Goal: Task Accomplishment & Management: Manage account settings

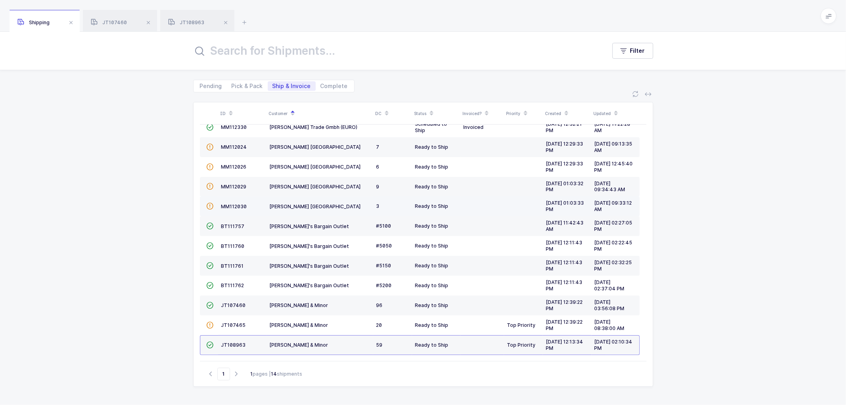
scroll to position [54, 0]
drag, startPoint x: 106, startPoint y: 16, endPoint x: 230, endPoint y: 50, distance: 128.7
click at [109, 16] on div "JT107460" at bounding box center [120, 21] width 74 height 22
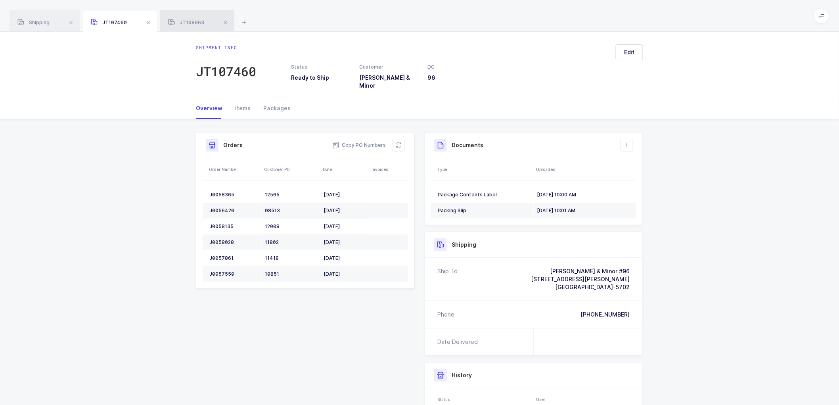
click at [193, 20] on span "JT108963" at bounding box center [186, 22] width 36 height 6
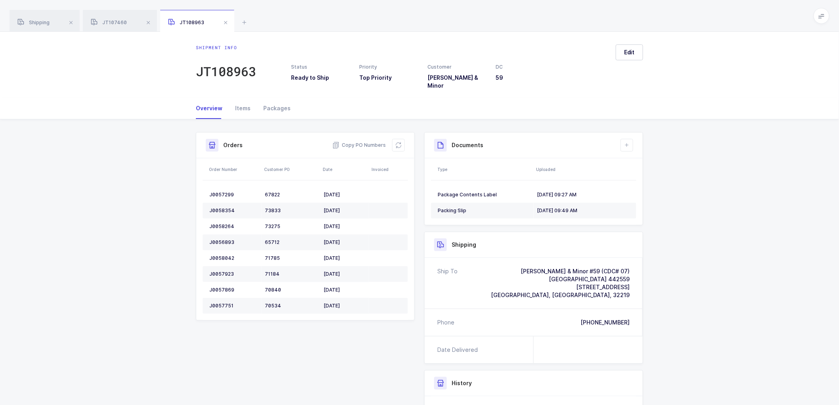
click at [712, 202] on div "Shipment Info Shipment Number JT108963 Status Ready to Ship Priority Top Priori…" at bounding box center [419, 320] width 839 height 403
click at [481, 106] on div "Overview Items Packages" at bounding box center [419, 108] width 447 height 21
click at [114, 69] on div "Shipment info JT108963 Status Ready to Ship Priority Top Priority Customer Owen…" at bounding box center [419, 65] width 839 height 66
drag, startPoint x: 224, startPoint y: 20, endPoint x: 149, endPoint y: 25, distance: 75.8
click at [224, 21] on span at bounding box center [226, 23] width 10 height 10
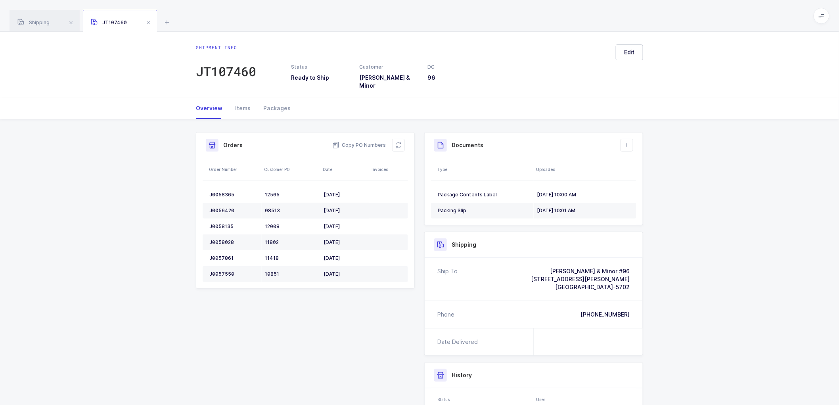
drag, startPoint x: 149, startPoint y: 21, endPoint x: 101, endPoint y: 23, distance: 48.0
click at [149, 21] on span at bounding box center [149, 23] width 10 height 10
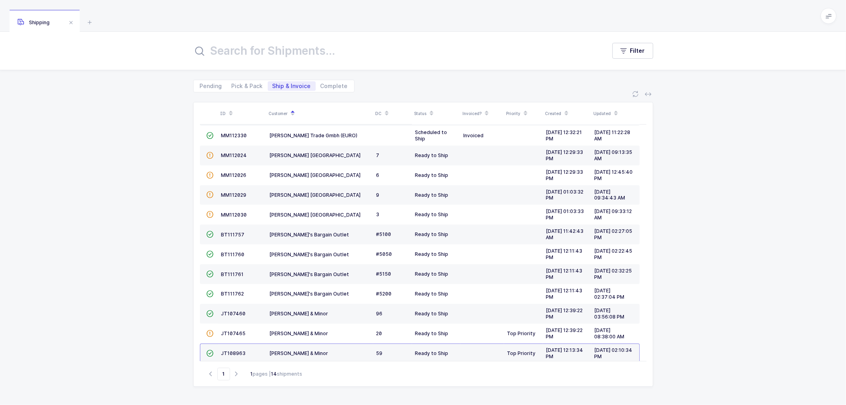
click at [70, 21] on span at bounding box center [71, 23] width 10 height 10
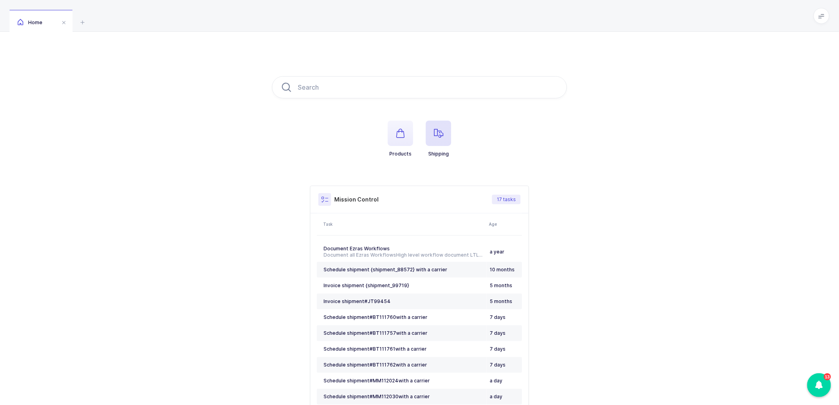
click at [442, 126] on span "button" at bounding box center [438, 133] width 25 height 25
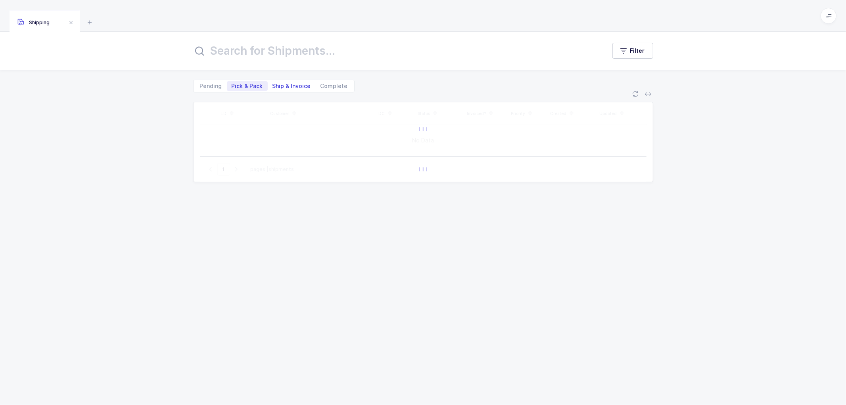
click at [289, 84] on span "Ship & Invoice" at bounding box center [291, 86] width 38 height 6
click at [273, 84] on input "Ship & Invoice" at bounding box center [270, 83] width 5 height 5
radio input "true"
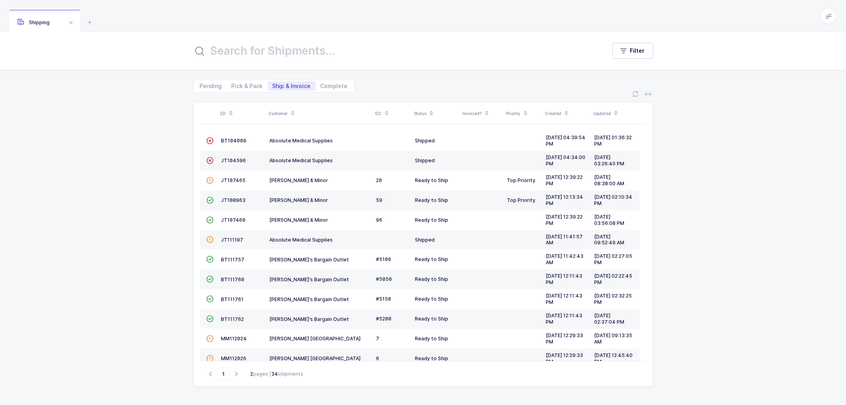
click at [291, 109] on icon at bounding box center [293, 111] width 4 height 4
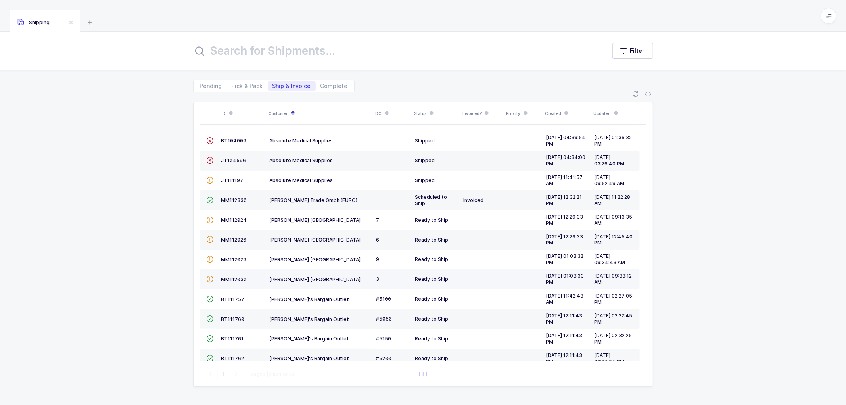
scroll to position [74, 0]
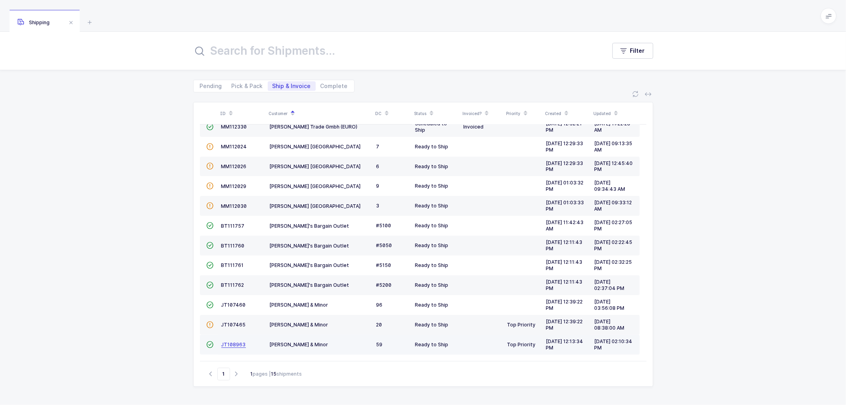
click at [228, 345] on span "JT108963" at bounding box center [233, 344] width 25 height 6
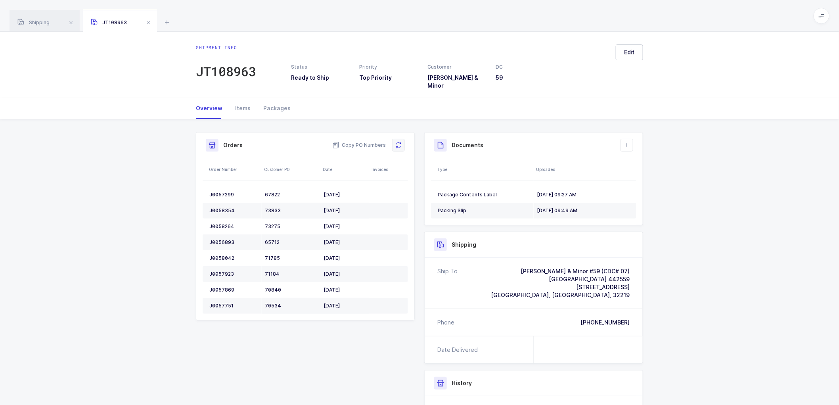
click at [394, 139] on button at bounding box center [398, 145] width 13 height 13
click at [730, 173] on div "Shipment Info Shipment Number JT108963 Status Ready to Ship Priority Top Priori…" at bounding box center [419, 311] width 839 height 385
click at [401, 141] on icon at bounding box center [398, 145] width 9 height 9
click at [536, 106] on div "Overview Items Packages" at bounding box center [419, 108] width 447 height 21
drag, startPoint x: 36, startPoint y: 21, endPoint x: 140, endPoint y: 27, distance: 104.1
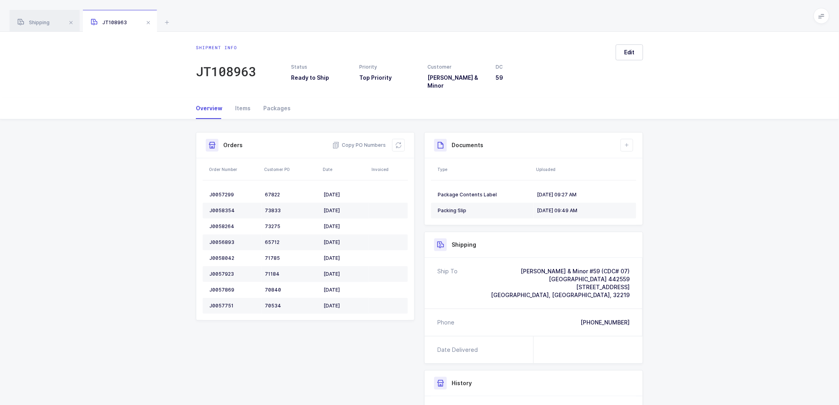
click at [36, 21] on span "Shipping" at bounding box center [33, 22] width 32 height 6
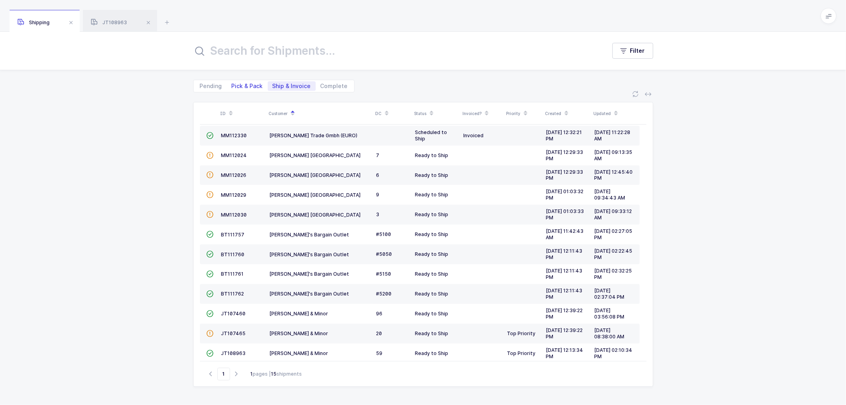
click at [237, 81] on span "Pick & Pack" at bounding box center [247, 86] width 41 height 10
click at [232, 81] on input "Pick & Pack" at bounding box center [229, 83] width 5 height 5
radio input "true"
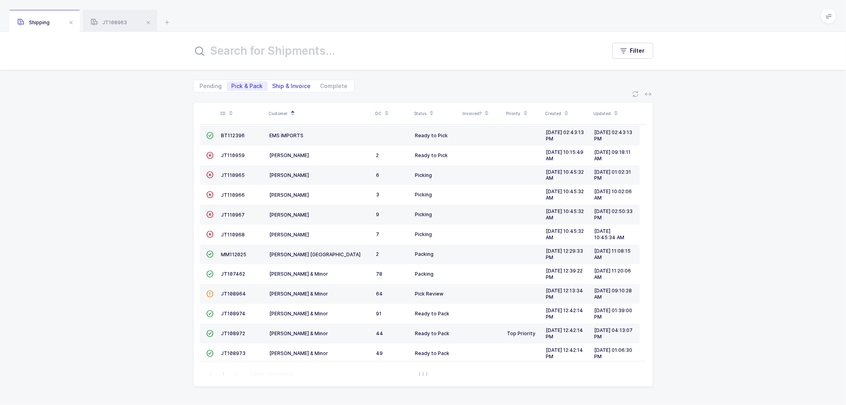
click at [285, 84] on span "Ship & Invoice" at bounding box center [291, 86] width 38 height 6
click at [273, 84] on input "Ship & Invoice" at bounding box center [270, 83] width 5 height 5
radio input "true"
radio input "false"
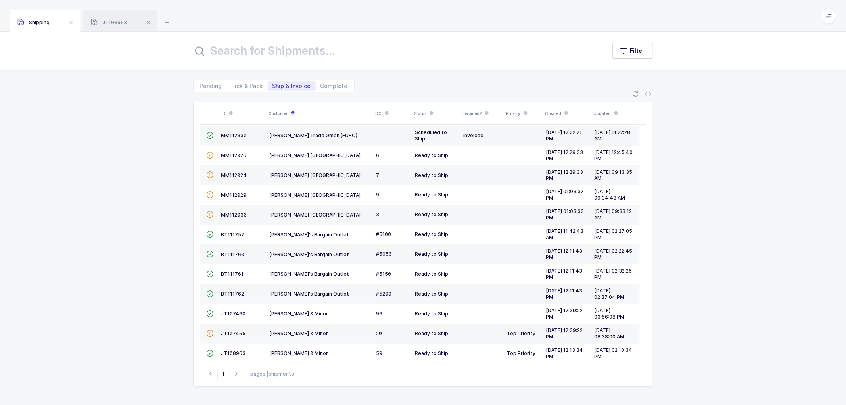
click at [287, 84] on span "Ship & Invoice" at bounding box center [291, 86] width 38 height 6
click at [273, 84] on input "Ship & Invoice" at bounding box center [270, 83] width 5 height 5
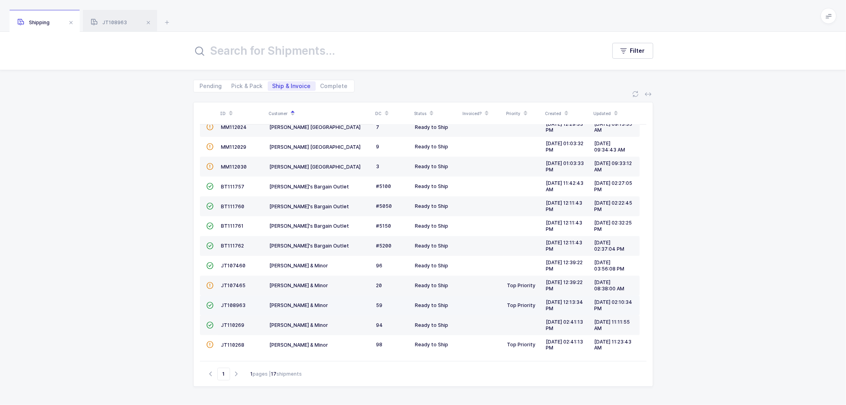
scroll to position [114, 0]
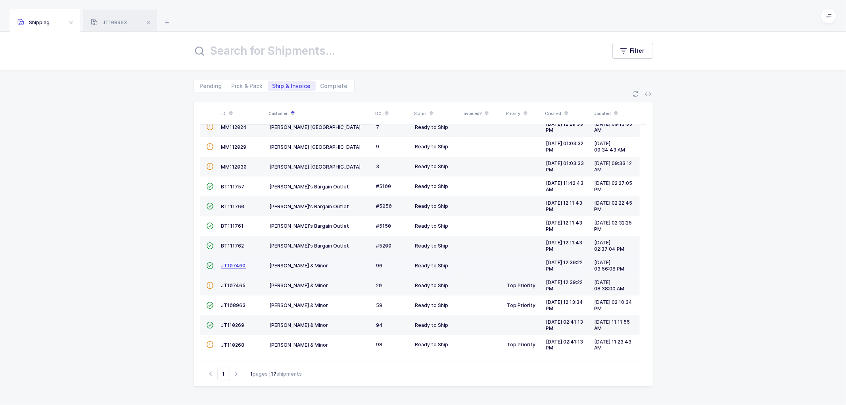
click at [232, 262] on span "JT107460" at bounding box center [233, 265] width 25 height 6
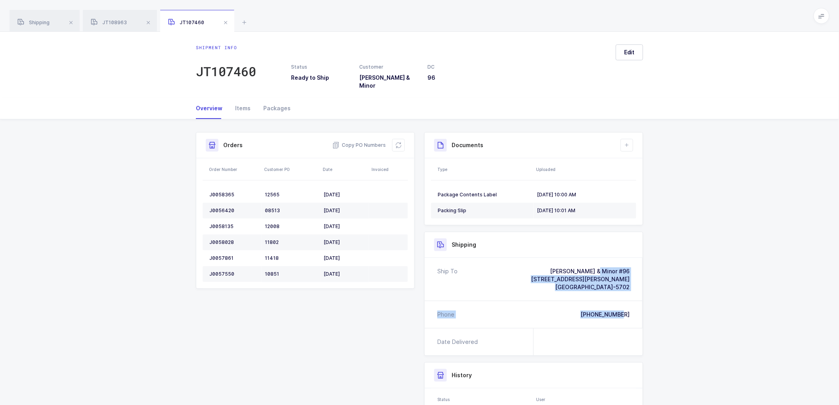
drag, startPoint x: 631, startPoint y: 307, endPoint x: 560, endPoint y: 259, distance: 86.0
click at [560, 259] on div "Ship To [PERSON_NAME] & Minor #96 [STREET_ADDRESS][PERSON_NAME][PHONE_NUMBER] P…" at bounding box center [534, 293] width 218 height 70
copy div "[PERSON_NAME] & Minor #[STREET_ADDRESS][PERSON_NAME][PHONE_NUMBER] Phone [PHONE…"
click at [44, 19] on div "Shipping" at bounding box center [45, 21] width 70 height 22
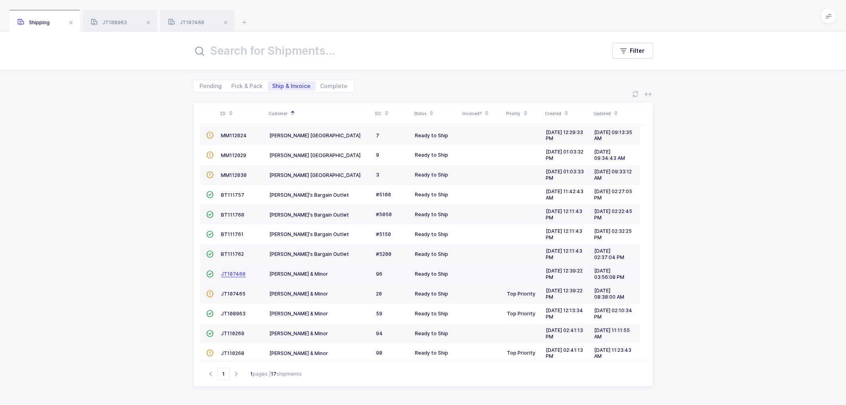
click at [229, 272] on span "JT107460" at bounding box center [233, 274] width 25 height 6
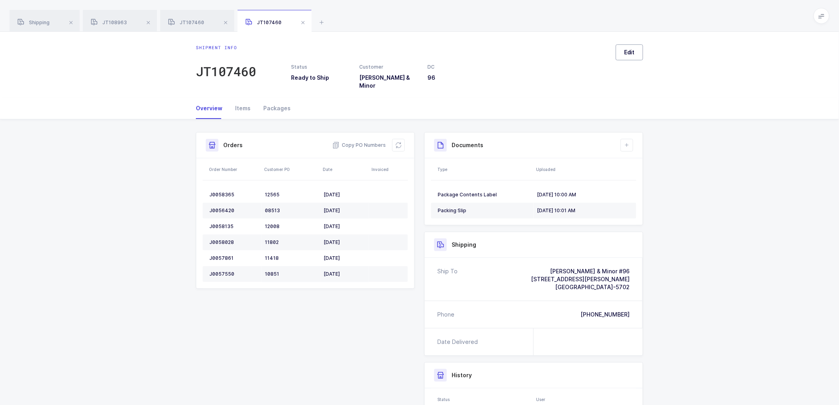
click at [633, 52] on span "Edit" at bounding box center [629, 52] width 11 height 8
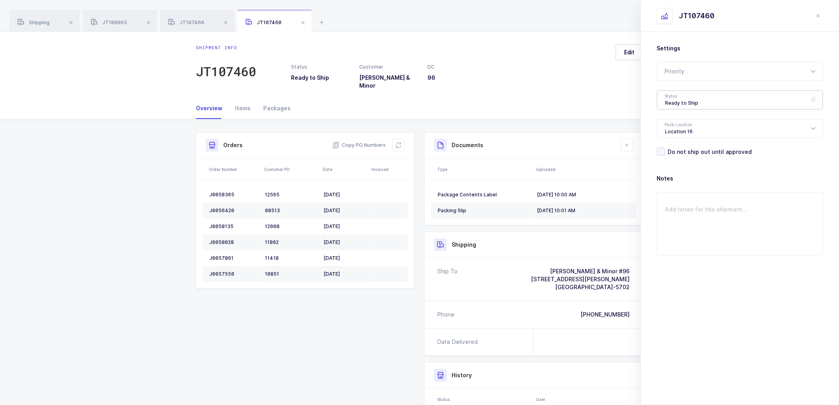
click at [679, 101] on div "Ready to Ship" at bounding box center [740, 99] width 166 height 19
click at [679, 155] on li "Shipped" at bounding box center [743, 161] width 166 height 13
type input "Shipped"
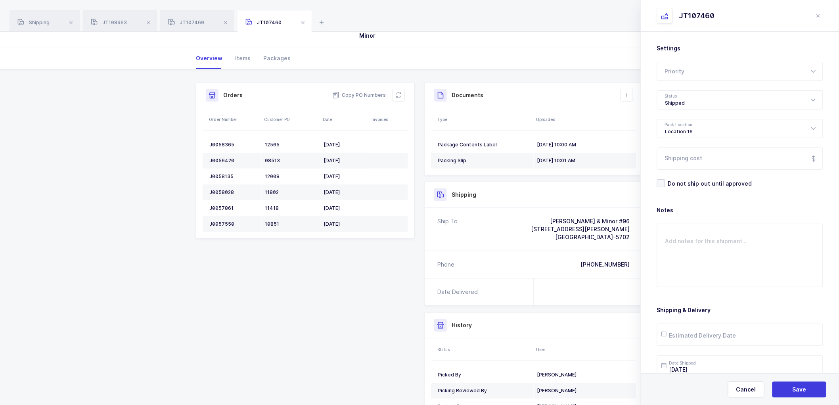
scroll to position [0, 0]
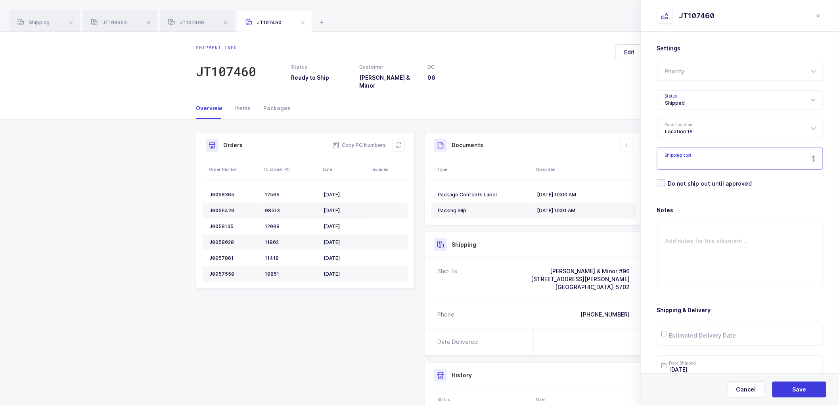
click at [700, 159] on input "Shipping cost" at bounding box center [740, 158] width 166 height 22
paste input "75.19"
type input "75.19"
drag, startPoint x: 796, startPoint y: 389, endPoint x: 807, endPoint y: 365, distance: 26.6
click at [796, 388] on span "Save" at bounding box center [799, 389] width 14 height 8
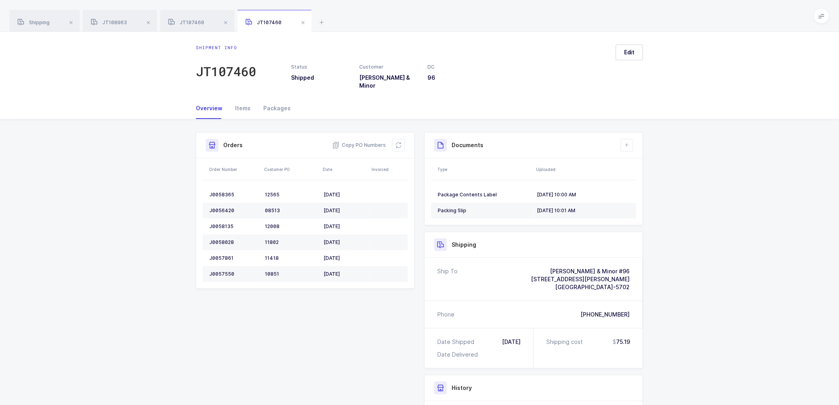
drag, startPoint x: 400, startPoint y: 134, endPoint x: 413, endPoint y: 147, distance: 18.2
click at [400, 139] on button at bounding box center [398, 145] width 13 height 13
click at [356, 141] on span "Copy PO Numbers" at bounding box center [359, 145] width 54 height 8
drag, startPoint x: 273, startPoint y: 99, endPoint x: 279, endPoint y: 98, distance: 6.9
click at [273, 99] on div "Packages" at bounding box center [274, 108] width 34 height 21
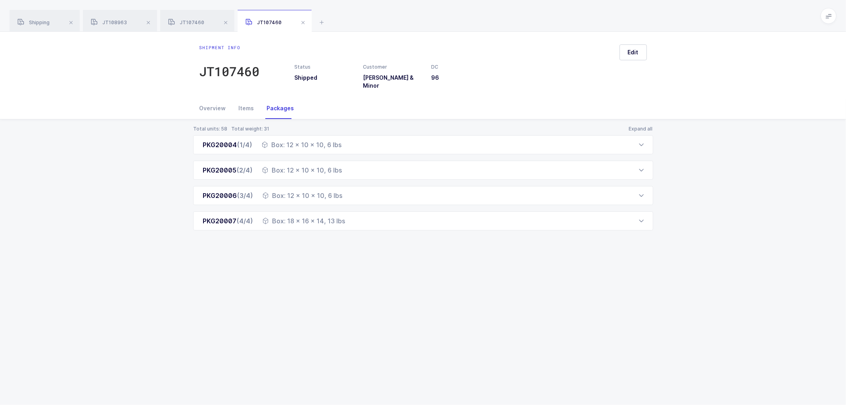
click at [303, 21] on span at bounding box center [303, 23] width 10 height 10
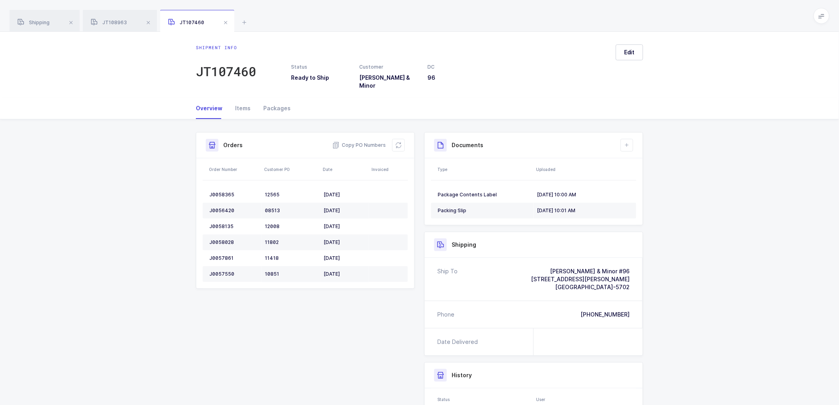
drag, startPoint x: 223, startPoint y: 23, endPoint x: 214, endPoint y: 23, distance: 9.1
click at [223, 23] on span at bounding box center [226, 23] width 10 height 10
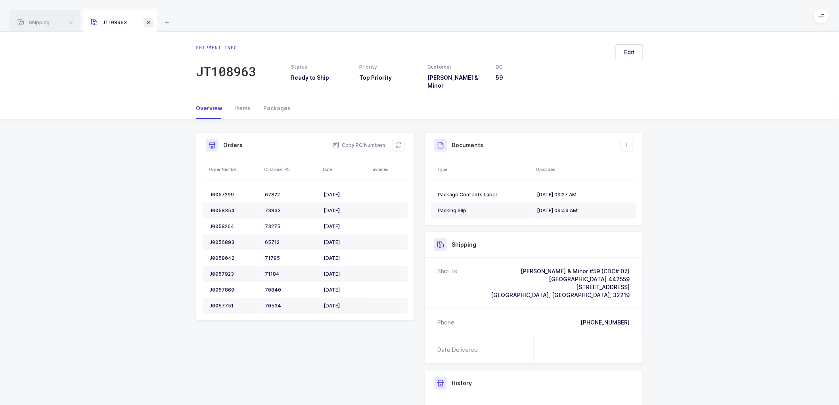
click at [149, 19] on span at bounding box center [149, 23] width 10 height 10
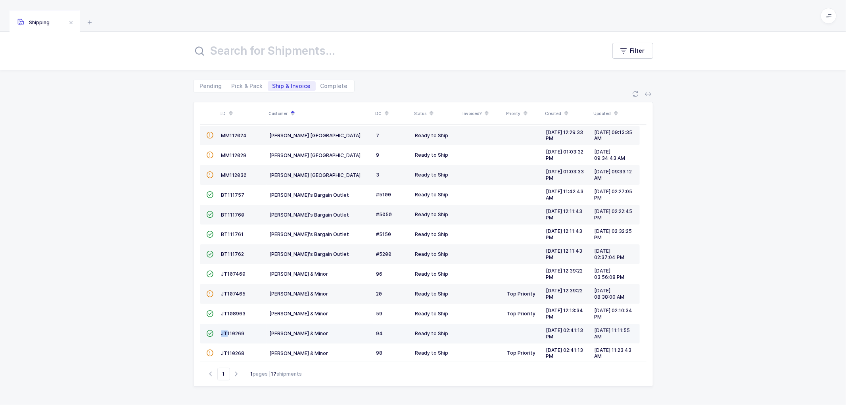
drag, startPoint x: 225, startPoint y: 331, endPoint x: 230, endPoint y: 330, distance: 5.3
click at [226, 330] on td "JT110269" at bounding box center [242, 333] width 48 height 20
click at [233, 331] on span "JT110269" at bounding box center [232, 333] width 23 height 6
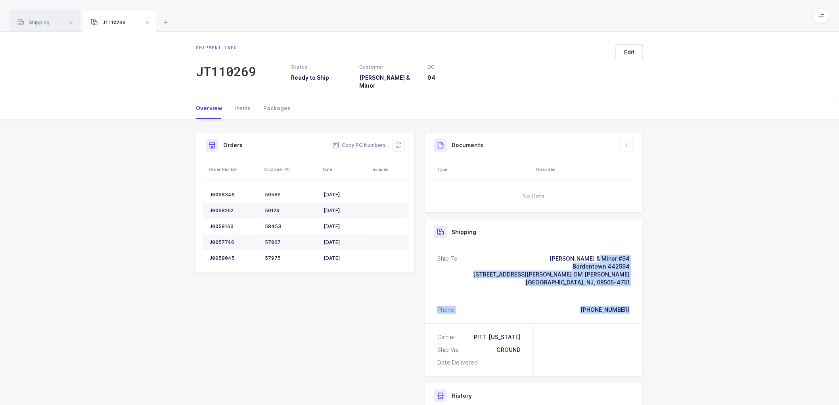
drag, startPoint x: 633, startPoint y: 304, endPoint x: 540, endPoint y: 249, distance: 108.4
click at [540, 249] on div "Ship To [PERSON_NAME] & Minor #94 Bordentown 442594 [STREET_ADDRESS][PERSON_NAM…" at bounding box center [534, 284] width 218 height 78
copy div "[PERSON_NAME] & Minor #94 Bordentown 442594 [STREET_ADDRESS][PERSON_NAME] GM [P…"
drag, startPoint x: 364, startPoint y: 136, endPoint x: 563, endPoint y: 172, distance: 203.2
click at [364, 141] on span "Copy PO Numbers" at bounding box center [359, 145] width 54 height 8
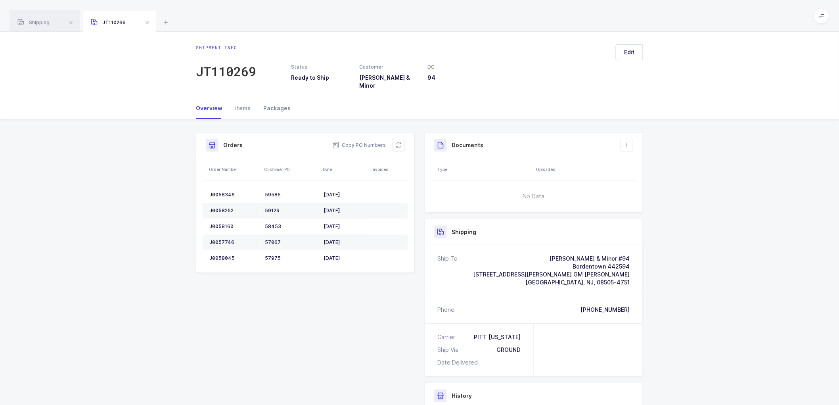
click at [277, 104] on div "Packages" at bounding box center [274, 108] width 34 height 21
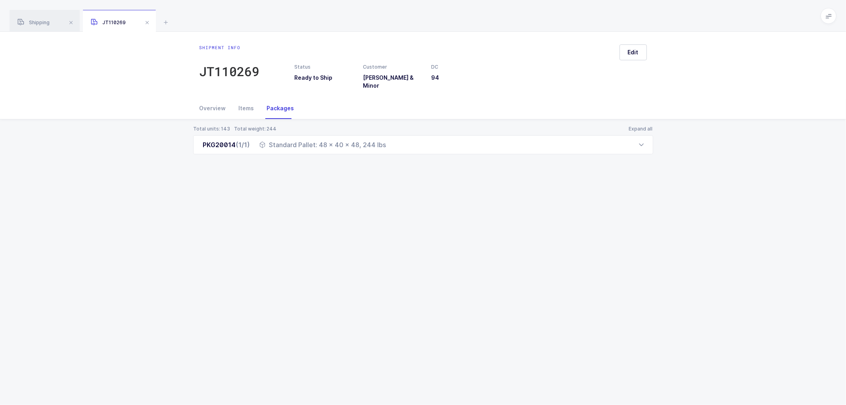
drag, startPoint x: 198, startPoint y: 139, endPoint x: 395, endPoint y: 149, distance: 196.9
click at [395, 149] on div "Total units: 143 Total weight: 244 Expand all PKG20014 (1/1) Standard Pallet: 4…" at bounding box center [422, 149] width 833 height 60
copy div "PKG20014 (1/1) Standard Pallet: 48 x 40 x 48, 244 lbs"
drag, startPoint x: 42, startPoint y: 22, endPoint x: 120, endPoint y: 42, distance: 80.7
click at [44, 21] on span "Shipping" at bounding box center [33, 22] width 32 height 6
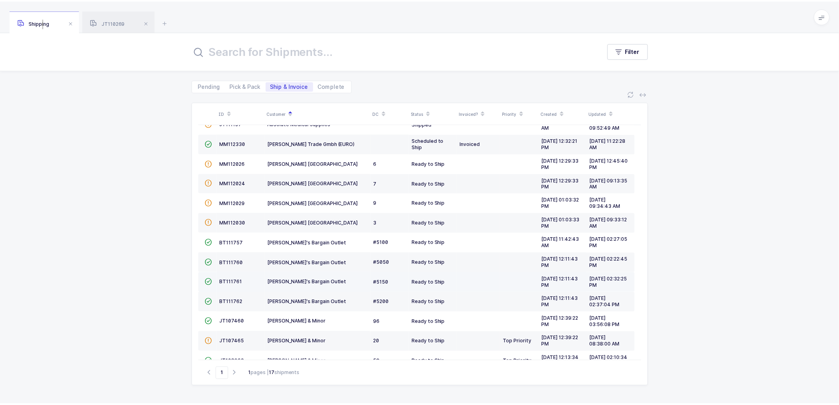
scroll to position [114, 0]
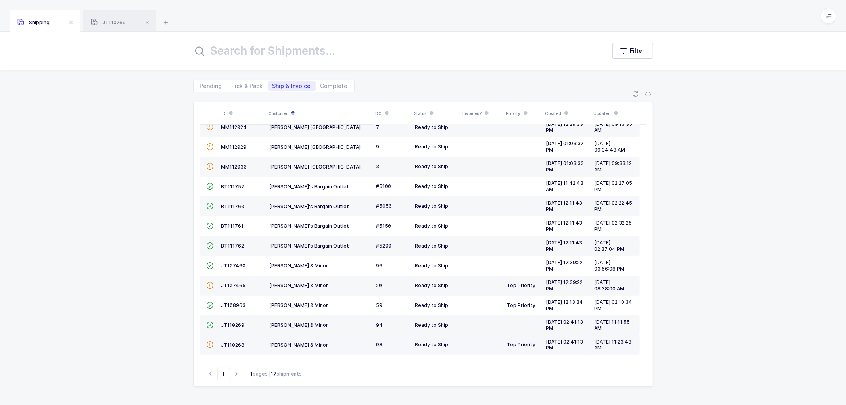
click at [234, 340] on td "JT110268" at bounding box center [242, 345] width 48 height 20
click at [234, 342] on span "JT110268" at bounding box center [232, 345] width 23 height 6
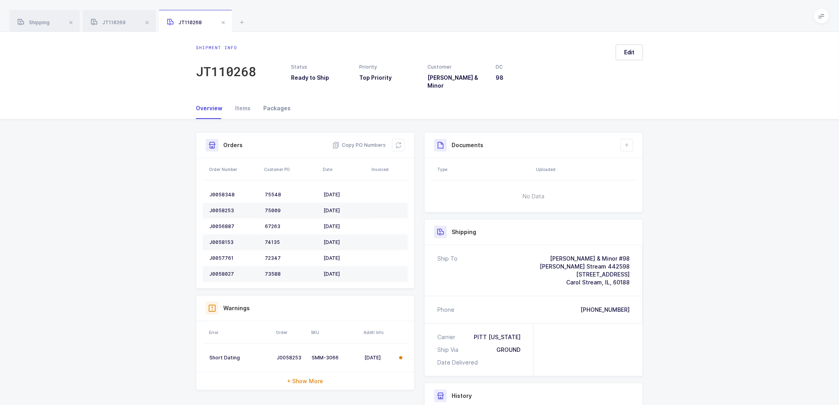
click at [275, 100] on div "Packages" at bounding box center [274, 108] width 34 height 21
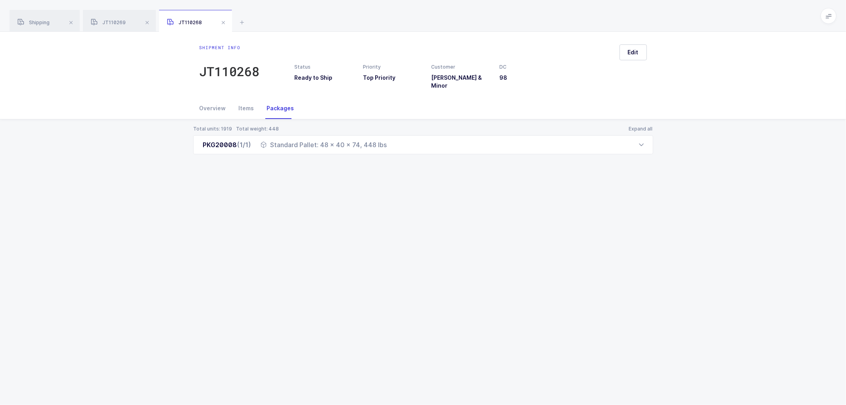
drag, startPoint x: 210, startPoint y: 100, endPoint x: 356, endPoint y: 132, distance: 149.1
click at [210, 100] on div "Overview" at bounding box center [215, 108] width 33 height 21
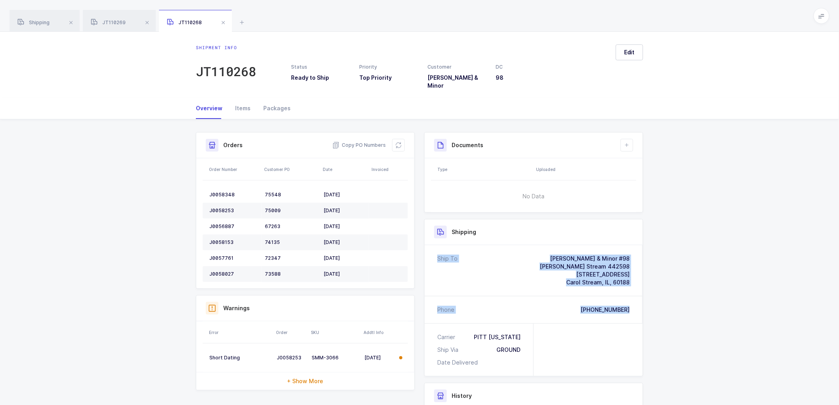
drag, startPoint x: 635, startPoint y: 304, endPoint x: 563, endPoint y: 239, distance: 96.3
click at [563, 245] on div "Ship To [PERSON_NAME] & Minor #98 [PERSON_NAME] Stream 442598 [STREET_ADDRESS] …" at bounding box center [534, 284] width 218 height 78
copy div "[PERSON_NAME] & Minor #98 [PERSON_NAME] Stream 442598 [STREET_ADDRESS] [GEOGRAP…"
click at [364, 141] on span "Copy PO Numbers" at bounding box center [359, 145] width 54 height 8
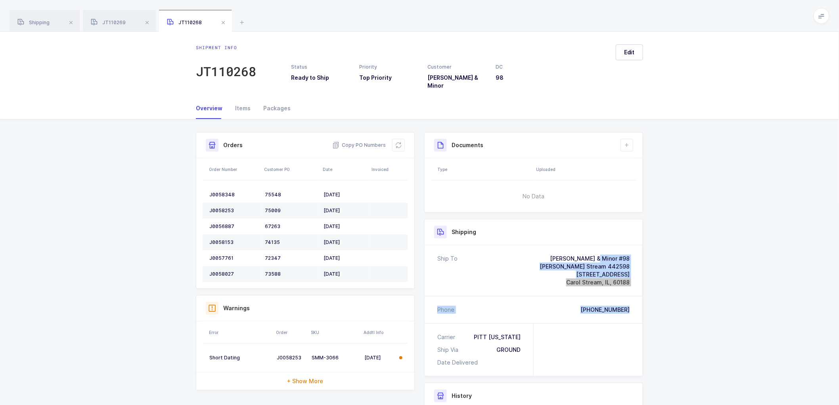
drag, startPoint x: 275, startPoint y: 98, endPoint x: 286, endPoint y: 116, distance: 21.2
click at [275, 98] on div "Packages" at bounding box center [274, 108] width 34 height 21
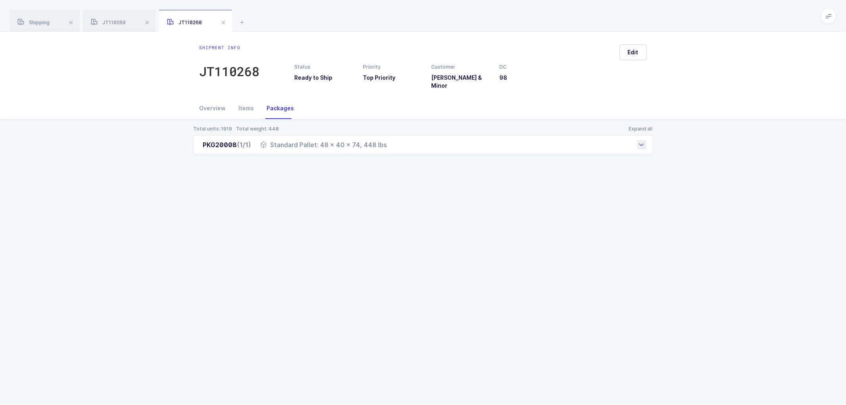
drag, startPoint x: 200, startPoint y: 138, endPoint x: 389, endPoint y: 147, distance: 189.7
click at [389, 147] on div "PKG20008 (1/1) Standard Pallet: 48 x 40 x 74, 448 lbs" at bounding box center [423, 144] width 460 height 19
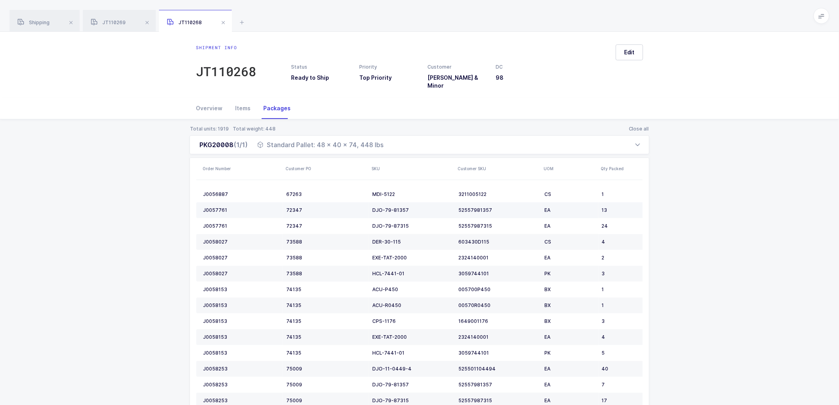
copy div "PKG20008 (1/1) Standard Pallet: 48 x 40 x 74, 448 lbs"
click at [43, 19] on div "Shipping" at bounding box center [45, 21] width 70 height 22
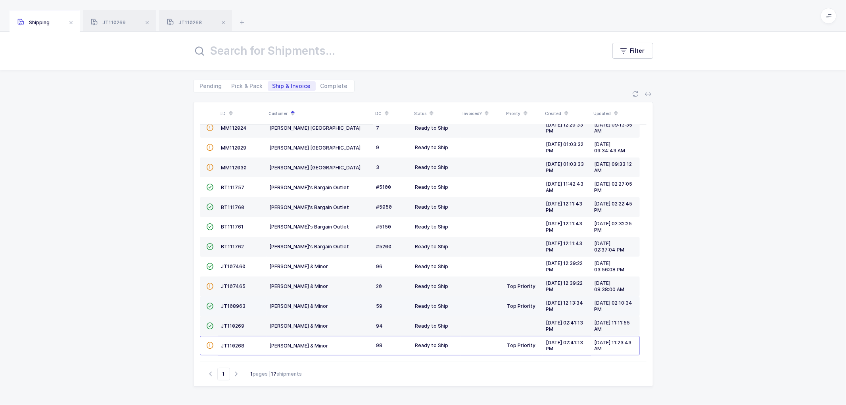
scroll to position [114, 0]
drag, startPoint x: 737, startPoint y: 195, endPoint x: 678, endPoint y: 195, distance: 59.5
click at [737, 195] on div "ID Customer DC Status Invoiced? Priority Created Updated  BT104009 Absolute Me…" at bounding box center [423, 248] width 846 height 312
click at [235, 282] on span "JT107465" at bounding box center [233, 285] width 25 height 6
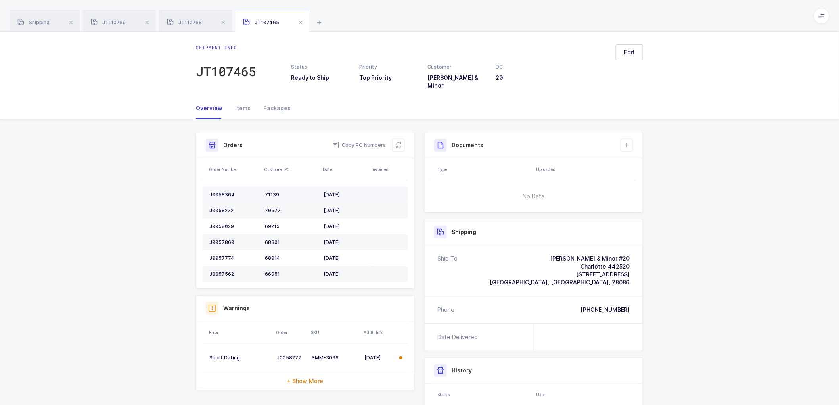
click at [219, 187] on td "J0058364" at bounding box center [232, 195] width 59 height 16
copy div "J0058364"
click at [218, 207] on div "J0058272" at bounding box center [233, 210] width 49 height 6
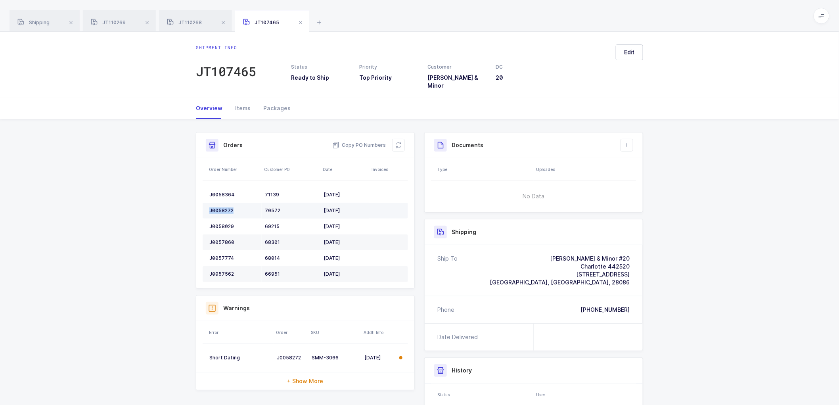
copy div "J0058272"
click at [220, 218] on td "J0058029" at bounding box center [232, 226] width 59 height 16
copy div "J0058029"
click at [217, 239] on div "J0057860" at bounding box center [233, 242] width 49 height 6
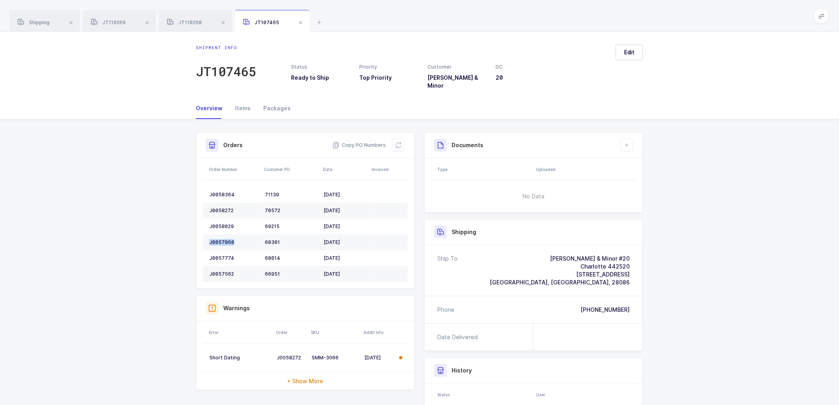
click at [217, 239] on div "J0057860" at bounding box center [233, 242] width 49 height 6
copy div "J0057860"
click at [228, 255] on div "J0057774" at bounding box center [233, 258] width 49 height 6
click at [220, 255] on div "J0057774" at bounding box center [233, 258] width 49 height 6
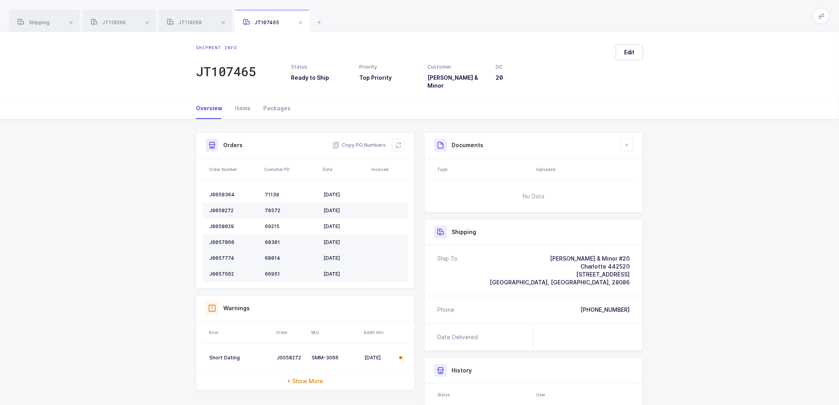
click at [220, 255] on div "J0057774" at bounding box center [233, 258] width 49 height 6
click at [224, 271] on div "J0057562" at bounding box center [233, 274] width 49 height 6
click at [398, 142] on icon at bounding box center [398, 145] width 6 height 6
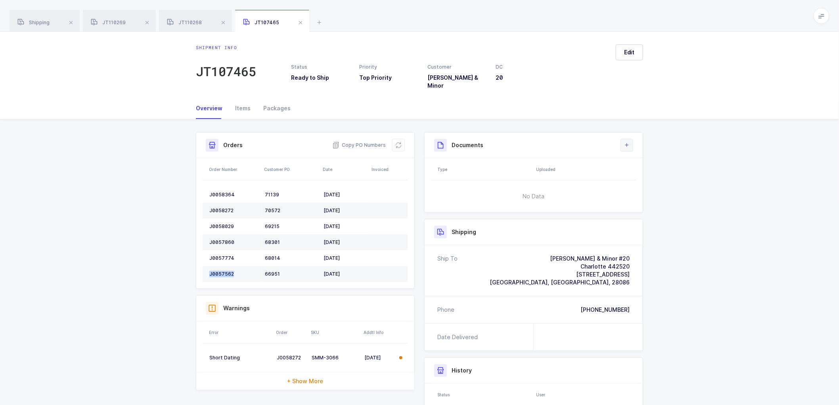
click at [626, 142] on icon at bounding box center [627, 145] width 6 height 6
click at [637, 161] on li "Create Document" at bounding box center [653, 162] width 59 height 13
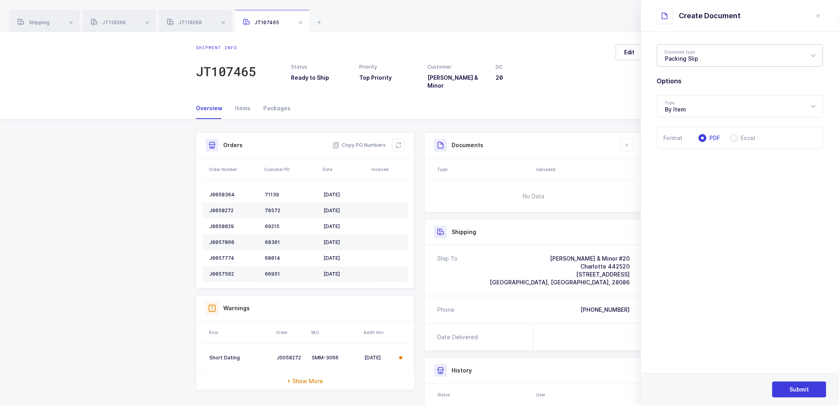
drag, startPoint x: 680, startPoint y: 52, endPoint x: 697, endPoint y: 84, distance: 36.9
click at [680, 52] on div "Packing Slip" at bounding box center [740, 55] width 166 height 22
click at [688, 94] on span "Package Contents Label" at bounding box center [698, 94] width 67 height 7
type input "Package Contents Label"
click at [800, 386] on span "Submit" at bounding box center [799, 389] width 19 height 8
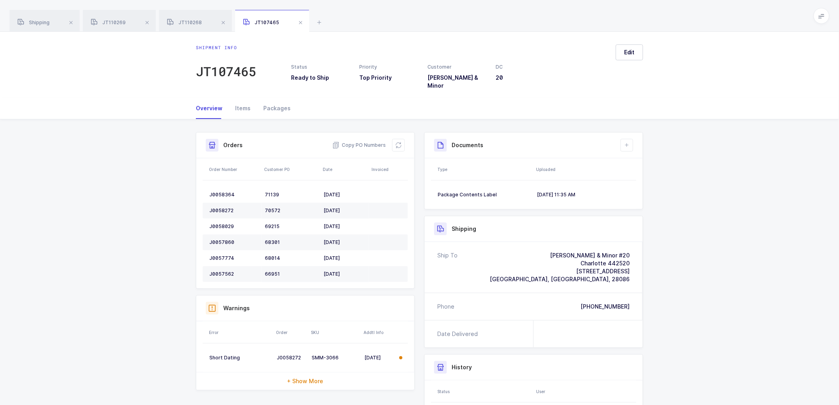
click at [627, 132] on div "Documents" at bounding box center [534, 145] width 218 height 26
click at [627, 142] on icon at bounding box center [627, 145] width 6 height 6
click at [646, 159] on li "Create Document" at bounding box center [653, 162] width 59 height 13
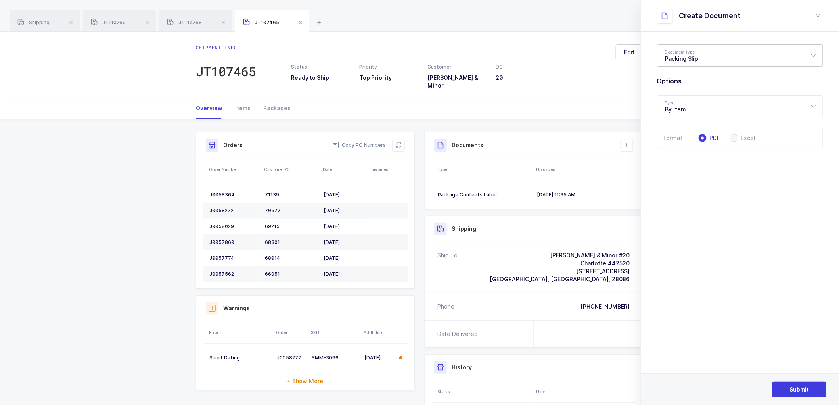
click at [695, 54] on div "Packing Slip" at bounding box center [740, 55] width 166 height 22
click at [681, 93] on span "Package Contents Label" at bounding box center [698, 94] width 67 height 7
click at [675, 57] on div "Package Contents Label" at bounding box center [740, 55] width 166 height 22
click at [681, 80] on span "Packing Slip" at bounding box center [681, 81] width 33 height 7
type input "Packing Slip"
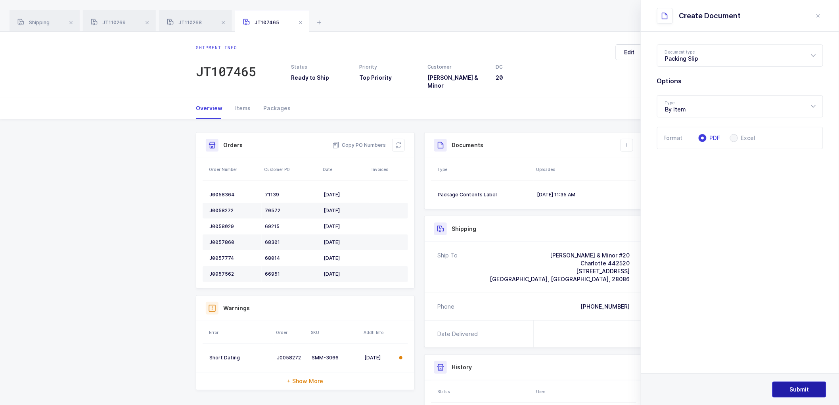
click at [786, 385] on button "Submit" at bounding box center [799, 389] width 54 height 16
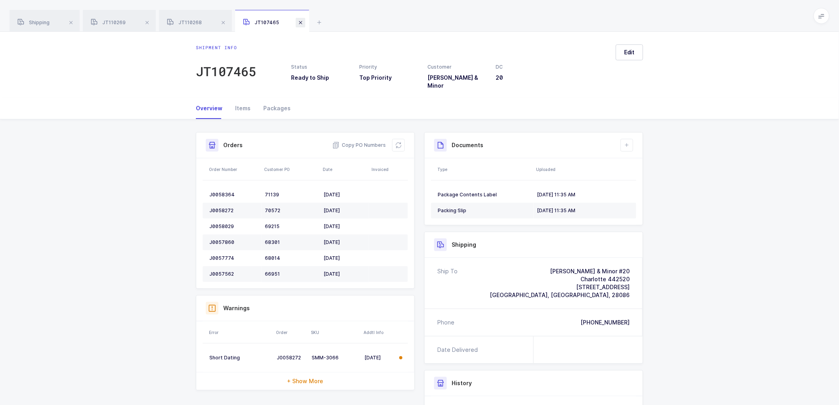
click at [300, 20] on span at bounding box center [301, 23] width 10 height 10
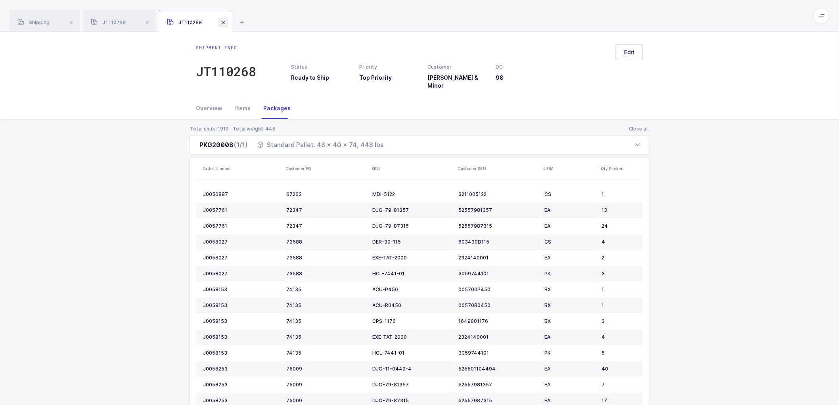
click at [224, 21] on span at bounding box center [223, 23] width 10 height 10
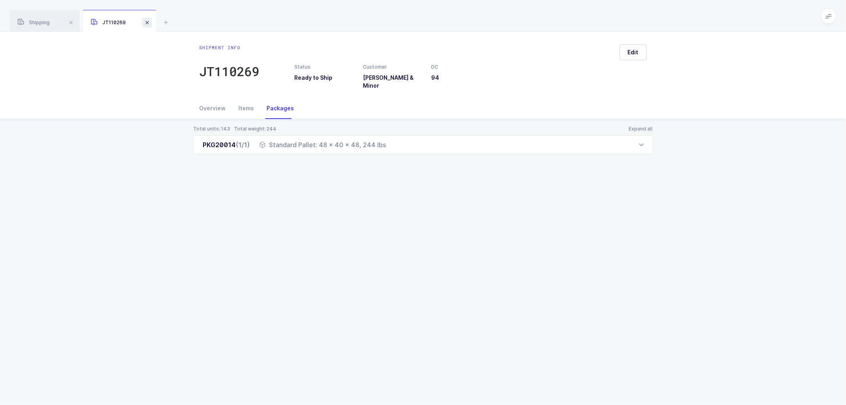
click at [145, 20] on span at bounding box center [147, 23] width 10 height 10
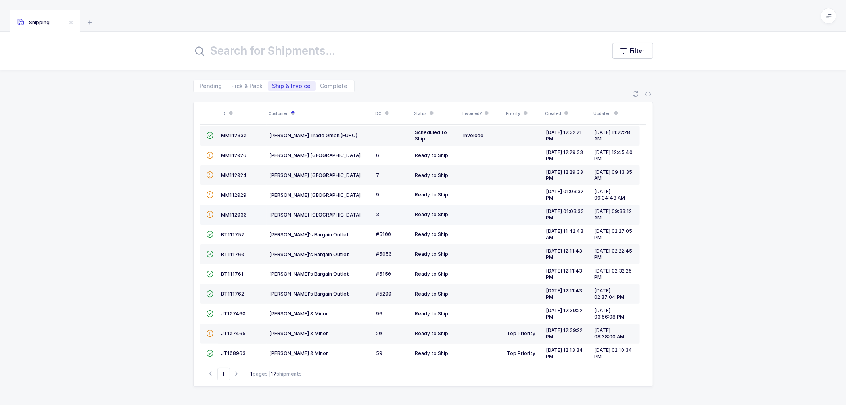
scroll to position [114, 0]
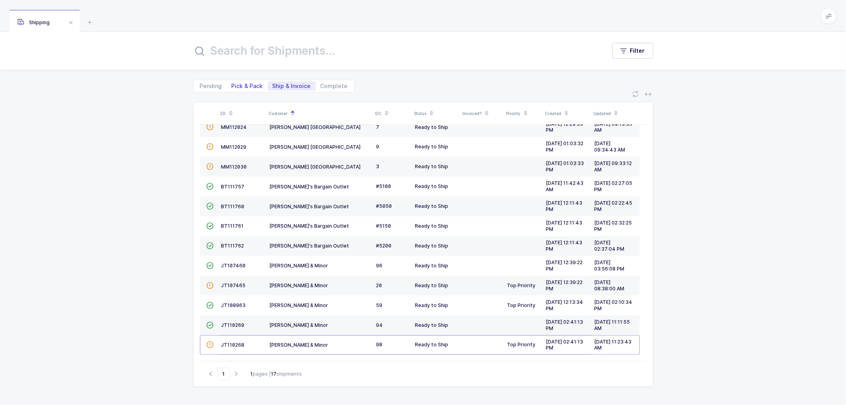
click at [247, 83] on span "Pick & Pack" at bounding box center [247, 86] width 31 height 6
click at [232, 83] on input "Pick & Pack" at bounding box center [229, 83] width 5 height 5
radio input "true"
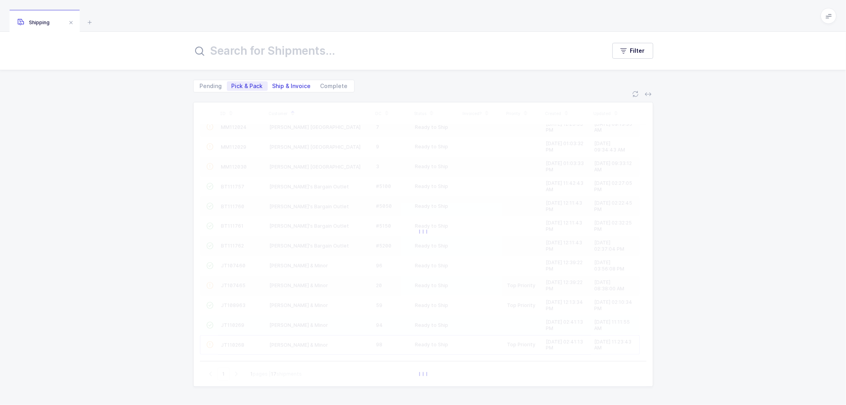
click at [286, 83] on span "Ship & Invoice" at bounding box center [291, 86] width 38 height 6
click at [273, 83] on input "Ship & Invoice" at bounding box center [270, 83] width 5 height 5
radio input "true"
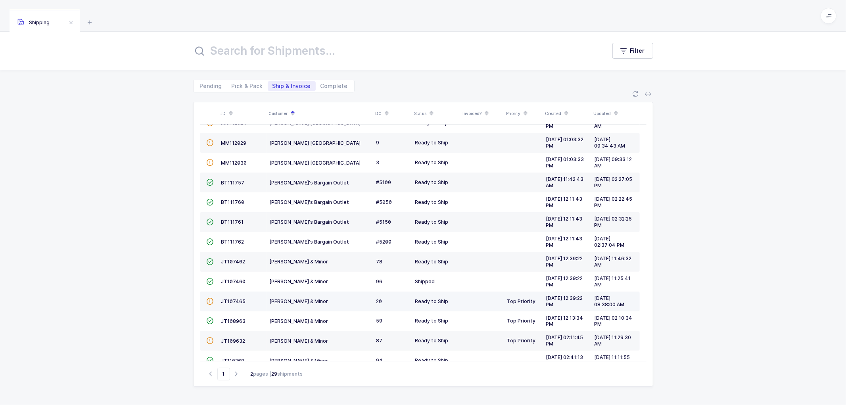
scroll to position [174, 0]
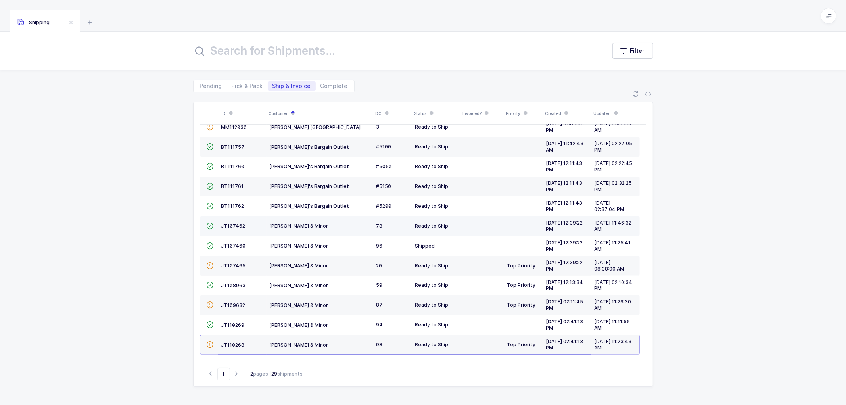
click at [233, 221] on td "JT107462" at bounding box center [242, 226] width 48 height 20
click at [230, 223] on span "JT107462" at bounding box center [233, 226] width 24 height 6
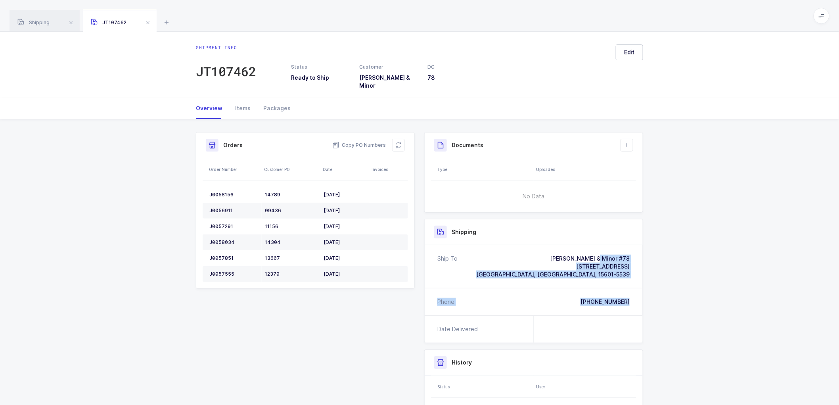
drag, startPoint x: 633, startPoint y: 298, endPoint x: 532, endPoint y: 242, distance: 115.2
click at [532, 245] on div "Ship To [PERSON_NAME] & Minor #78 [STREET_ADDRESS][PHONE_NUMBER] Phone [PHONE_N…" at bounding box center [534, 280] width 218 height 70
drag, startPoint x: 363, startPoint y: 139, endPoint x: 369, endPoint y: 140, distance: 5.7
click at [364, 141] on span "Copy PO Numbers" at bounding box center [359, 145] width 54 height 8
click at [274, 101] on div "Packages" at bounding box center [274, 108] width 34 height 21
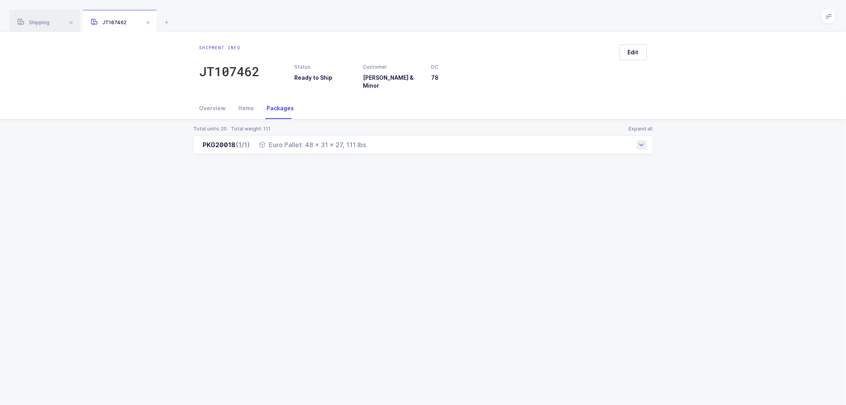
drag, startPoint x: 199, startPoint y: 138, endPoint x: 386, endPoint y: 143, distance: 188.0
click at [386, 143] on div "PKG20018 (1/1) Euro Pallet: 48 x 31 x 27, 111 lbs" at bounding box center [423, 144] width 460 height 19
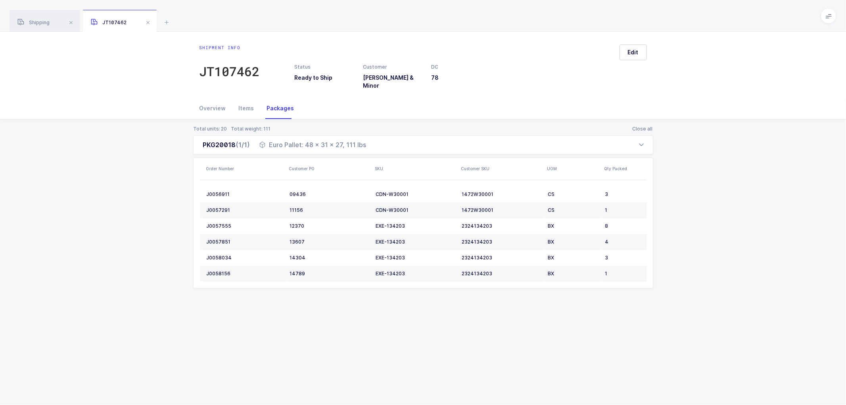
drag, startPoint x: 740, startPoint y: 318, endPoint x: 731, endPoint y: 302, distance: 18.5
click at [740, 316] on div "Shipment info JT107462 Status Ready to Ship Customer [PERSON_NAME] & Minor DC 7…" at bounding box center [423, 218] width 846 height 373
click at [36, 21] on span "Shipping" at bounding box center [33, 22] width 32 height 6
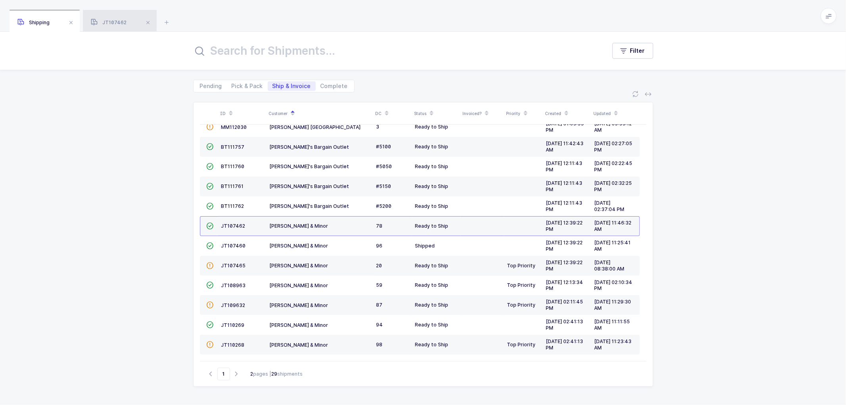
scroll to position [164, 0]
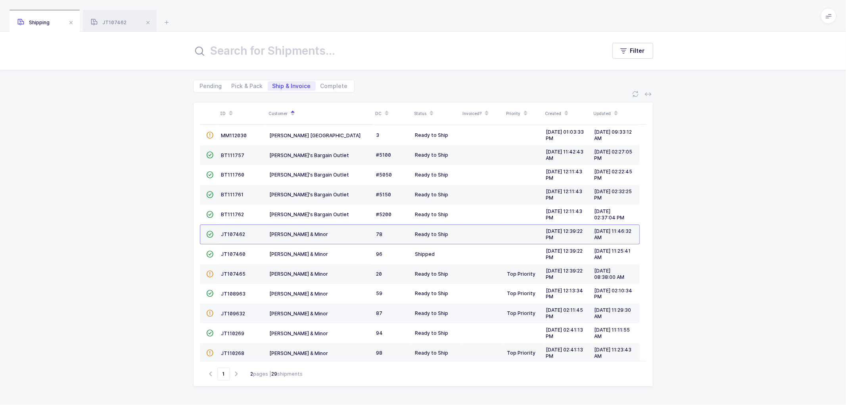
click at [234, 307] on td "JT109632" at bounding box center [242, 313] width 48 height 20
click at [232, 314] on span "JT109632" at bounding box center [233, 313] width 24 height 6
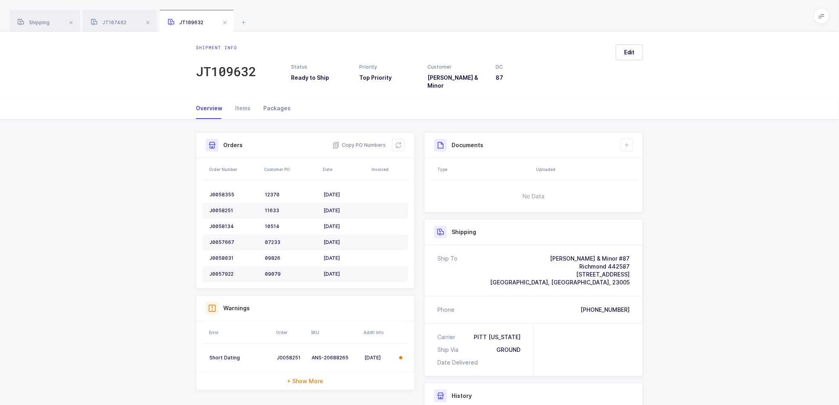
click at [279, 101] on div "Packages" at bounding box center [274, 108] width 34 height 21
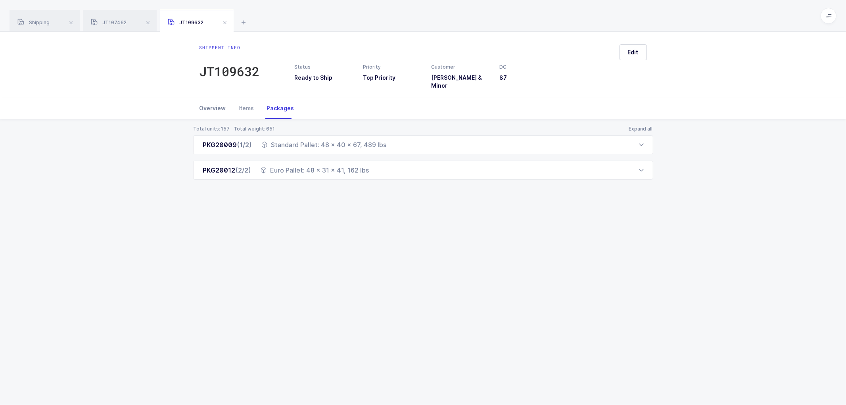
click at [207, 100] on div "Overview" at bounding box center [215, 108] width 33 height 21
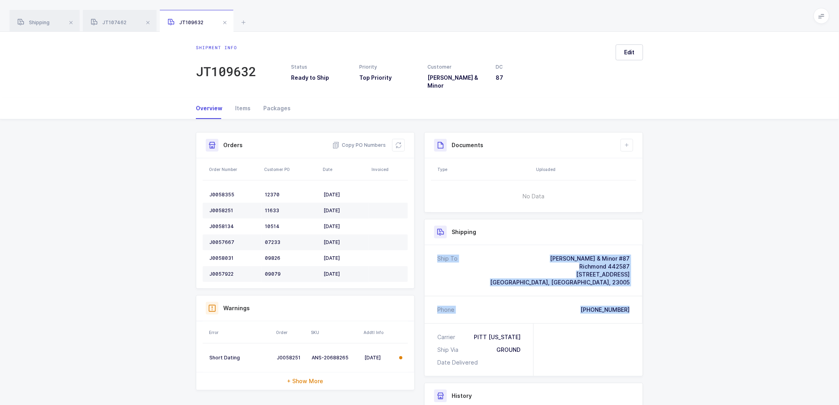
drag, startPoint x: 637, startPoint y: 303, endPoint x: 536, endPoint y: 235, distance: 122.0
click at [536, 235] on div "Shipping Ship To [PERSON_NAME] & Minor #87 Richmond 442587 [STREET_ADDRESS] Pho…" at bounding box center [533, 297] width 219 height 157
click at [367, 141] on span "Copy PO Numbers" at bounding box center [359, 145] width 54 height 8
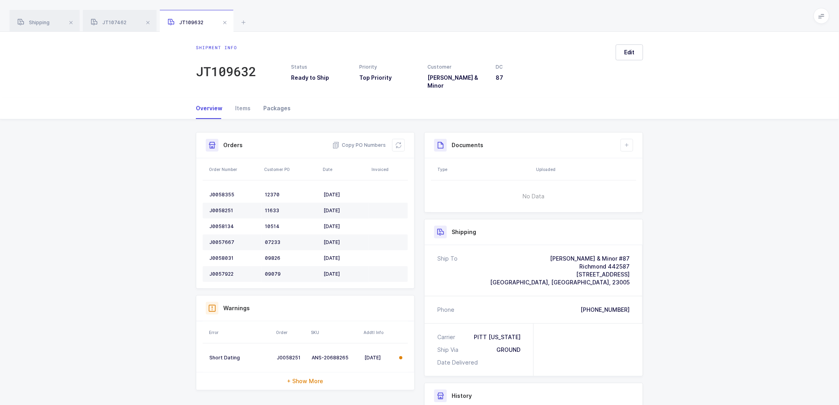
drag, startPoint x: 272, startPoint y: 103, endPoint x: 287, endPoint y: 103, distance: 15.1
click at [272, 103] on div "Packages" at bounding box center [274, 108] width 34 height 21
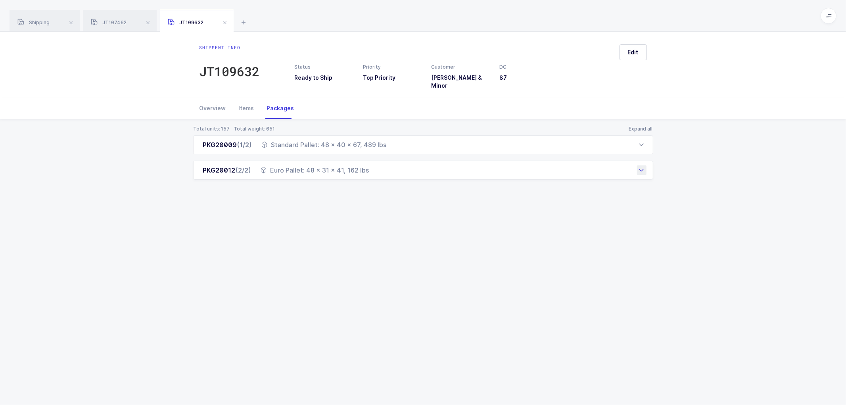
drag, startPoint x: 201, startPoint y: 140, endPoint x: 374, endPoint y: 172, distance: 176.2
click at [374, 172] on div "PKG20009 (1/2) Standard Pallet: 48 x 40 x 67, 489 lbs Order Number Customer PO …" at bounding box center [423, 157] width 460 height 44
drag, startPoint x: 591, startPoint y: 248, endPoint x: 541, endPoint y: 203, distance: 67.6
click at [591, 248] on div "Shipment info JT109632 Status Ready to Ship Priority Top Priority Customer [PER…" at bounding box center [423, 218] width 846 height 373
click at [224, 19] on span at bounding box center [225, 23] width 10 height 10
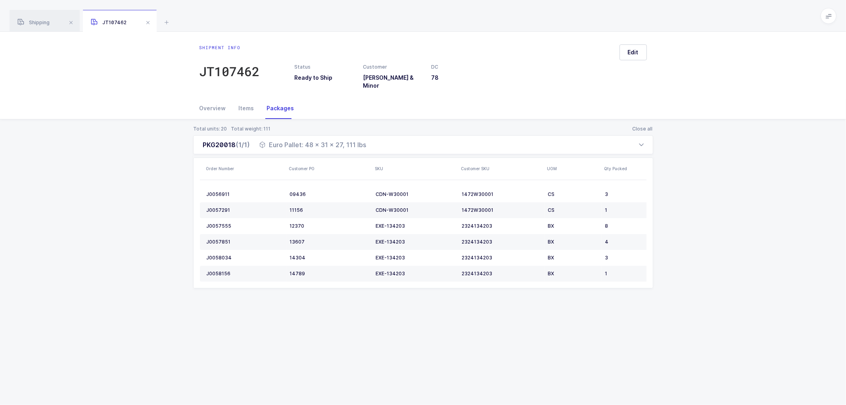
click at [148, 21] on span at bounding box center [148, 23] width 10 height 10
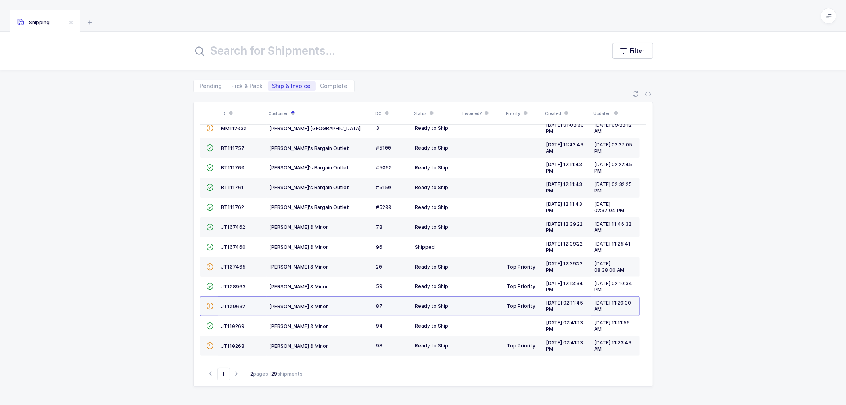
scroll to position [174, 0]
click at [157, 214] on div "ID Customer DC Status Invoiced? Priority Created Updated  BT104009 Absolute Me…" at bounding box center [423, 248] width 846 height 312
click at [156, 242] on div "ID Customer DC Status Invoiced? Priority Created Updated  BT104009 Absolute Me…" at bounding box center [423, 248] width 846 height 312
click at [173, 332] on div "ID Customer DC Status Invoiced? Priority Created Updated  BT104009 Absolute Me…" at bounding box center [423, 248] width 846 height 312
click at [179, 340] on div "ID Customer DC Status Invoiced? Priority Created Updated  BT104009 Absolute Me…" at bounding box center [423, 248] width 846 height 312
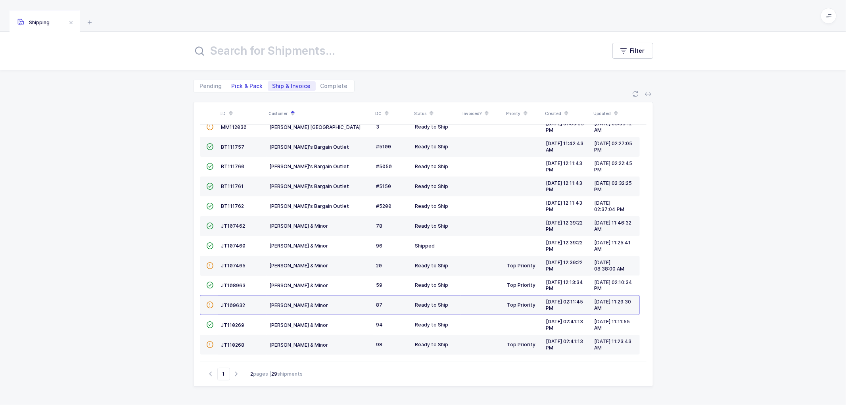
click at [239, 86] on span "Pick & Pack" at bounding box center [247, 86] width 31 height 6
click at [232, 86] on input "Pick & Pack" at bounding box center [229, 83] width 5 height 5
radio input "true"
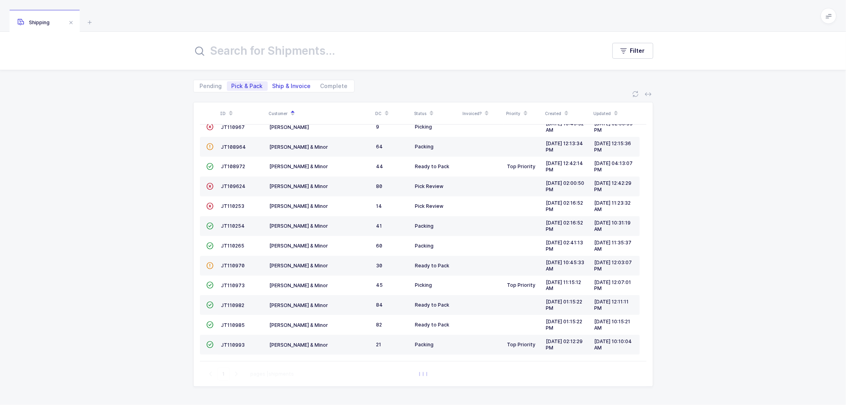
click at [282, 84] on span "Ship & Invoice" at bounding box center [291, 86] width 38 height 6
click at [273, 84] on input "Ship & Invoice" at bounding box center [270, 83] width 5 height 5
radio input "true"
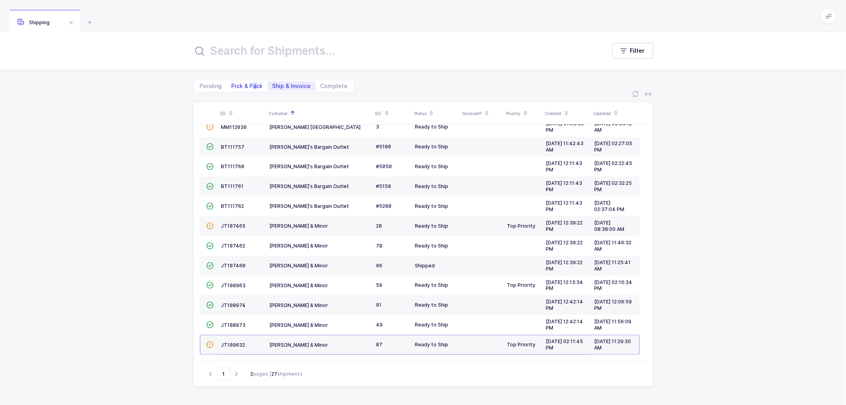
click at [254, 84] on span "Pick & Pack" at bounding box center [247, 86] width 31 height 6
drag, startPoint x: 242, startPoint y: 86, endPoint x: 266, endPoint y: 87, distance: 24.2
click at [242, 86] on span "Pick & Pack" at bounding box center [247, 86] width 31 height 6
click at [232, 86] on input "Pick & Pack" at bounding box center [229, 83] width 5 height 5
radio input "true"
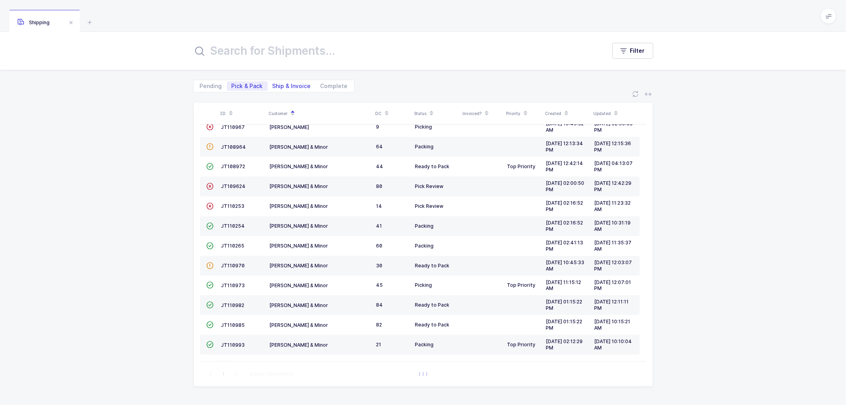
click at [287, 83] on span "Ship & Invoice" at bounding box center [291, 86] width 38 height 6
click at [273, 83] on input "Ship & Invoice" at bounding box center [270, 83] width 5 height 5
radio input "true"
radio input "false"
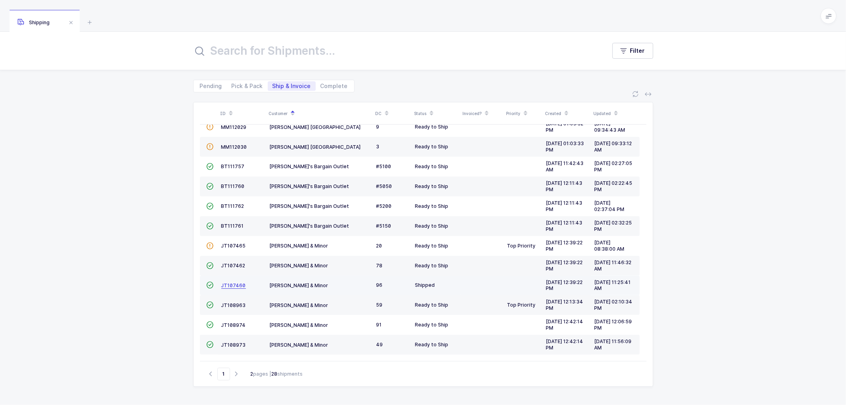
click at [232, 282] on span "JT107460" at bounding box center [233, 285] width 25 height 6
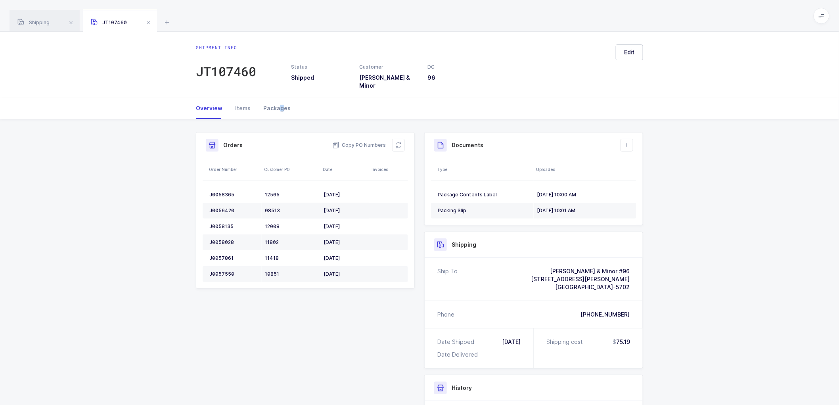
click at [279, 98] on div "Packages" at bounding box center [274, 108] width 34 height 21
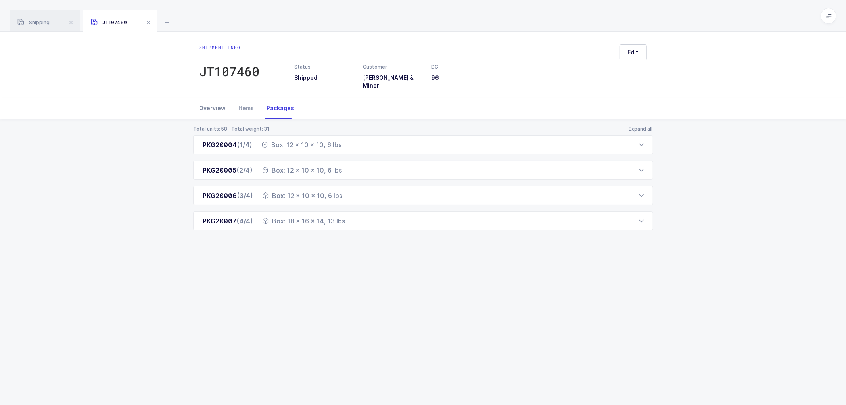
click at [214, 100] on div "Overview" at bounding box center [215, 108] width 33 height 21
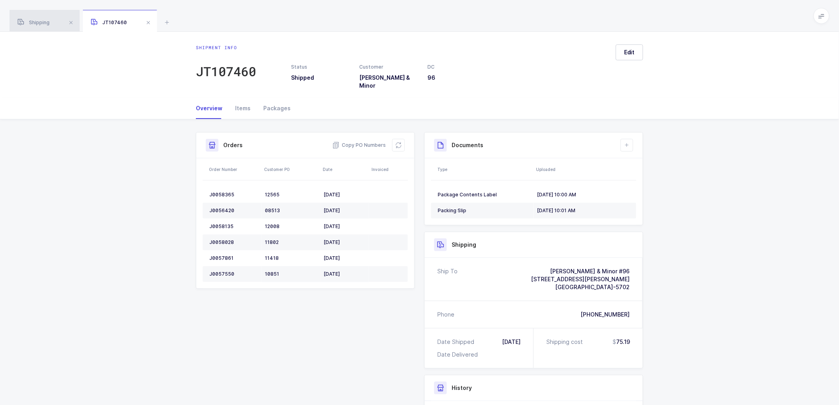
click at [37, 19] on div "Shipping" at bounding box center [45, 21] width 70 height 22
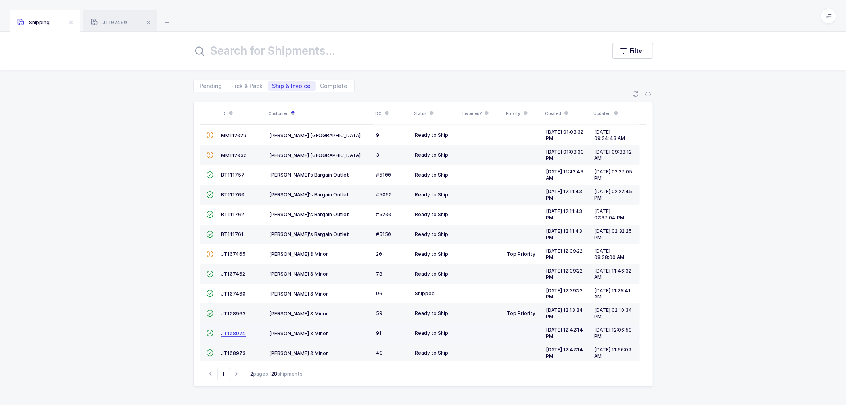
click at [232, 331] on span "JT108974" at bounding box center [233, 333] width 25 height 6
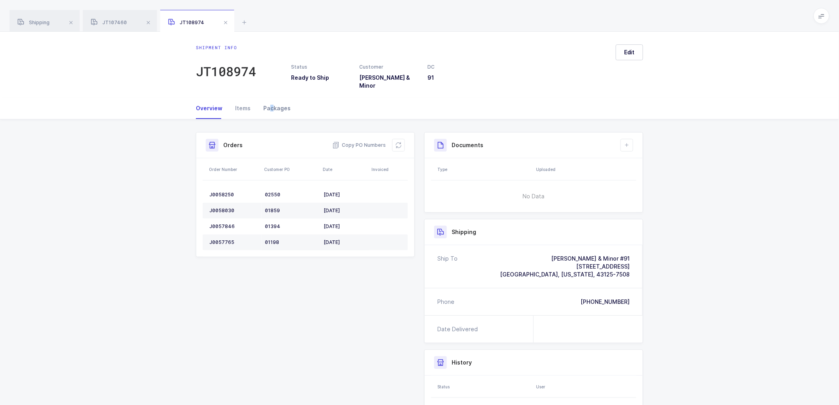
drag, startPoint x: 270, startPoint y: 104, endPoint x: 284, endPoint y: 101, distance: 14.1
click at [270, 104] on div "Packages" at bounding box center [274, 108] width 34 height 21
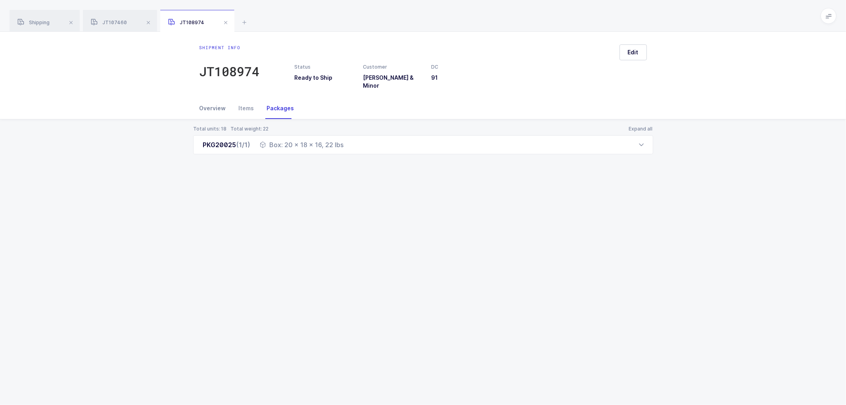
click at [213, 101] on div "Overview" at bounding box center [215, 108] width 33 height 21
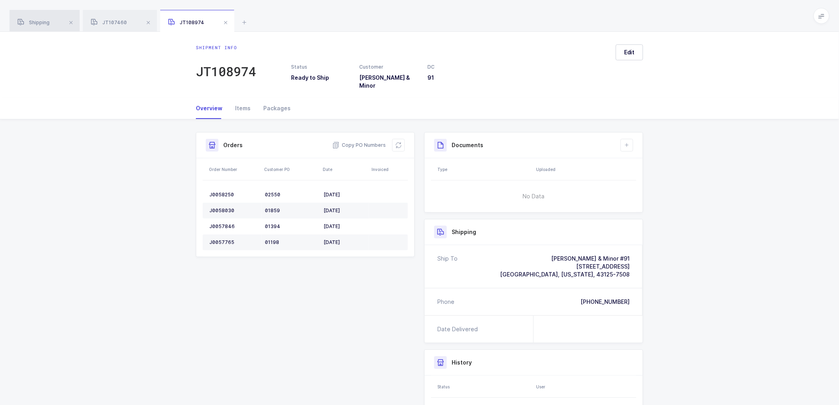
drag, startPoint x: 35, startPoint y: 21, endPoint x: 53, endPoint y: 28, distance: 19.2
click at [36, 21] on span "Shipping" at bounding box center [33, 22] width 32 height 6
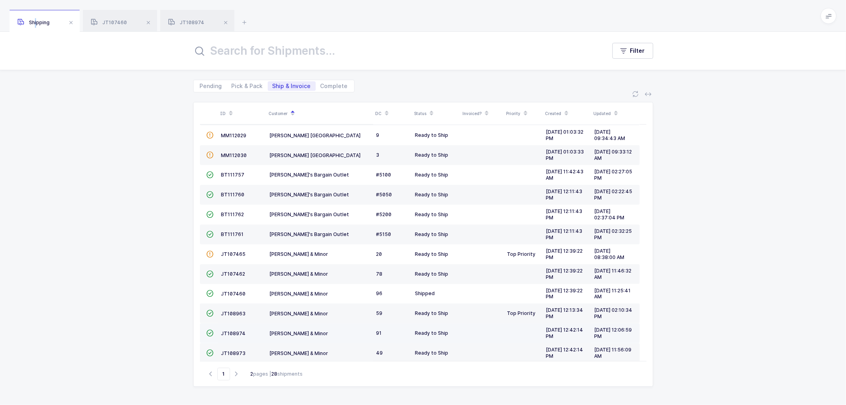
scroll to position [174, 0]
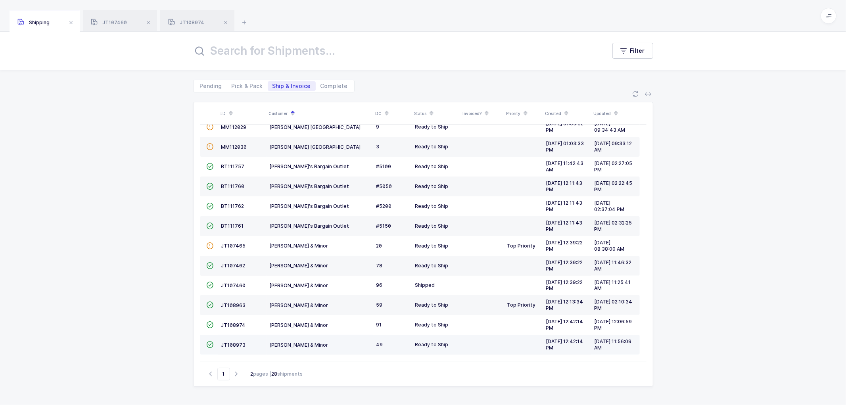
click at [232, 340] on td "JT108973" at bounding box center [242, 345] width 48 height 20
click at [238, 342] on span "JT108973" at bounding box center [233, 345] width 25 height 6
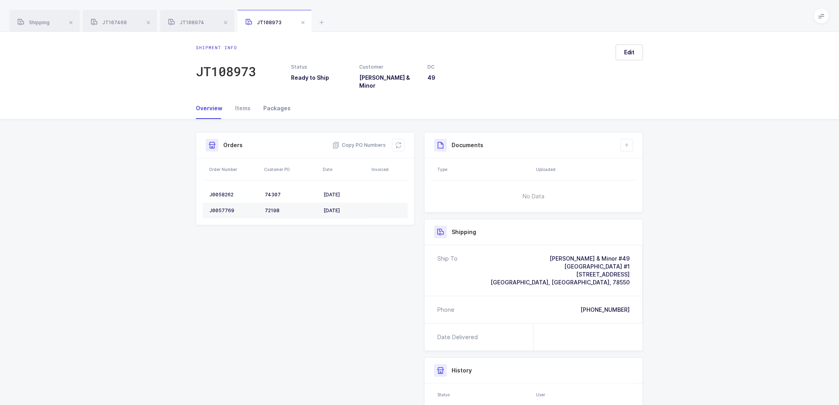
click at [277, 100] on div "Packages" at bounding box center [274, 108] width 34 height 21
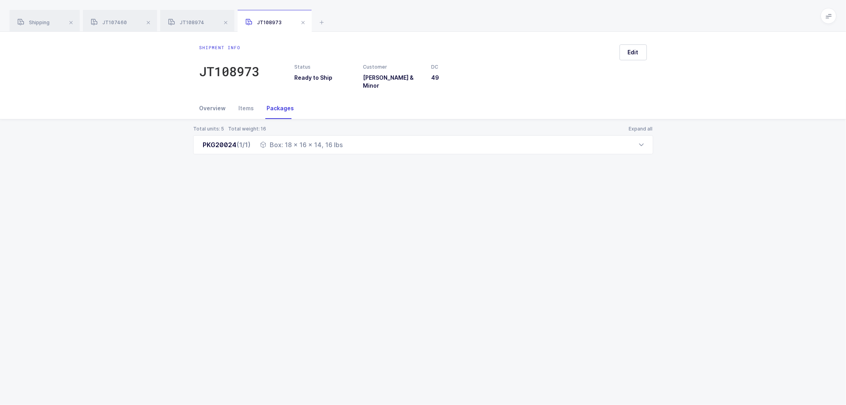
click at [214, 99] on div "Overview" at bounding box center [215, 108] width 33 height 21
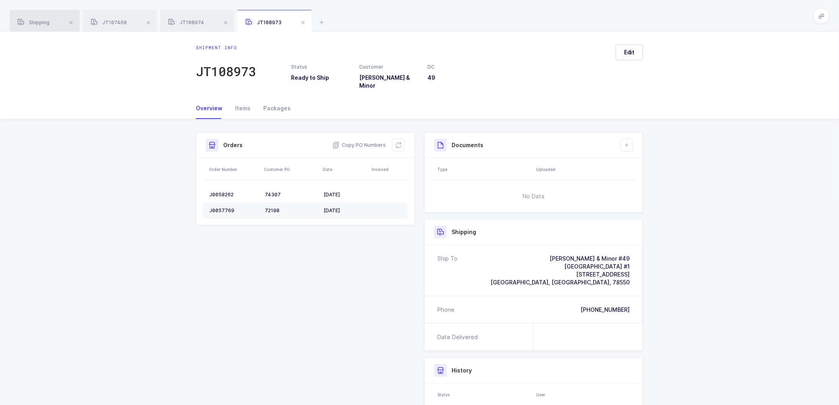
drag, startPoint x: 48, startPoint y: 19, endPoint x: 199, endPoint y: 81, distance: 164.1
click at [48, 19] on div "Shipping" at bounding box center [45, 21] width 70 height 22
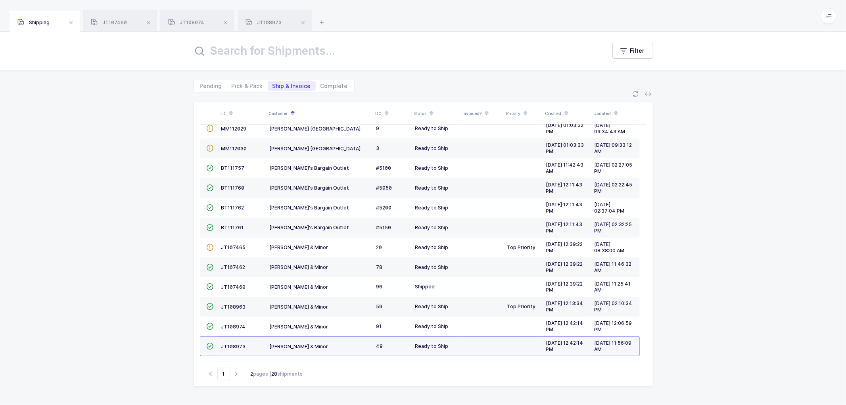
scroll to position [174, 0]
click at [236, 372] on icon "button" at bounding box center [237, 374] width 10 height 6
type input "2"
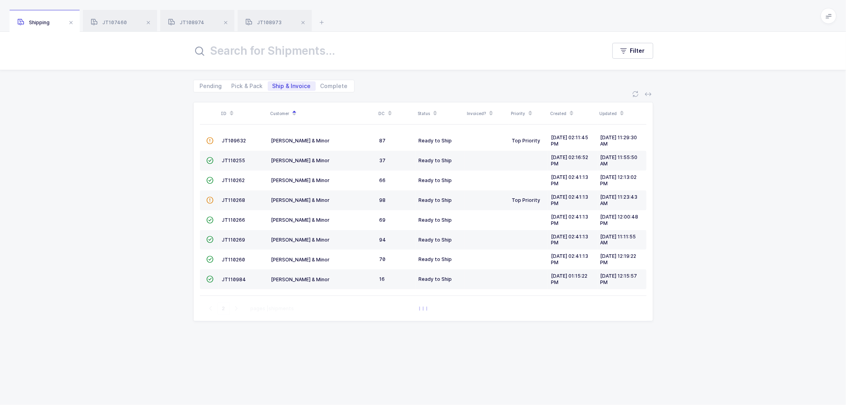
scroll to position [0, 0]
click at [230, 159] on span "JT110255" at bounding box center [233, 160] width 23 height 6
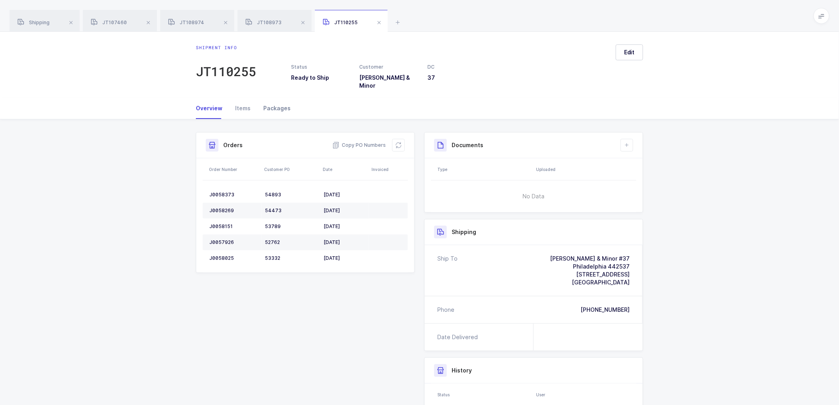
click at [274, 100] on div "Packages" at bounding box center [274, 108] width 34 height 21
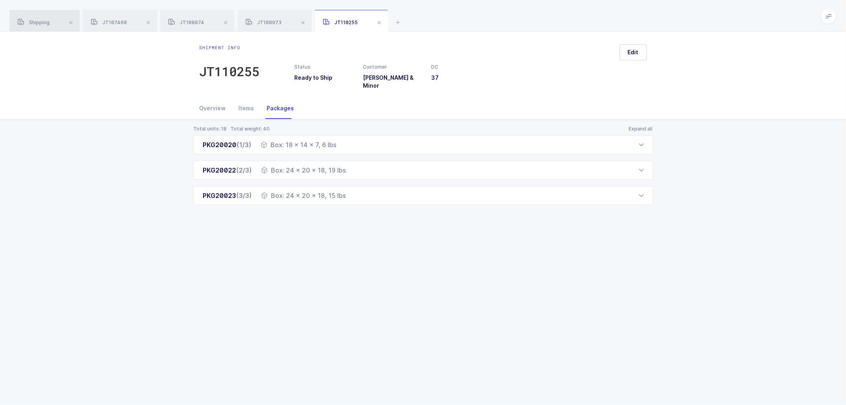
click at [36, 22] on span "Shipping" at bounding box center [33, 22] width 32 height 6
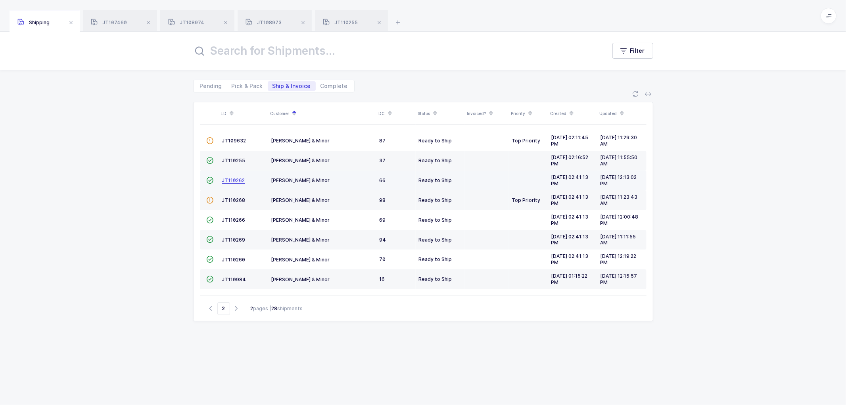
click at [232, 180] on span "JT110262" at bounding box center [233, 180] width 23 height 6
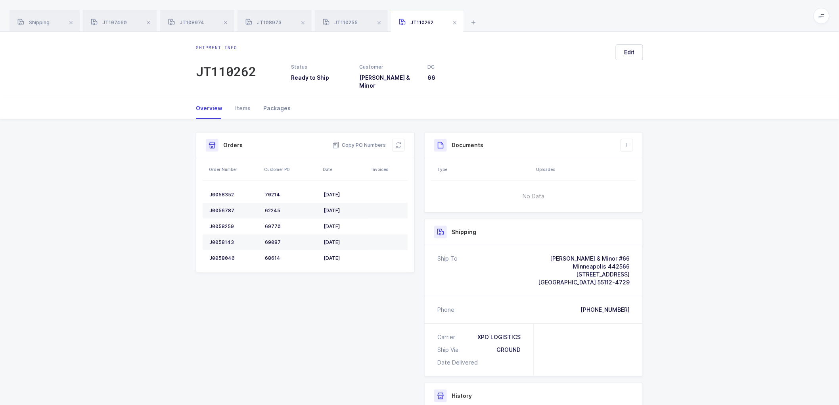
click at [272, 102] on div "Packages" at bounding box center [274, 108] width 34 height 21
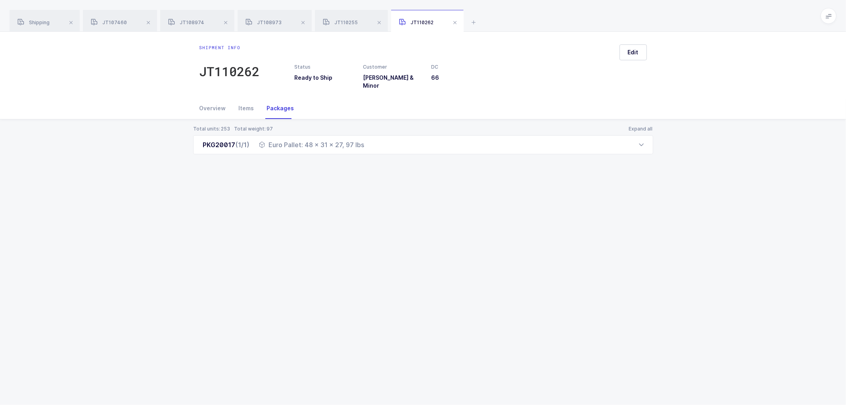
drag, startPoint x: 215, startPoint y: 103, endPoint x: 257, endPoint y: 113, distance: 42.7
click at [216, 103] on div "Overview" at bounding box center [215, 108] width 33 height 21
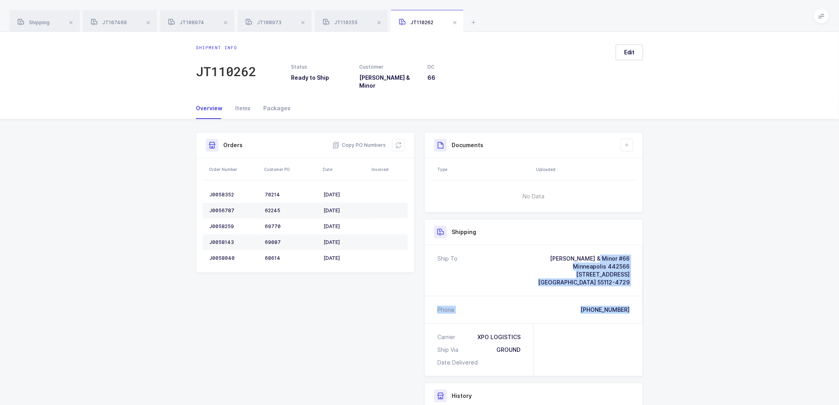
drag, startPoint x: 635, startPoint y: 304, endPoint x: 544, endPoint y: 243, distance: 110.3
click at [544, 245] on div "Ship To [PERSON_NAME] & Minor #66 [GEOGRAPHIC_DATA] 442566 [STREET_ADDRESS][PHO…" at bounding box center [534, 284] width 218 height 78
click at [364, 141] on span "Copy PO Numbers" at bounding box center [359, 145] width 54 height 8
click at [276, 99] on div "Packages" at bounding box center [274, 108] width 34 height 21
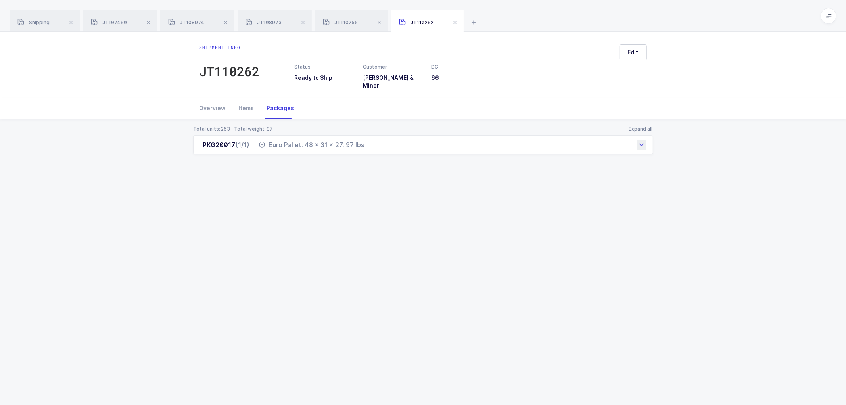
drag, startPoint x: 200, startPoint y: 141, endPoint x: 371, endPoint y: 147, distance: 170.6
click at [371, 147] on div "PKG20017 (1/1) Euro Pallet: 48 x 31 x 27, 97 lbs" at bounding box center [423, 144] width 460 height 19
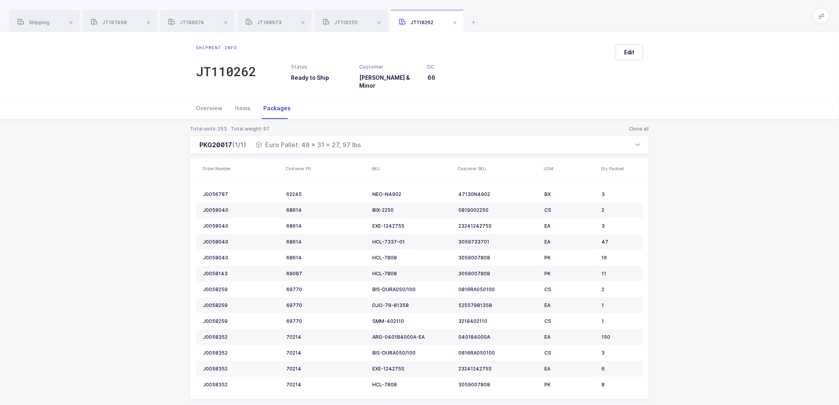
click at [714, 235] on div "Total units: 253 Total weight: 97 Close all PKG20017 (1/1) Euro Pallet: 48 x 31…" at bounding box center [419, 271] width 826 height 305
click at [38, 21] on span "Shipping" at bounding box center [33, 22] width 32 height 6
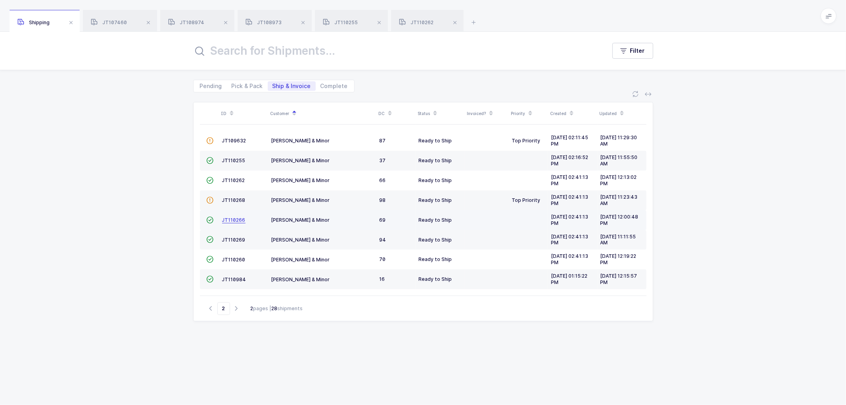
click at [232, 218] on span "JT110266" at bounding box center [233, 220] width 23 height 6
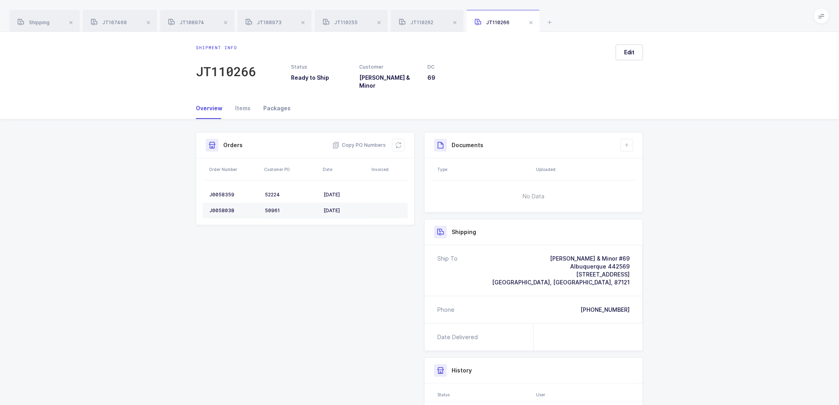
click at [276, 101] on div "Packages" at bounding box center [274, 108] width 34 height 21
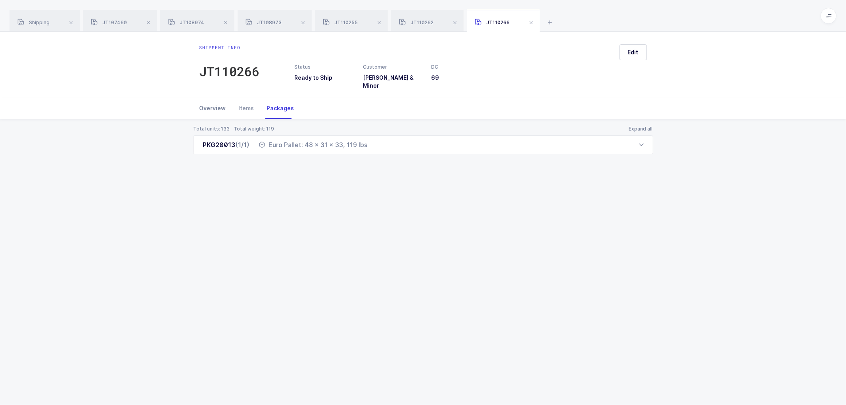
drag, startPoint x: 208, startPoint y: 96, endPoint x: 226, endPoint y: 101, distance: 18.8
click at [208, 98] on div "Overview" at bounding box center [215, 108] width 33 height 21
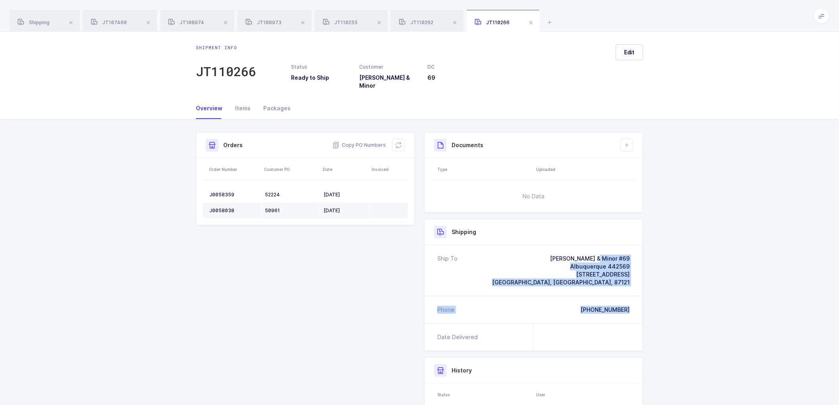
drag, startPoint x: 631, startPoint y: 303, endPoint x: 561, endPoint y: 243, distance: 92.2
click at [561, 245] on div "Ship To [PERSON_NAME] & Minor #69 Albuquerque 442569 [STREET_ADDRESS] Phone [PH…" at bounding box center [534, 284] width 218 height 78
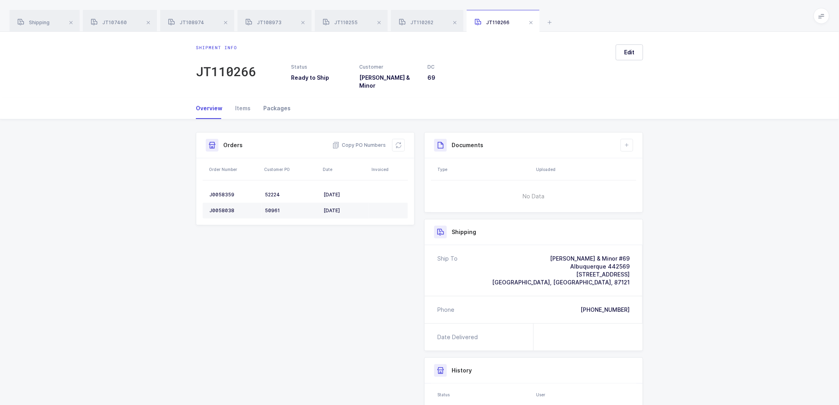
drag, startPoint x: 272, startPoint y: 98, endPoint x: 276, endPoint y: 99, distance: 4.6
click at [272, 99] on div "Packages" at bounding box center [274, 108] width 34 height 21
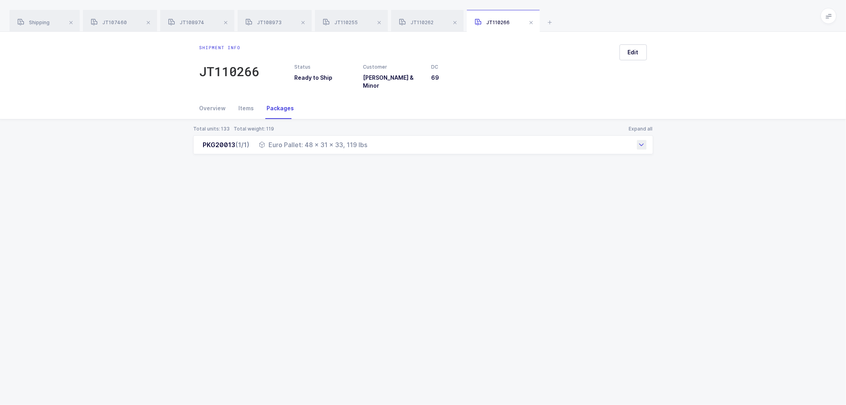
drag, startPoint x: 199, startPoint y: 137, endPoint x: 370, endPoint y: 144, distance: 171.0
click at [370, 144] on div "PKG20013 (1/1) Euro Pallet: 48 x 31 x 33, 119 lbs" at bounding box center [423, 144] width 460 height 19
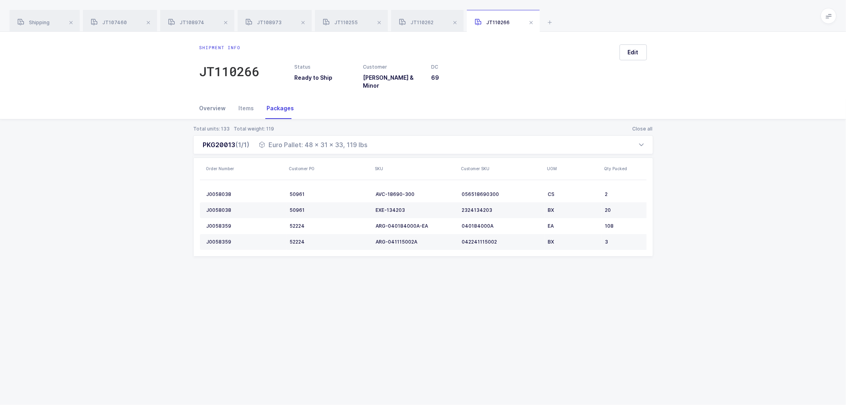
drag, startPoint x: 209, startPoint y: 99, endPoint x: 223, endPoint y: 105, distance: 15.8
click at [209, 99] on div "Overview" at bounding box center [215, 108] width 33 height 21
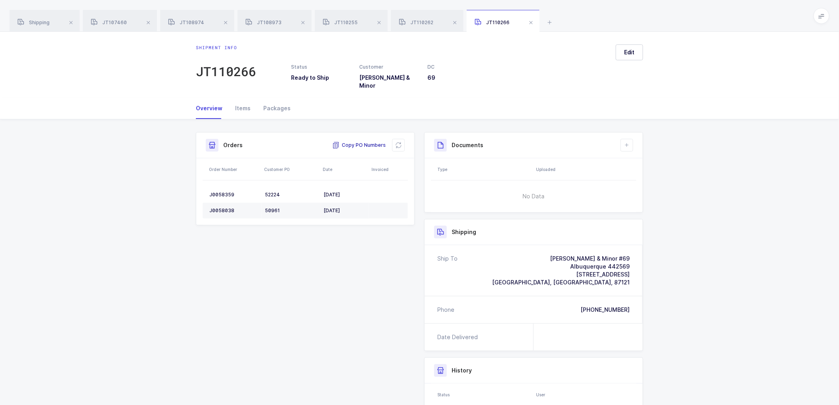
click at [362, 141] on span "Copy PO Numbers" at bounding box center [359, 145] width 54 height 8
drag, startPoint x: 40, startPoint y: 19, endPoint x: 57, endPoint y: 22, distance: 16.5
click at [40, 20] on div "Shipping" at bounding box center [45, 21] width 70 height 22
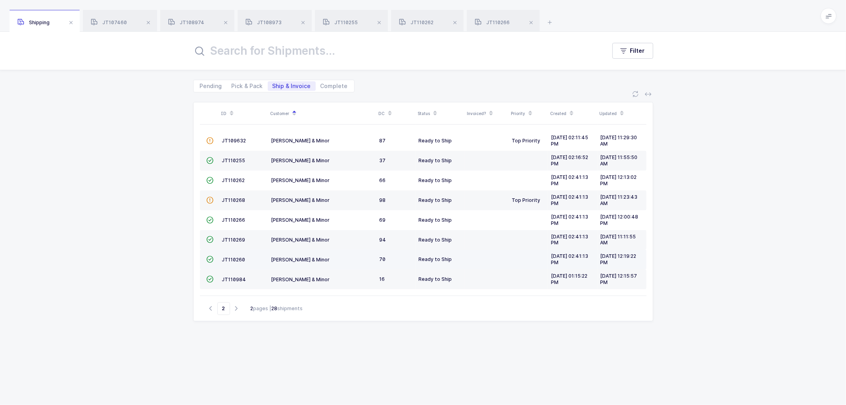
click at [234, 256] on td "JT110260" at bounding box center [243, 259] width 49 height 20
click at [230, 259] on span "JT110260" at bounding box center [233, 259] width 23 height 6
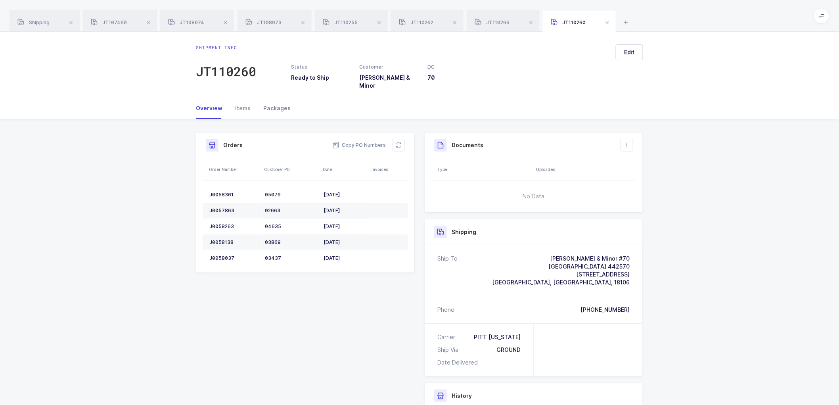
click at [269, 101] on div "Packages" at bounding box center [274, 108] width 34 height 21
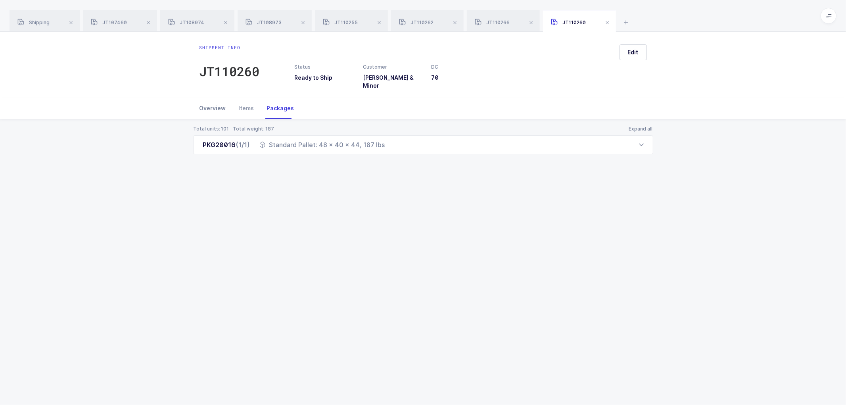
click at [212, 102] on div "Overview" at bounding box center [215, 108] width 33 height 21
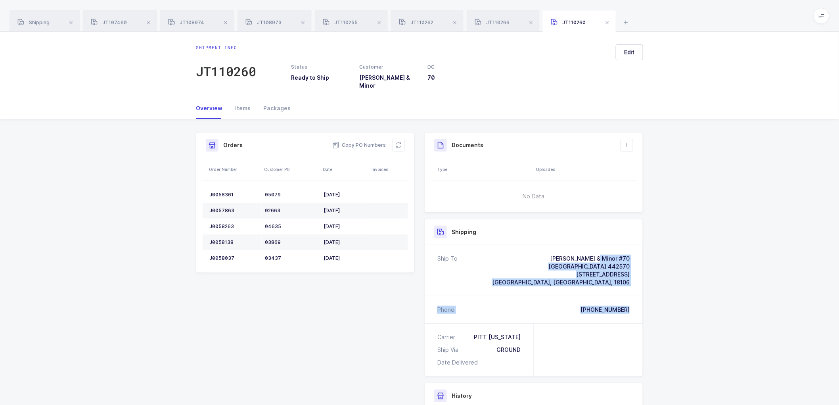
drag, startPoint x: 635, startPoint y: 304, endPoint x: 566, endPoint y: 243, distance: 91.8
click at [566, 245] on div "Ship To [PERSON_NAME] & Minor #70 [GEOGRAPHIC_DATA] 442570 [STREET_ADDRESS] [GE…" at bounding box center [534, 284] width 218 height 78
click at [365, 141] on span "Copy PO Numbers" at bounding box center [359, 145] width 54 height 8
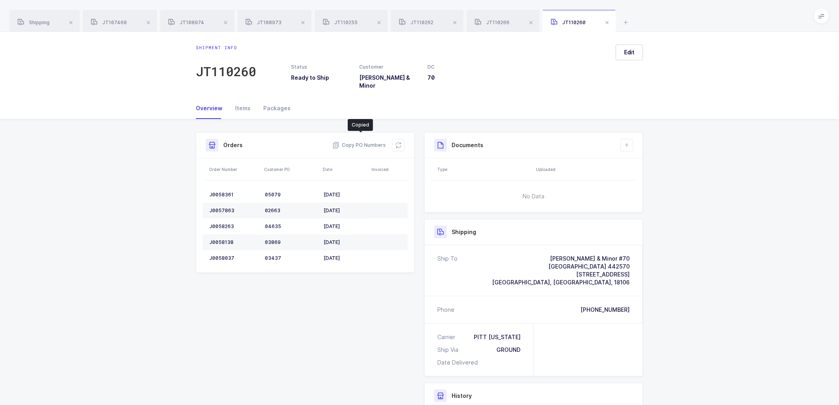
drag, startPoint x: 272, startPoint y: 101, endPoint x: 422, endPoint y: 148, distance: 157.2
click at [272, 101] on div "Packages" at bounding box center [274, 108] width 34 height 21
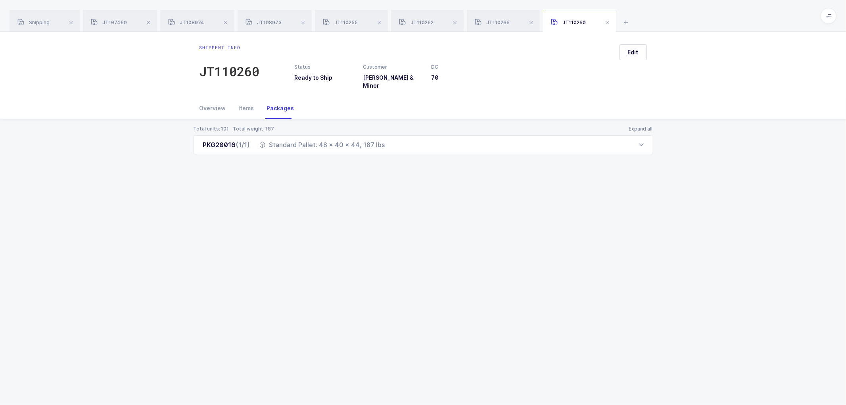
drag, startPoint x: 199, startPoint y: 140, endPoint x: 391, endPoint y: 151, distance: 192.5
click at [391, 151] on div "Total units: 101 Total weight: 187 Expand all PKG20016 (1/1) Standard Pallet: 4…" at bounding box center [422, 149] width 833 height 60
drag, startPoint x: 40, startPoint y: 23, endPoint x: 89, endPoint y: 22, distance: 48.8
click at [40, 22] on span "Shipping" at bounding box center [33, 22] width 32 height 6
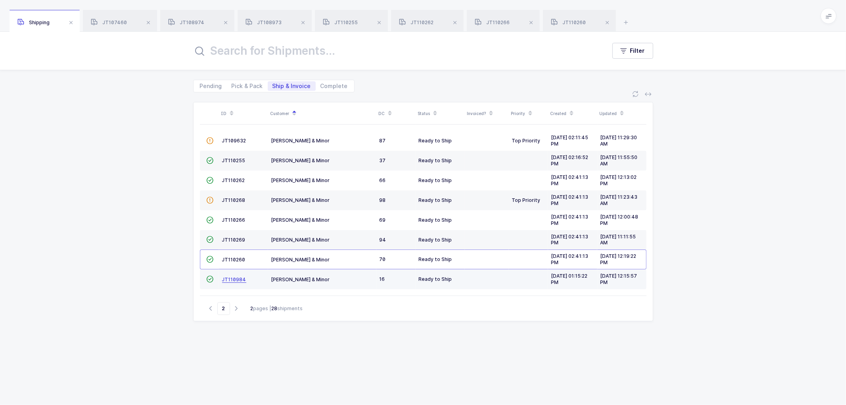
click at [227, 276] on span "JT110984" at bounding box center [234, 279] width 24 height 6
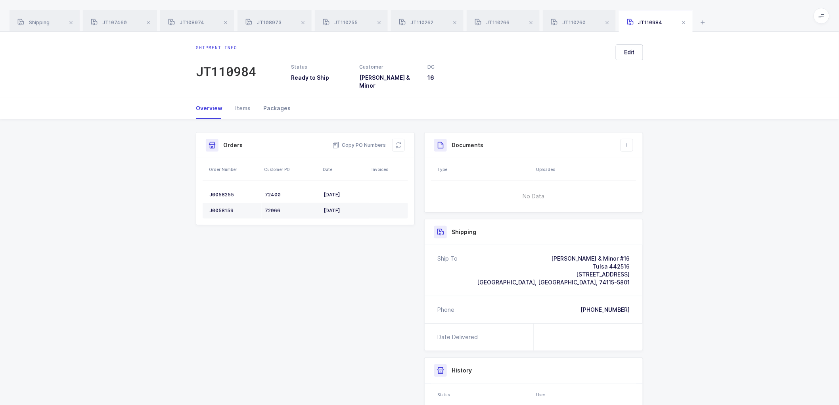
click at [279, 99] on div "Packages" at bounding box center [274, 108] width 34 height 21
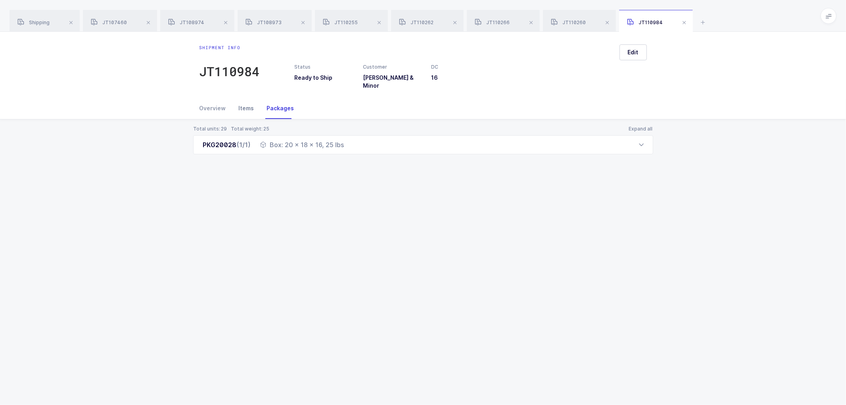
drag, startPoint x: 212, startPoint y: 102, endPoint x: 233, endPoint y: 106, distance: 20.9
click at [213, 102] on div "Overview" at bounding box center [215, 108] width 33 height 21
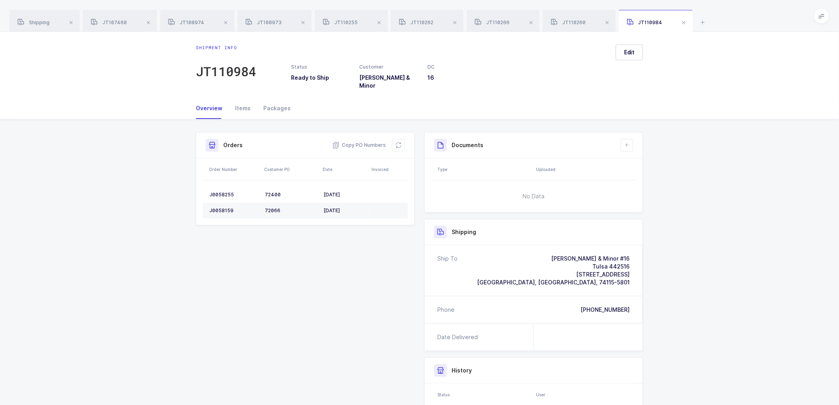
drag, startPoint x: 41, startPoint y: 23, endPoint x: 197, endPoint y: 53, distance: 159.1
click at [42, 23] on span "Shipping" at bounding box center [33, 22] width 32 height 6
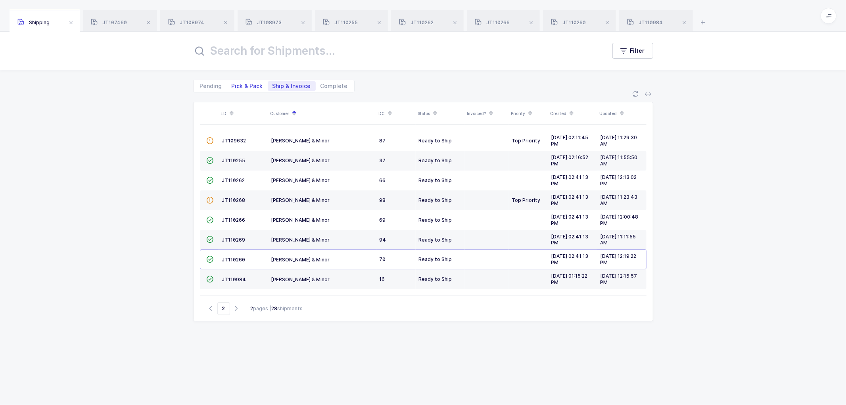
click at [244, 81] on span "Pick & Pack" at bounding box center [247, 86] width 41 height 10
click at [232, 81] on input "Pick & Pack" at bounding box center [229, 83] width 5 height 5
radio input "true"
radio input "false"
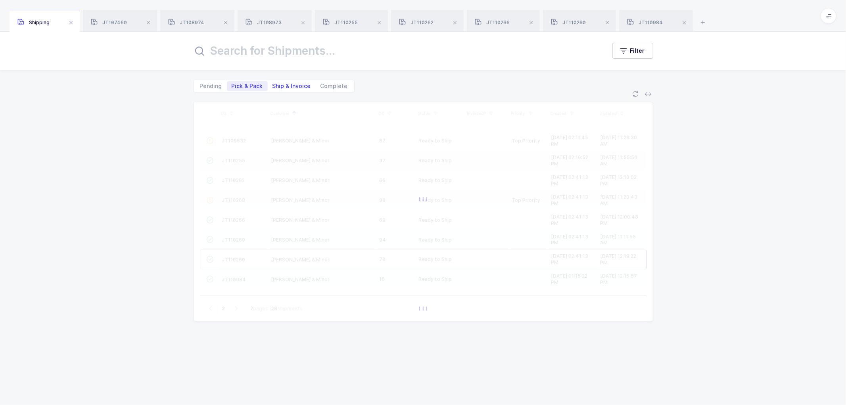
type input "1"
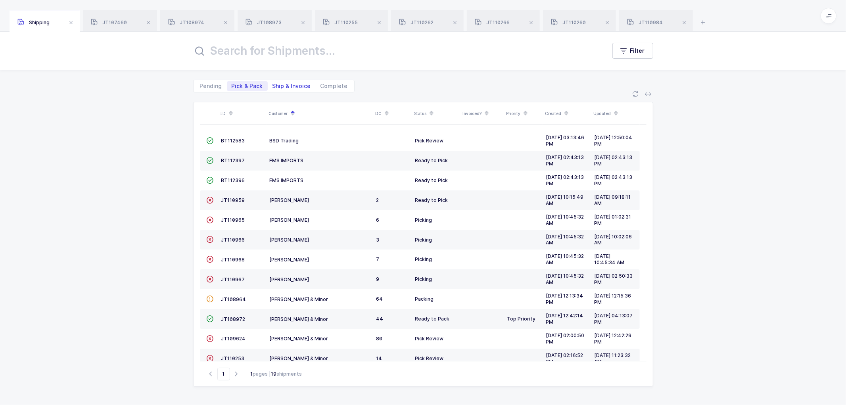
click at [291, 85] on span "Ship & Invoice" at bounding box center [291, 86] width 38 height 6
click at [273, 85] on input "Ship & Invoice" at bounding box center [270, 83] width 5 height 5
radio input "true"
radio input "false"
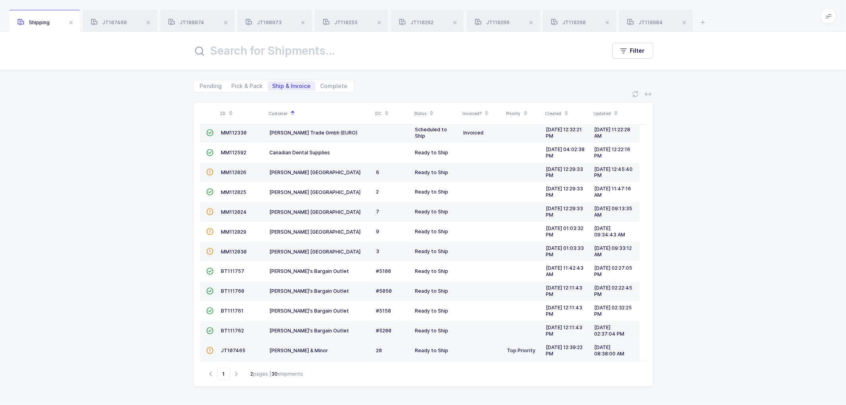
scroll to position [174, 0]
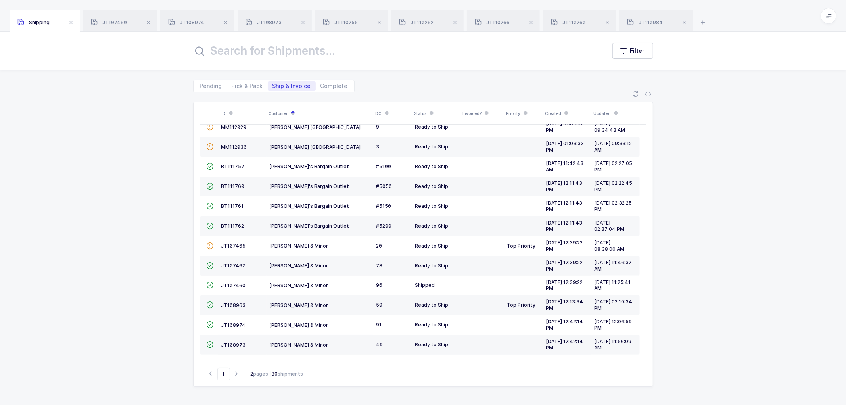
click at [234, 373] on icon "button" at bounding box center [237, 374] width 10 height 6
type input "2"
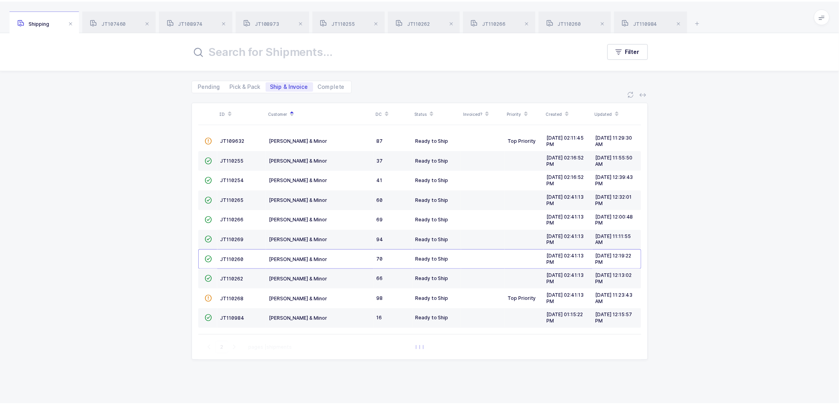
scroll to position [0, 0]
click at [232, 177] on span "JT110254" at bounding box center [234, 180] width 24 height 6
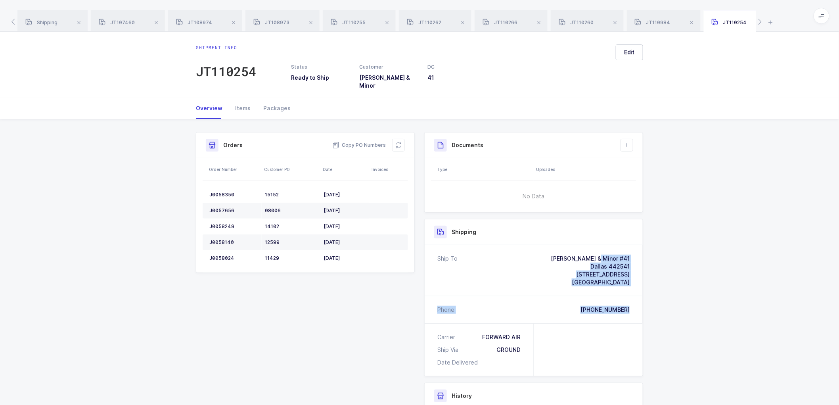
drag, startPoint x: 633, startPoint y: 306, endPoint x: 555, endPoint y: 251, distance: 95.1
click at [555, 251] on div "Ship To [PERSON_NAME] & Minor #41 Dallas 442541 [STREET_ADDRESS] Phone [PHONE_N…" at bounding box center [534, 284] width 218 height 78
click at [356, 141] on span "Copy PO Numbers" at bounding box center [359, 145] width 54 height 8
click at [278, 99] on div "Packages" at bounding box center [274, 108] width 34 height 21
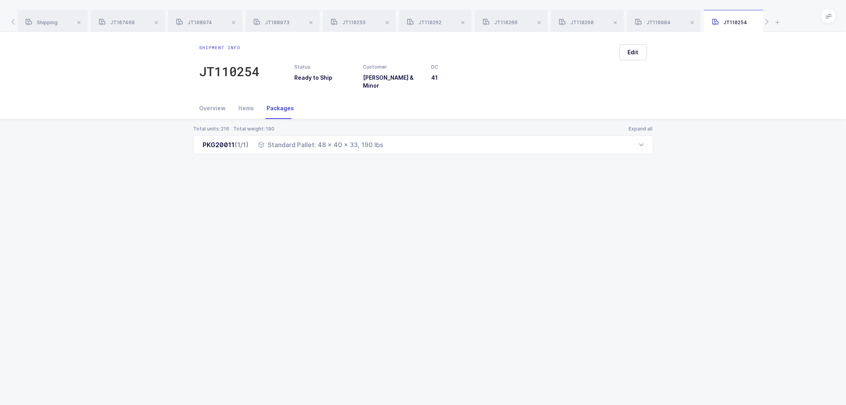
drag, startPoint x: 199, startPoint y: 140, endPoint x: 383, endPoint y: 155, distance: 184.2
click at [383, 155] on div "Total units: 216 Total weight: 190 Expand all PKG20011 (1/1) Standard Pallet: 4…" at bounding box center [422, 149] width 833 height 60
click at [616, 254] on div "Shipment info JT110254 Status Ready to Ship Customer [PERSON_NAME] & Minor DC 4…" at bounding box center [423, 218] width 846 height 373
click at [156, 22] on span at bounding box center [156, 23] width 10 height 10
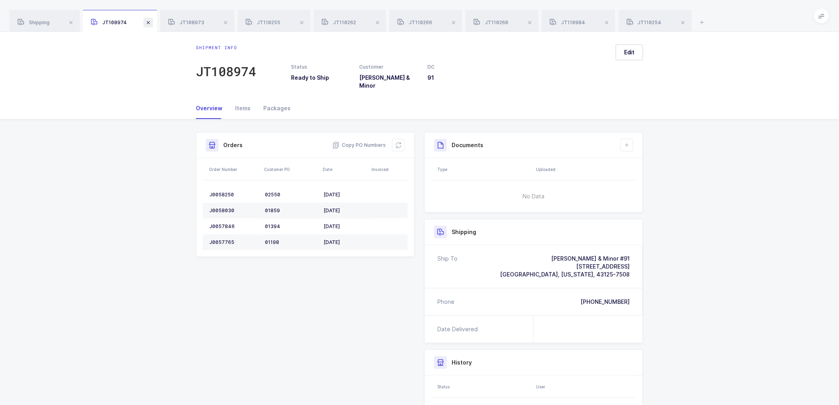
click at [147, 20] on span at bounding box center [149, 23] width 10 height 10
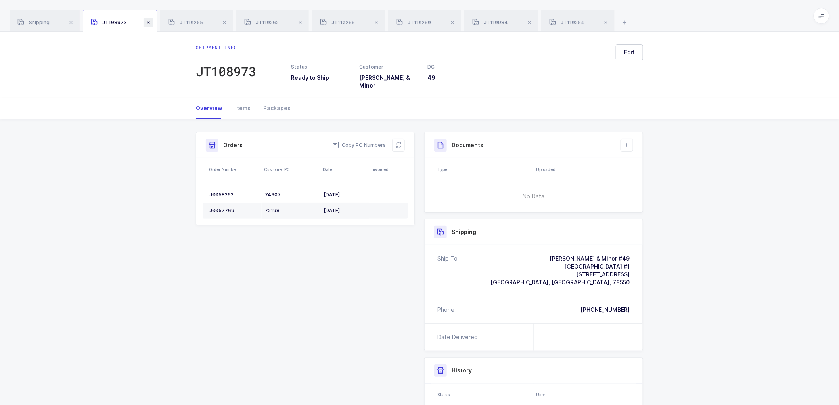
click at [151, 21] on span at bounding box center [149, 23] width 10 height 10
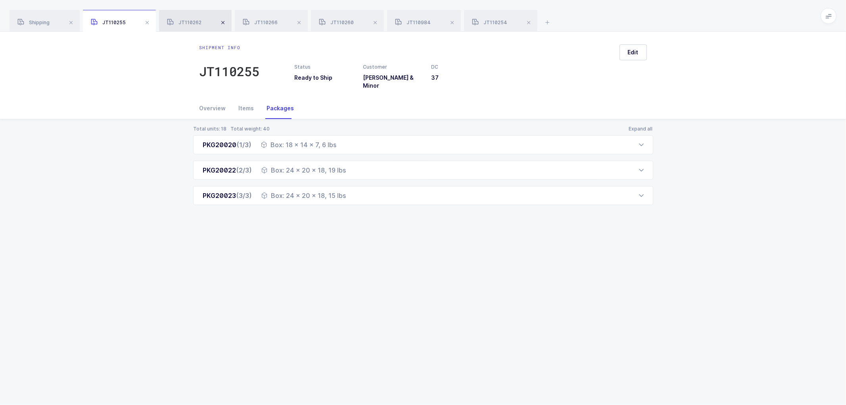
click at [150, 21] on span at bounding box center [147, 23] width 10 height 10
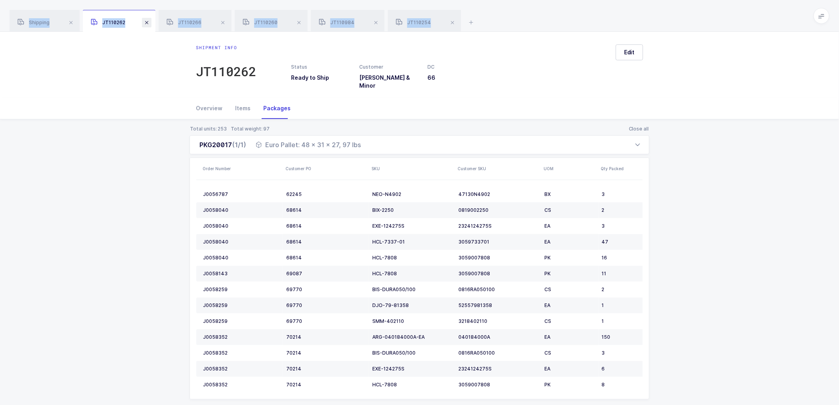
click at [150, 21] on span at bounding box center [147, 23] width 10 height 10
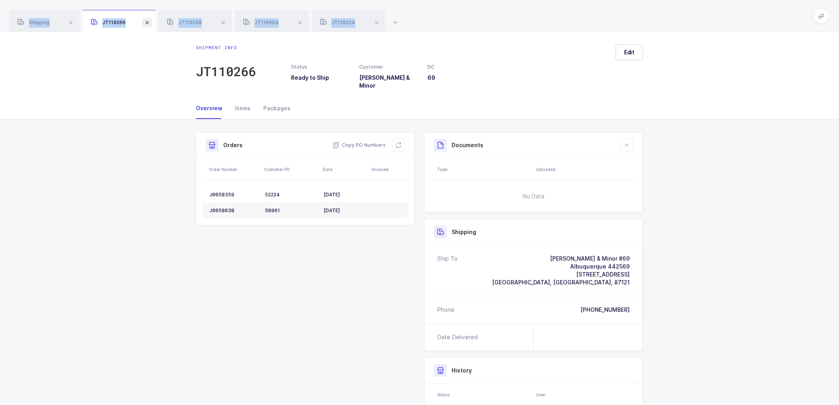
click at [149, 21] on span at bounding box center [147, 23] width 10 height 10
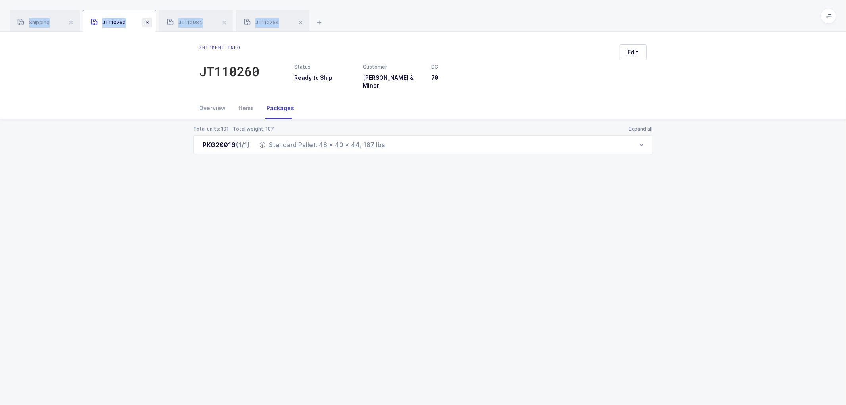
click at [150, 21] on span at bounding box center [147, 23] width 10 height 10
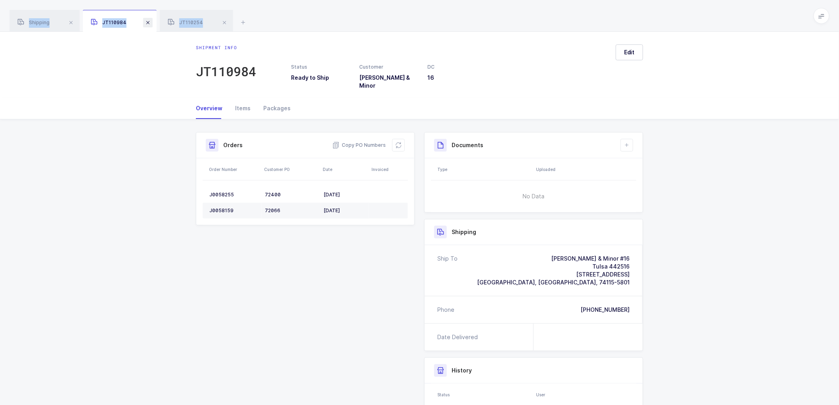
click at [150, 21] on span at bounding box center [148, 23] width 10 height 10
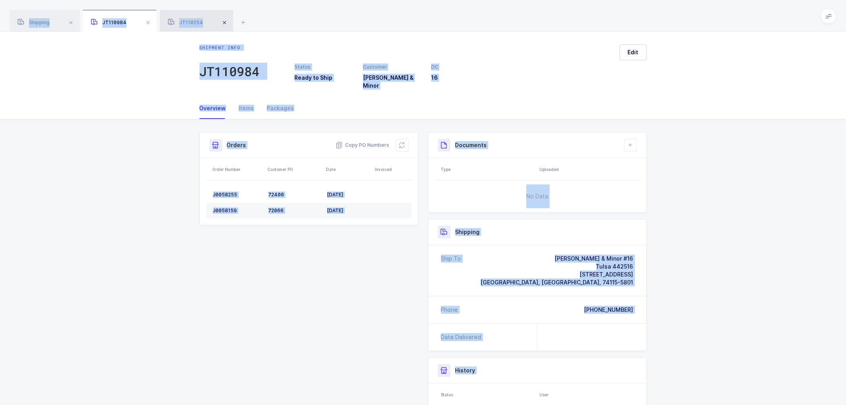
click at [220, 21] on span at bounding box center [225, 23] width 10 height 10
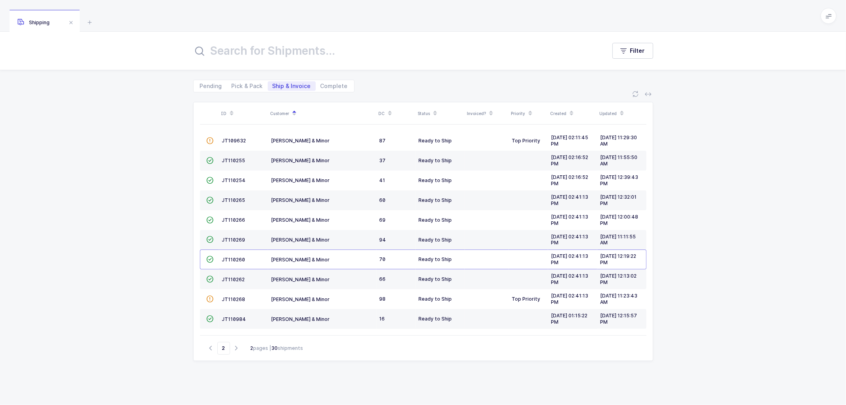
click at [150, 21] on div "Shipping" at bounding box center [423, 16] width 846 height 32
click at [125, 151] on div "ID Customer DC Status Invoiced? Priority Created Updated  JT109632 [PERSON_NAM…" at bounding box center [423, 248] width 846 height 312
click at [234, 178] on span "JT110254" at bounding box center [234, 180] width 24 height 6
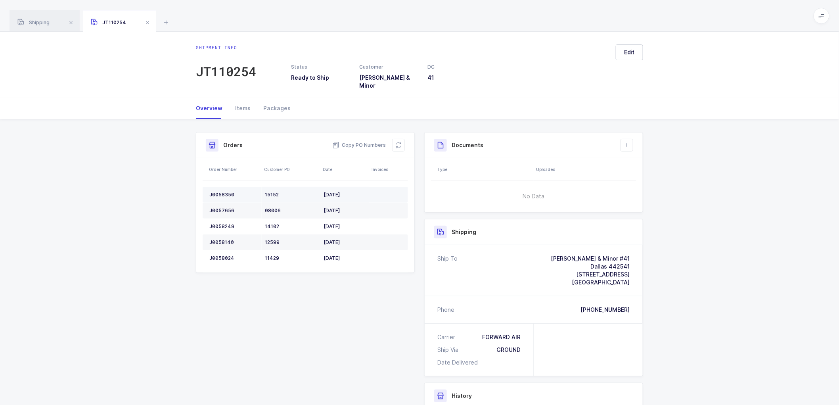
click at [227, 191] on div "J0058350" at bounding box center [233, 194] width 49 height 6
click at [221, 191] on div "J0058350" at bounding box center [233, 194] width 49 height 6
click at [218, 207] on div "J0057656" at bounding box center [233, 210] width 49 height 6
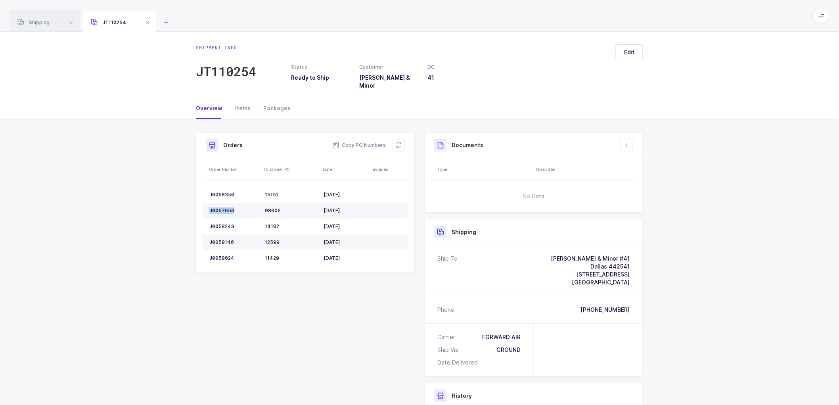
click at [218, 207] on div "J0057656" at bounding box center [233, 210] width 49 height 6
click at [221, 218] on td "J0058249" at bounding box center [232, 226] width 59 height 16
click at [224, 234] on td "J0058140" at bounding box center [232, 242] width 59 height 16
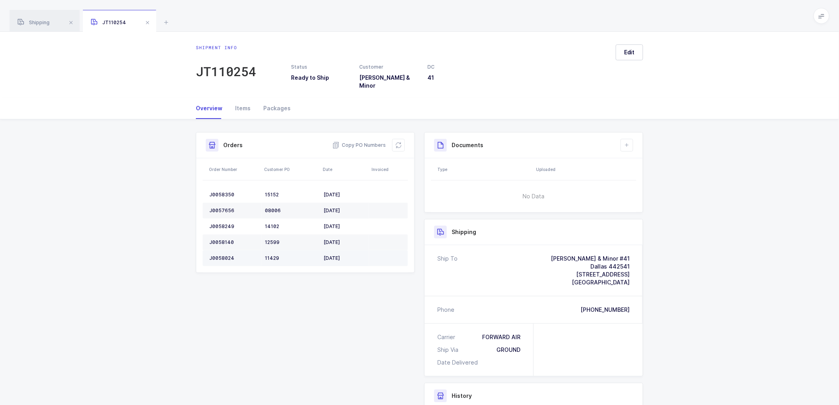
click at [219, 255] on div "J0058024" at bounding box center [233, 258] width 49 height 6
click at [397, 142] on icon at bounding box center [398, 145] width 6 height 6
click at [628, 142] on icon at bounding box center [627, 145] width 6 height 6
click at [649, 159] on li "Create Document" at bounding box center [653, 162] width 59 height 13
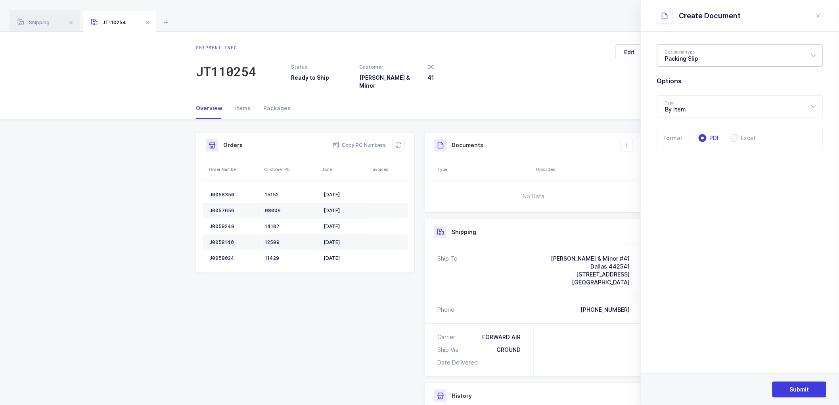
click at [687, 54] on div "Packing Slip" at bounding box center [740, 55] width 166 height 22
click at [686, 94] on span "Package Contents Label" at bounding box center [698, 94] width 67 height 7
type input "Package Contents Label"
click at [801, 386] on span "Submit" at bounding box center [799, 389] width 19 height 8
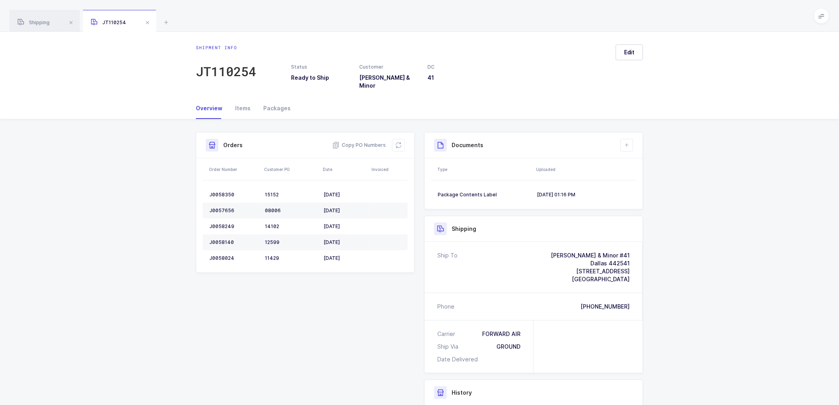
drag, startPoint x: 719, startPoint y: 168, endPoint x: 658, endPoint y: 127, distance: 73.4
click at [719, 168] on div "Shipment Info Shipment Number JT110254 Status Ready to Ship Customer [PERSON_NA…" at bounding box center [419, 316] width 839 height 394
click at [628, 142] on icon at bounding box center [627, 145] width 6 height 6
click at [636, 159] on li "Create Document" at bounding box center [653, 162] width 59 height 13
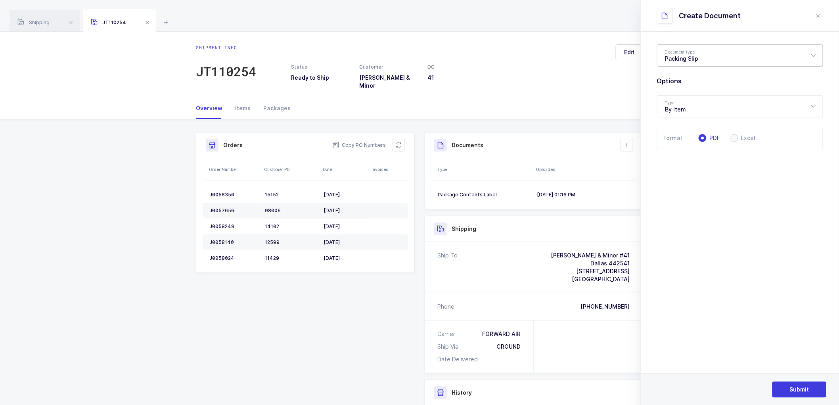
click at [682, 56] on div "Packing Slip" at bounding box center [740, 55] width 166 height 22
click at [679, 83] on span "Packing Slip" at bounding box center [681, 81] width 33 height 7
click at [795, 390] on span "Submit" at bounding box center [799, 389] width 19 height 8
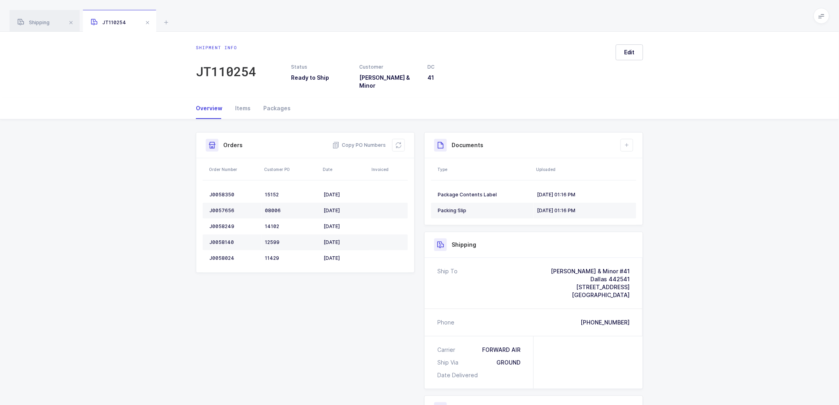
drag, startPoint x: 355, startPoint y: 419, endPoint x: 385, endPoint y: 422, distance: 30.6
click at [385, 404] on html "Apps Core [GEOGRAPHIC_DATA] Admin Mission Control Purchasing [PERSON_NAME] Logo…" at bounding box center [419, 265] width 839 height 530
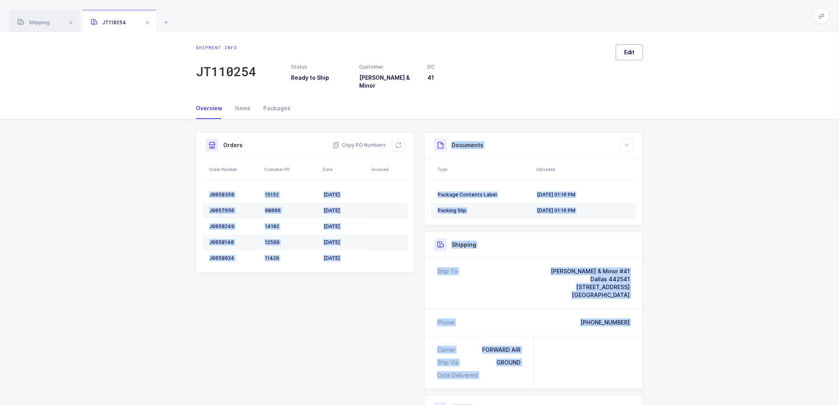
drag, startPoint x: 633, startPoint y: 47, endPoint x: 633, endPoint y: 51, distance: 4.0
click at [633, 48] on button "Edit" at bounding box center [629, 52] width 27 height 16
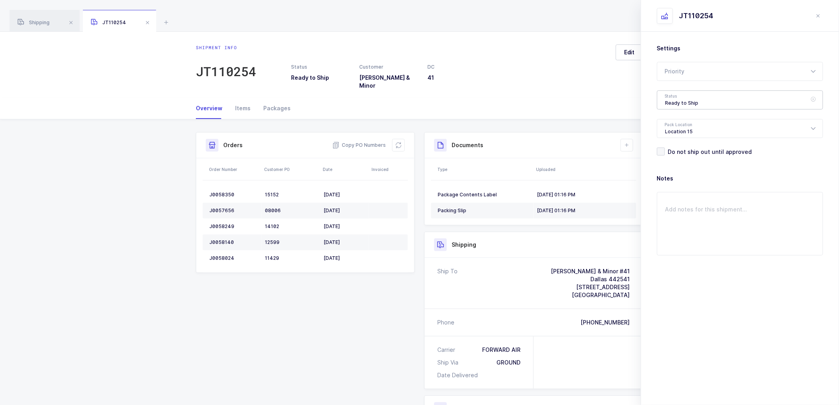
drag, startPoint x: 689, startPoint y: 95, endPoint x: 714, endPoint y: 143, distance: 53.5
click at [689, 96] on div "Ready to Ship" at bounding box center [740, 99] width 166 height 19
drag, startPoint x: 689, startPoint y: 145, endPoint x: 712, endPoint y: 165, distance: 31.0
click at [689, 145] on span "Scheduled to Ship" at bounding box center [690, 148] width 50 height 7
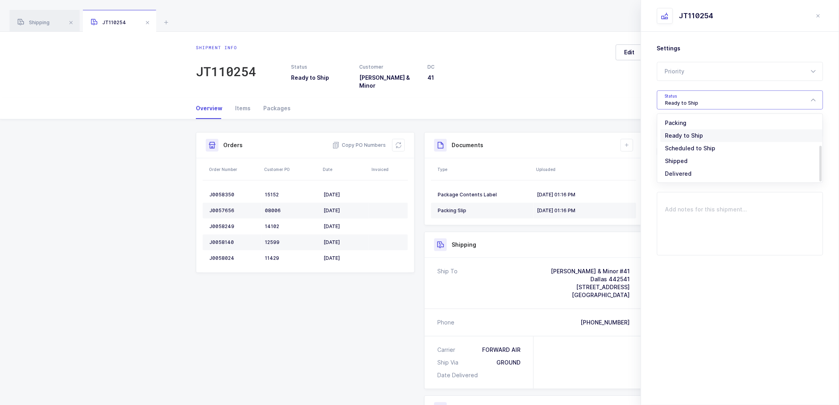
type input "Scheduled to Ship"
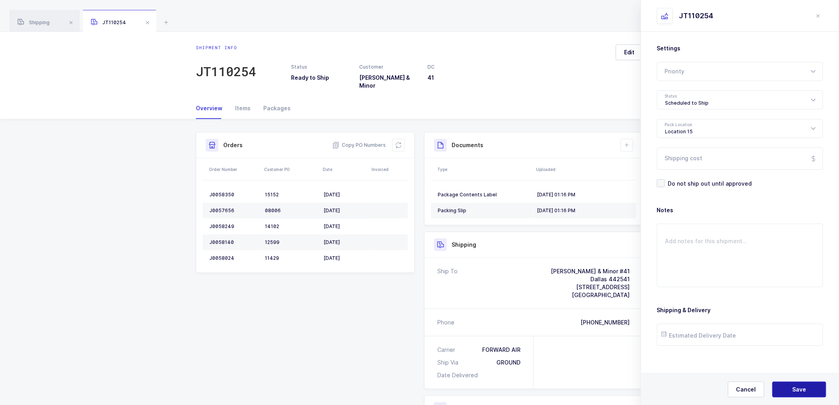
click at [801, 391] on span "Save" at bounding box center [799, 389] width 14 height 8
drag, startPoint x: 590, startPoint y: 60, endPoint x: 599, endPoint y: 110, distance: 50.4
click at [592, 62] on div "Status Ready to Ship Customer [PERSON_NAME] & Minor DC 41" at bounding box center [432, 66] width 353 height 45
drag, startPoint x: 33, startPoint y: 20, endPoint x: 61, endPoint y: 19, distance: 27.8
click at [34, 20] on div "Shipping" at bounding box center [45, 21] width 70 height 22
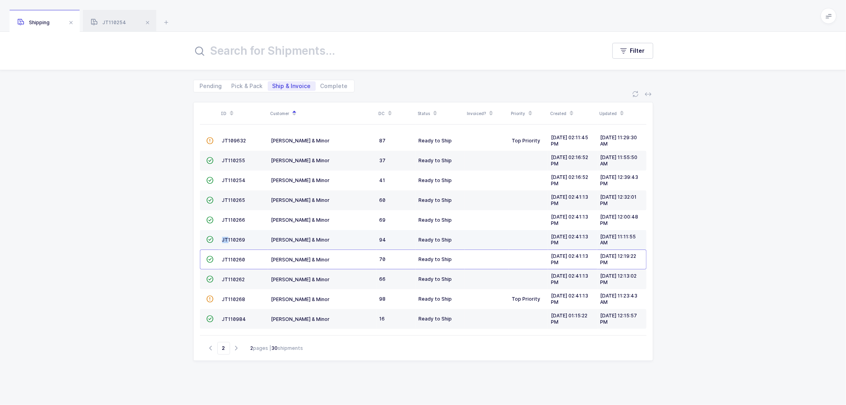
drag, startPoint x: 227, startPoint y: 237, endPoint x: 232, endPoint y: 234, distance: 5.5
click at [228, 236] on td "JT110269" at bounding box center [243, 240] width 49 height 20
click at [232, 240] on span "JT110269" at bounding box center [233, 240] width 23 height 6
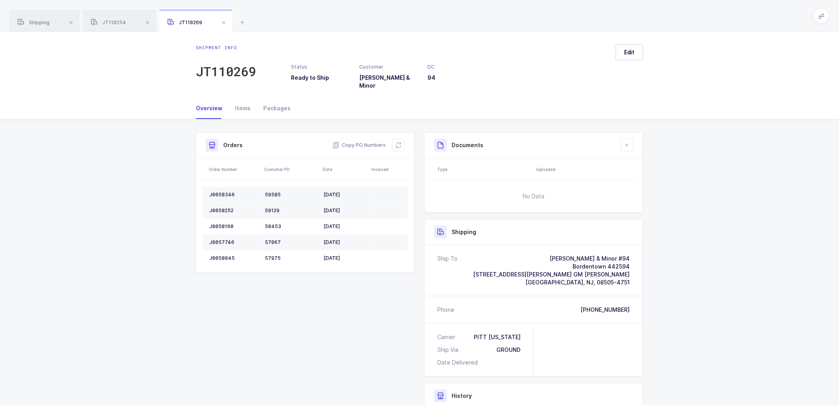
click at [222, 191] on div "J0058346" at bounding box center [233, 194] width 49 height 6
click at [223, 207] on div "J0058252" at bounding box center [233, 210] width 49 height 6
click at [222, 223] on div "J0058160" at bounding box center [233, 226] width 49 height 6
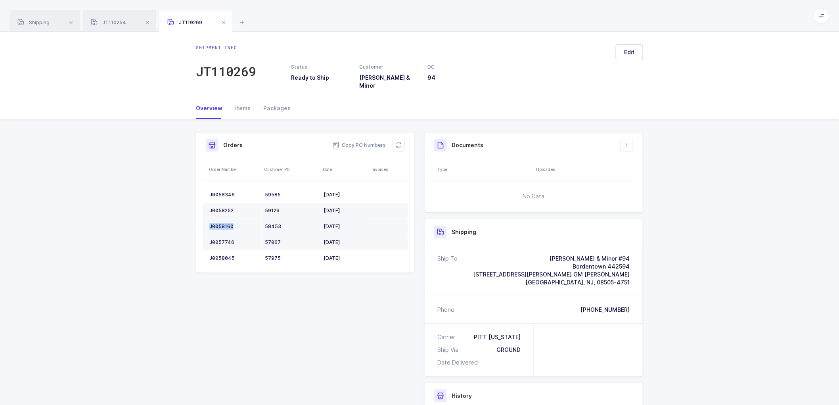
click at [222, 223] on div "J0058160" at bounding box center [233, 226] width 49 height 6
click at [216, 234] on td "J0057746" at bounding box center [232, 242] width 59 height 16
click at [220, 250] on td "J0058045" at bounding box center [232, 258] width 59 height 16
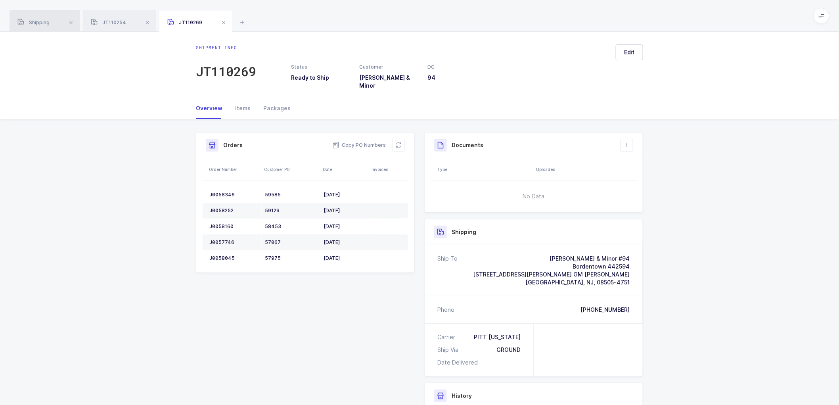
drag, startPoint x: 20, startPoint y: 21, endPoint x: 45, endPoint y: 18, distance: 25.1
click at [22, 21] on icon at bounding box center [20, 22] width 7 height 7
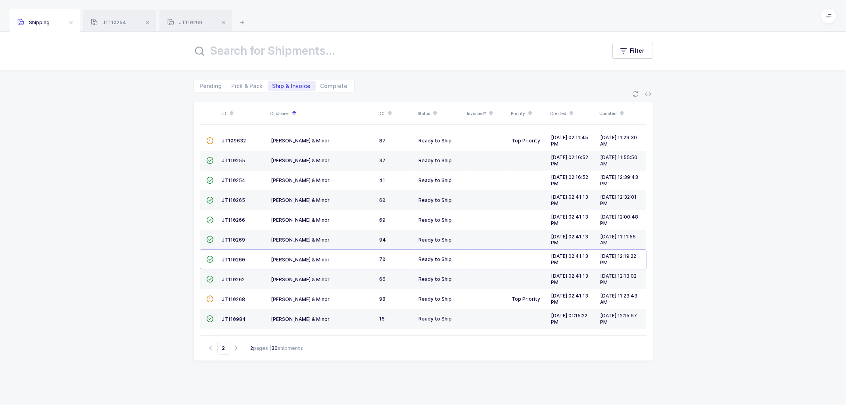
drag, startPoint x: 185, startPoint y: 17, endPoint x: 263, endPoint y: 33, distance: 80.1
click at [185, 17] on div "JT110269" at bounding box center [195, 21] width 73 height 22
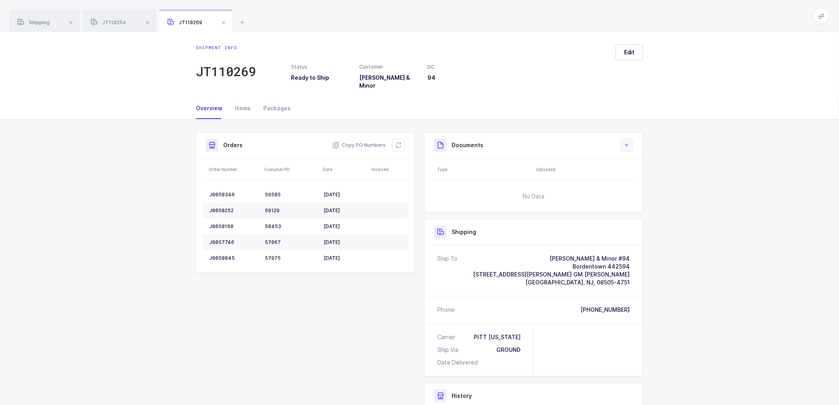
click at [626, 142] on icon at bounding box center [627, 145] width 6 height 6
click at [640, 162] on li "Create Document" at bounding box center [653, 162] width 59 height 13
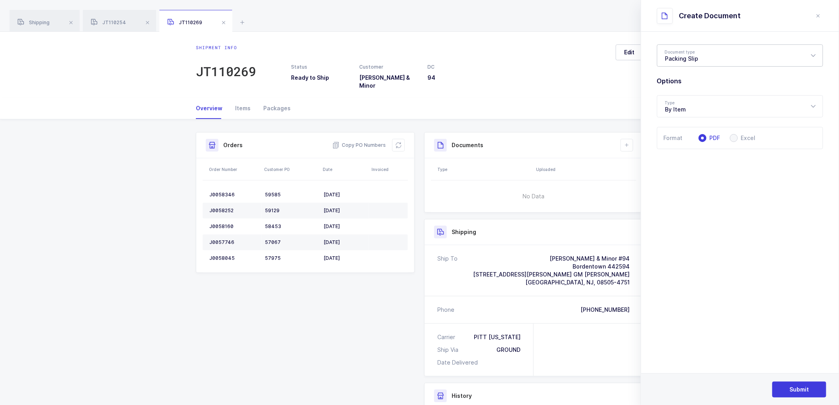
click at [675, 61] on div "Packing Slip" at bounding box center [740, 55] width 166 height 22
click at [679, 96] on span "Package Contents Label" at bounding box center [698, 94] width 67 height 7
type input "Package Contents Label"
click at [799, 385] on button "Submit" at bounding box center [799, 389] width 54 height 16
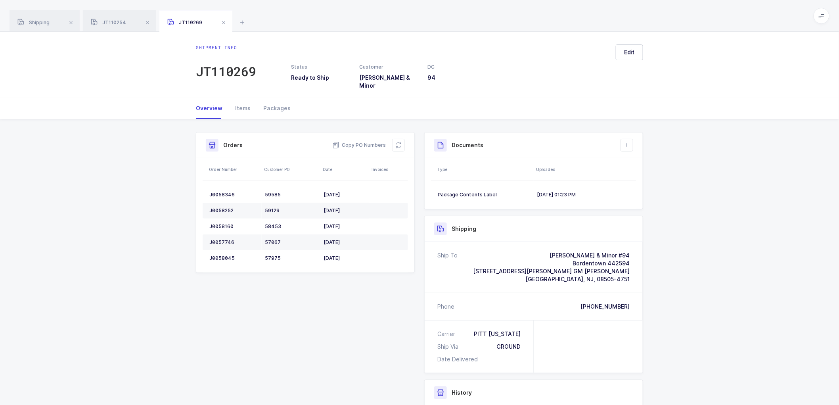
click at [783, 251] on div "Shipment Info Shipment Number JT110269 Status Ready to Ship Customer [PERSON_NA…" at bounding box center [419, 325] width 839 height 413
click at [624, 142] on icon at bounding box center [627, 145] width 6 height 6
click at [643, 161] on li "Create Document" at bounding box center [653, 162] width 59 height 13
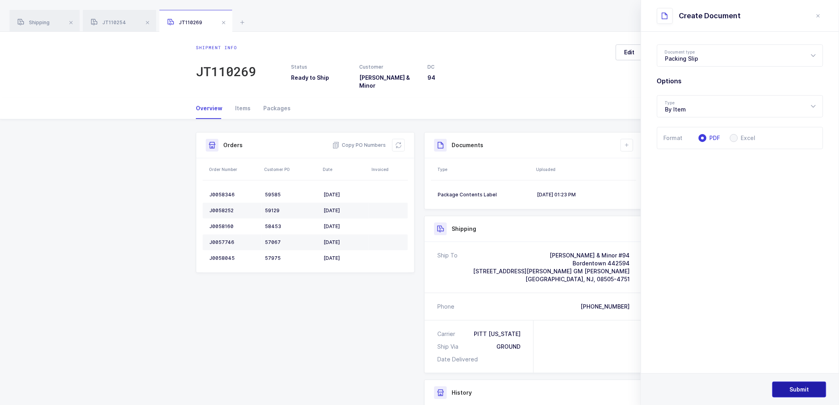
drag, startPoint x: 793, startPoint y: 379, endPoint x: 798, endPoint y: 383, distance: 5.9
click at [794, 384] on div "Submit" at bounding box center [740, 389] width 198 height 32
click at [798, 382] on button "Submit" at bounding box center [799, 389] width 54 height 16
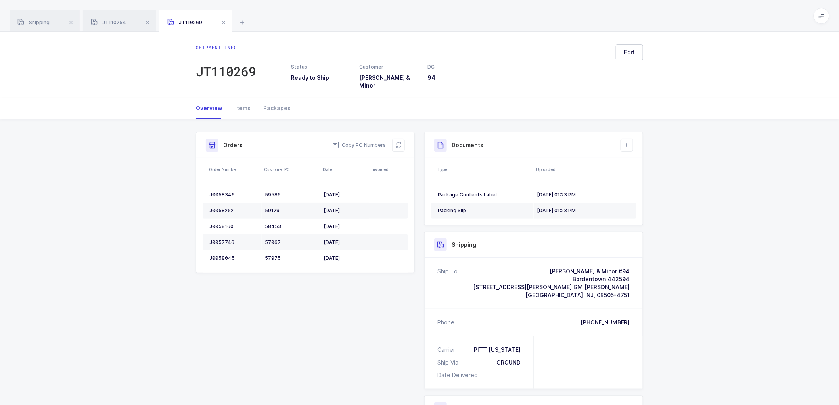
drag, startPoint x: 696, startPoint y: 163, endPoint x: 666, endPoint y: 161, distance: 29.4
click at [695, 163] on div "Shipment Info Shipment Number JT110269 Status Ready to Ship Customer [PERSON_NA…" at bounding box center [419, 333] width 839 height 429
drag, startPoint x: 395, startPoint y: 137, endPoint x: 379, endPoint y: 128, distance: 18.6
click at [394, 139] on button at bounding box center [398, 145] width 13 height 13
click at [36, 19] on div "Shipping" at bounding box center [45, 21] width 70 height 22
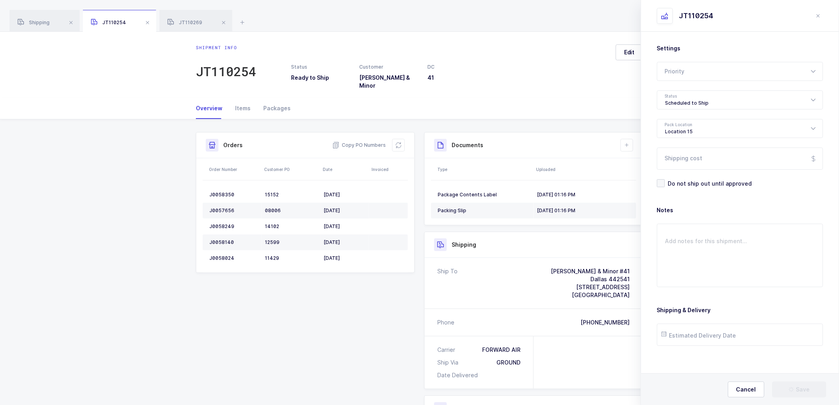
click at [815, 14] on icon "close drawer" at bounding box center [818, 16] width 6 height 6
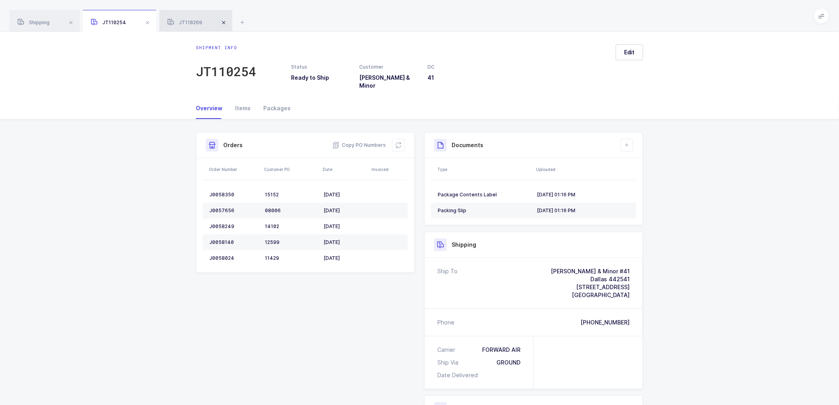
drag, startPoint x: 224, startPoint y: 23, endPoint x: 191, endPoint y: 23, distance: 32.5
click at [222, 23] on span at bounding box center [224, 23] width 10 height 10
click at [148, 22] on span at bounding box center [148, 23] width 10 height 10
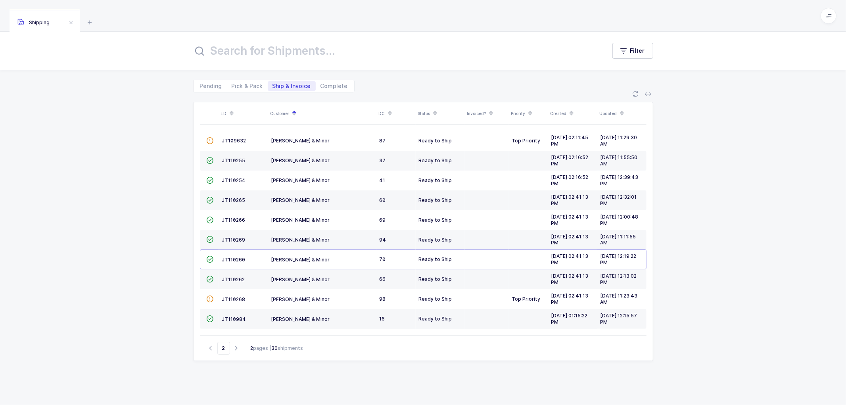
drag, startPoint x: 33, startPoint y: 17, endPoint x: 42, endPoint y: 17, distance: 8.7
click at [33, 17] on div "Shipping" at bounding box center [45, 21] width 70 height 22
click at [229, 258] on span "JT110260" at bounding box center [233, 259] width 23 height 6
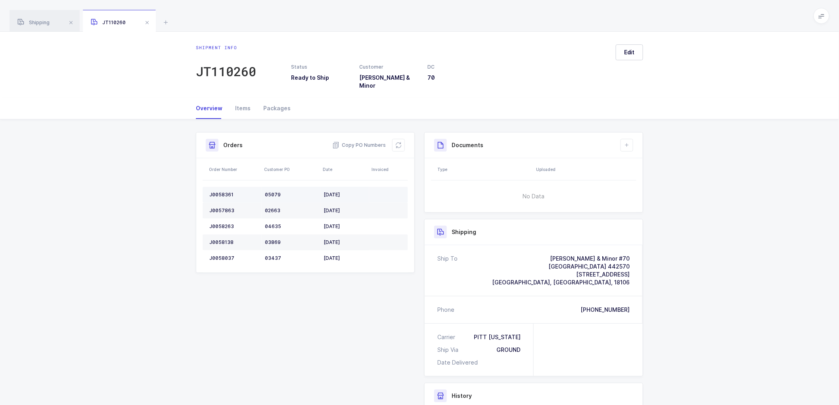
click at [224, 187] on td "J0058361" at bounding box center [232, 195] width 59 height 16
click at [222, 180] on table "J0058361 05079 [DATE] J0057863 02663 [DATE] J0058263 04635 [DATE] J0058138 0386…" at bounding box center [305, 226] width 205 height 92
drag, startPoint x: 222, startPoint y: 180, endPoint x: 735, endPoint y: 196, distance: 512.4
click at [735, 196] on div "Shipment Info Shipment Number JT110260 Status Ready to Ship Customer [PERSON_NA…" at bounding box center [419, 318] width 839 height 398
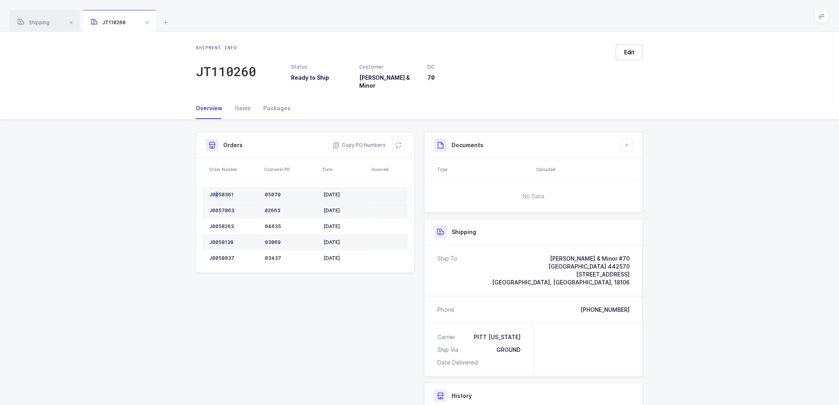
click at [216, 191] on div "J0058361" at bounding box center [233, 194] width 49 height 6
click at [217, 191] on div "J0058361" at bounding box center [233, 194] width 49 height 6
click at [223, 187] on td "J0058361" at bounding box center [232, 195] width 59 height 16
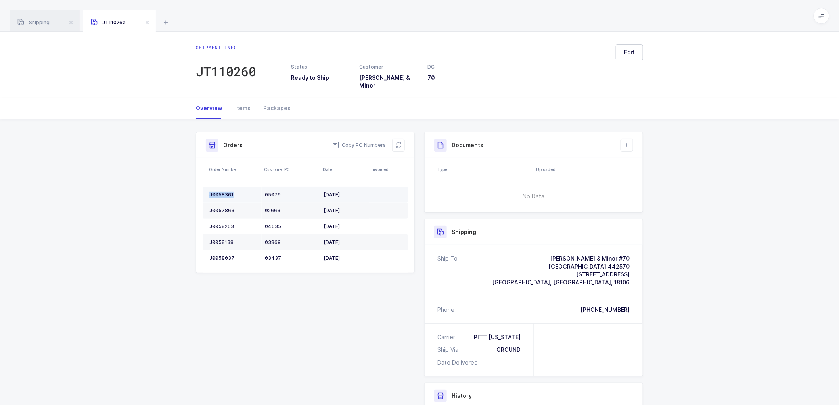
click at [223, 187] on td "J0058361" at bounding box center [232, 195] width 59 height 16
click at [214, 203] on td "J0057863" at bounding box center [232, 211] width 59 height 16
click at [215, 203] on td "J0057863" at bounding box center [232, 211] width 59 height 16
drag, startPoint x: 461, startPoint y: 163, endPoint x: 385, endPoint y: 179, distance: 77.9
click at [441, 166] on div "Type" at bounding box center [484, 169] width 94 height 6
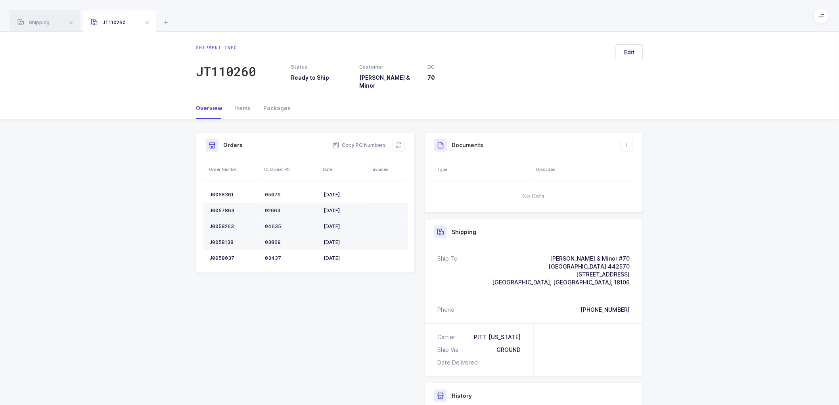
click at [221, 223] on div "J0058263" at bounding box center [233, 226] width 49 height 6
click at [226, 239] on div "J0058138" at bounding box center [233, 242] width 49 height 6
click at [218, 255] on div "J0058037" at bounding box center [233, 258] width 49 height 6
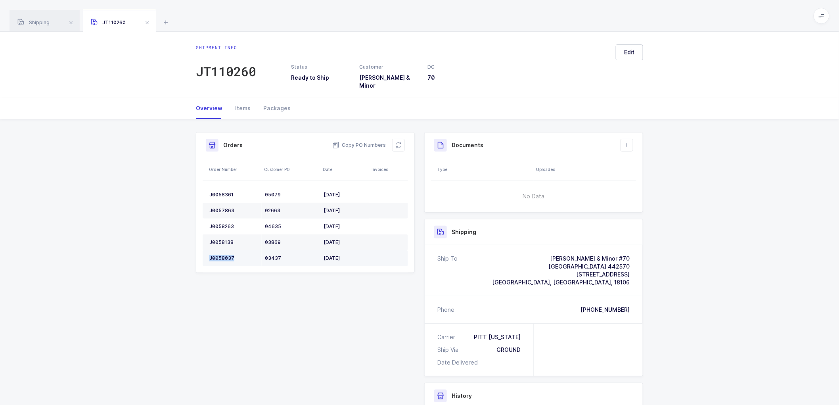
click at [218, 255] on div "J0058037" at bounding box center [233, 258] width 49 height 6
drag, startPoint x: 397, startPoint y: 136, endPoint x: 438, endPoint y: 132, distance: 40.6
click at [397, 142] on icon at bounding box center [398, 145] width 6 height 6
click at [627, 142] on icon at bounding box center [627, 145] width 6 height 6
drag, startPoint x: 635, startPoint y: 159, endPoint x: 710, endPoint y: 108, distance: 90.4
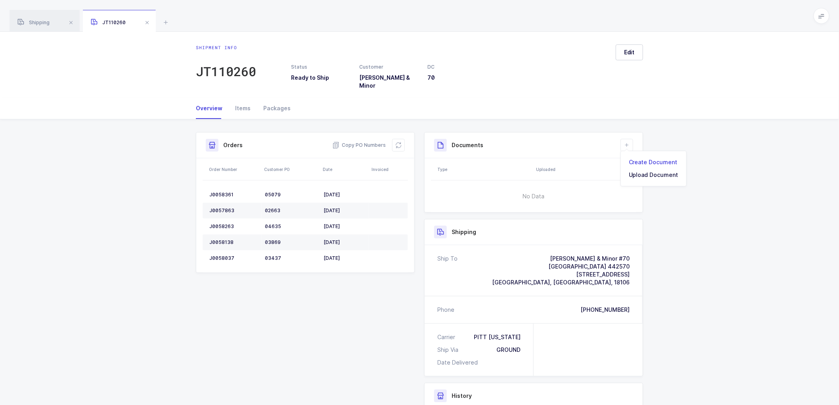
click at [636, 159] on li "Create Document" at bounding box center [653, 162] width 59 height 13
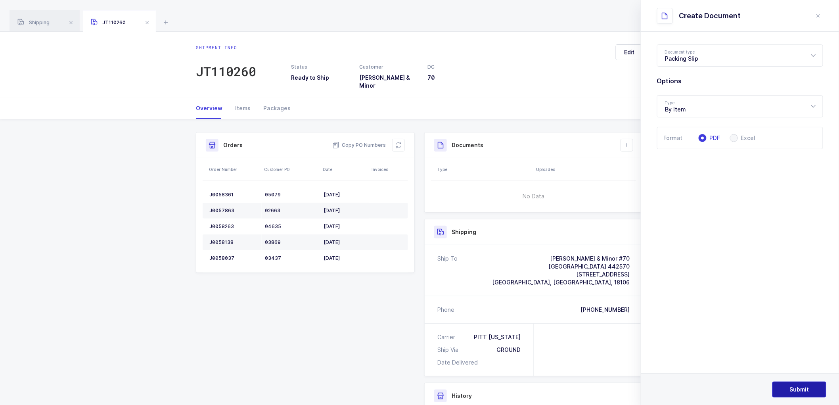
click at [797, 384] on button "Submit" at bounding box center [799, 389] width 54 height 16
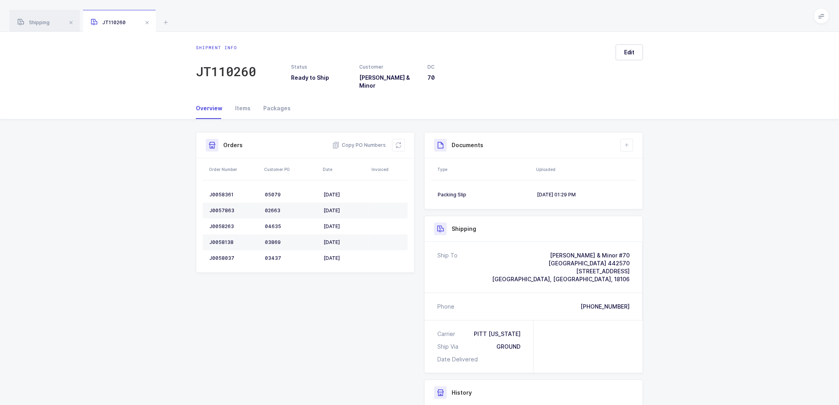
click at [730, 222] on div "Shipment Info Shipment Number JT110260 Status Ready to Ship Customer [PERSON_NA…" at bounding box center [419, 316] width 839 height 394
click at [629, 139] on button at bounding box center [626, 145] width 13 height 13
click at [641, 159] on li "Create Document" at bounding box center [653, 162] width 59 height 13
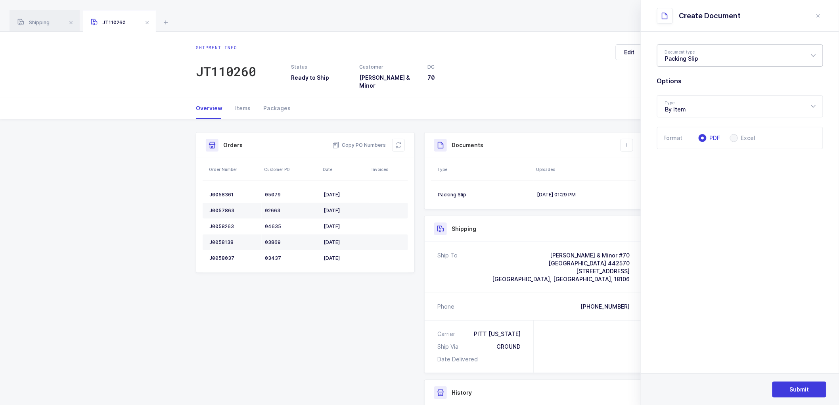
click at [687, 61] on div "Packing Slip" at bounding box center [740, 55] width 166 height 22
click at [699, 96] on span "Package Contents Label" at bounding box center [698, 94] width 67 height 7
type input "Package Contents Label"
click at [802, 383] on button "Submit" at bounding box center [799, 389] width 54 height 16
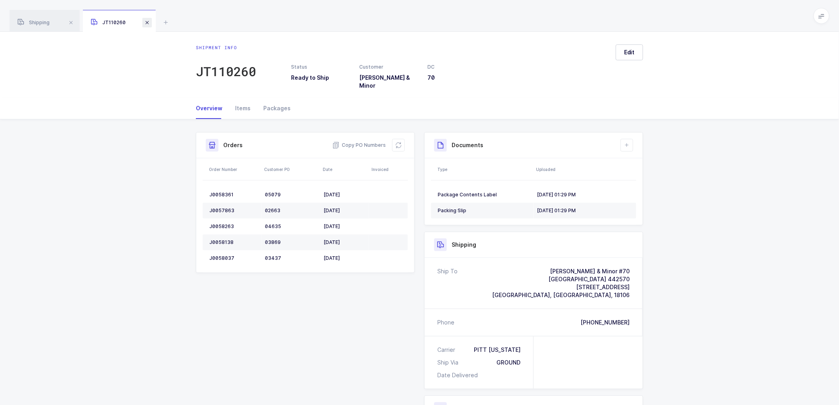
click at [143, 23] on span at bounding box center [147, 23] width 10 height 10
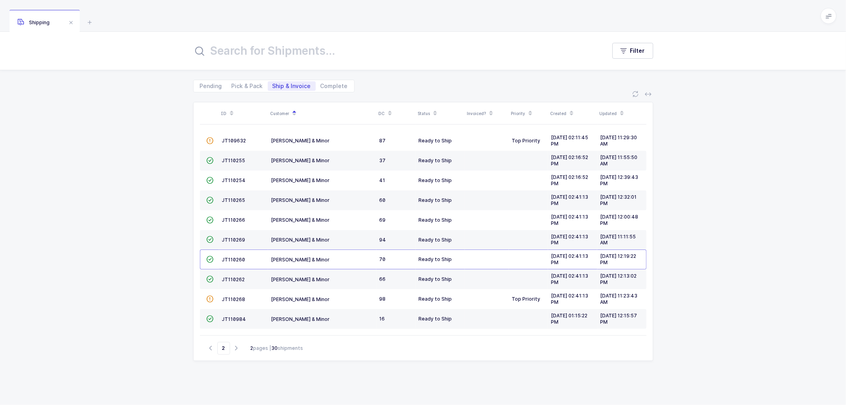
click at [35, 20] on span "Shipping" at bounding box center [33, 22] width 32 height 6
click at [239, 83] on span "Pick & Pack" at bounding box center [247, 86] width 31 height 6
click at [232, 83] on input "Pick & Pack" at bounding box center [229, 83] width 5 height 5
radio input "true"
radio input "false"
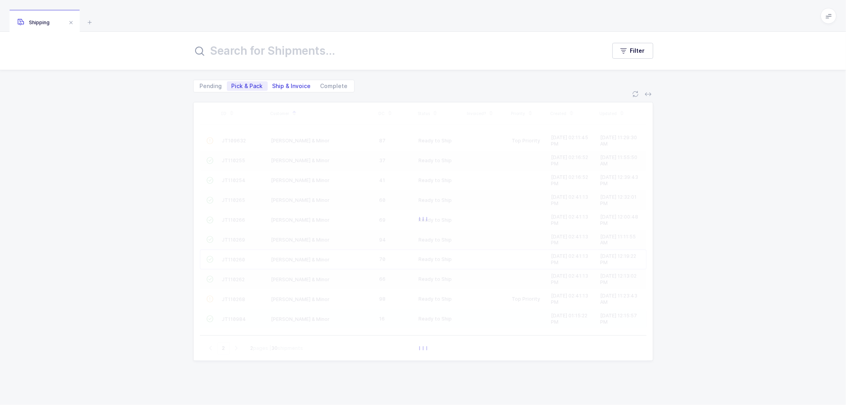
type input "1"
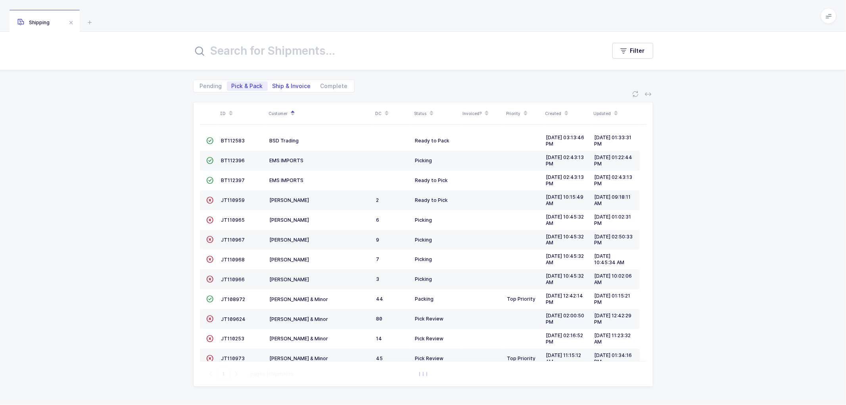
click at [290, 84] on span "Ship & Invoice" at bounding box center [291, 86] width 38 height 6
click at [273, 84] on input "Ship & Invoice" at bounding box center [270, 83] width 5 height 5
radio input "true"
radio input "false"
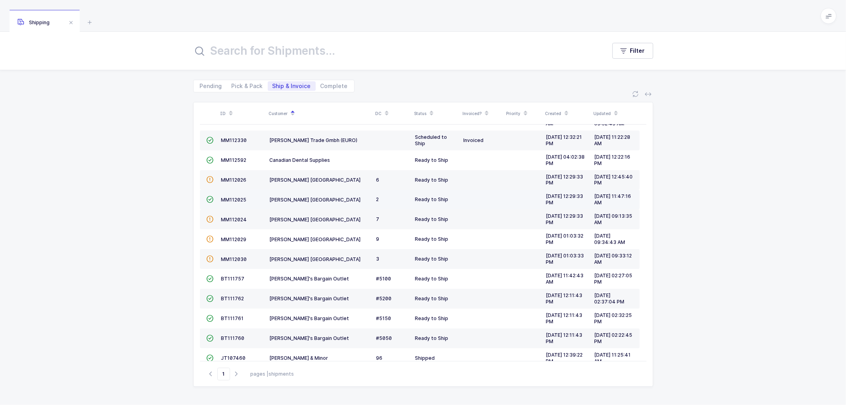
scroll to position [174, 0]
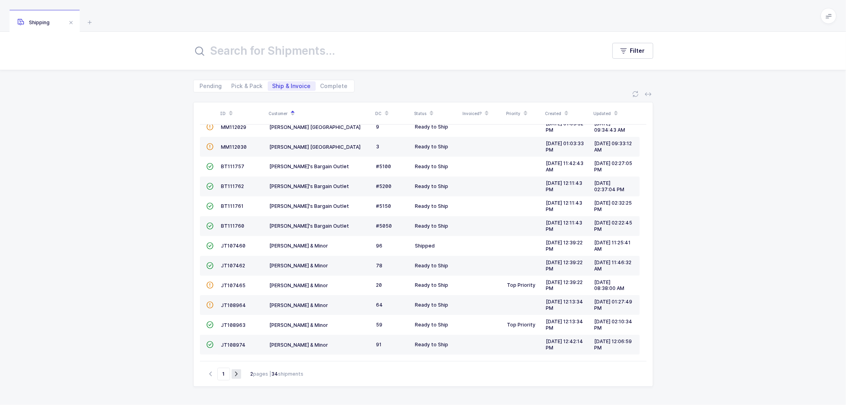
click at [234, 371] on icon "button" at bounding box center [237, 374] width 10 height 6
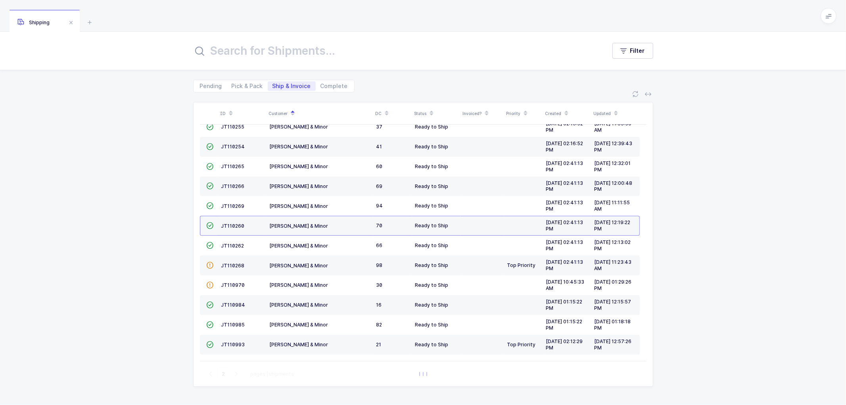
scroll to position [54, 0]
click at [229, 283] on span "JT110970" at bounding box center [233, 285] width 24 height 6
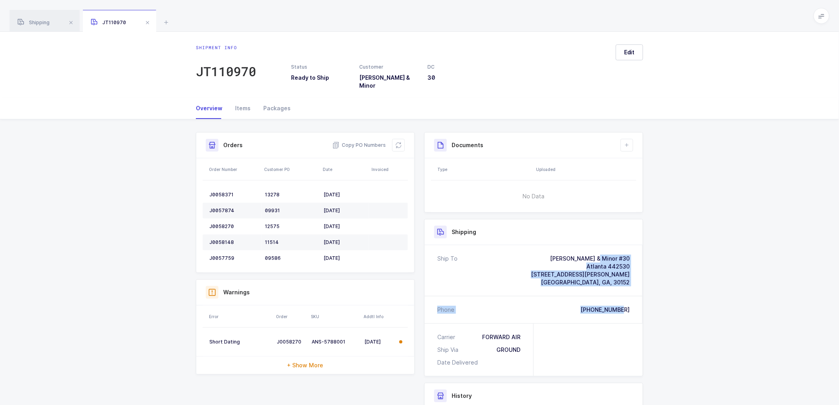
drag, startPoint x: 635, startPoint y: 304, endPoint x: 567, endPoint y: 254, distance: 83.6
click at [567, 254] on div "Ship To [PERSON_NAME] & Minor #30 [GEOGRAPHIC_DATA] 442530 [STREET_ADDRESS][PER…" at bounding box center [534, 284] width 218 height 78
drag, startPoint x: 367, startPoint y: 136, endPoint x: 318, endPoint y: 116, distance: 53.1
click at [367, 141] on span "Copy PO Numbers" at bounding box center [359, 145] width 54 height 8
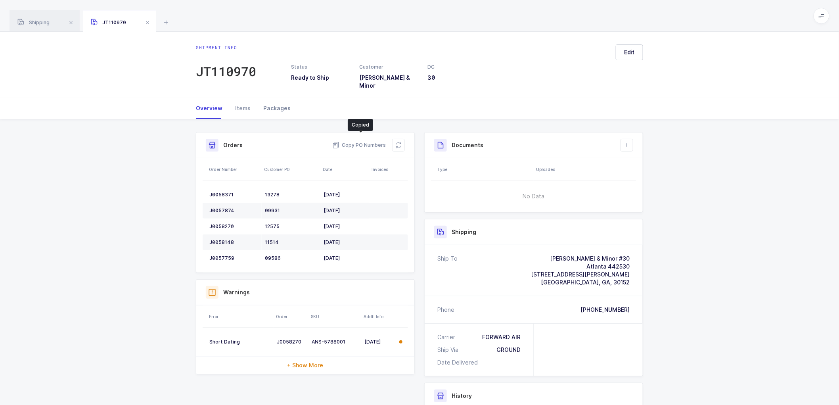
click at [277, 103] on div "Packages" at bounding box center [274, 108] width 34 height 21
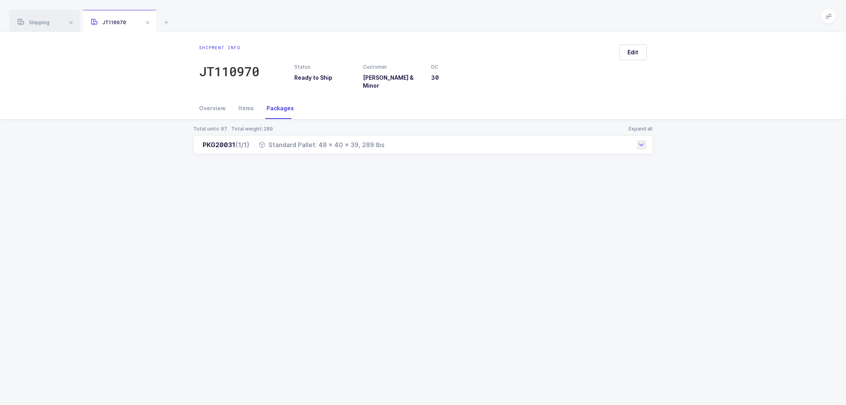
drag, startPoint x: 204, startPoint y: 140, endPoint x: 383, endPoint y: 146, distance: 179.7
click at [383, 146] on div "PKG20031 (1/1) Standard Pallet: 48 x 40 x 39, 289 lbs" at bounding box center [423, 144] width 460 height 19
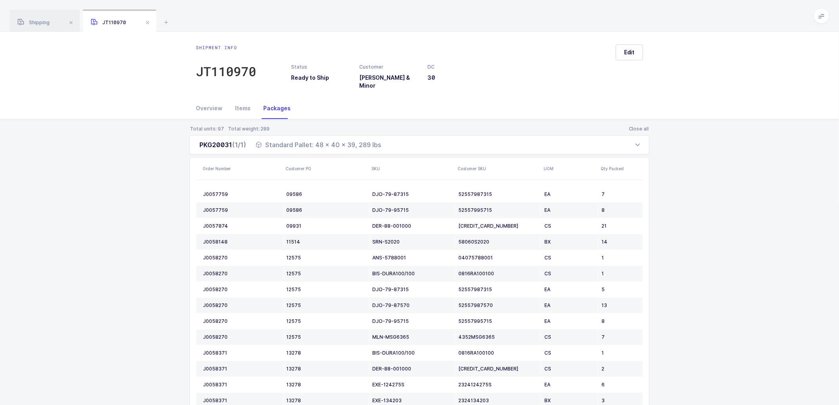
drag, startPoint x: 42, startPoint y: 20, endPoint x: 164, endPoint y: 52, distance: 126.0
click at [42, 20] on span "Shipping" at bounding box center [33, 22] width 32 height 6
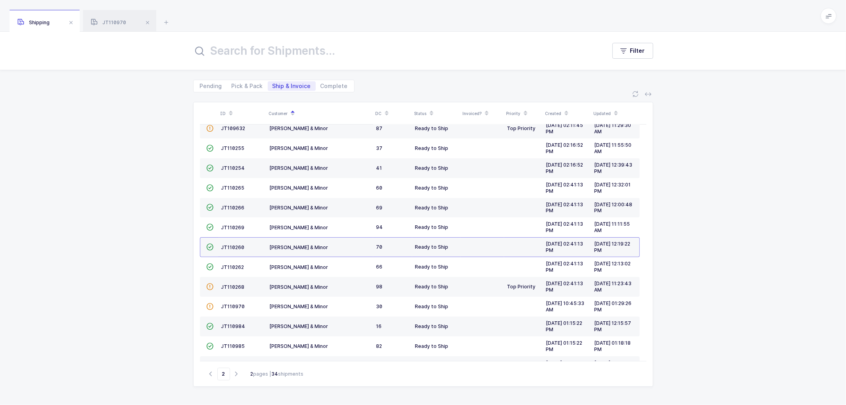
click at [136, 234] on div "ID Customer DC Status Invoiced? Priority Created Updated  JT108973 [PERSON_NAM…" at bounding box center [423, 248] width 846 height 312
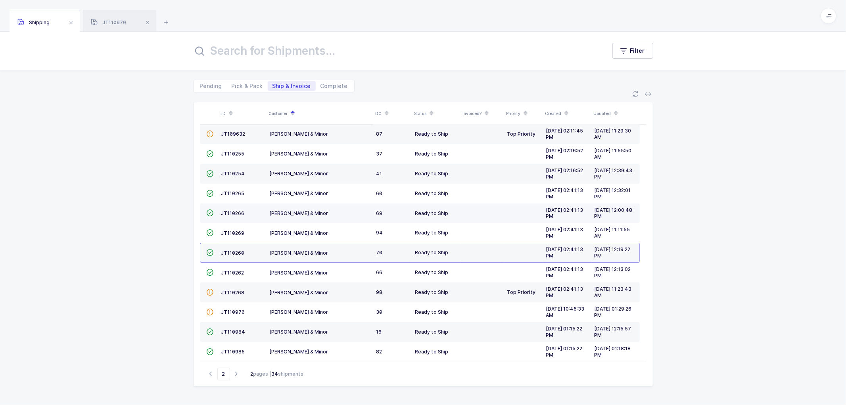
scroll to position [54, 0]
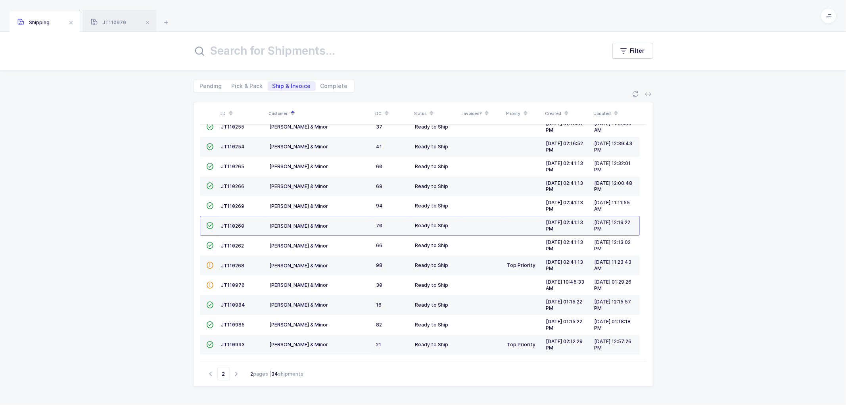
drag, startPoint x: 210, startPoint y: 373, endPoint x: 244, endPoint y: 366, distance: 34.4
click at [212, 373] on icon "button" at bounding box center [211, 374] width 10 height 6
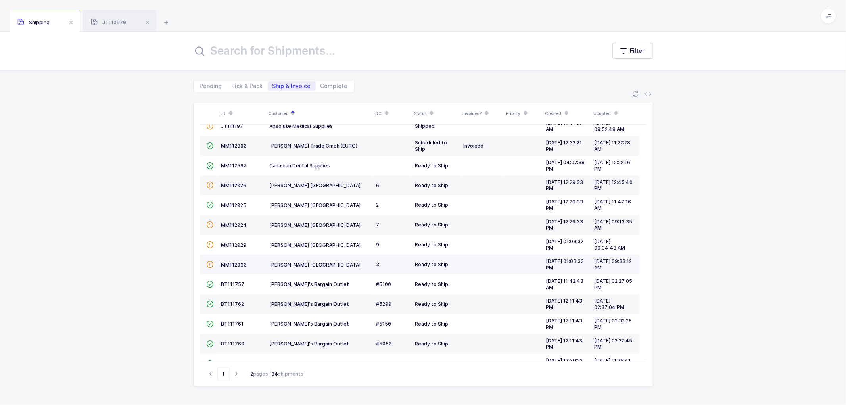
scroll to position [174, 0]
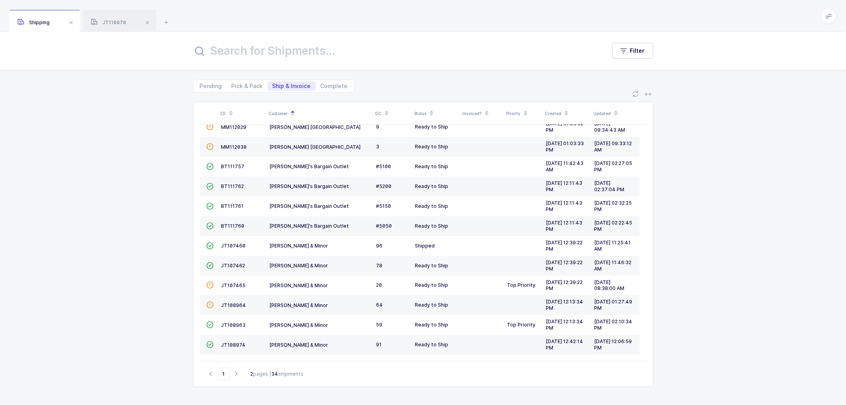
drag, startPoint x: 484, startPoint y: 188, endPoint x: 707, endPoint y: 217, distance: 225.0
click at [707, 217] on div "ID Customer DC Status Invoiced? Priority Created Updated  BT104009 Absolute Me…" at bounding box center [423, 248] width 846 height 312
click at [235, 372] on icon "button" at bounding box center [237, 374] width 10 height 6
type input "2"
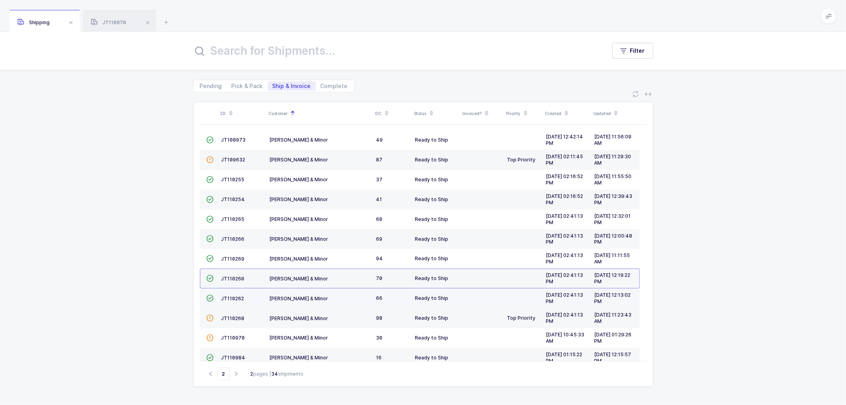
scroll to position [0, 0]
click at [233, 298] on span "JT110262" at bounding box center [232, 299] width 23 height 6
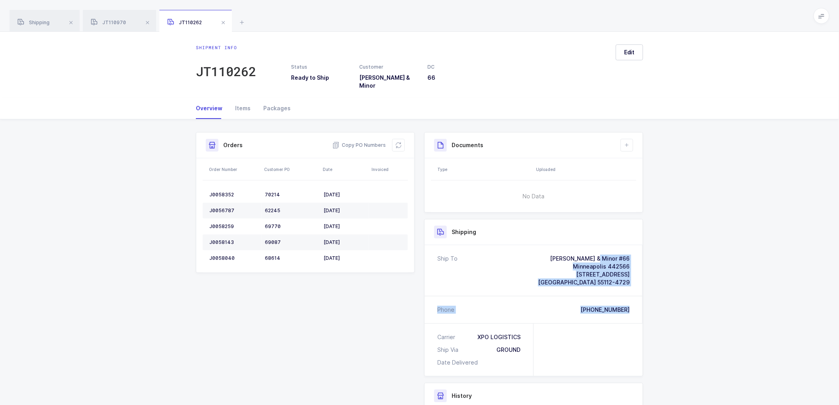
drag, startPoint x: 634, startPoint y: 303, endPoint x: 543, endPoint y: 243, distance: 109.1
click at [543, 245] on div "Ship To [PERSON_NAME] & Minor #66 [GEOGRAPHIC_DATA] 442566 [STREET_ADDRESS][PHO…" at bounding box center [534, 284] width 218 height 78
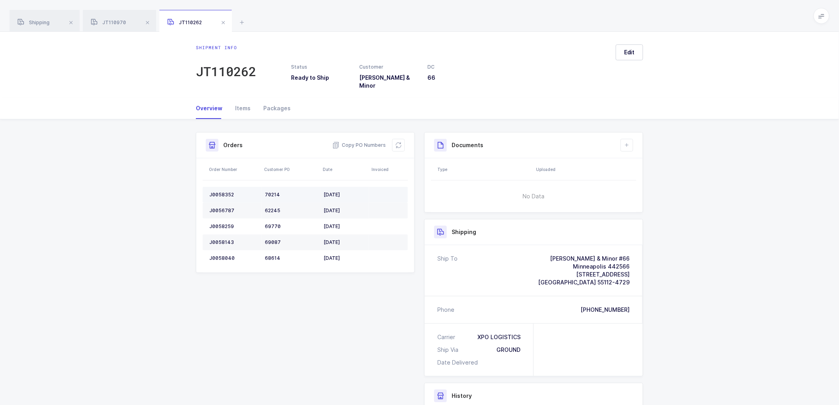
click at [220, 191] on div "J0058352" at bounding box center [233, 194] width 49 height 6
click at [218, 207] on div "J0056787" at bounding box center [233, 210] width 49 height 6
click at [220, 223] on div "J0058259" at bounding box center [233, 226] width 49 height 6
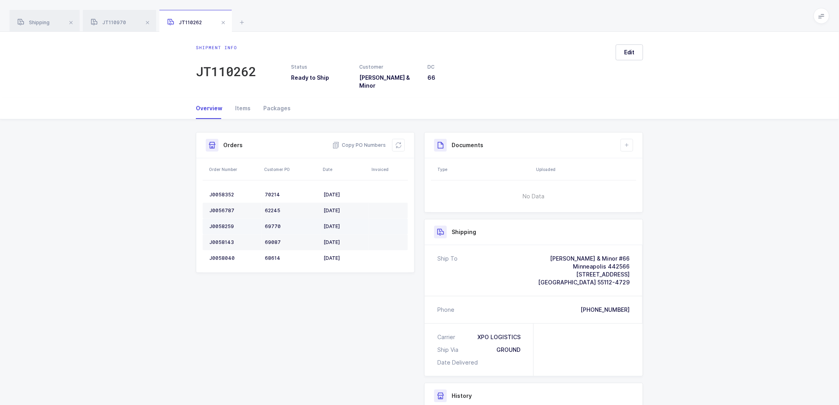
click at [220, 223] on div "J0058259" at bounding box center [233, 226] width 49 height 6
click at [224, 239] on div "J0058143" at bounding box center [233, 242] width 49 height 6
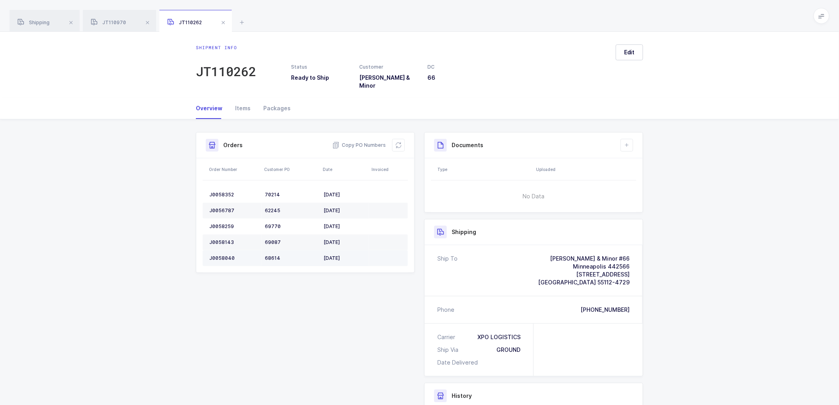
click at [221, 250] on td "J0058040" at bounding box center [232, 258] width 59 height 16
click at [629, 143] on button at bounding box center [626, 145] width 13 height 13
click at [637, 161] on li "Create Document" at bounding box center [653, 162] width 59 height 13
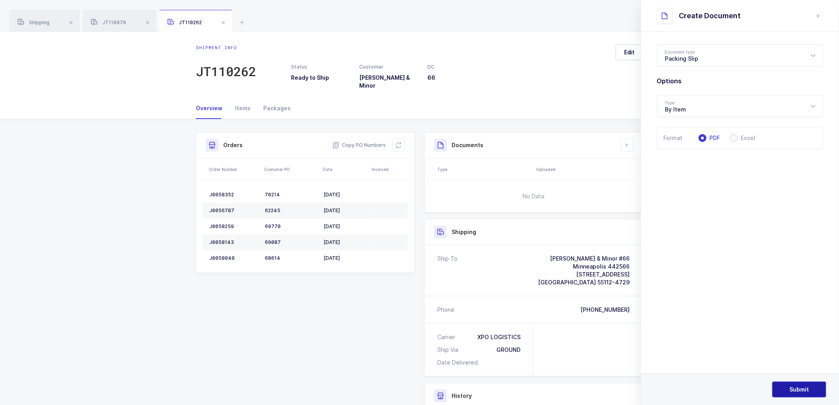
click at [797, 390] on span "Submit" at bounding box center [799, 389] width 19 height 8
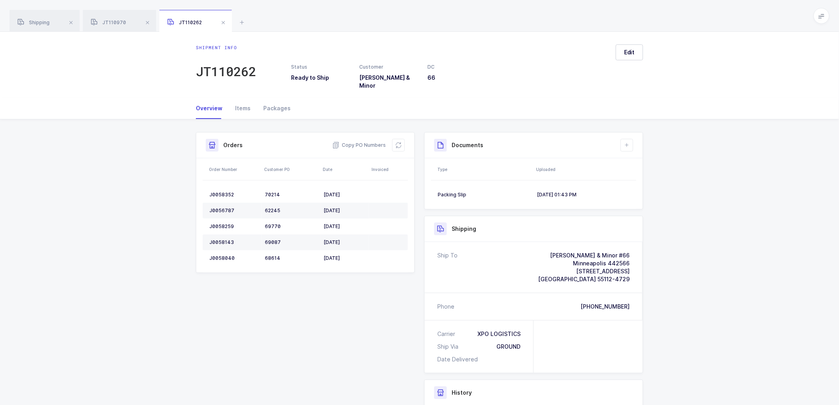
click at [689, 232] on div "Shipment Info Shipment Number JT110262 Status Ready to Ship Customer [PERSON_NA…" at bounding box center [419, 316] width 839 height 394
click at [624, 142] on icon at bounding box center [627, 145] width 6 height 6
drag, startPoint x: 639, startPoint y: 159, endPoint x: 695, endPoint y: 126, distance: 65.4
click at [640, 156] on li "Create Document" at bounding box center [653, 162] width 59 height 13
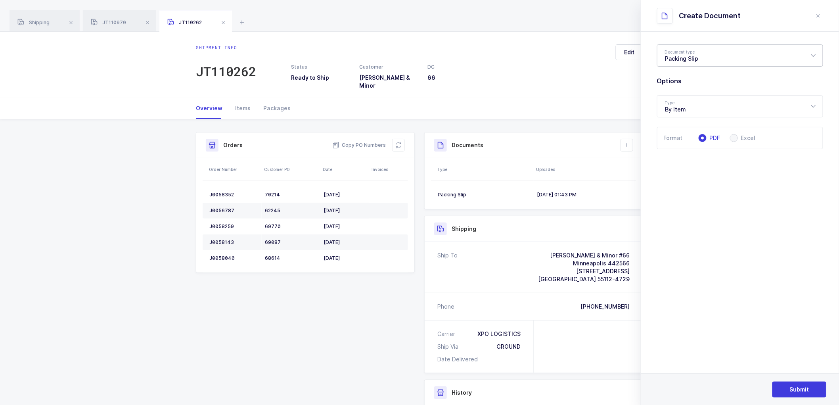
click at [672, 55] on div "Packing Slip" at bounding box center [740, 55] width 166 height 22
click at [691, 93] on span "Package Contents Label" at bounding box center [698, 94] width 67 height 7
type input "Package Contents Label"
click at [798, 386] on span "Submit" at bounding box center [799, 389] width 19 height 8
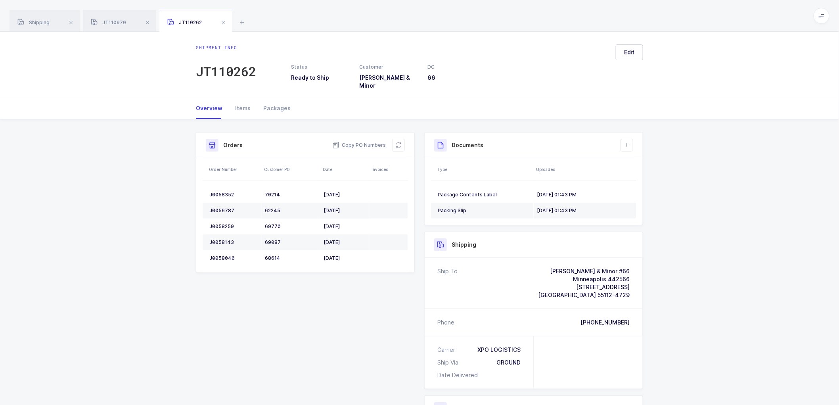
click at [678, 203] on div "Shipment Info Shipment Number JT110262 Status Ready to Ship Customer [PERSON_NA…" at bounding box center [419, 324] width 839 height 410
click at [43, 20] on span "Shipping" at bounding box center [33, 22] width 32 height 6
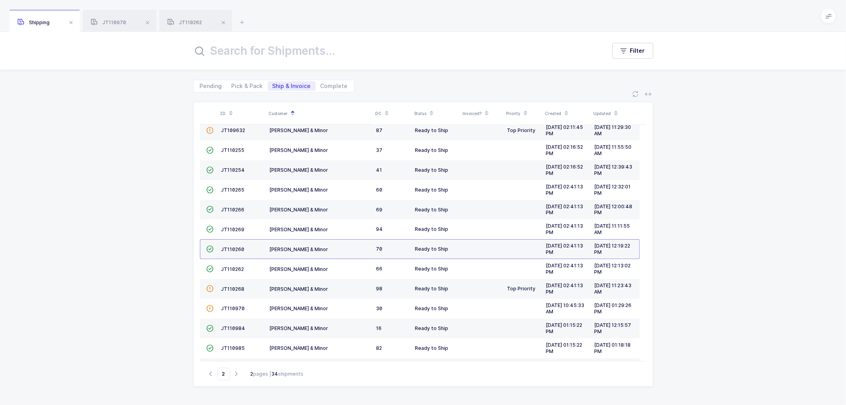
scroll to position [54, 0]
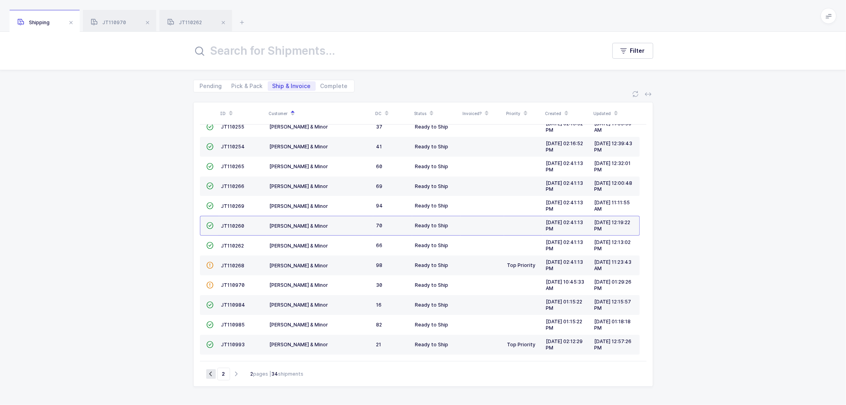
click at [209, 370] on button "button" at bounding box center [211, 374] width 10 height 10
type input "1"
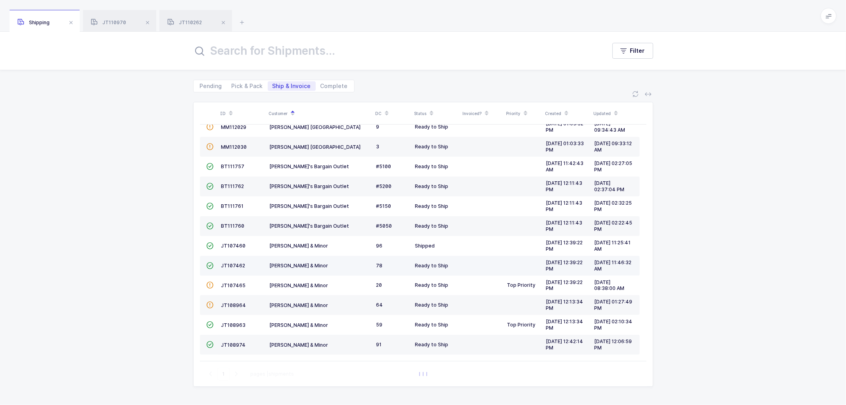
scroll to position [174, 0]
click at [231, 266] on span "JT107462" at bounding box center [233, 265] width 24 height 6
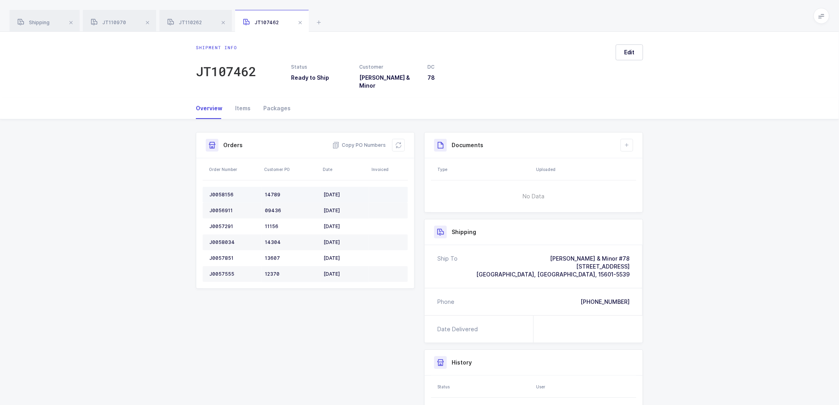
click at [219, 187] on td "J0058156" at bounding box center [232, 195] width 59 height 16
click at [225, 203] on td "J0056911" at bounding box center [232, 211] width 59 height 16
click at [220, 223] on div "J0057291" at bounding box center [233, 226] width 49 height 6
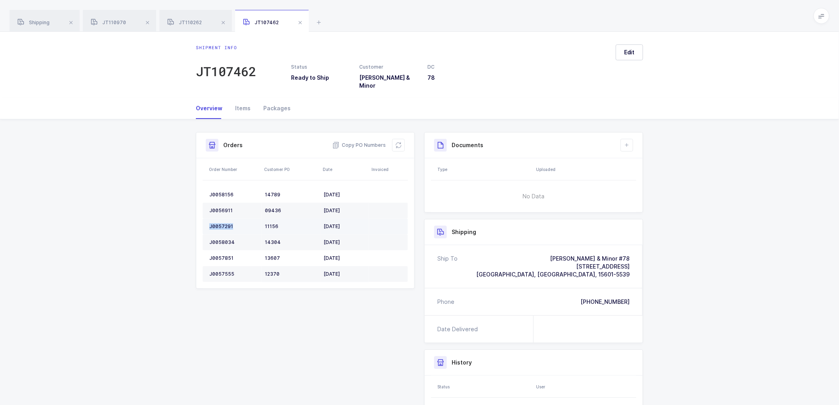
click at [220, 223] on div "J0057291" at bounding box center [233, 226] width 49 height 6
click at [221, 234] on td "J0058034" at bounding box center [232, 242] width 59 height 16
click at [219, 255] on div "J0057851" at bounding box center [233, 258] width 49 height 6
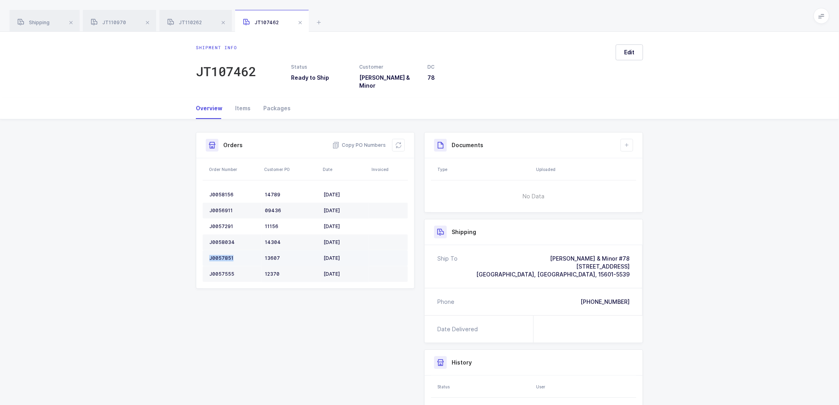
click at [219, 255] on div "J0057851" at bounding box center [233, 258] width 49 height 6
click at [216, 271] on div "J0057555" at bounding box center [233, 274] width 49 height 6
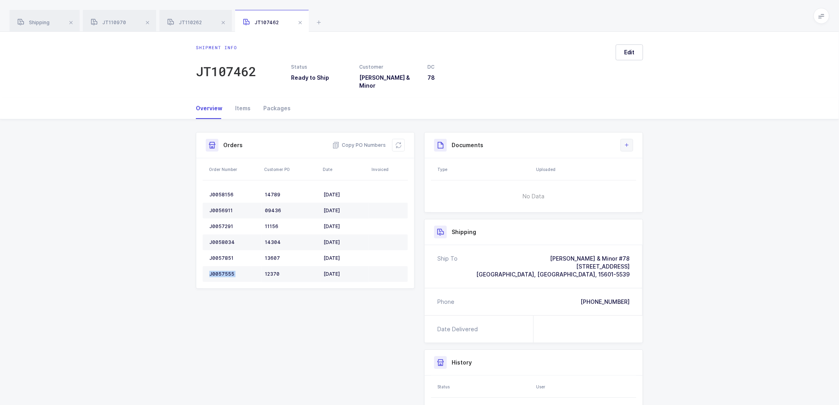
click at [629, 142] on icon at bounding box center [627, 145] width 6 height 6
click at [644, 158] on li "Create Document" at bounding box center [653, 162] width 59 height 13
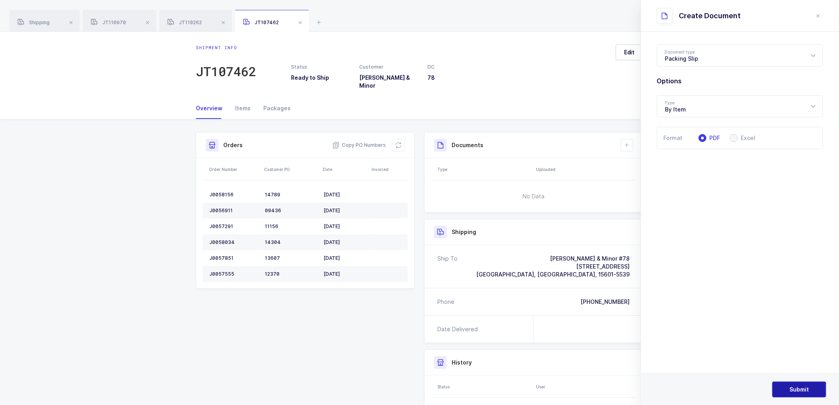
click at [794, 386] on span "Submit" at bounding box center [799, 389] width 19 height 8
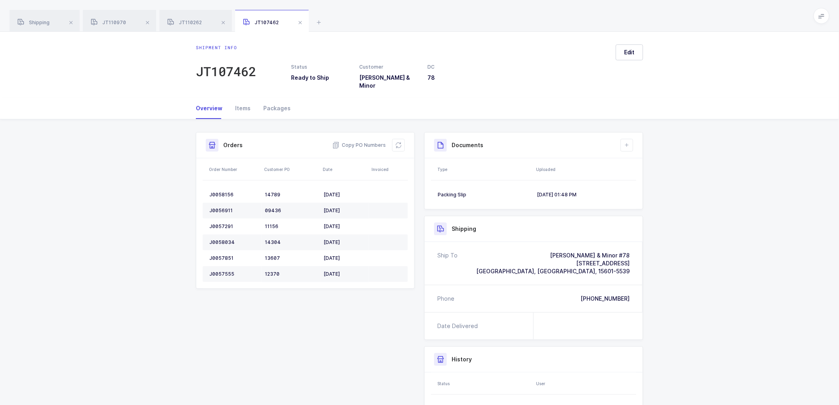
drag, startPoint x: 739, startPoint y: 237, endPoint x: 674, endPoint y: 154, distance: 105.9
click at [739, 235] on div "Shipment Info Shipment Number JT107462 Status Ready to Ship Customer [PERSON_NA…" at bounding box center [419, 299] width 839 height 361
click at [626, 142] on icon at bounding box center [627, 145] width 6 height 6
click at [635, 161] on li "Create Document" at bounding box center [653, 162] width 59 height 13
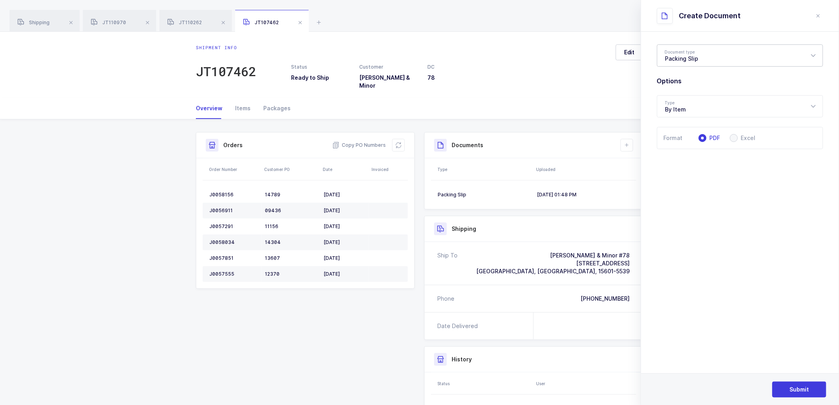
click at [676, 54] on div "Packing Slip" at bounding box center [740, 55] width 166 height 22
drag, startPoint x: 679, startPoint y: 97, endPoint x: 778, endPoint y: 138, distance: 107.0
click at [679, 97] on span "Package Contents Label" at bounding box center [698, 94] width 67 height 7
type input "Package Contents Label"
click at [785, 382] on button "Submit" at bounding box center [799, 389] width 54 height 16
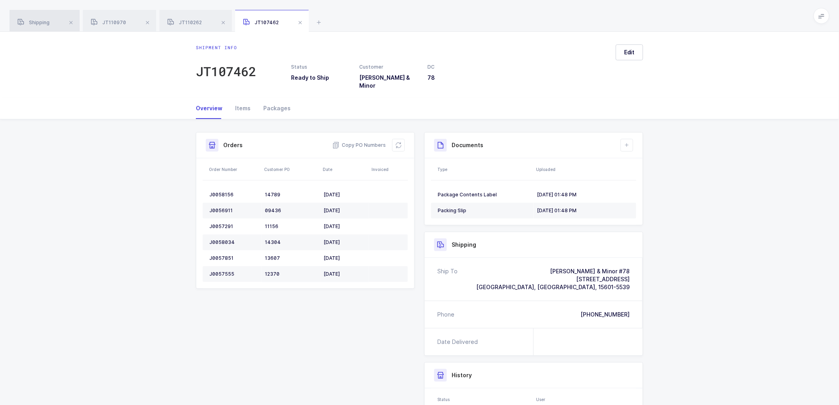
drag, startPoint x: 44, startPoint y: 21, endPoint x: 80, endPoint y: 23, distance: 36.5
click at [44, 21] on span "Shipping" at bounding box center [33, 22] width 32 height 6
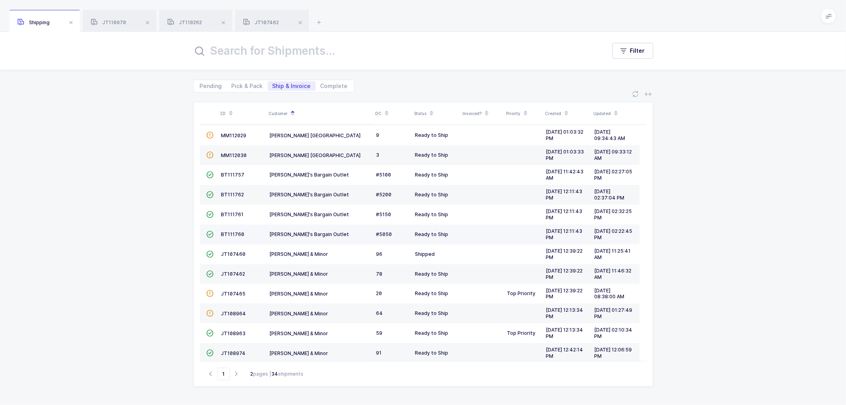
scroll to position [174, 0]
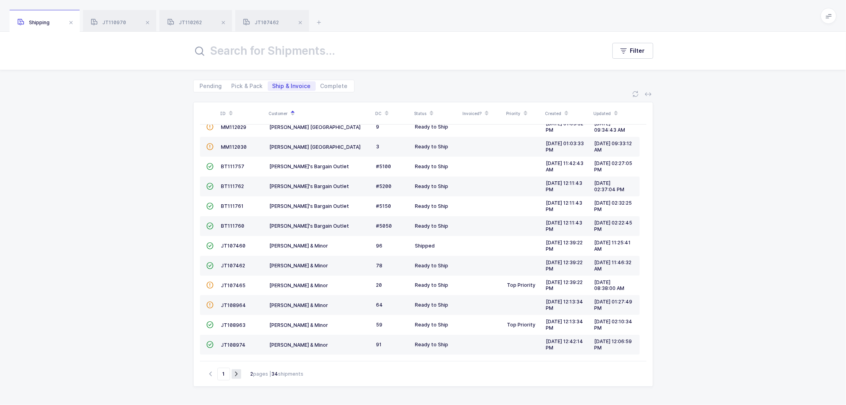
click at [237, 371] on icon "button" at bounding box center [237, 374] width 10 height 6
type input "2"
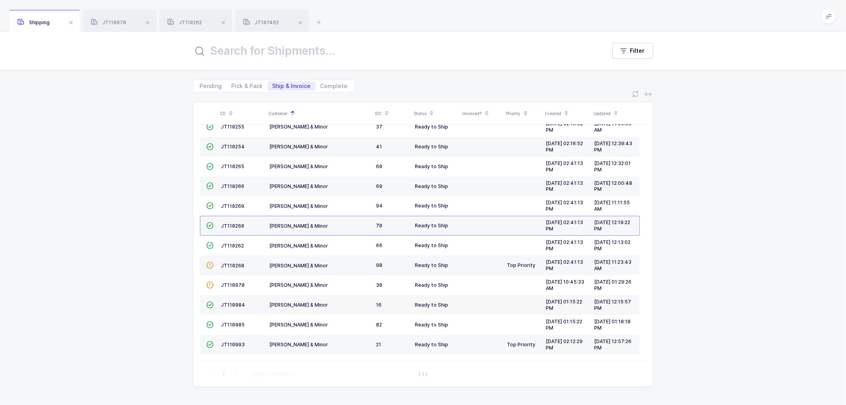
scroll to position [54, 0]
click at [233, 343] on span "JT110993" at bounding box center [233, 344] width 24 height 6
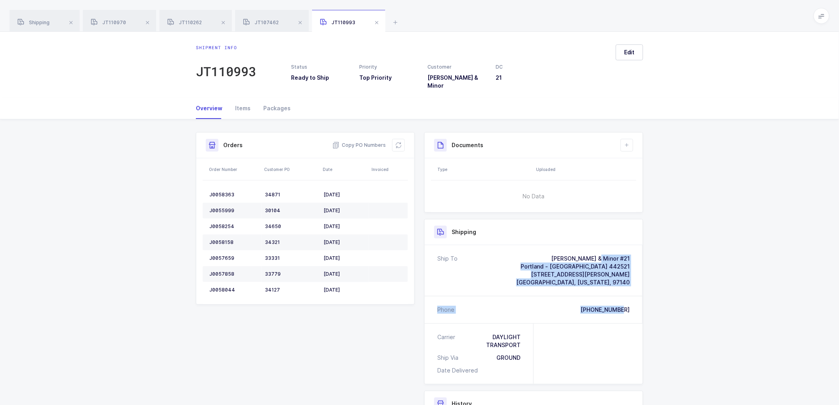
drag, startPoint x: 636, startPoint y: 302, endPoint x: 530, endPoint y: 248, distance: 119.7
click at [530, 248] on div "Ship To [PERSON_NAME] & Minor #21 [GEOGRAPHIC_DATA] - [GEOGRAPHIC_DATA] 442521 …" at bounding box center [534, 284] width 218 height 78
click at [367, 141] on span "Copy PO Numbers" at bounding box center [359, 145] width 54 height 8
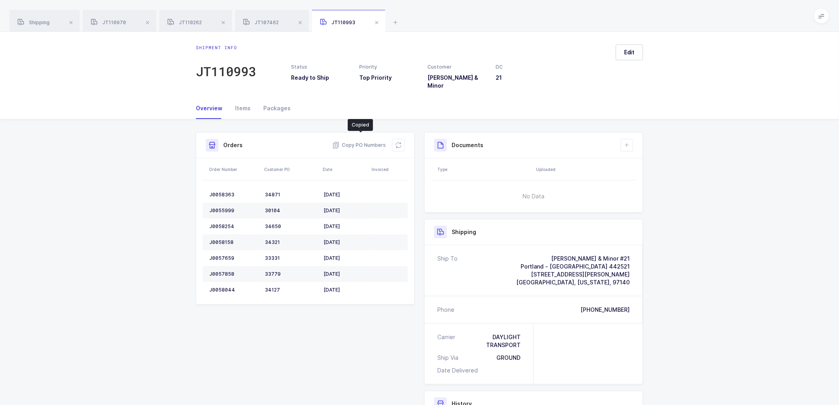
click at [326, 120] on body "Apps Core [GEOGRAPHIC_DATA] Admin Mission Control Purchasing [PERSON_NAME] Logo…" at bounding box center [419, 262] width 839 height 525
click at [274, 100] on div "Packages" at bounding box center [274, 108] width 34 height 21
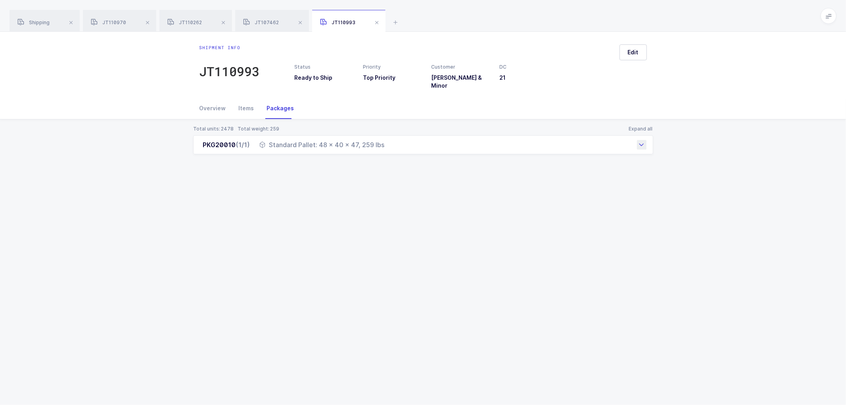
drag, startPoint x: 197, startPoint y: 142, endPoint x: 396, endPoint y: 144, distance: 198.2
click at [396, 144] on div "PKG20010 (1/1) Standard Pallet: 48 x 40 x 47, 259 lbs" at bounding box center [423, 144] width 460 height 19
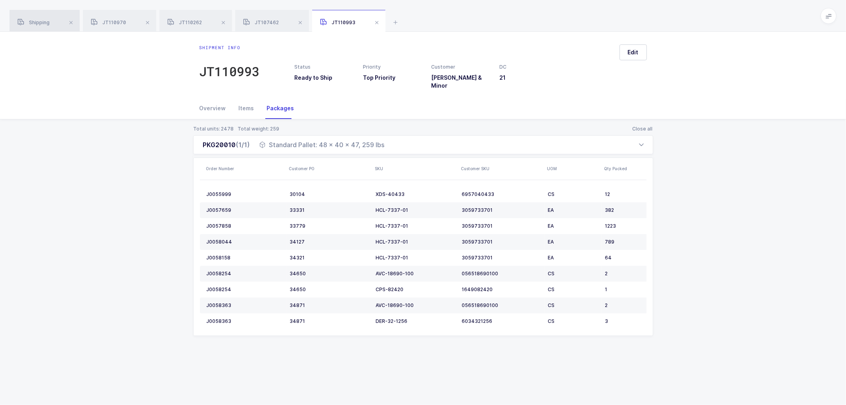
drag, startPoint x: 36, startPoint y: 18, endPoint x: 127, endPoint y: 53, distance: 97.5
click at [36, 18] on div "Shipping" at bounding box center [45, 21] width 70 height 22
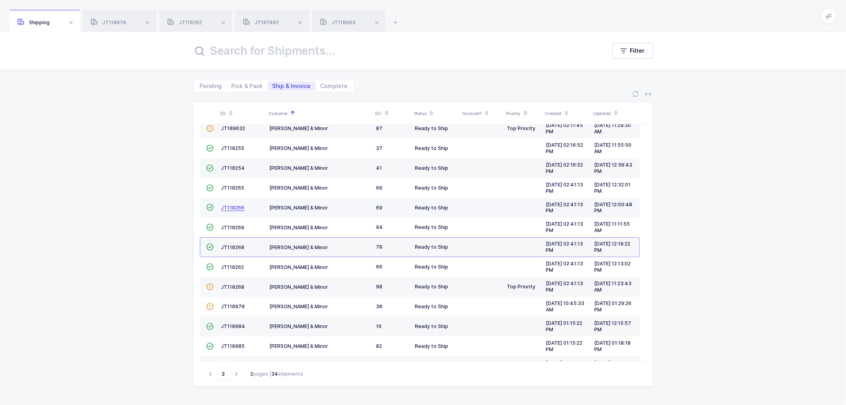
click at [230, 205] on span "JT110266" at bounding box center [232, 208] width 23 height 6
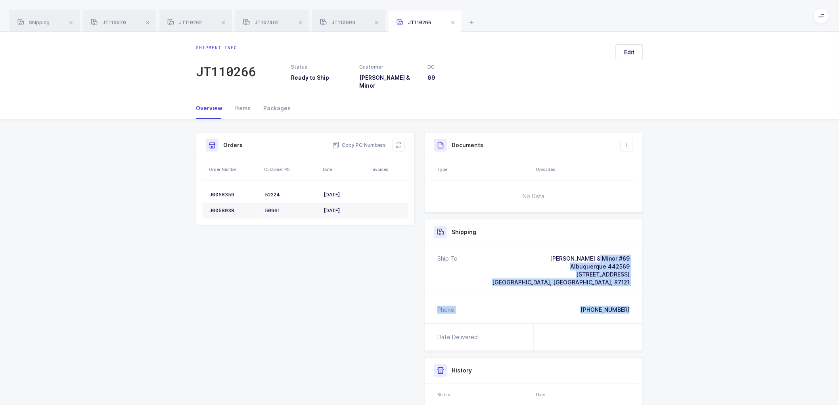
drag, startPoint x: 635, startPoint y: 304, endPoint x: 561, endPoint y: 248, distance: 92.9
click at [561, 248] on div "Ship To [PERSON_NAME] & Minor #69 Albuquerque 442569 [STREET_ADDRESS] Phone [PH…" at bounding box center [534, 284] width 218 height 78
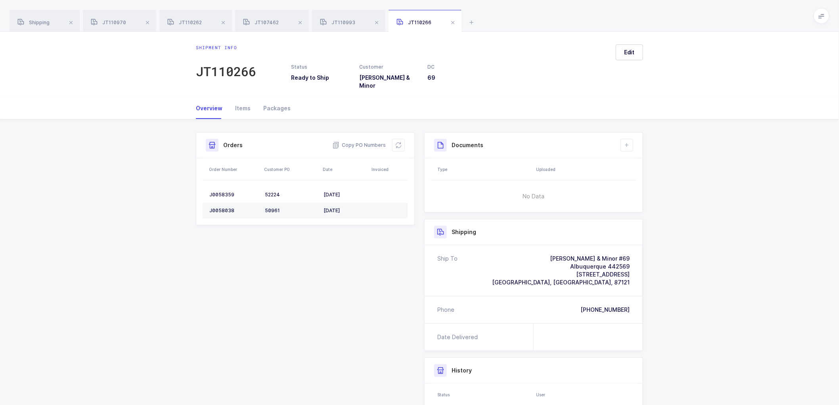
click at [304, 226] on div "Shipment Info Shipment Number JT110266 Status Ready to Ship Customer [PERSON_NA…" at bounding box center [305, 181] width 228 height 99
click at [224, 191] on div "J0058359" at bounding box center [233, 194] width 49 height 6
click at [225, 191] on div "J0058359" at bounding box center [233, 194] width 49 height 6
click at [224, 191] on div "J0058359" at bounding box center [233, 194] width 49 height 6
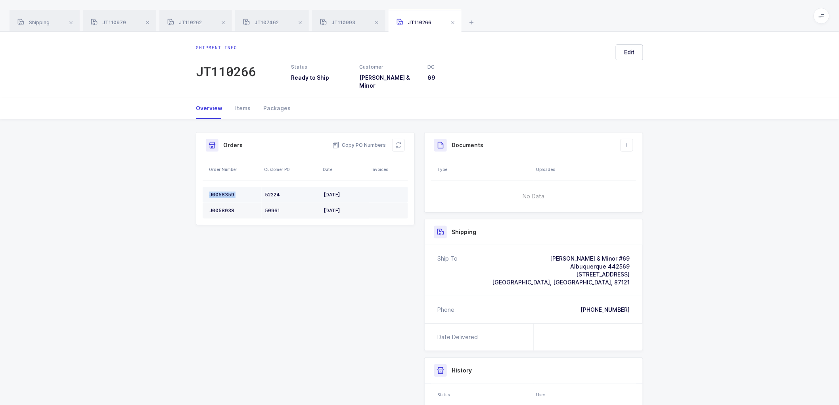
click at [224, 191] on div "J0058359" at bounding box center [233, 194] width 49 height 6
click at [220, 207] on div "J0058038" at bounding box center [233, 210] width 49 height 6
click at [629, 143] on button at bounding box center [626, 145] width 13 height 13
click at [651, 159] on li "Create Document" at bounding box center [653, 162] width 59 height 13
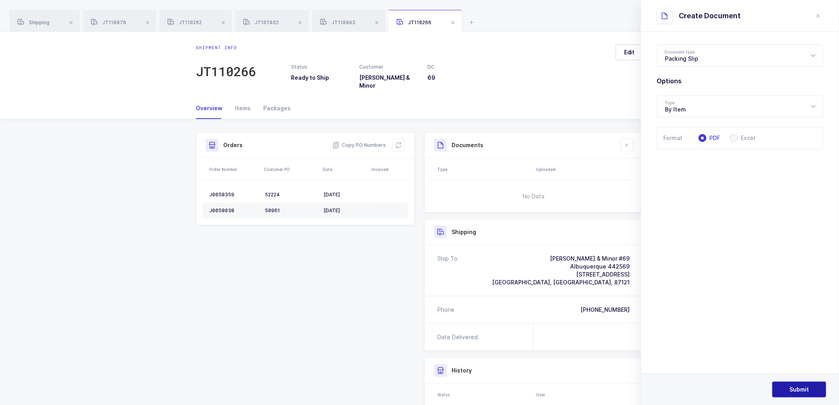
click at [803, 395] on button "Submit" at bounding box center [799, 389] width 54 height 16
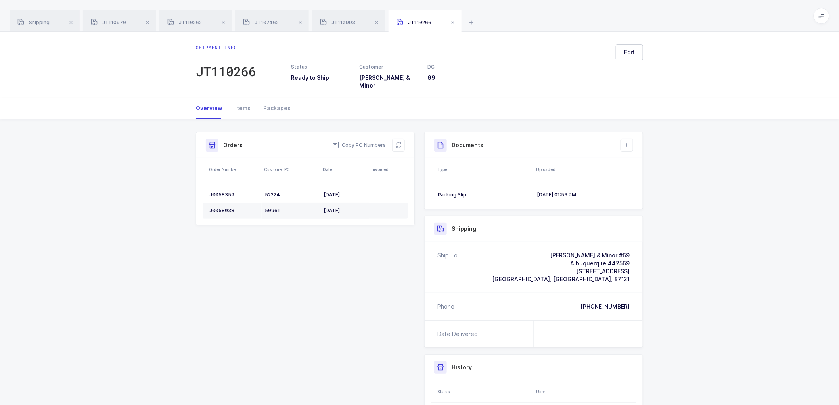
click at [687, 259] on div "Shipment Info Shipment Number JT110266 Status Ready to Ship Customer [PERSON_NA…" at bounding box center [419, 303] width 839 height 369
click at [625, 134] on div "Documents" at bounding box center [534, 145] width 218 height 26
drag, startPoint x: 623, startPoint y: 137, endPoint x: 631, endPoint y: 142, distance: 9.2
click at [624, 139] on button at bounding box center [626, 145] width 13 height 13
click at [640, 158] on li "Create Document" at bounding box center [653, 162] width 59 height 13
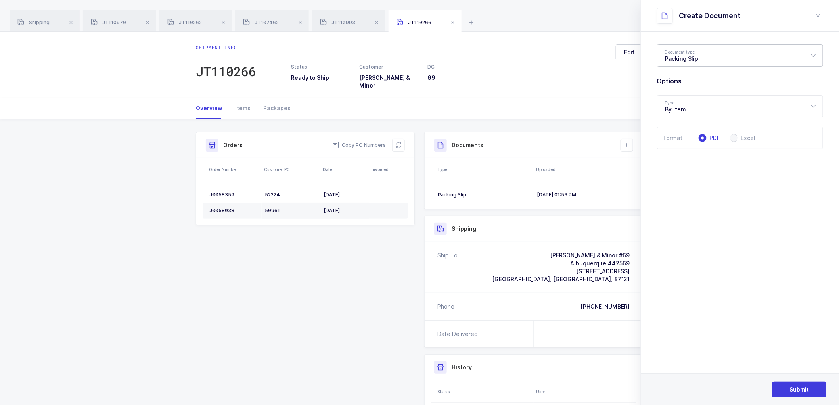
drag, startPoint x: 683, startPoint y: 52, endPoint x: 710, endPoint y: 75, distance: 34.6
click at [683, 53] on div "Packing Slip" at bounding box center [740, 55] width 166 height 22
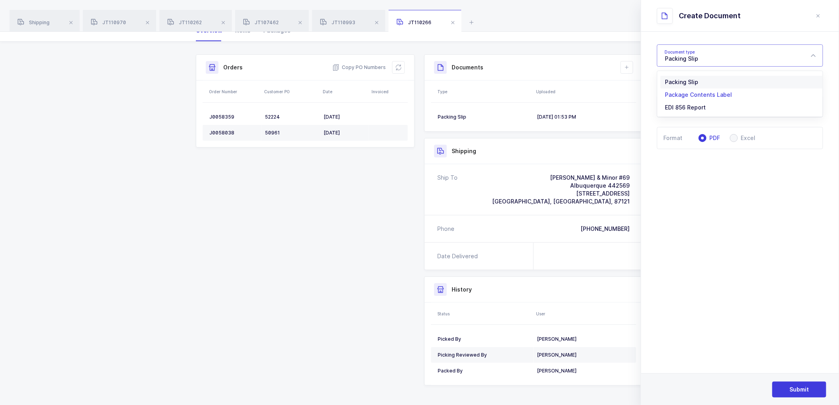
scroll to position [78, 0]
click at [680, 57] on div "Packing Slip" at bounding box center [740, 55] width 166 height 22
click at [692, 56] on div "Packing Slip" at bounding box center [740, 55] width 166 height 22
click at [692, 92] on span "Package Contents Label" at bounding box center [698, 94] width 67 height 7
type input "Package Contents Label"
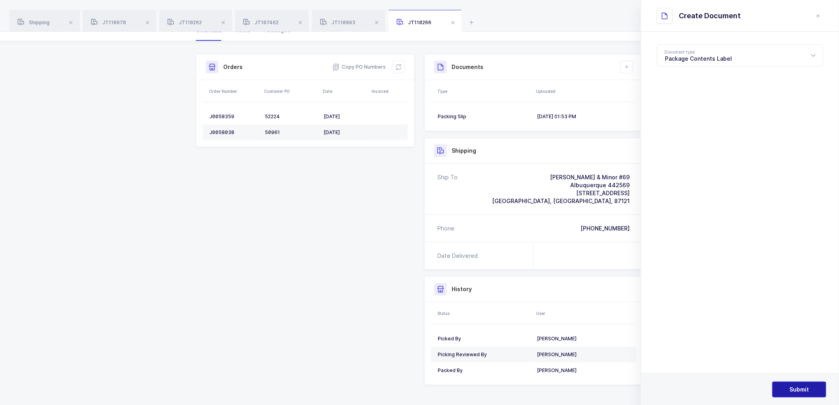
click at [797, 392] on span "Submit" at bounding box center [799, 389] width 19 height 8
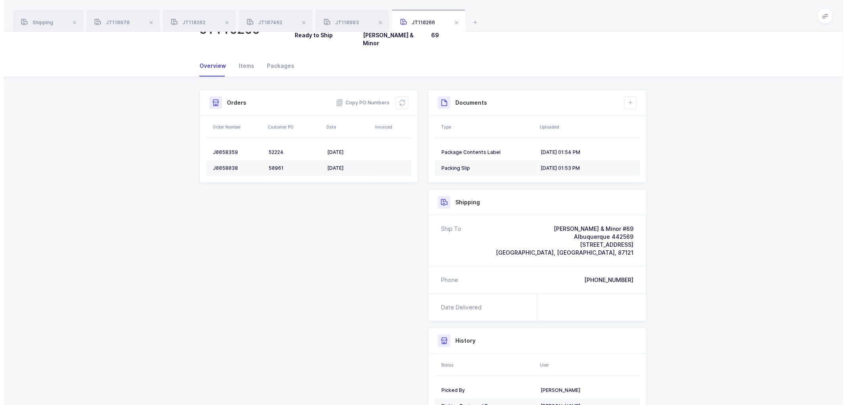
scroll to position [0, 0]
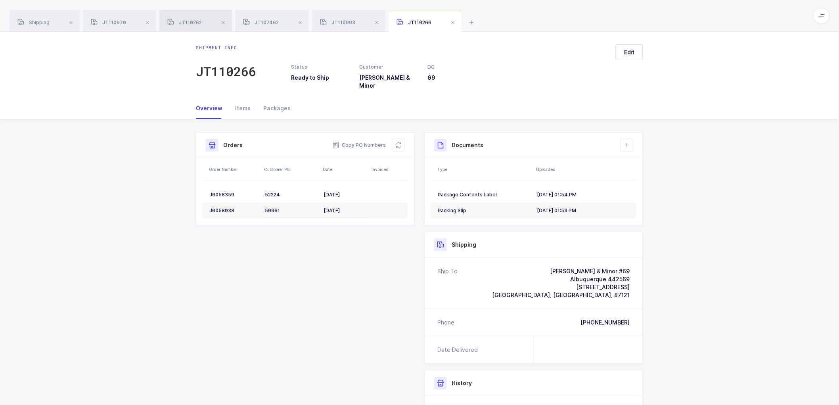
click at [164, 28] on div "JT110262" at bounding box center [195, 21] width 73 height 22
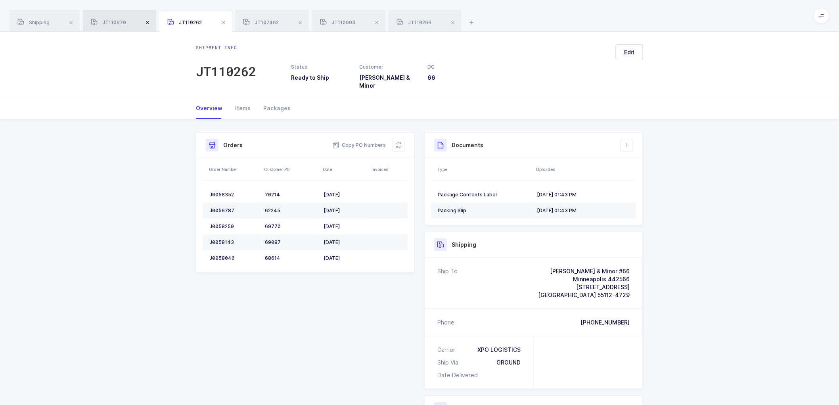
click at [149, 22] on span at bounding box center [148, 23] width 10 height 10
click at [149, 22] on span at bounding box center [147, 23] width 10 height 10
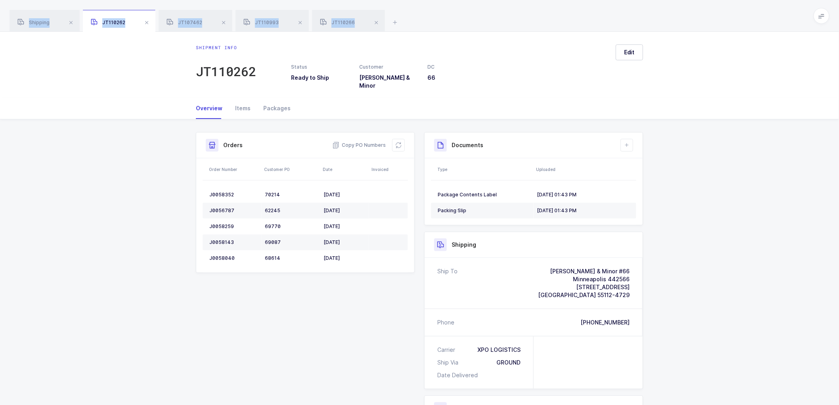
click at [219, 22] on span at bounding box center [224, 23] width 10 height 10
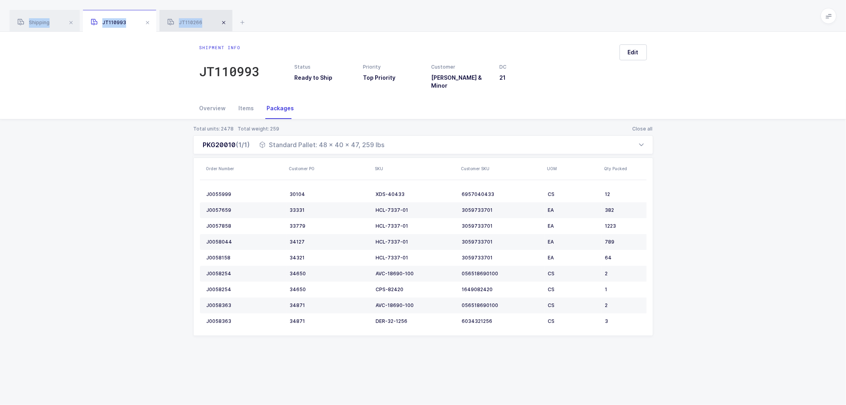
click at [149, 22] on span at bounding box center [148, 23] width 10 height 10
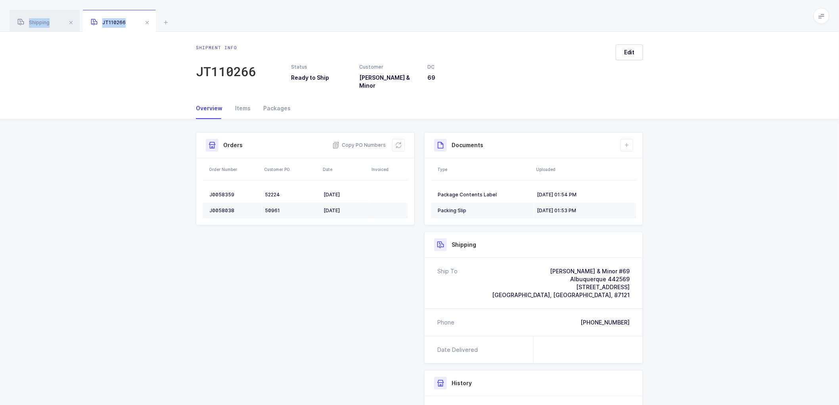
click at [150, 22] on span at bounding box center [147, 23] width 10 height 10
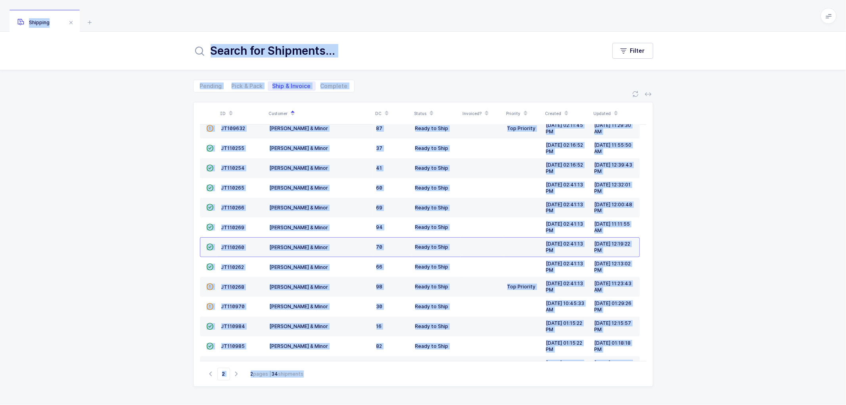
click at [283, 84] on span "Ship & Invoice" at bounding box center [291, 86] width 38 height 6
click at [273, 84] on input "Ship & Invoice" at bounding box center [270, 83] width 5 height 5
click at [247, 84] on span "Pick & Pack" at bounding box center [247, 86] width 31 height 6
click at [232, 84] on input "Pick & Pack" at bounding box center [229, 83] width 5 height 5
radio input "true"
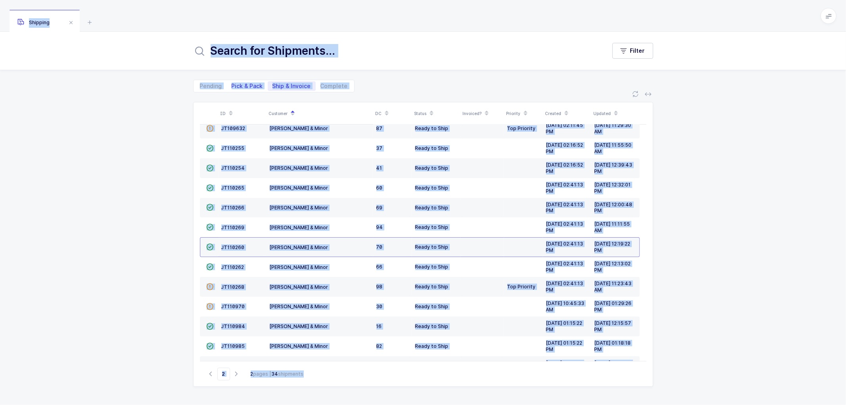
radio input "false"
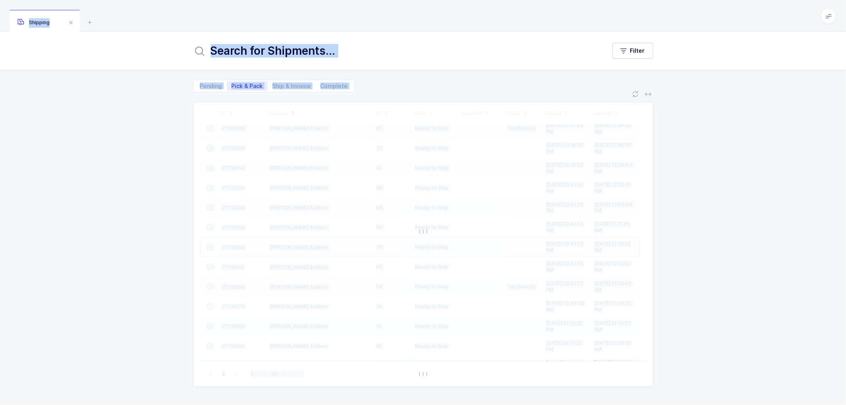
click at [239, 84] on span "Pick & Pack" at bounding box center [247, 86] width 31 height 6
click at [232, 84] on input "Pick & Pack" at bounding box center [229, 83] width 5 height 5
type input "1"
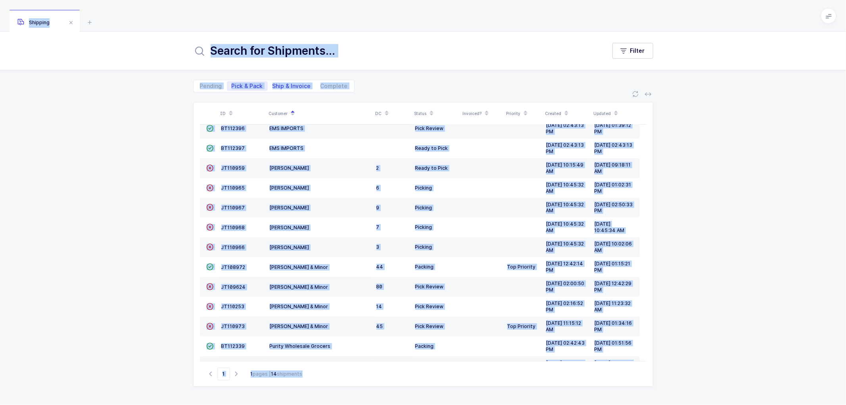
click at [291, 83] on span "Ship & Invoice" at bounding box center [291, 86] width 38 height 6
click at [273, 82] on input "Ship & Invoice" at bounding box center [270, 83] width 5 height 5
radio input "true"
radio input "false"
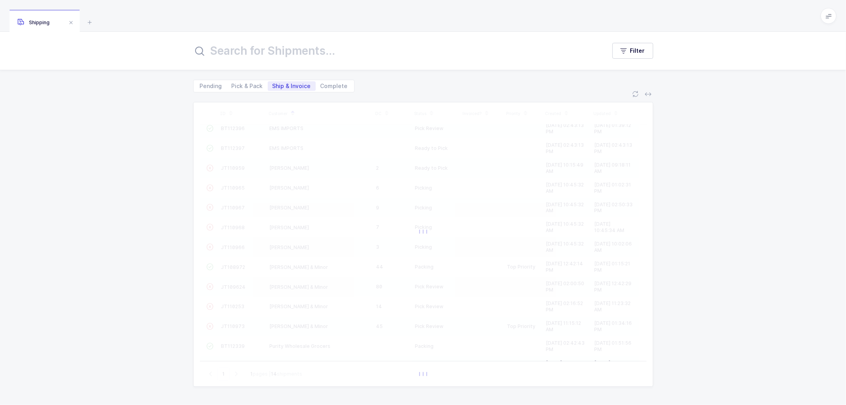
click at [291, 83] on span "Ship & Invoice" at bounding box center [291, 86] width 38 height 6
click at [273, 82] on input "Ship & Invoice" at bounding box center [270, 83] width 5 height 5
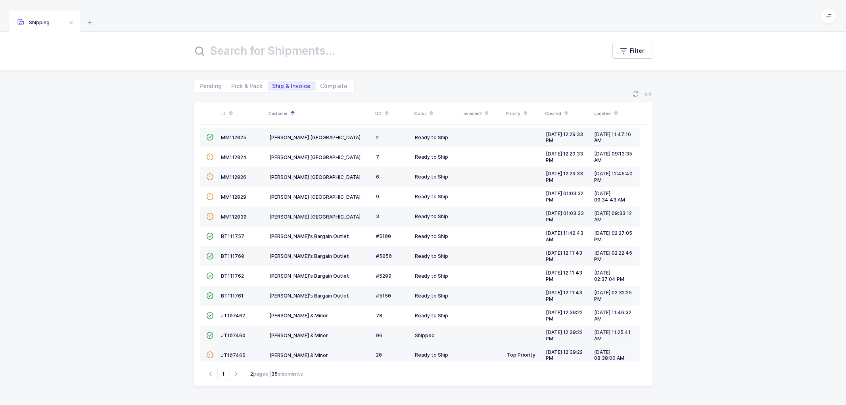
scroll to position [174, 0]
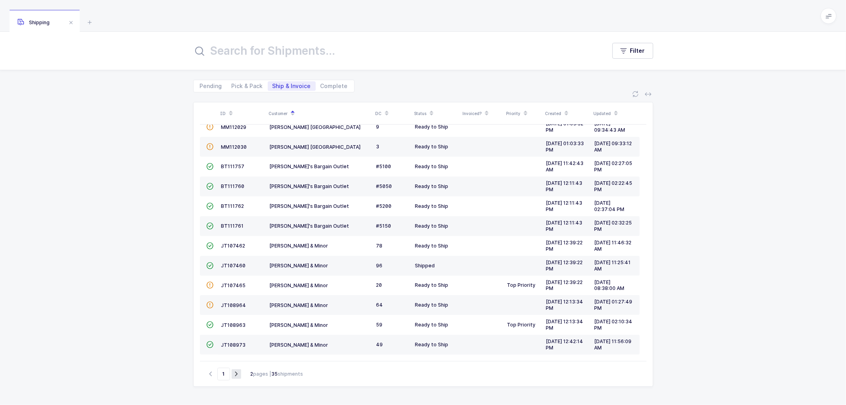
click at [239, 374] on icon "button" at bounding box center [237, 374] width 10 height 6
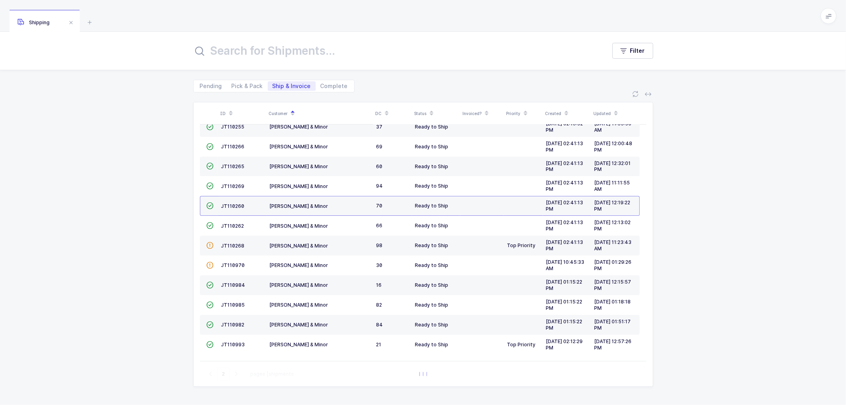
scroll to position [74, 0]
click at [230, 324] on span "JT110982" at bounding box center [232, 324] width 23 height 6
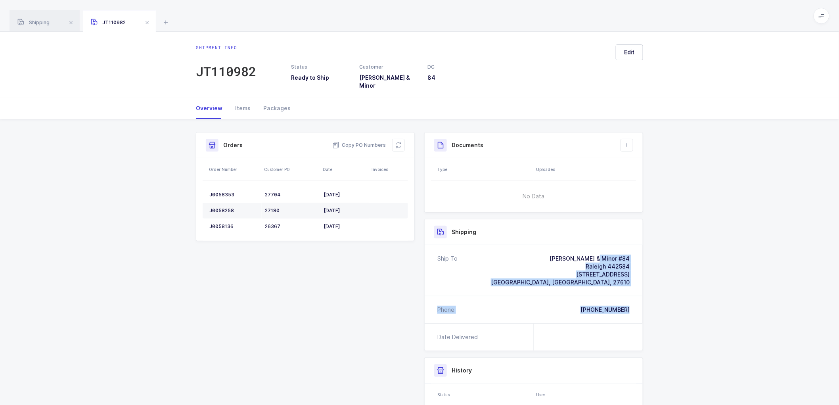
drag, startPoint x: 632, startPoint y: 307, endPoint x: 578, endPoint y: 252, distance: 77.6
click at [578, 252] on div "Ship To [PERSON_NAME] & Minor #84 Raleigh 442584 [STREET_ADDRESS] Phone [PHONE_…" at bounding box center [534, 284] width 218 height 78
drag, startPoint x: 360, startPoint y: 136, endPoint x: 513, endPoint y: 143, distance: 153.6
click at [361, 141] on span "Copy PO Numbers" at bounding box center [359, 145] width 54 height 8
click at [274, 101] on div "Packages" at bounding box center [274, 108] width 34 height 21
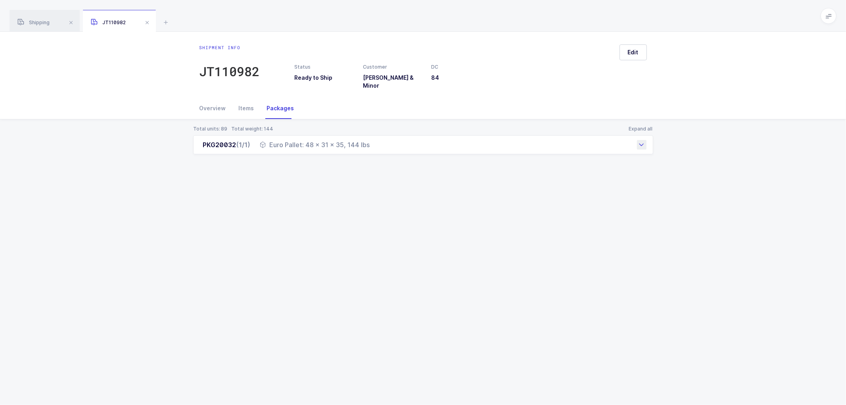
drag, startPoint x: 200, startPoint y: 140, endPoint x: 372, endPoint y: 143, distance: 171.7
click at [372, 143] on div "PKG20032 (1/1) Euro Pallet: 48 x 31 x 35, 144 lbs" at bounding box center [423, 144] width 460 height 19
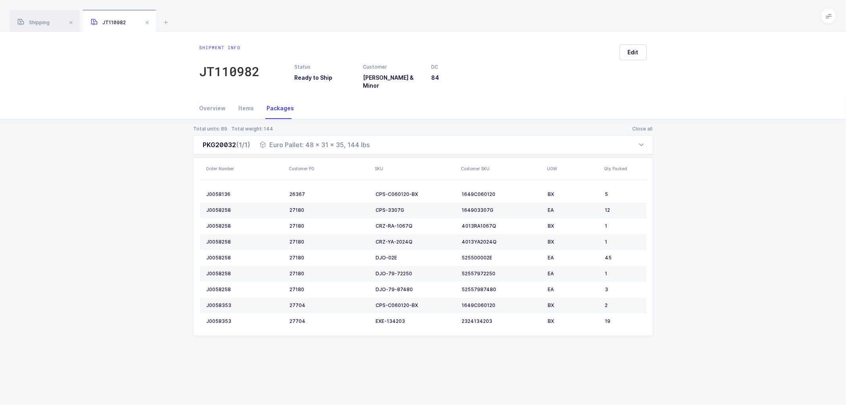
drag, startPoint x: 181, startPoint y: 204, endPoint x: 185, endPoint y: 176, distance: 28.4
click at [181, 204] on div "Total units: 89 Total weight: 144 Close all PKG20032 (1/1) Euro Pallet: 48 x 31…" at bounding box center [422, 240] width 833 height 242
drag, startPoint x: 211, startPoint y: 102, endPoint x: 255, endPoint y: 72, distance: 53.6
click at [212, 102] on div "Overview" at bounding box center [215, 108] width 33 height 21
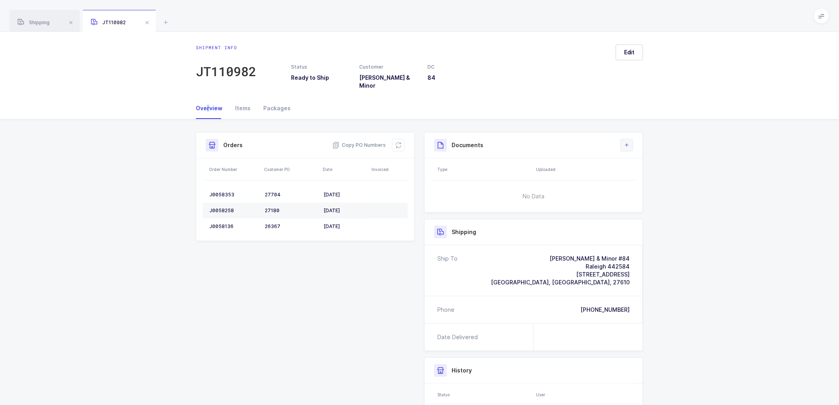
drag, startPoint x: 625, startPoint y: 137, endPoint x: 651, endPoint y: 149, distance: 28.2
click at [625, 142] on icon at bounding box center [627, 145] width 6 height 6
click at [664, 163] on li "Create Document" at bounding box center [653, 162] width 59 height 13
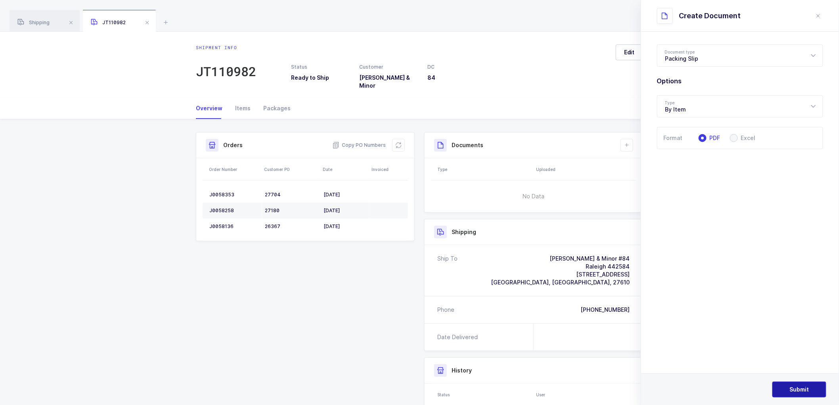
click at [806, 388] on span "Submit" at bounding box center [799, 389] width 19 height 8
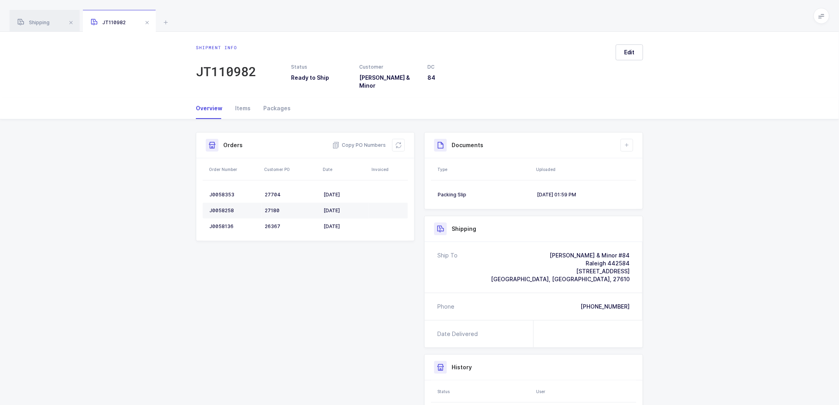
drag, startPoint x: 750, startPoint y: 224, endPoint x: 615, endPoint y: 216, distance: 134.6
click at [750, 224] on div "Shipment Info Shipment Number JT110982 Status Ready to Ship Customer [PERSON_NA…" at bounding box center [419, 312] width 839 height 387
click at [628, 142] on icon at bounding box center [627, 145] width 6 height 6
click at [648, 163] on li "Create Document" at bounding box center [653, 162] width 59 height 13
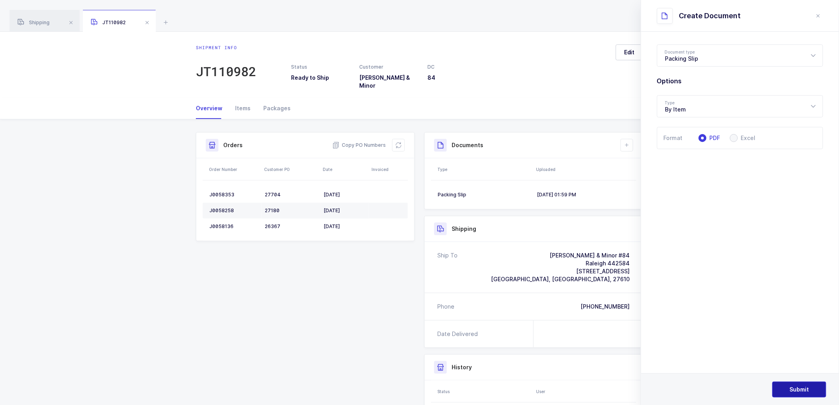
click at [795, 385] on button "Submit" at bounding box center [799, 389] width 54 height 16
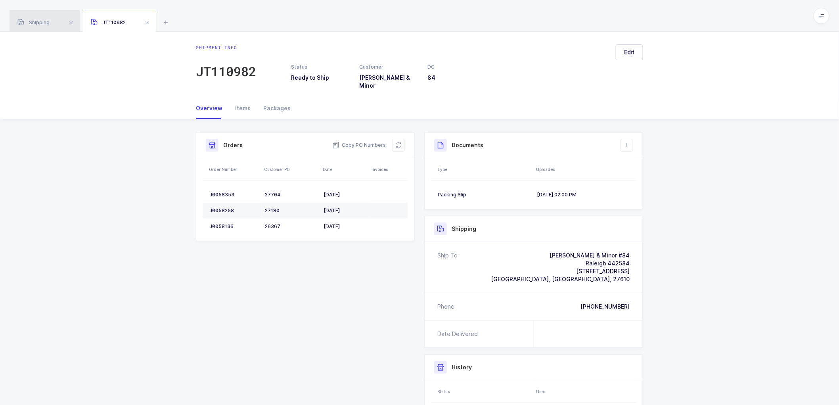
click at [42, 22] on span "Shipping" at bounding box center [33, 22] width 32 height 6
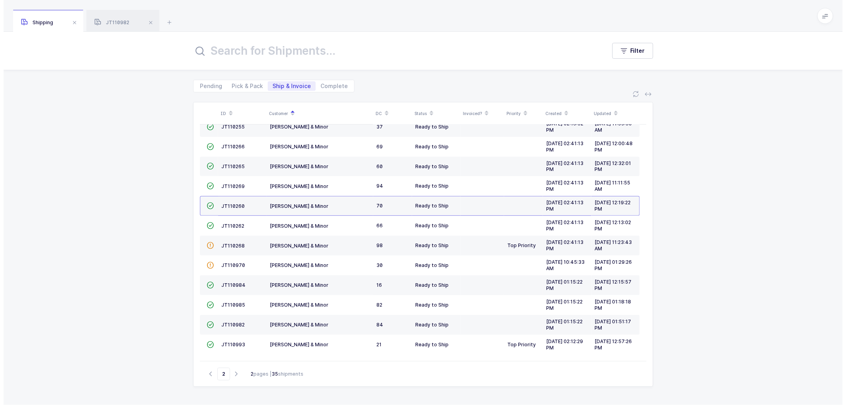
scroll to position [52, 0]
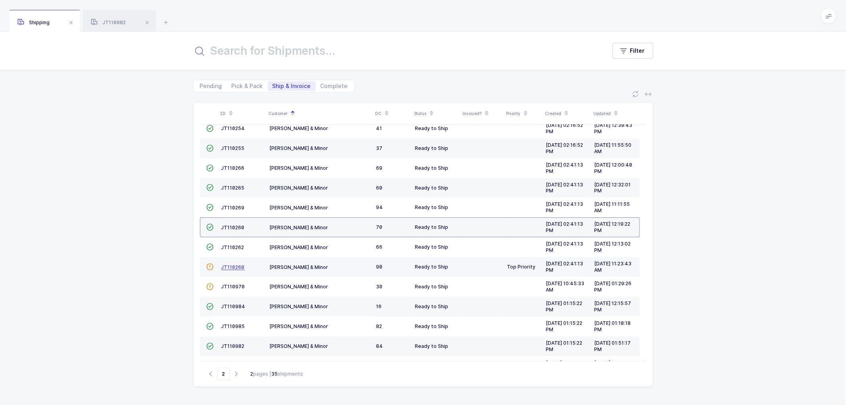
click at [236, 266] on span "JT110268" at bounding box center [232, 267] width 23 height 6
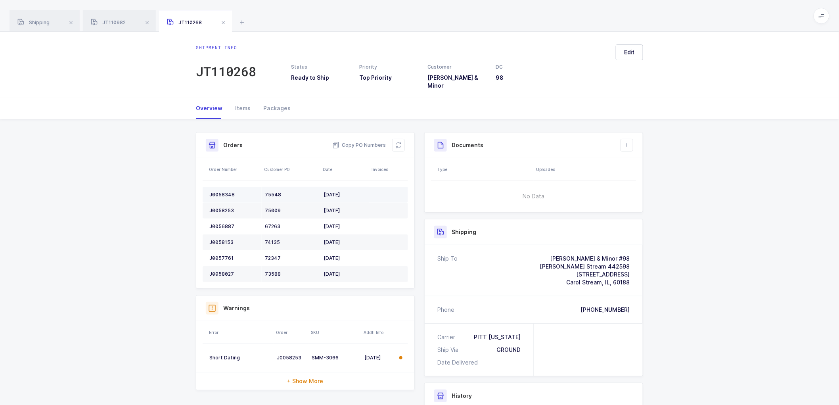
click at [220, 191] on div "J0058348" at bounding box center [233, 194] width 49 height 6
click at [223, 203] on td "J0058253" at bounding box center [232, 211] width 59 height 16
click at [222, 223] on div "J0056887" at bounding box center [233, 226] width 49 height 6
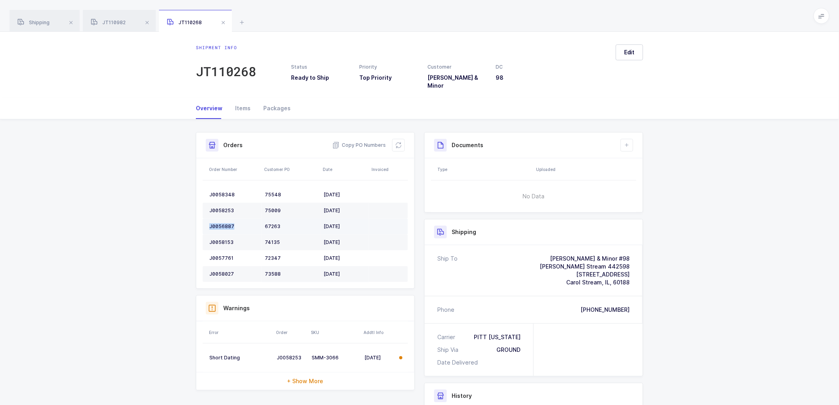
click at [222, 223] on div "J0056887" at bounding box center [233, 226] width 49 height 6
click at [216, 234] on td "J0058153" at bounding box center [232, 242] width 59 height 16
click at [223, 250] on td "J0057761" at bounding box center [232, 258] width 59 height 16
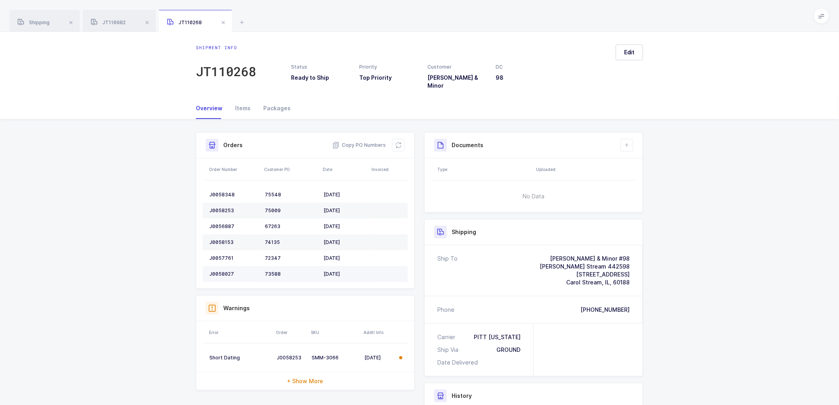
click at [221, 271] on div "J0058027" at bounding box center [233, 274] width 49 height 6
drag, startPoint x: 46, startPoint y: 19, endPoint x: 143, endPoint y: 31, distance: 97.8
click at [46, 19] on div "Shipping" at bounding box center [45, 21] width 70 height 22
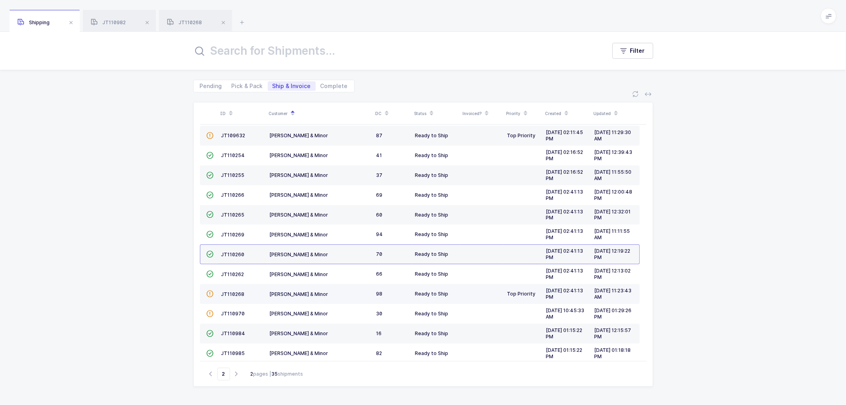
scroll to position [74, 0]
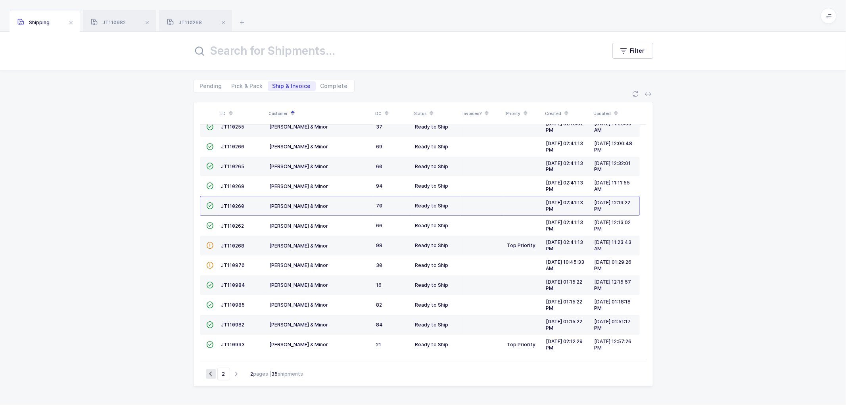
click at [210, 375] on icon "button" at bounding box center [211, 374] width 10 height 6
type input "1"
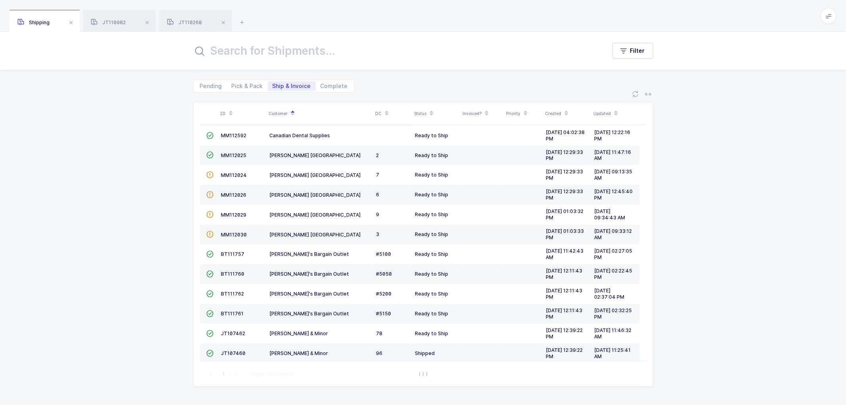
scroll to position [174, 0]
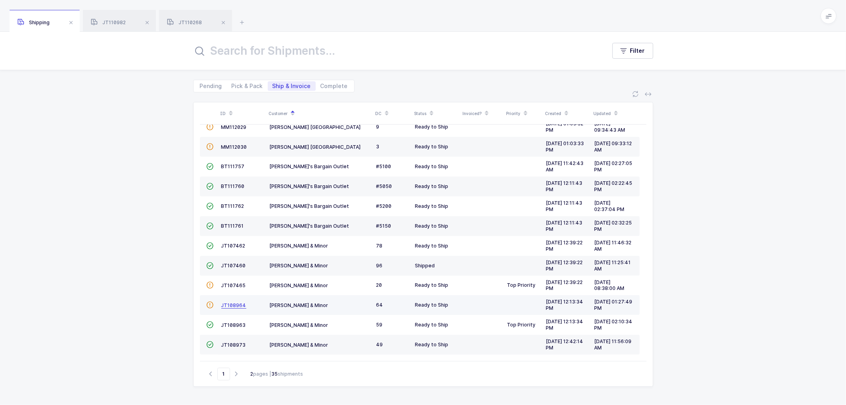
click at [232, 304] on span "JT108964" at bounding box center [233, 305] width 25 height 6
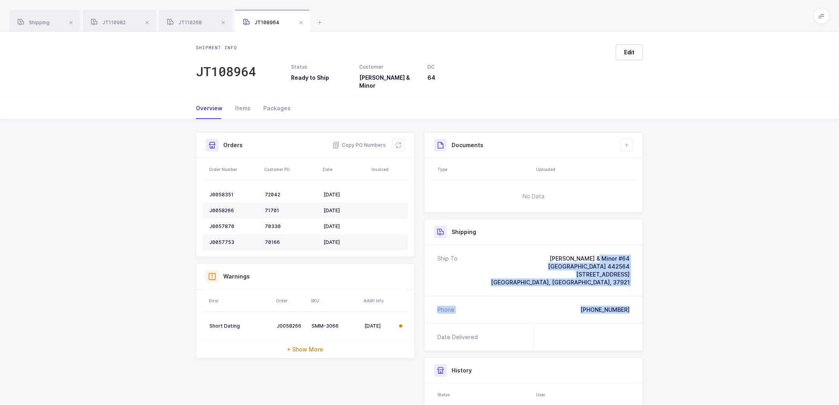
drag, startPoint x: 634, startPoint y: 307, endPoint x: 545, endPoint y: 240, distance: 111.2
click at [545, 245] on div "Ship To [PERSON_NAME] & Minor #64 [GEOGRAPHIC_DATA] 442564 [STREET_ADDRESS] Pho…" at bounding box center [534, 284] width 218 height 78
click at [355, 141] on span "Copy PO Numbers" at bounding box center [359, 145] width 54 height 8
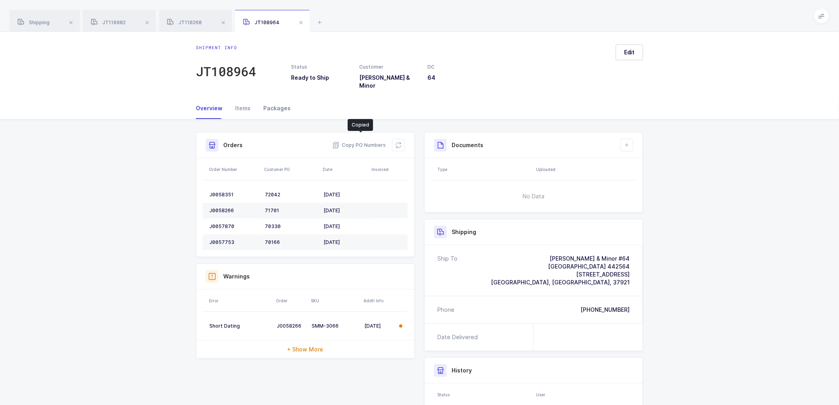
drag, startPoint x: 275, startPoint y: 98, endPoint x: 282, endPoint y: 98, distance: 7.5
click at [276, 98] on div "Packages" at bounding box center [274, 108] width 34 height 21
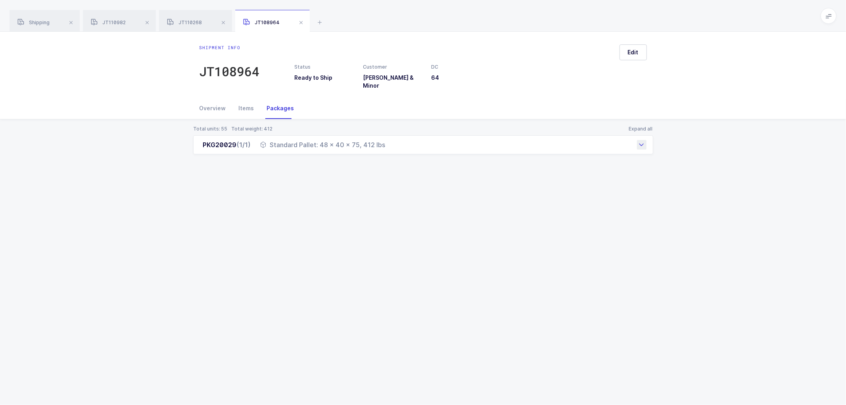
drag, startPoint x: 197, startPoint y: 137, endPoint x: 383, endPoint y: 144, distance: 186.0
click at [383, 144] on div "PKG20029 (1/1) Standard Pallet: 48 x 40 x 75, 412 lbs" at bounding box center [423, 144] width 460 height 19
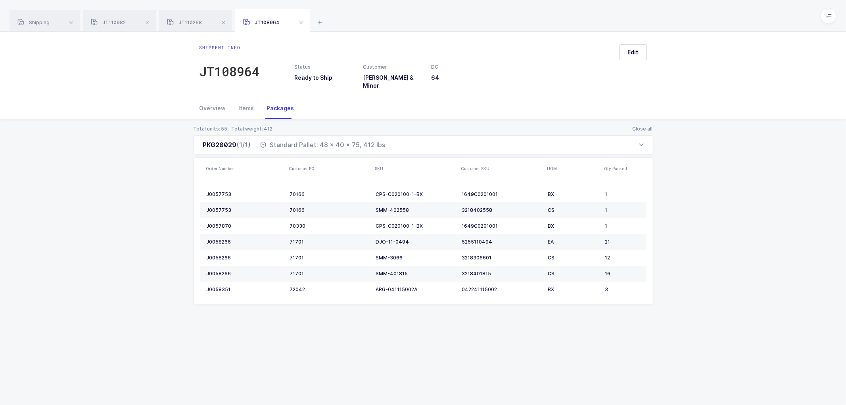
drag, startPoint x: 756, startPoint y: 211, endPoint x: 722, endPoint y: 199, distance: 36.4
click at [756, 211] on div "Total units: 55 Total weight: 412 Close all PKG20029 (1/1) Standard Pallet: 48 …" at bounding box center [422, 224] width 833 height 210
click at [300, 21] on span at bounding box center [301, 23] width 10 height 10
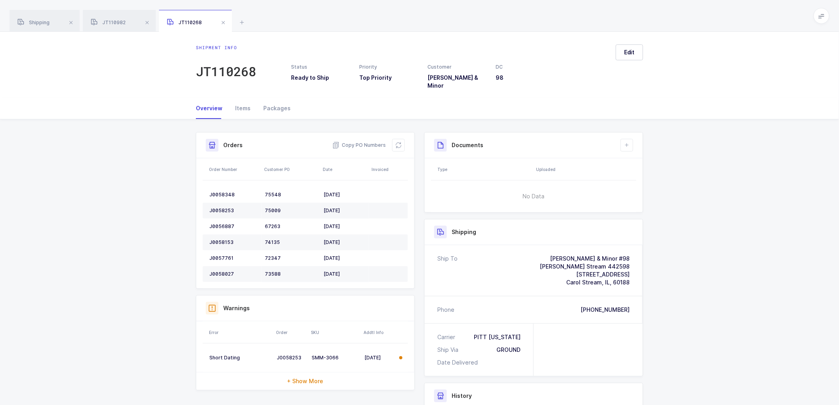
drag, startPoint x: 105, startPoint y: 72, endPoint x: 106, endPoint y: 81, distance: 9.5
click at [105, 71] on div "Shipment info JT110268 Status Ready to Ship Priority Top Priority Customer [PER…" at bounding box center [419, 65] width 839 height 66
drag, startPoint x: 627, startPoint y: 136, endPoint x: 631, endPoint y: 139, distance: 5.4
click at [629, 142] on icon at bounding box center [627, 145] width 6 height 6
drag, startPoint x: 644, startPoint y: 159, endPoint x: 753, endPoint y: 157, distance: 109.0
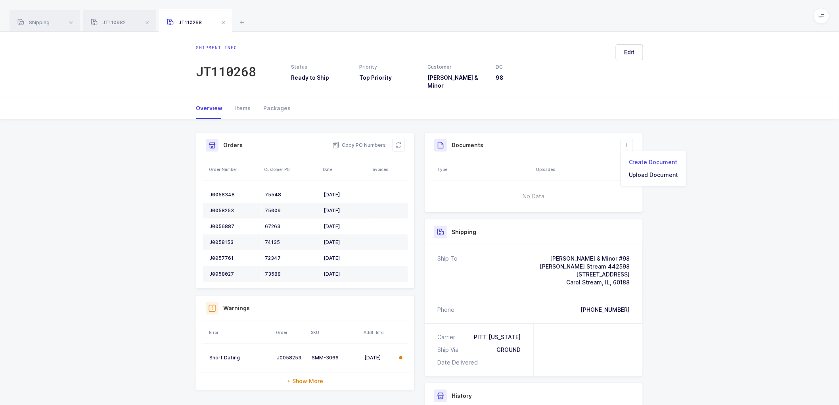
click at [645, 159] on li "Create Document" at bounding box center [653, 162] width 59 height 13
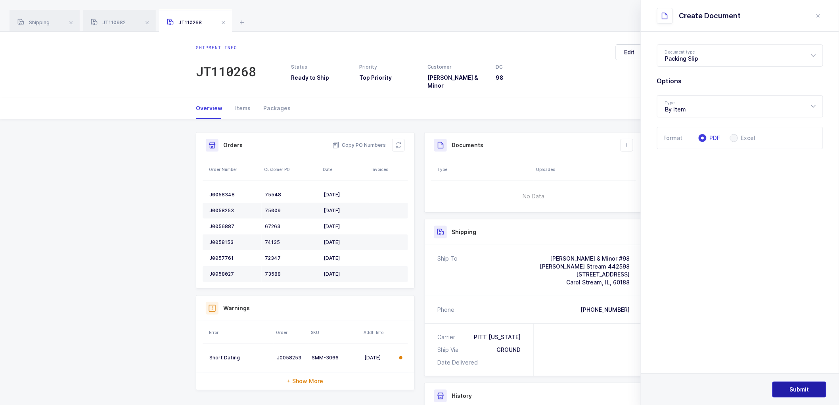
click at [804, 382] on button "Submit" at bounding box center [799, 389] width 54 height 16
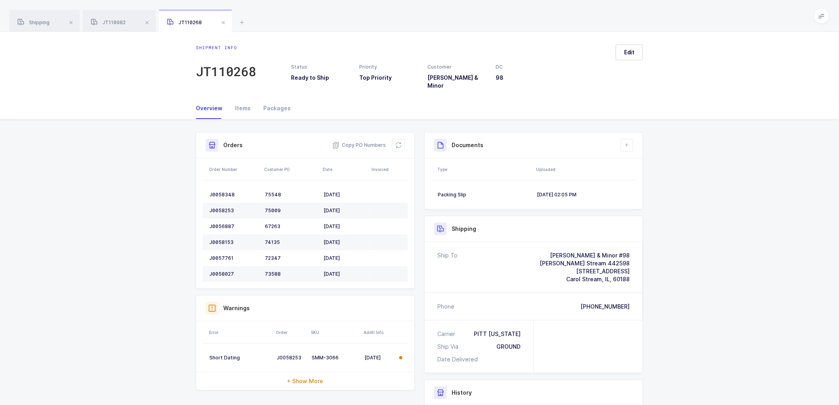
click at [814, 245] on div "Shipment Info Shipment Number JT110268 Status Ready to Ship Priority Top Priori…" at bounding box center [419, 325] width 839 height 413
click at [627, 142] on icon at bounding box center [627, 145] width 6 height 6
click at [644, 161] on li "Create Document" at bounding box center [653, 162] width 59 height 13
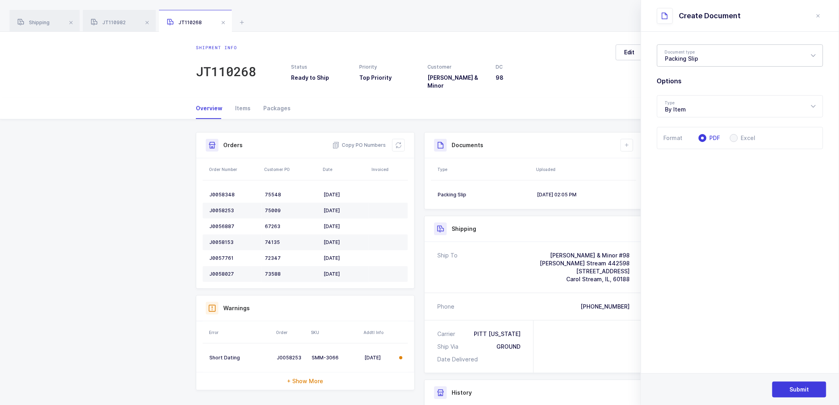
click at [684, 58] on div "Packing Slip" at bounding box center [740, 55] width 166 height 22
click at [698, 94] on span "Package Contents Label" at bounding box center [698, 94] width 67 height 7
type input "Package Contents Label"
drag, startPoint x: 802, startPoint y: 385, endPoint x: 801, endPoint y: 381, distance: 4.9
click at [802, 385] on button "Submit" at bounding box center [799, 389] width 54 height 16
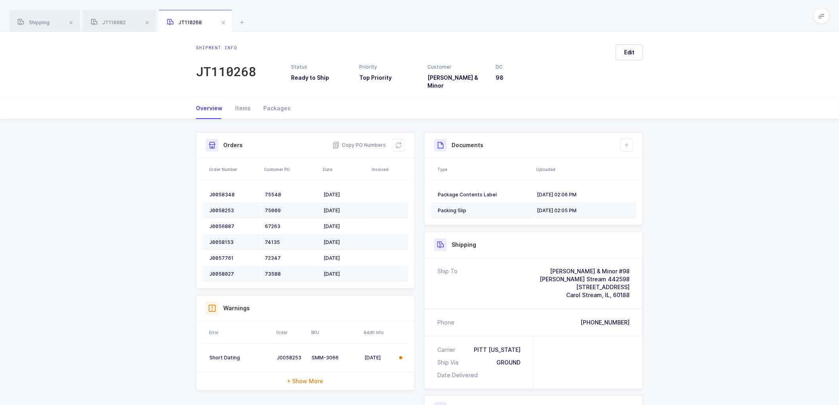
click at [710, 252] on div "Shipment Info Shipment Number JT110268 Status Ready to Ship Priority Top Priori…" at bounding box center [419, 333] width 839 height 429
click at [147, 21] on span at bounding box center [147, 23] width 10 height 10
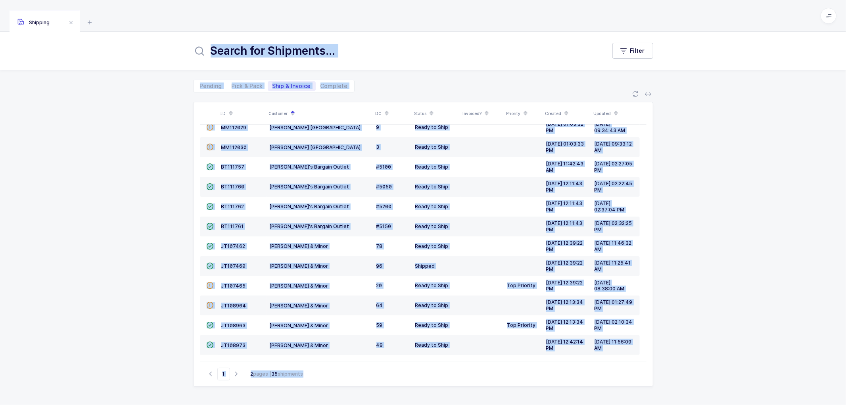
scroll to position [174, 0]
drag, startPoint x: 82, startPoint y: 195, endPoint x: 145, endPoint y: 195, distance: 63.8
click at [82, 195] on div "ID Customer DC Status Invoiced? Priority Created Updated  BT104009 Absolute Me…" at bounding box center [423, 248] width 846 height 312
click at [235, 374] on icon "button" at bounding box center [237, 374] width 10 height 6
type input "2"
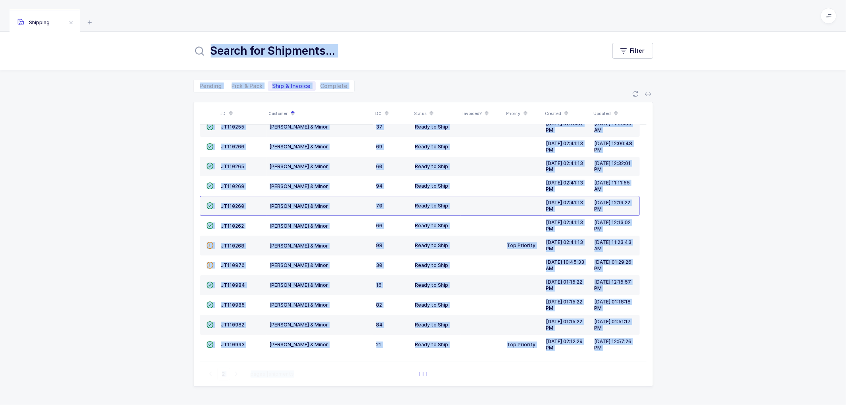
scroll to position [74, 0]
drag, startPoint x: 729, startPoint y: 272, endPoint x: 730, endPoint y: 268, distance: 4.0
click at [730, 272] on div "ID Customer DC Status Invoiced? Priority Created Updated  JT108974 [PERSON_NAM…" at bounding box center [423, 248] width 846 height 312
click at [725, 114] on div "ID Customer DC Status Invoiced? Priority Created Updated  JT108974 [PERSON_NAM…" at bounding box center [423, 248] width 846 height 312
drag, startPoint x: 440, startPoint y: 32, endPoint x: 256, endPoint y: 71, distance: 188.5
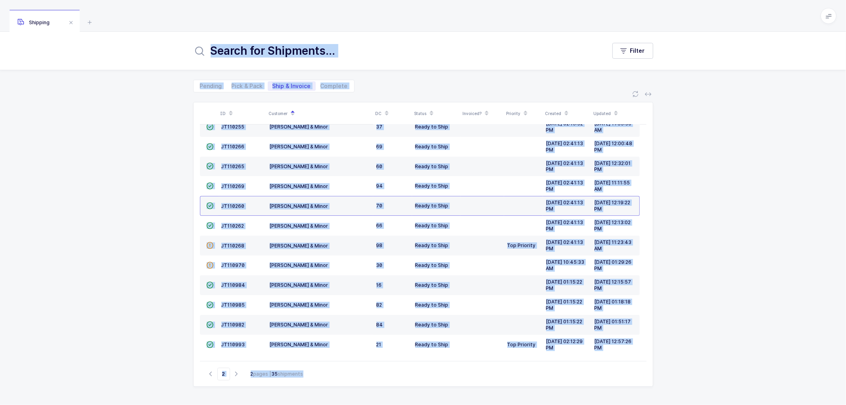
click at [439, 33] on div "Filter" at bounding box center [423, 51] width 846 height 38
drag, startPoint x: 99, startPoint y: 88, endPoint x: 112, endPoint y: 86, distance: 12.4
click at [101, 86] on div "Pending Pick & Pack Ship & Invoice Complete" at bounding box center [423, 81] width 846 height 22
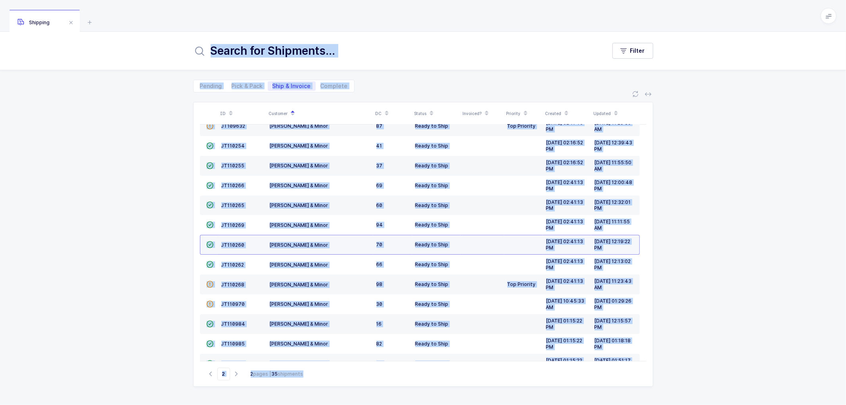
scroll to position [0, 0]
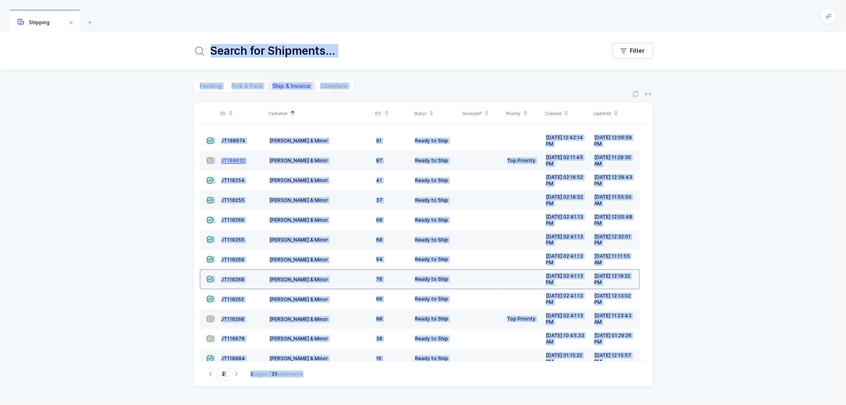
click at [228, 159] on span "JT109632" at bounding box center [233, 160] width 24 height 6
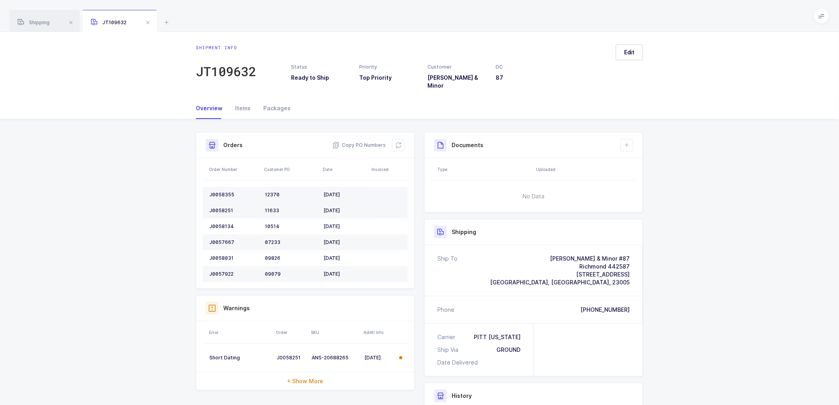
click at [223, 191] on div "J0058355" at bounding box center [233, 194] width 49 height 6
click at [224, 191] on div "J0058355" at bounding box center [233, 194] width 49 height 6
click at [217, 207] on div "J0058251" at bounding box center [233, 210] width 49 height 6
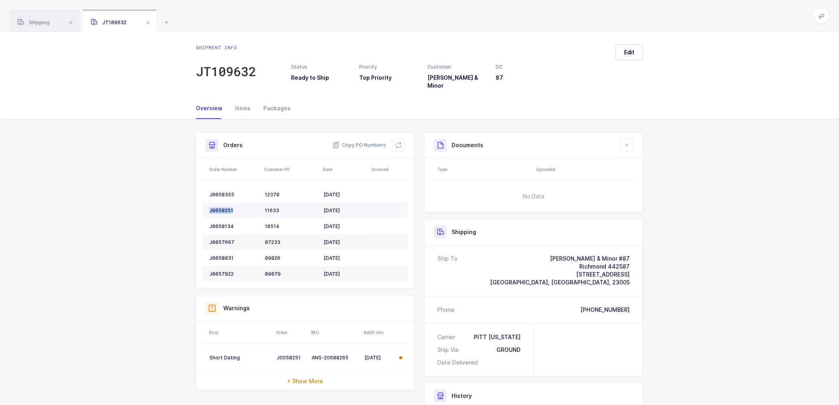
click at [217, 207] on div "J0058251" at bounding box center [233, 210] width 49 height 6
click at [221, 218] on td "J0058134" at bounding box center [232, 226] width 59 height 16
click at [226, 239] on div "J0057667" at bounding box center [233, 242] width 49 height 6
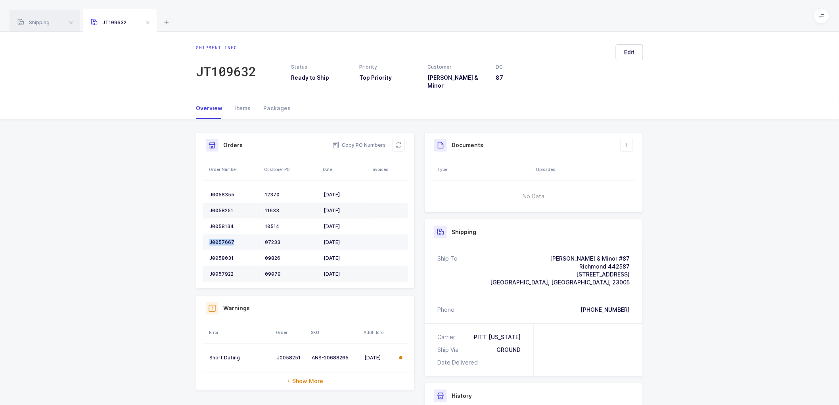
click at [226, 239] on div "J0057667" at bounding box center [233, 242] width 49 height 6
click at [230, 255] on div "J0058031" at bounding box center [233, 258] width 49 height 6
click at [228, 266] on td "J0057922" at bounding box center [232, 274] width 59 height 16
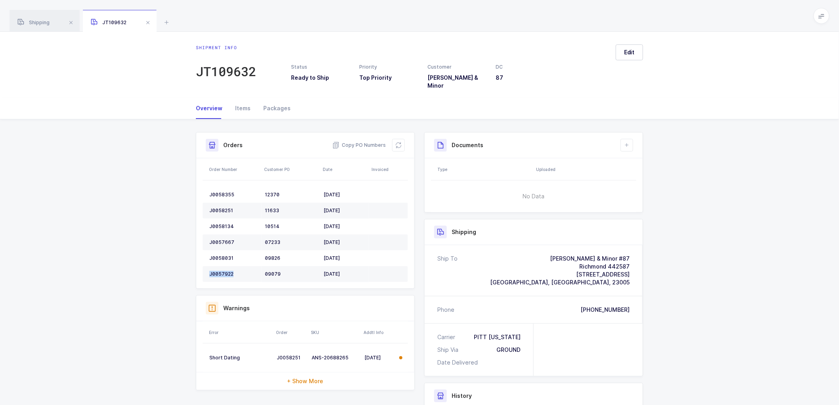
drag, startPoint x: 631, startPoint y: 137, endPoint x: 669, endPoint y: 149, distance: 40.4
click at [631, 139] on button at bounding box center [626, 145] width 13 height 13
click at [659, 156] on li "Create Document" at bounding box center [653, 162] width 59 height 13
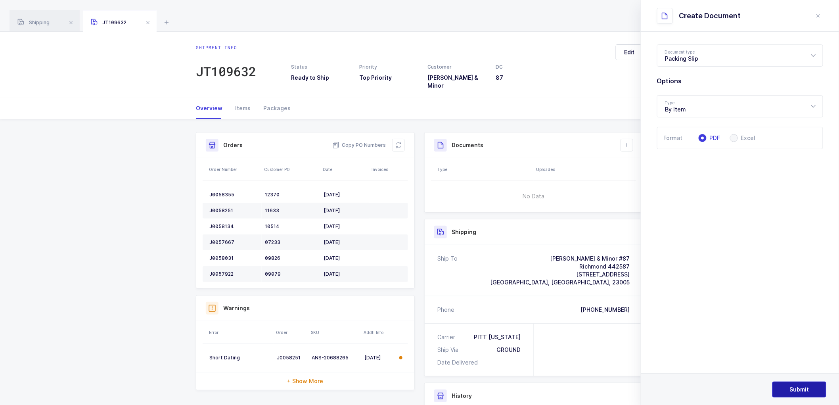
click at [803, 384] on button "Submit" at bounding box center [799, 389] width 54 height 16
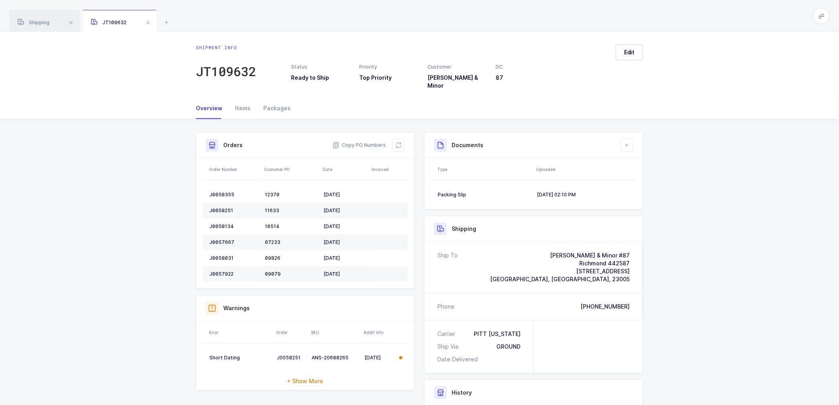
click at [714, 330] on div "Shipment Info Shipment Number JT109632 Status Ready to Ship Priority Top Priori…" at bounding box center [419, 316] width 839 height 394
click at [624, 139] on button at bounding box center [626, 145] width 13 height 13
drag, startPoint x: 638, startPoint y: 160, endPoint x: 715, endPoint y: 153, distance: 76.8
click at [639, 160] on li "Create Document" at bounding box center [653, 162] width 59 height 13
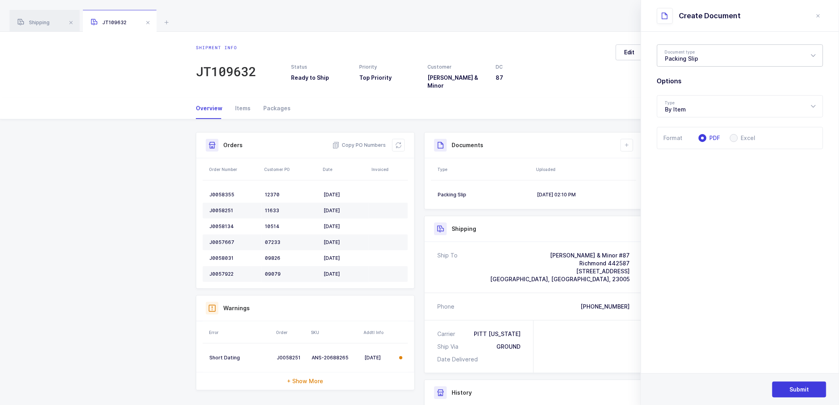
click at [705, 57] on div "Packing Slip" at bounding box center [740, 55] width 166 height 22
click at [695, 92] on span "Package Contents Label" at bounding box center [698, 94] width 67 height 7
type input "Package Contents Label"
click at [799, 388] on span "Submit" at bounding box center [799, 389] width 19 height 8
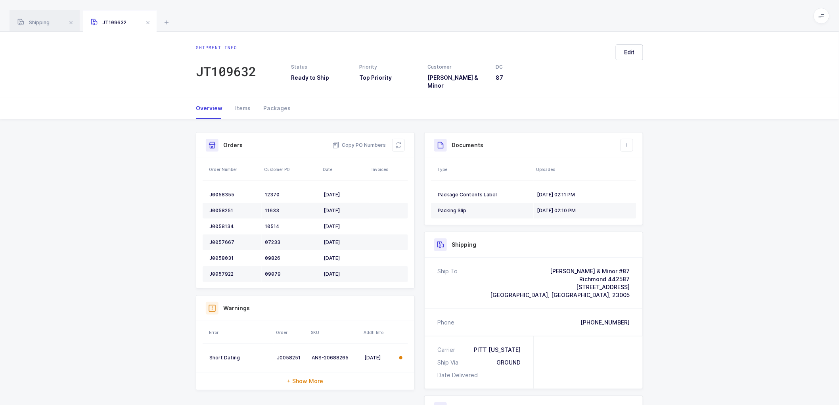
click at [706, 229] on div "Shipment Info Shipment Number JT109632 Status Ready to Ship Priority Top Priori…" at bounding box center [419, 324] width 839 height 410
click at [42, 23] on span "Shipping" at bounding box center [33, 22] width 32 height 6
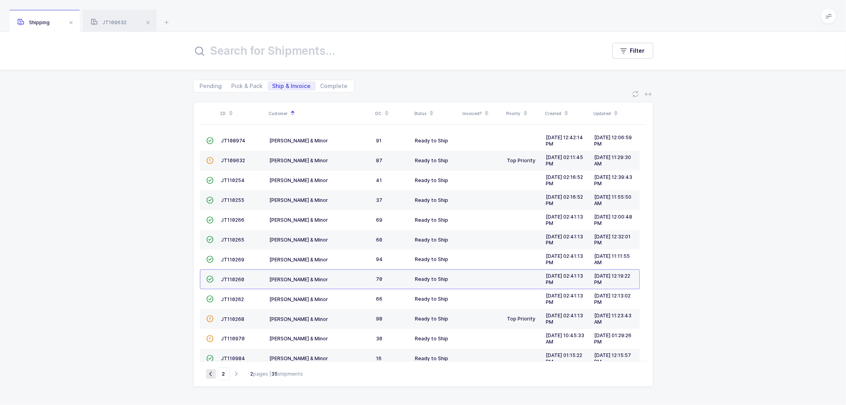
click at [210, 373] on icon "button" at bounding box center [211, 374] width 10 height 6
type input "1"
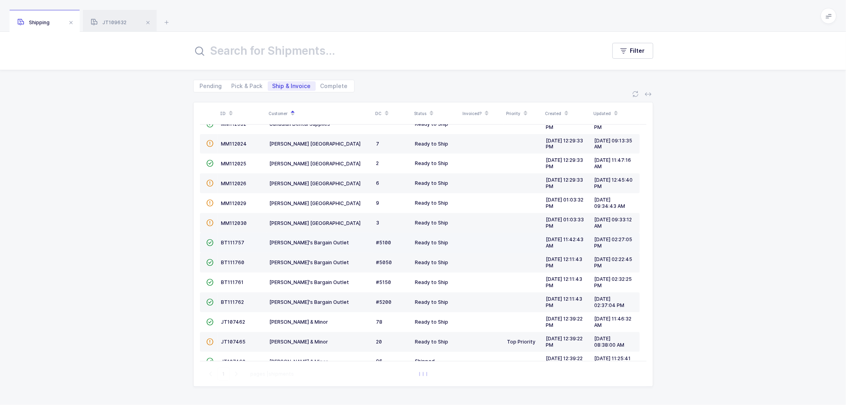
scroll to position [174, 0]
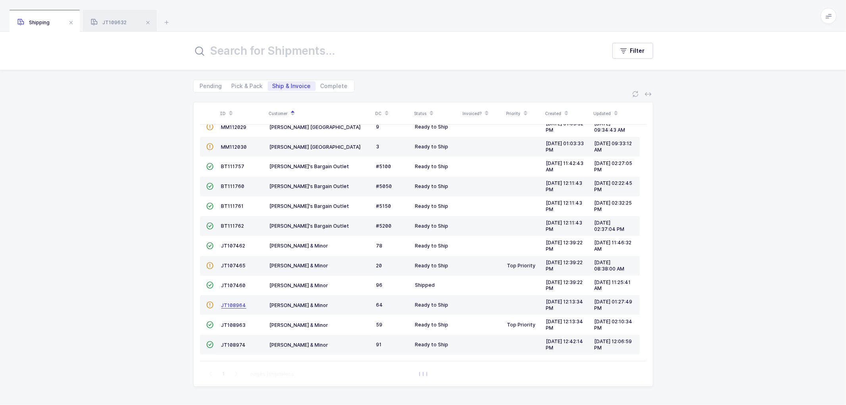
click at [229, 302] on span "JT108964" at bounding box center [233, 305] width 25 height 6
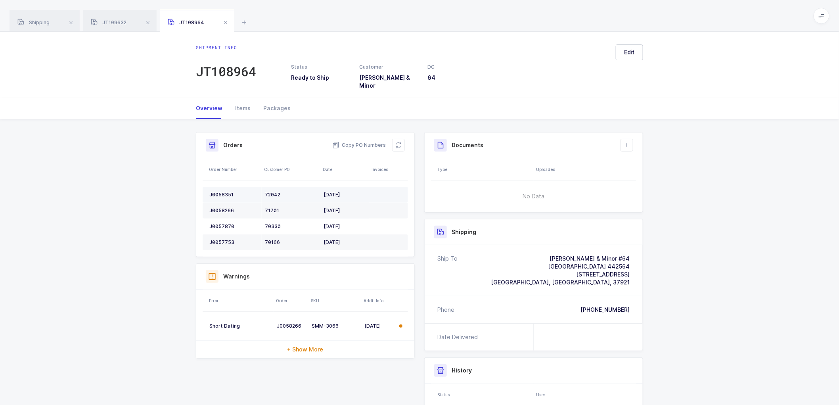
click at [218, 187] on td "J0058351" at bounding box center [232, 195] width 59 height 16
click at [222, 207] on div "J0058266" at bounding box center [233, 210] width 49 height 6
click at [220, 218] on td "J0057870" at bounding box center [232, 226] width 59 height 16
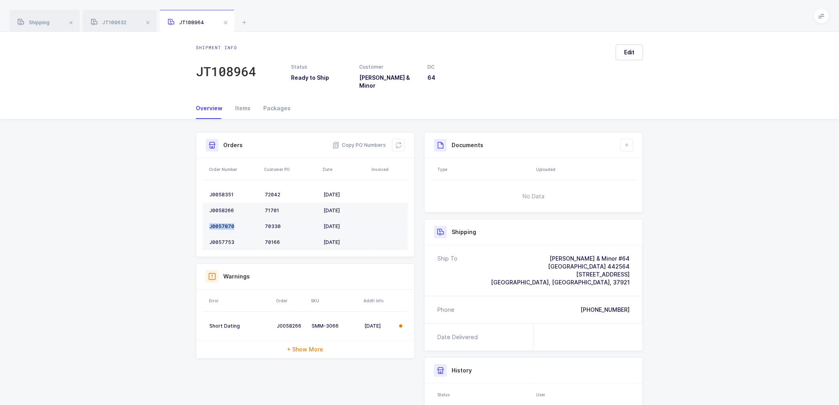
click at [220, 218] on td "J0057870" at bounding box center [232, 226] width 59 height 16
click at [219, 234] on td "J0057753" at bounding box center [232, 242] width 59 height 16
click at [626, 136] on div "Documents Create Document Upload Document" at bounding box center [534, 145] width 218 height 26
drag, startPoint x: 629, startPoint y: 134, endPoint x: 668, endPoint y: 151, distance: 42.3
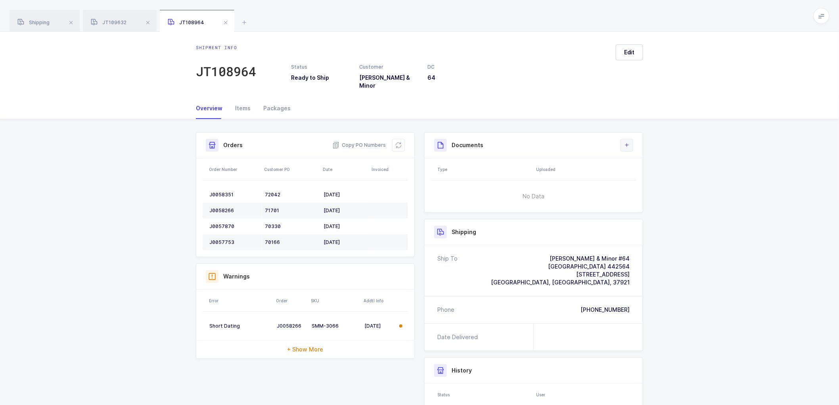
click at [629, 139] on button at bounding box center [626, 145] width 13 height 13
click at [649, 161] on li "Create Document" at bounding box center [653, 162] width 59 height 13
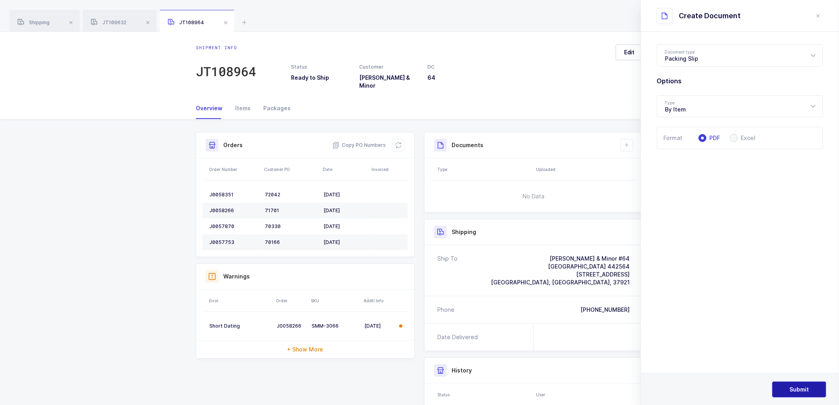
click at [798, 385] on button "Submit" at bounding box center [799, 389] width 54 height 16
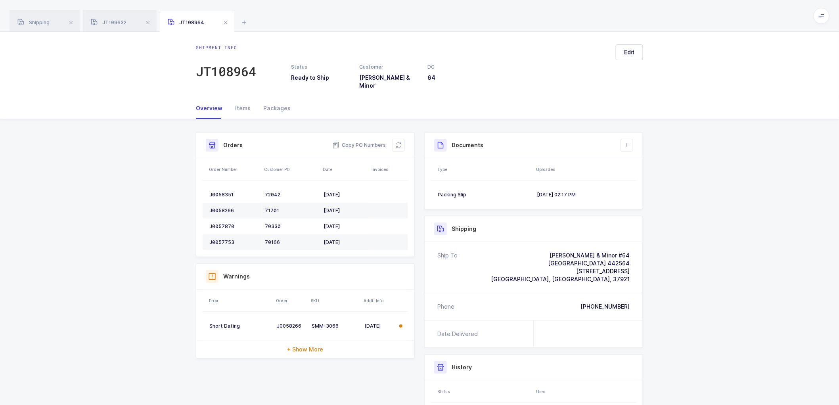
click at [705, 188] on div "Shipment Info Shipment Number JT108964 Status Ready to Ship Customer [PERSON_NA…" at bounding box center [419, 303] width 839 height 369
click at [609, 114] on div "Overview Items Packages Shipment Info Shipment Number JT108964 Status Ready to …" at bounding box center [419, 293] width 839 height 391
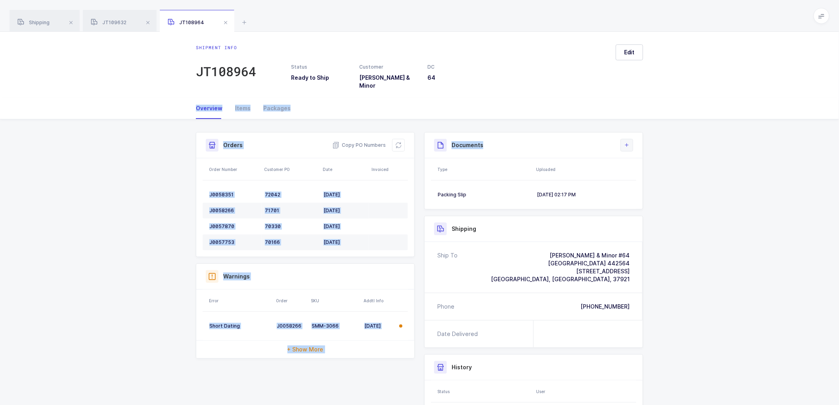
click at [627, 142] on icon at bounding box center [627, 145] width 6 height 6
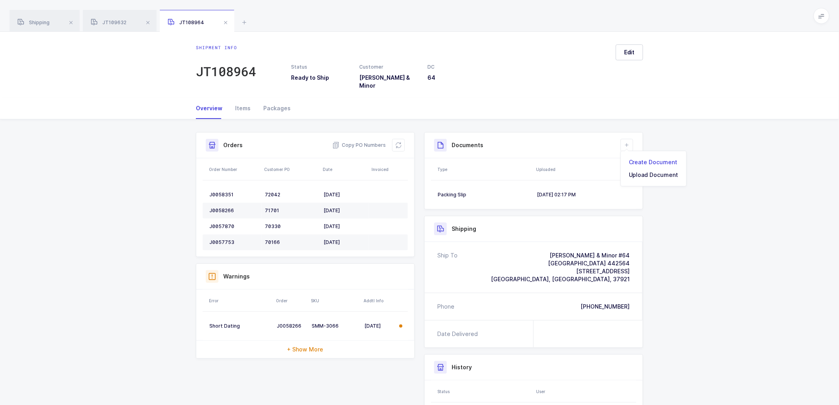
click at [649, 159] on li "Create Document" at bounding box center [653, 162] width 59 height 13
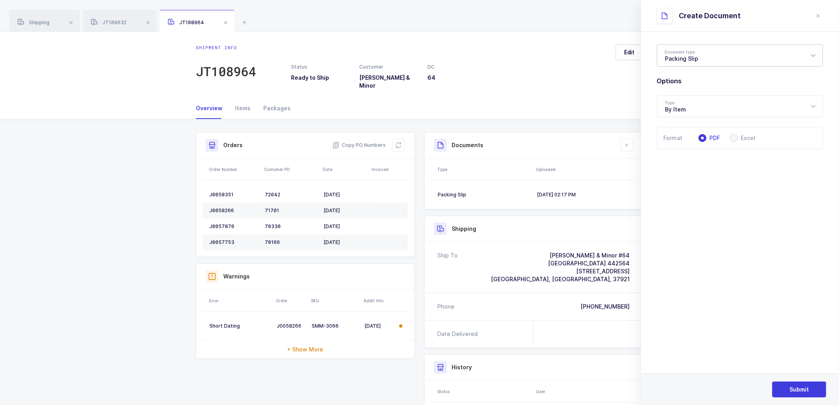
drag, startPoint x: 675, startPoint y: 57, endPoint x: 680, endPoint y: 63, distance: 7.3
click at [675, 57] on div "Packing Slip" at bounding box center [740, 55] width 166 height 22
click at [687, 94] on span "Package Contents Label" at bounding box center [698, 94] width 67 height 7
type input "Package Contents Label"
click at [795, 390] on span "Submit" at bounding box center [799, 389] width 19 height 8
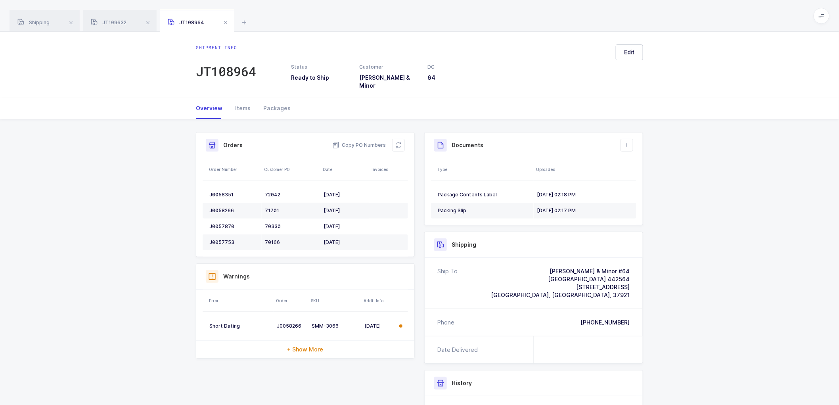
click at [715, 186] on div "Shipment Info Shipment Number JT108964 Status Ready to Ship Customer [PERSON_NA…" at bounding box center [419, 311] width 839 height 385
click at [31, 21] on span "Shipping" at bounding box center [33, 22] width 32 height 6
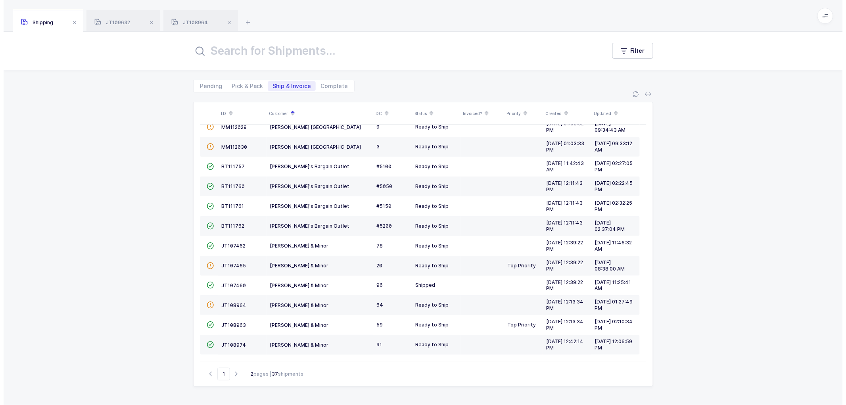
scroll to position [164, 0]
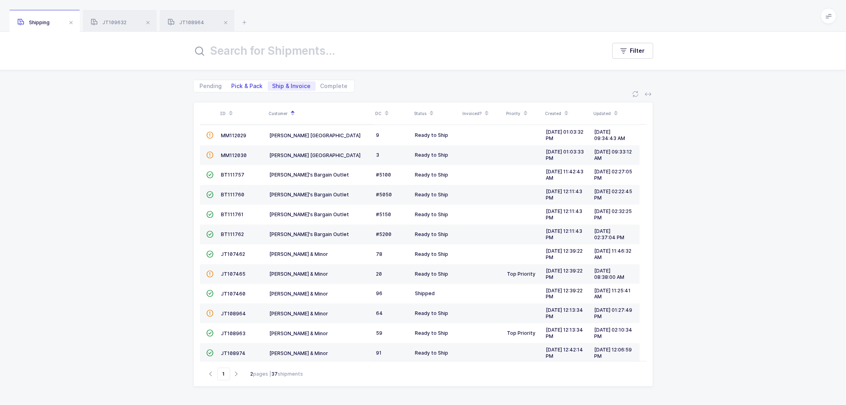
drag, startPoint x: 239, startPoint y: 81, endPoint x: 248, endPoint y: 81, distance: 8.7
click at [240, 81] on span "Pick & Pack" at bounding box center [247, 86] width 41 height 10
click at [232, 81] on input "Pick & Pack" at bounding box center [229, 83] width 5 height 5
radio input "true"
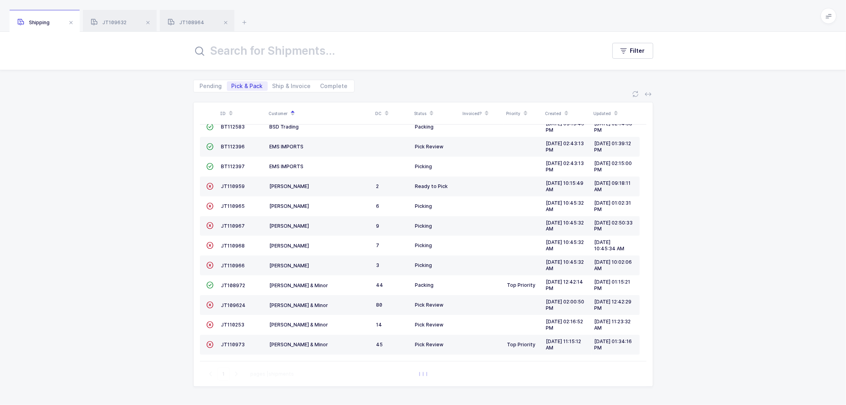
scroll to position [15, 0]
click at [286, 83] on span "Ship & Invoice" at bounding box center [291, 86] width 38 height 6
click at [273, 83] on input "Ship & Invoice" at bounding box center [270, 83] width 5 height 5
radio input "true"
radio input "false"
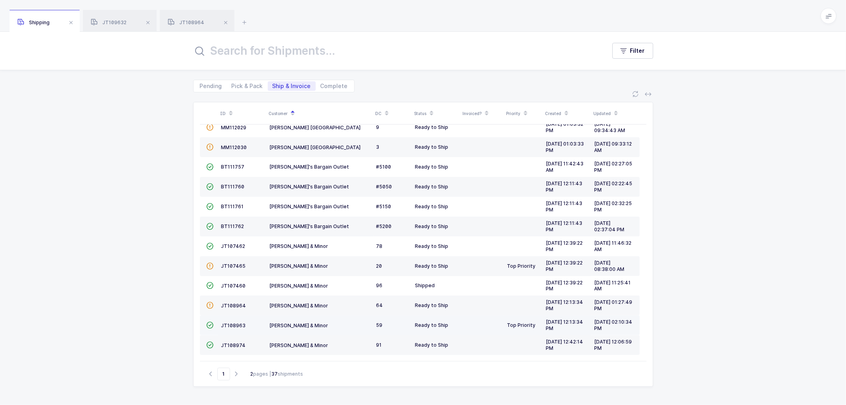
scroll to position [174, 0]
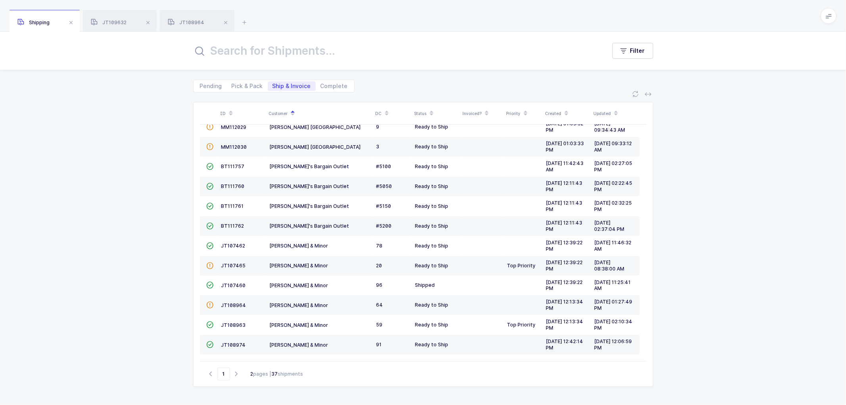
click at [235, 374] on icon "button" at bounding box center [237, 374] width 10 height 6
type input "2"
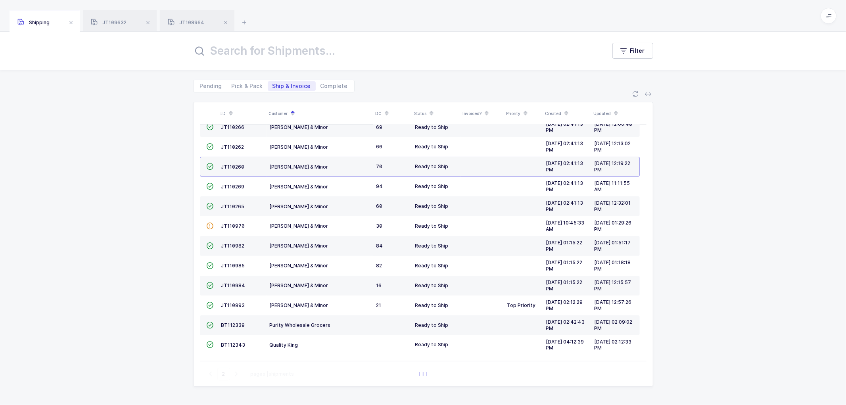
scroll to position [114, 0]
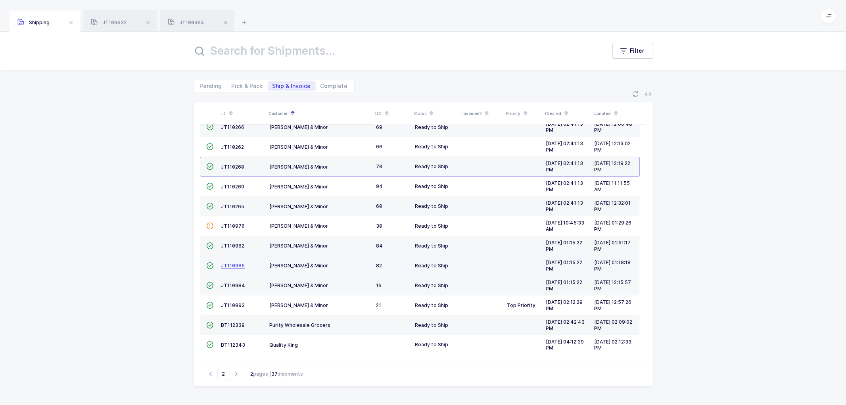
click at [235, 266] on span "JT110985" at bounding box center [233, 265] width 24 height 6
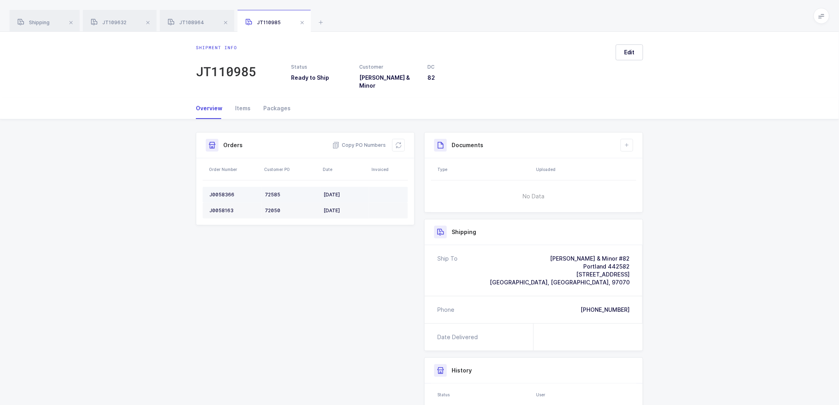
click at [220, 191] on div "J0058366" at bounding box center [233, 194] width 49 height 6
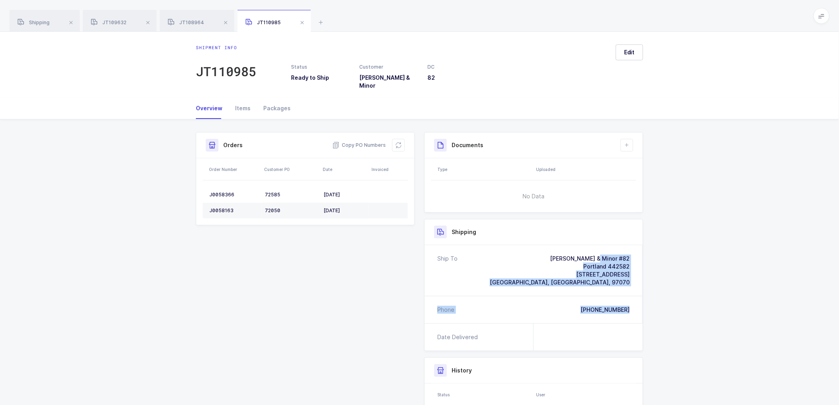
drag, startPoint x: 631, startPoint y: 303, endPoint x: 564, endPoint y: 241, distance: 91.4
click at [564, 245] on div "Ship To [PERSON_NAME] & Minor #82 [GEOGRAPHIC_DATA] 442582 [STREET_ADDRESS] Pho…" at bounding box center [534, 284] width 218 height 78
drag, startPoint x: 361, startPoint y: 138, endPoint x: 311, endPoint y: 110, distance: 57.7
click at [361, 141] on span "Copy PO Numbers" at bounding box center [359, 145] width 54 height 8
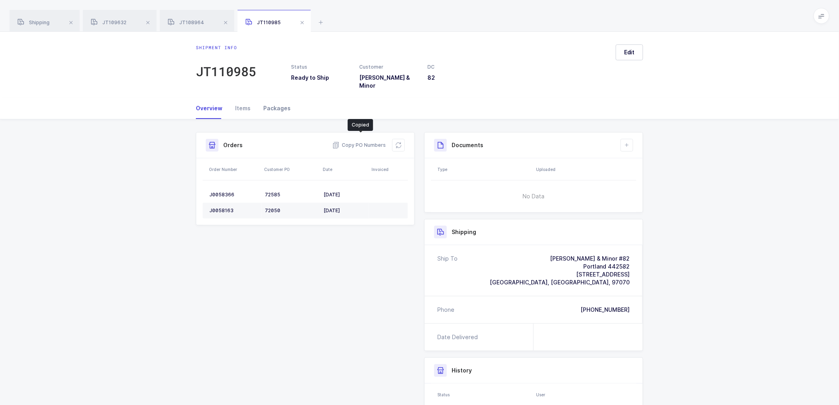
click at [277, 102] on div "Packages" at bounding box center [274, 108] width 34 height 21
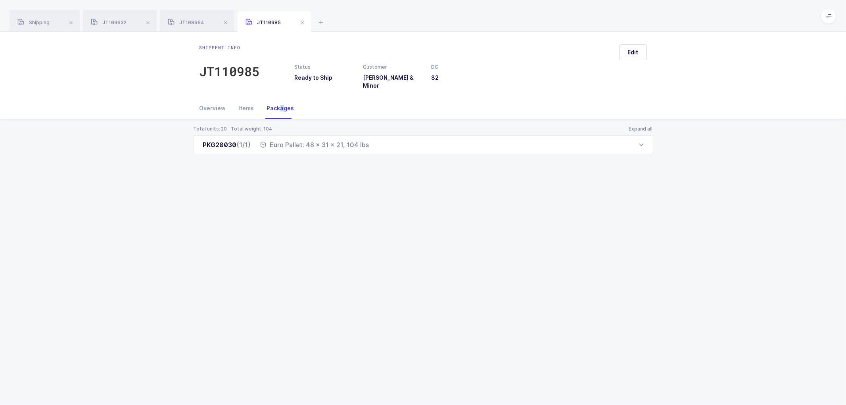
drag, startPoint x: 198, startPoint y: 138, endPoint x: 371, endPoint y: 151, distance: 173.3
click at [371, 151] on div "Total units: 20 Total weight: 104 Expand all PKG20030 (1/1) Euro Pallet: 48 x 3…" at bounding box center [422, 149] width 833 height 60
drag, startPoint x: 36, startPoint y: 16, endPoint x: 55, endPoint y: 17, distance: 19.1
click at [38, 17] on div "Shipping" at bounding box center [45, 21] width 70 height 22
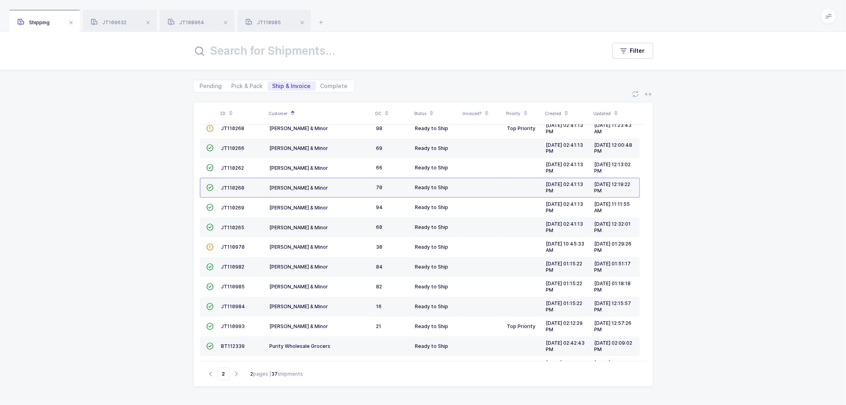
click at [63, 200] on div "ID Customer DC Status Invoiced? Priority Created Updated  JT108973 [PERSON_NAM…" at bounding box center [423, 248] width 846 height 312
click at [146, 20] on span at bounding box center [148, 23] width 10 height 10
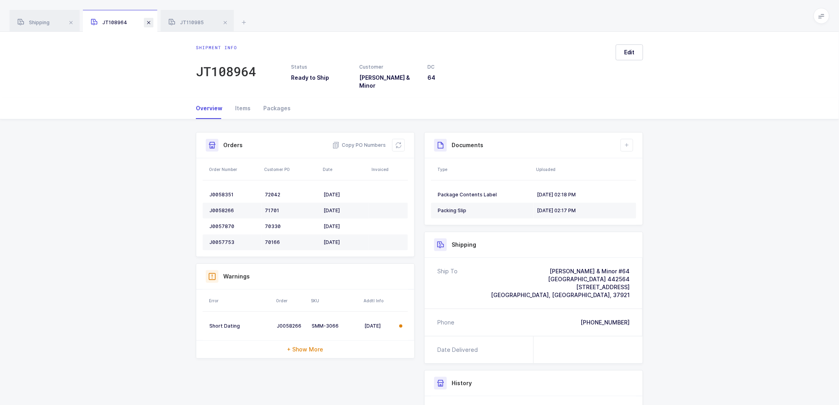
click at [153, 22] on div "JT108964" at bounding box center [120, 21] width 75 height 22
drag, startPoint x: 153, startPoint y: 20, endPoint x: 147, endPoint y: 22, distance: 6.9
click at [152, 21] on div "JT108964" at bounding box center [120, 21] width 75 height 22
click at [145, 22] on span at bounding box center [149, 23] width 10 height 10
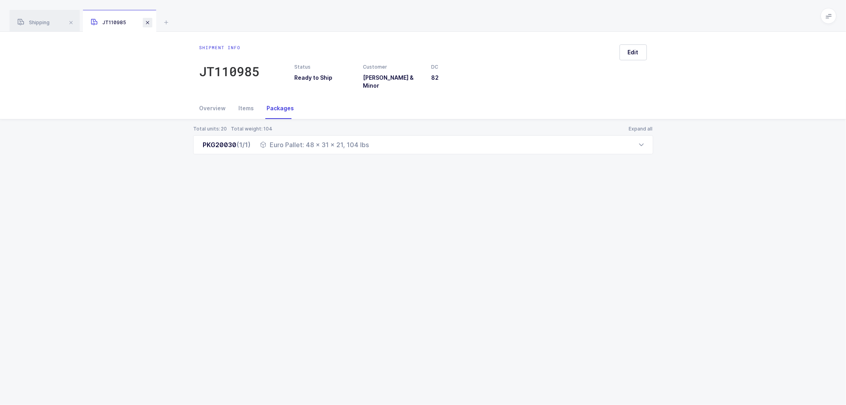
click at [147, 22] on span at bounding box center [148, 23] width 10 height 10
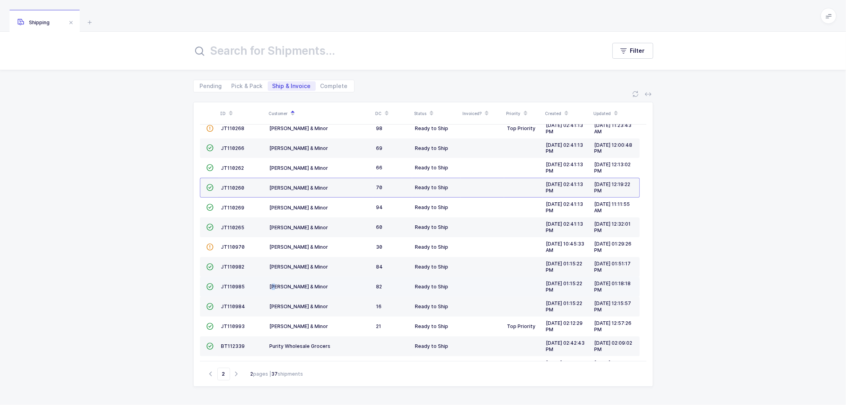
drag, startPoint x: 276, startPoint y: 288, endPoint x: 268, endPoint y: 286, distance: 7.7
click at [268, 286] on td "[PERSON_NAME] & Minor" at bounding box center [319, 287] width 107 height 20
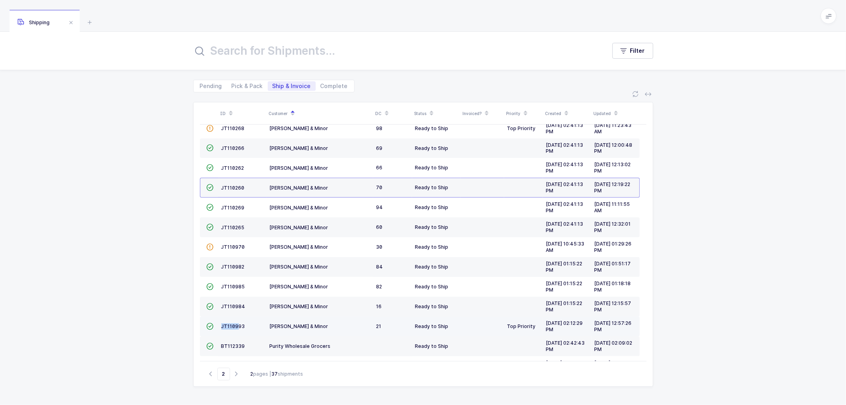
click at [238, 323] on td "JT110993" at bounding box center [242, 326] width 48 height 20
click at [228, 324] on span "JT110993" at bounding box center [233, 326] width 24 height 6
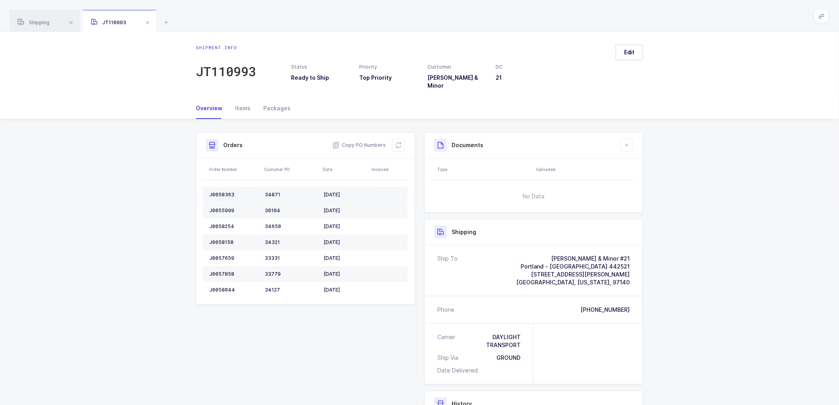
click at [221, 191] on div "J0058363" at bounding box center [233, 194] width 49 height 6
click at [220, 191] on div "J0058363" at bounding box center [233, 194] width 49 height 6
click at [221, 207] on div "J0055999" at bounding box center [233, 210] width 49 height 6
click at [222, 207] on div "J0055999" at bounding box center [233, 210] width 49 height 6
click at [221, 223] on div "J0058254" at bounding box center [233, 226] width 49 height 6
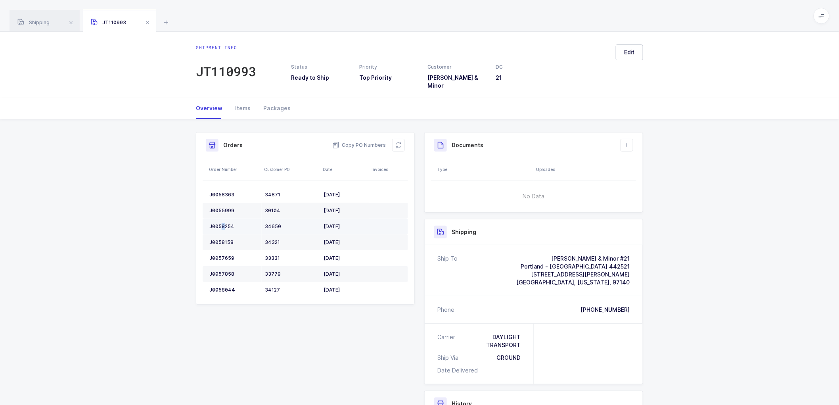
click at [221, 223] on div "J0058254" at bounding box center [233, 226] width 49 height 6
click at [222, 223] on div "J0058254" at bounding box center [233, 226] width 49 height 6
click at [221, 239] on div "J0058158" at bounding box center [233, 242] width 49 height 6
click at [220, 239] on div "J0058158" at bounding box center [233, 242] width 49 height 6
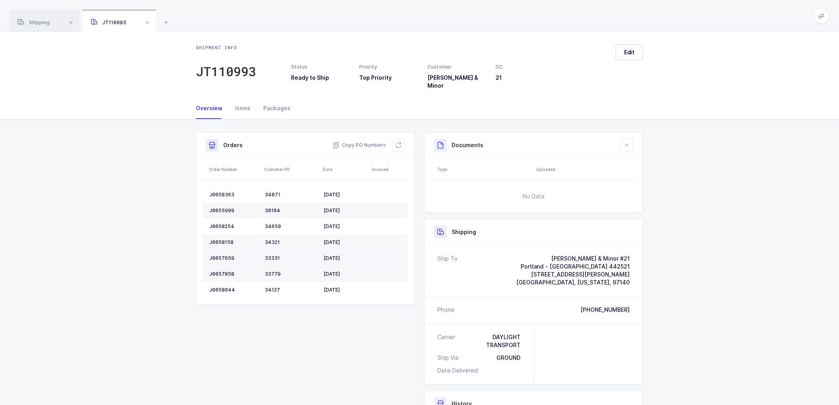
click at [216, 250] on td "J0057659" at bounding box center [232, 258] width 59 height 16
click at [220, 266] on td "J0057858" at bounding box center [232, 274] width 59 height 16
click at [224, 287] on div "J0058044" at bounding box center [233, 290] width 49 height 6
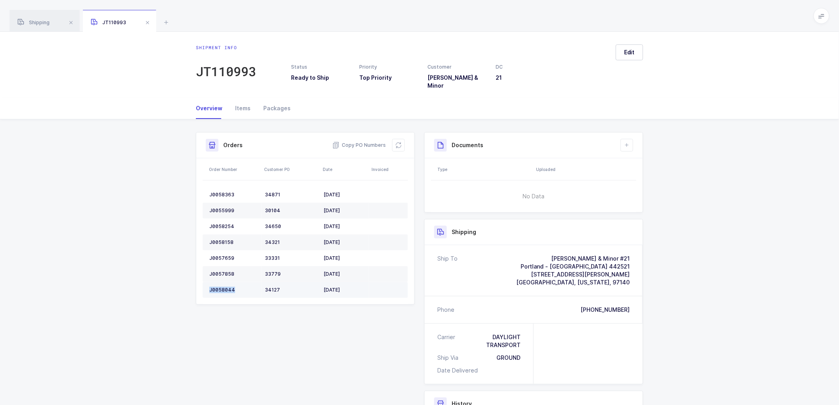
click at [224, 287] on div "J0058044" at bounding box center [233, 290] width 49 height 6
drag, startPoint x: 627, startPoint y: 137, endPoint x: 648, endPoint y: 148, distance: 23.8
click at [628, 142] on icon at bounding box center [627, 145] width 6 height 6
drag, startPoint x: 647, startPoint y: 161, endPoint x: 651, endPoint y: 162, distance: 4.5
click at [647, 161] on li "Create Document" at bounding box center [653, 162] width 59 height 13
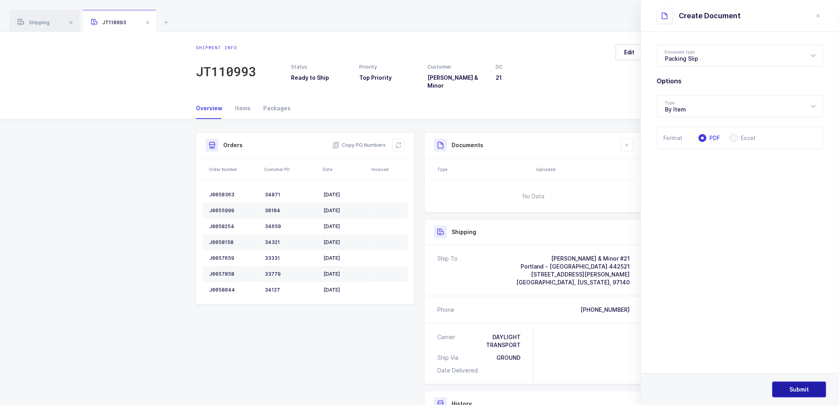
drag, startPoint x: 789, startPoint y: 390, endPoint x: 789, endPoint y: 357, distance: 32.9
click at [789, 386] on button "Submit" at bounding box center [799, 389] width 54 height 16
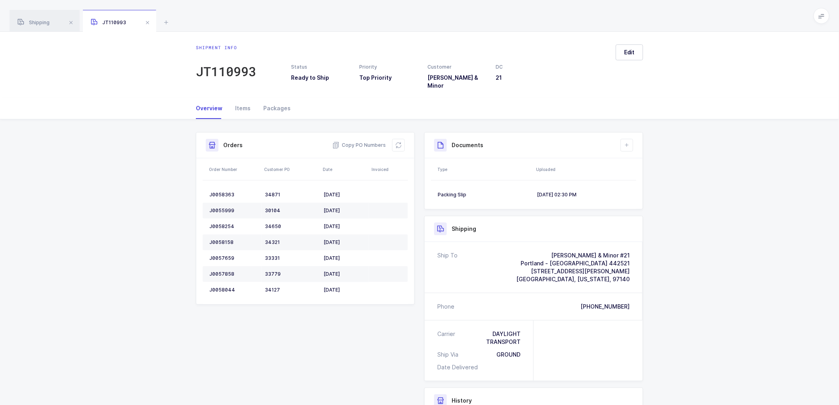
click at [703, 265] on div "Shipment Info Shipment Number JT110993 Status Ready to Ship Priority Top Priori…" at bounding box center [419, 320] width 839 height 402
click at [626, 142] on icon at bounding box center [627, 145] width 6 height 6
click at [641, 159] on li "Create Document" at bounding box center [653, 162] width 59 height 13
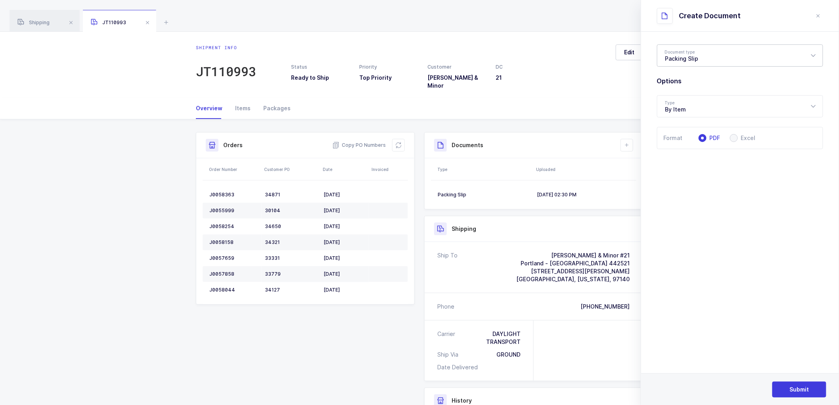
click at [687, 53] on div "Packing Slip" at bounding box center [740, 55] width 166 height 22
click at [702, 93] on span "Package Contents Label" at bounding box center [698, 94] width 67 height 7
type input "Package Contents Label"
click at [798, 386] on span "Submit" at bounding box center [799, 389] width 19 height 8
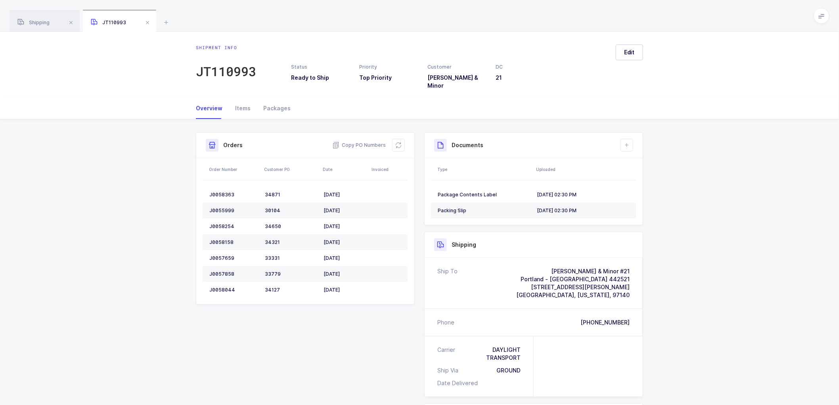
click at [735, 404] on html "Apps Core [GEOGRAPHIC_DATA] Admin Mission Control Purchasing [PERSON_NAME] Logo…" at bounding box center [419, 269] width 839 height 538
click at [150, 21] on span at bounding box center [148, 23] width 10 height 10
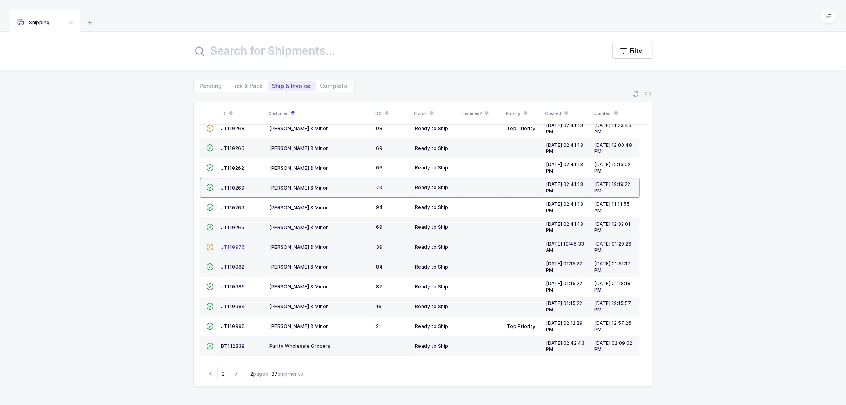
click at [231, 246] on span "JT110970" at bounding box center [233, 247] width 24 height 6
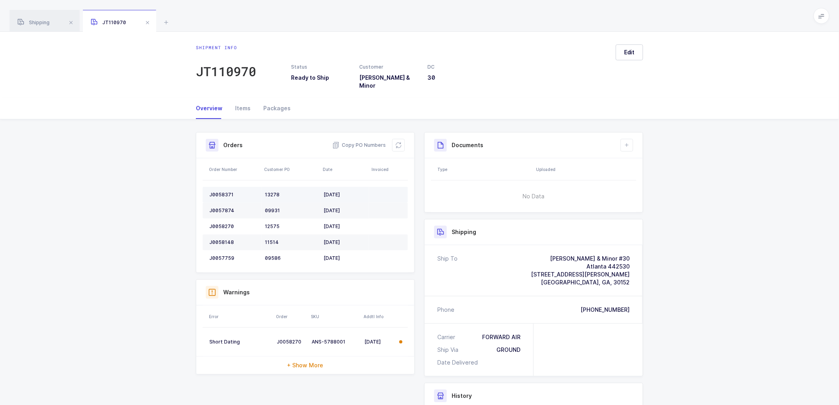
click at [223, 192] on div "J0058371" at bounding box center [233, 194] width 49 height 6
click at [225, 191] on div "J0058371" at bounding box center [233, 194] width 49 height 6
click at [220, 207] on div "J0057874" at bounding box center [233, 210] width 49 height 6
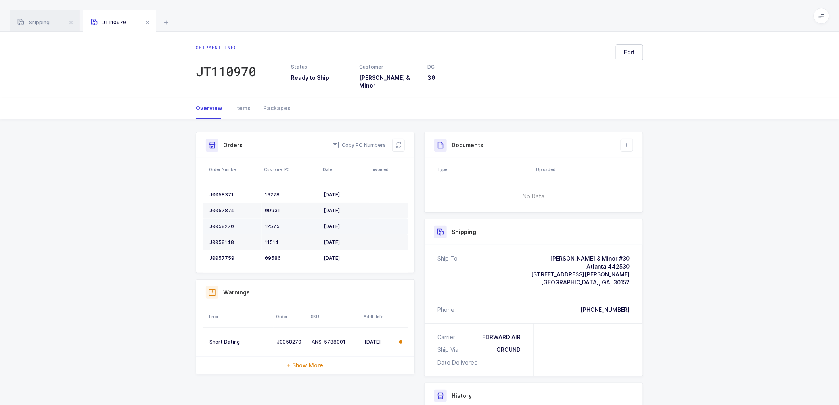
click at [221, 223] on div "J0058270" at bounding box center [233, 226] width 49 height 6
click at [217, 234] on td "J0058148" at bounding box center [232, 242] width 59 height 16
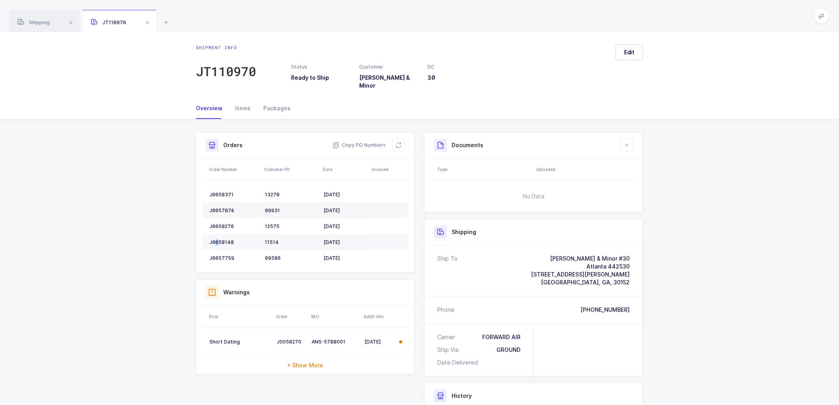
click at [217, 234] on td "J0058148" at bounding box center [232, 242] width 59 height 16
click at [222, 234] on td "J0058148" at bounding box center [232, 242] width 59 height 16
click at [216, 255] on div "J0057759" at bounding box center [233, 258] width 49 height 6
click at [217, 255] on div "J0057759" at bounding box center [233, 258] width 49 height 6
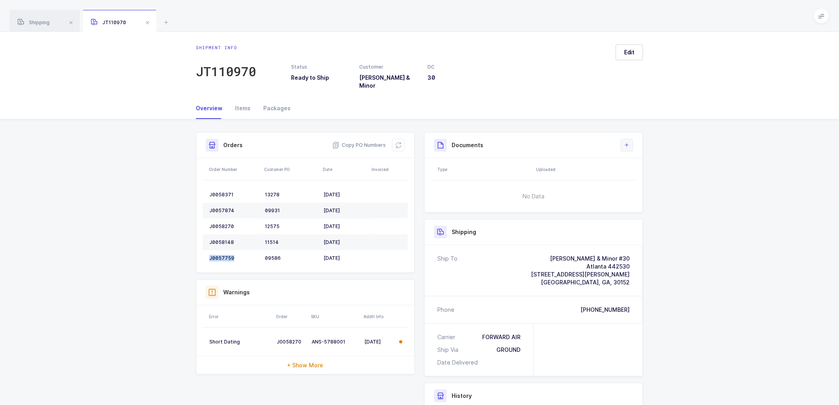
click at [626, 142] on icon at bounding box center [627, 145] width 6 height 6
click at [649, 162] on li "Create Document" at bounding box center [653, 162] width 59 height 13
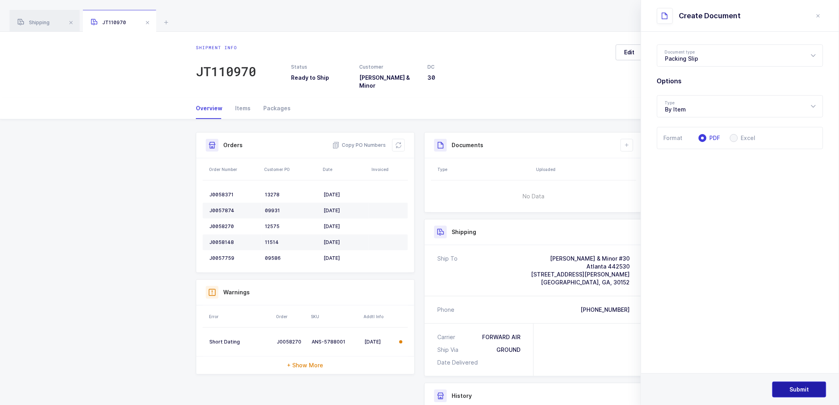
click at [802, 386] on span "Submit" at bounding box center [799, 389] width 19 height 8
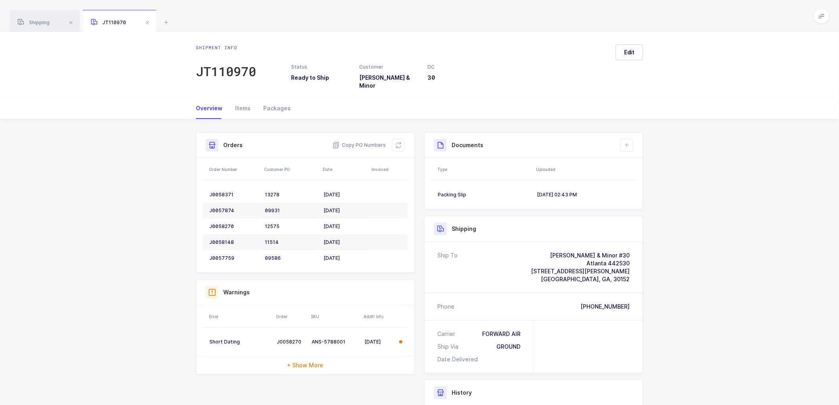
click at [724, 245] on div "Shipment Info Shipment Number JT110970 Status Ready to Ship Customer [PERSON_NA…" at bounding box center [419, 316] width 839 height 394
click at [629, 139] on button at bounding box center [626, 145] width 13 height 13
click at [633, 161] on li "Create Document" at bounding box center [653, 162] width 59 height 13
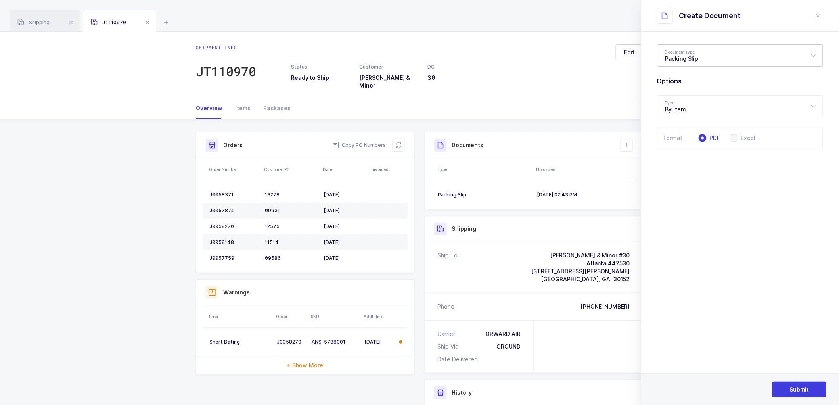
click at [695, 54] on div "Packing Slip" at bounding box center [740, 55] width 166 height 22
drag, startPoint x: 683, startPoint y: 92, endPoint x: 723, endPoint y: 133, distance: 57.5
click at [683, 91] on span "Package Contents Label" at bounding box center [698, 94] width 67 height 7
type input "Package Contents Label"
click at [799, 388] on span "Submit" at bounding box center [799, 389] width 19 height 8
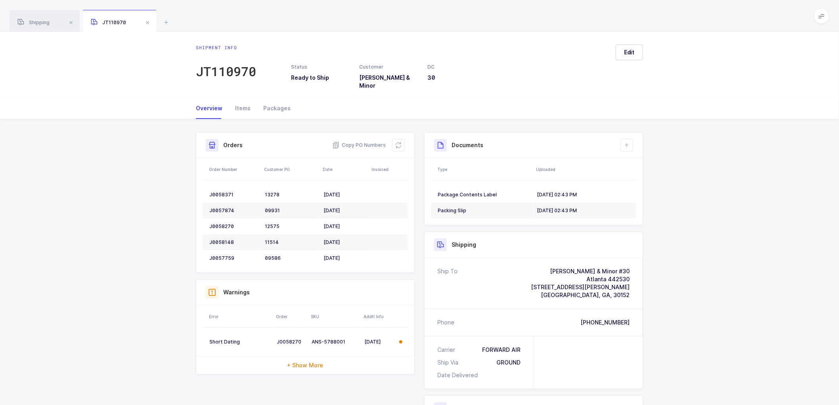
click at [755, 159] on div "Shipment Info Shipment Number JT110970 Status Ready to Ship Customer [PERSON_NA…" at bounding box center [419, 324] width 839 height 410
drag, startPoint x: 32, startPoint y: 21, endPoint x: 109, endPoint y: 46, distance: 81.4
click at [32, 20] on span "Shipping" at bounding box center [33, 22] width 32 height 6
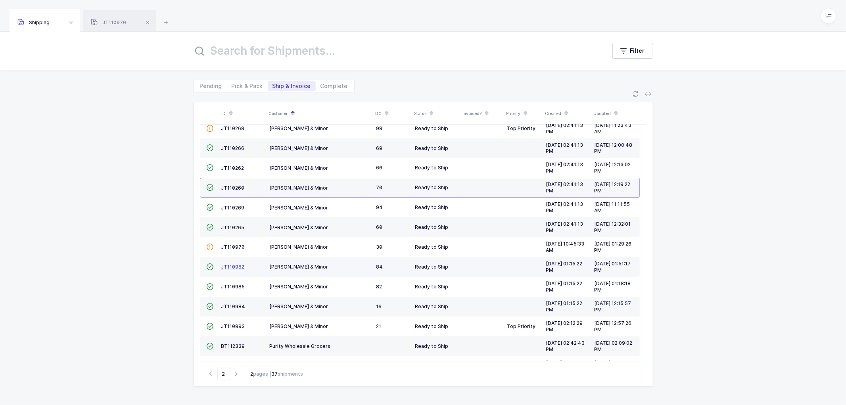
click at [230, 266] on span "JT110982" at bounding box center [232, 267] width 23 height 6
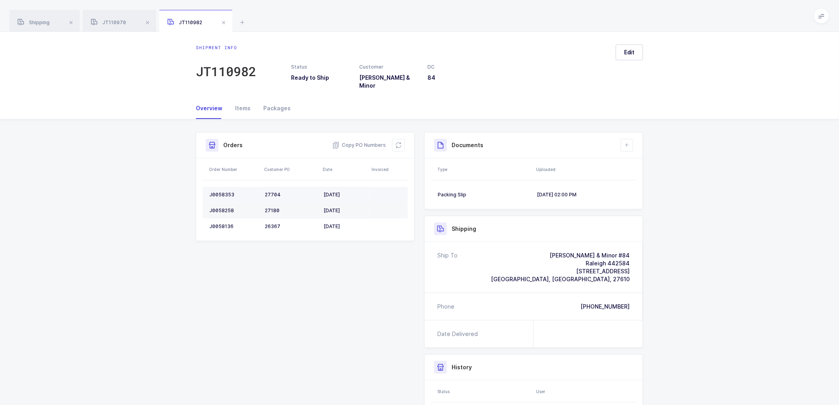
click at [224, 191] on div "J0058353" at bounding box center [233, 194] width 49 height 6
click at [225, 191] on div "J0058353" at bounding box center [233, 194] width 49 height 6
click at [223, 207] on div "J0058258" at bounding box center [233, 210] width 49 height 6
click at [220, 218] on td "J0058136" at bounding box center [232, 226] width 59 height 16
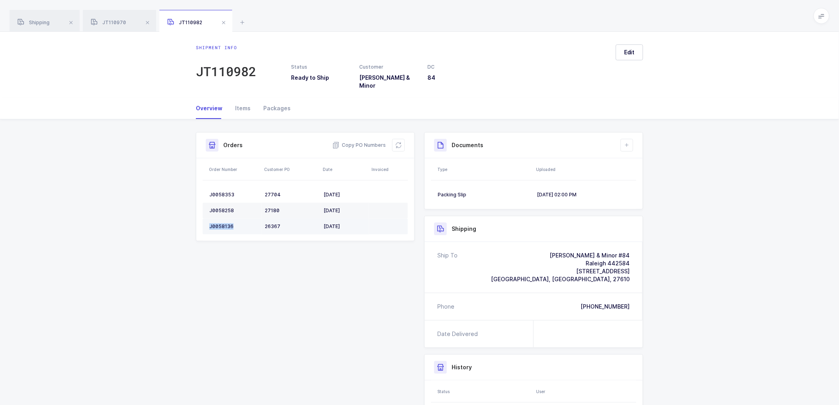
click at [220, 218] on td "J0058136" at bounding box center [232, 226] width 59 height 16
click at [624, 142] on icon at bounding box center [627, 145] width 6 height 6
drag, startPoint x: 649, startPoint y: 162, endPoint x: 702, endPoint y: 128, distance: 62.9
click at [650, 162] on li "Create Document" at bounding box center [653, 162] width 59 height 13
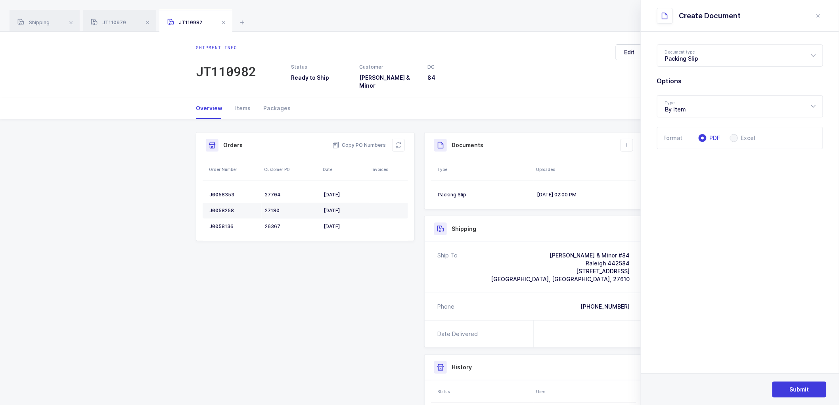
click at [670, 254] on section "Document type Packing Slip Packing Slip Package Contents Label EDI 856 Report O…" at bounding box center [740, 218] width 198 height 373
click at [794, 387] on span "Submit" at bounding box center [799, 389] width 19 height 8
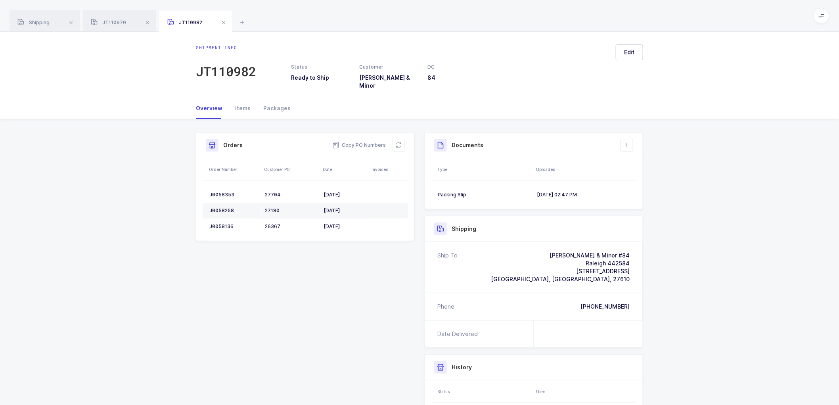
click at [723, 260] on div "Shipment Info Shipment Number JT110982 Status Ready to Ship Customer [PERSON_NA…" at bounding box center [419, 303] width 839 height 369
click at [625, 139] on button at bounding box center [626, 145] width 13 height 13
click at [636, 161] on li "Create Document" at bounding box center [653, 162] width 59 height 13
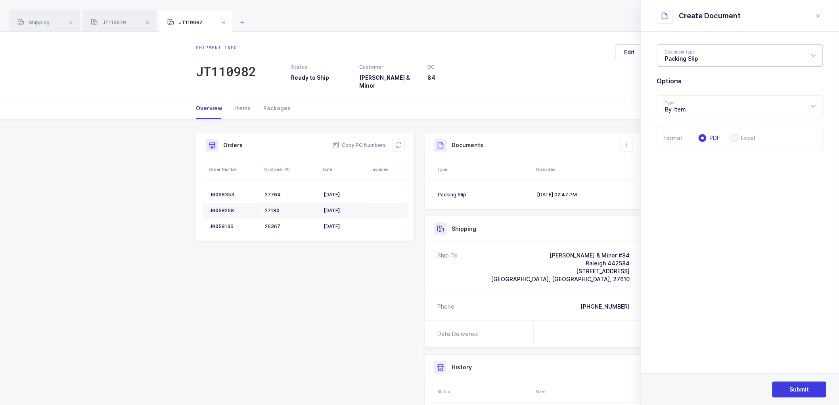
drag, startPoint x: 681, startPoint y: 56, endPoint x: 689, endPoint y: 75, distance: 20.8
click at [681, 56] on div "Packing Slip" at bounding box center [740, 55] width 166 height 22
click at [685, 94] on span "Package Contents Label" at bounding box center [698, 94] width 67 height 7
type input "Package Contents Label"
click at [794, 388] on span "Submit" at bounding box center [799, 389] width 19 height 8
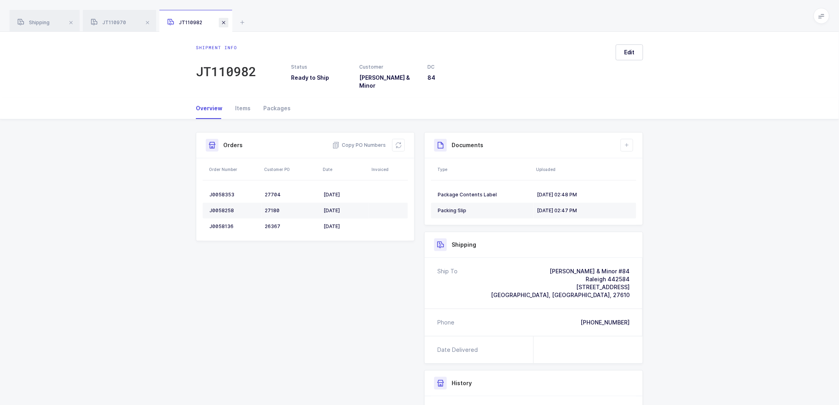
click at [221, 19] on span at bounding box center [224, 23] width 10 height 10
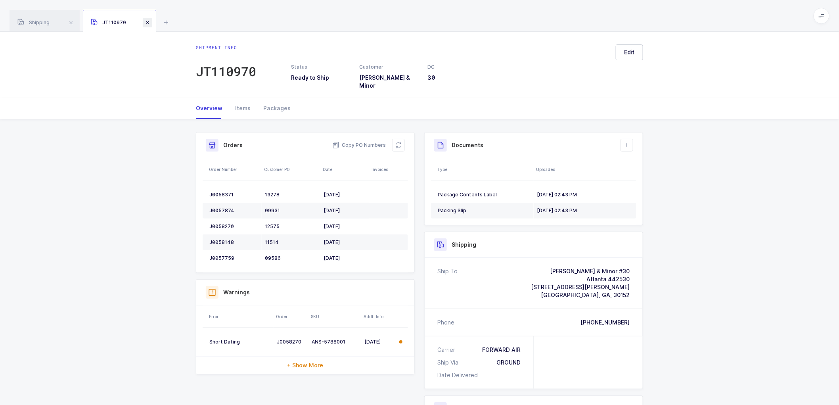
click at [149, 21] on span at bounding box center [148, 23] width 10 height 10
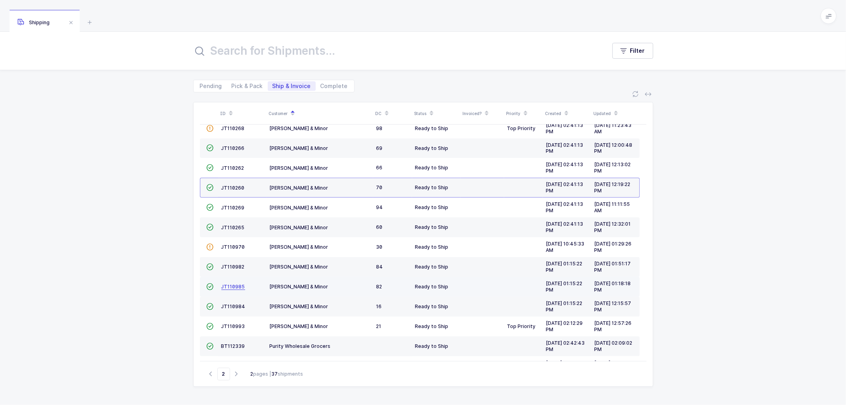
click at [231, 284] on span "JT110985" at bounding box center [233, 286] width 24 height 6
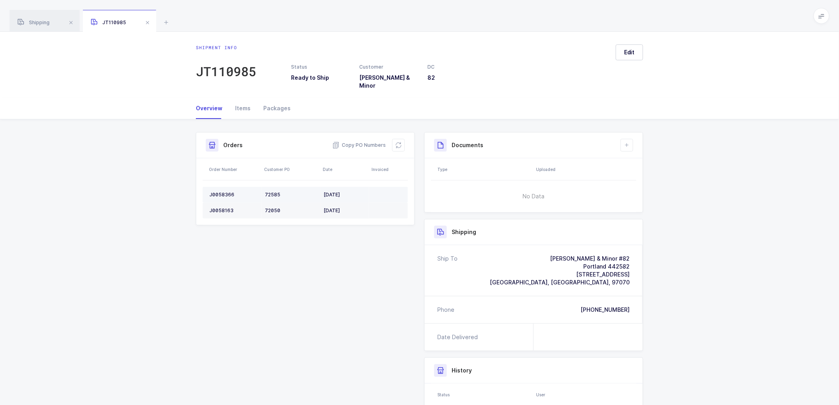
click at [217, 191] on div "J0058366" at bounding box center [233, 194] width 49 height 6
click at [219, 191] on div "J0058366" at bounding box center [233, 194] width 49 height 6
click at [217, 191] on div "J0058366" at bounding box center [233, 194] width 49 height 6
click at [221, 207] on div "J0058163" at bounding box center [233, 210] width 49 height 6
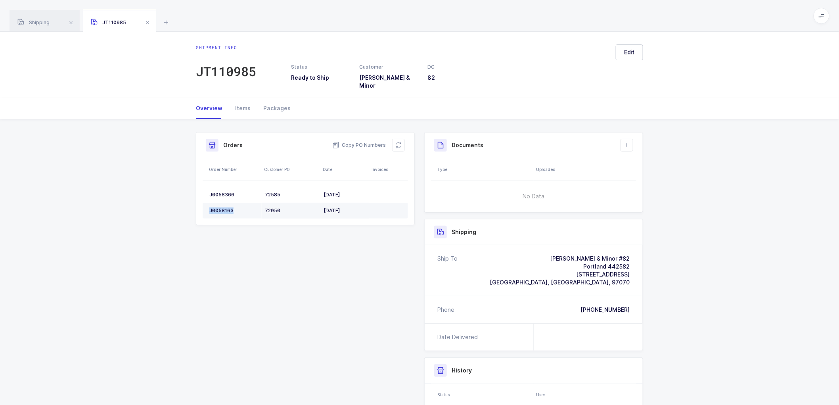
click at [221, 207] on div "J0058163" at bounding box center [233, 210] width 49 height 6
click at [628, 142] on icon at bounding box center [627, 145] width 6 height 6
drag, startPoint x: 640, startPoint y: 157, endPoint x: 664, endPoint y: 160, distance: 24.8
click at [640, 156] on li "Create Document" at bounding box center [653, 162] width 59 height 13
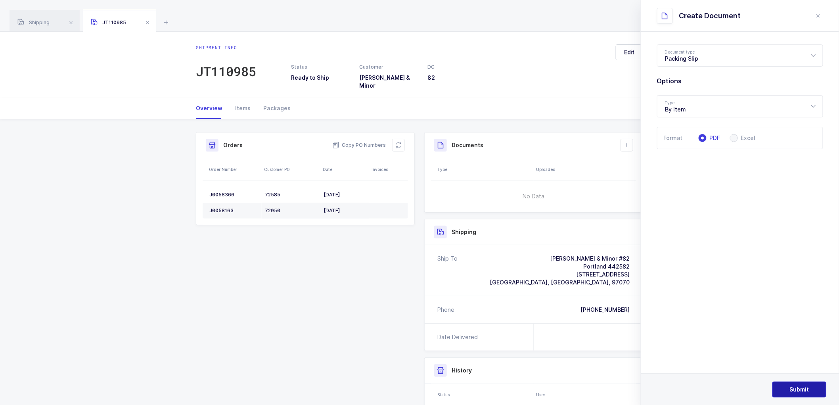
drag, startPoint x: 801, startPoint y: 387, endPoint x: 803, endPoint y: 383, distance: 4.6
click at [801, 386] on span "Submit" at bounding box center [799, 389] width 19 height 8
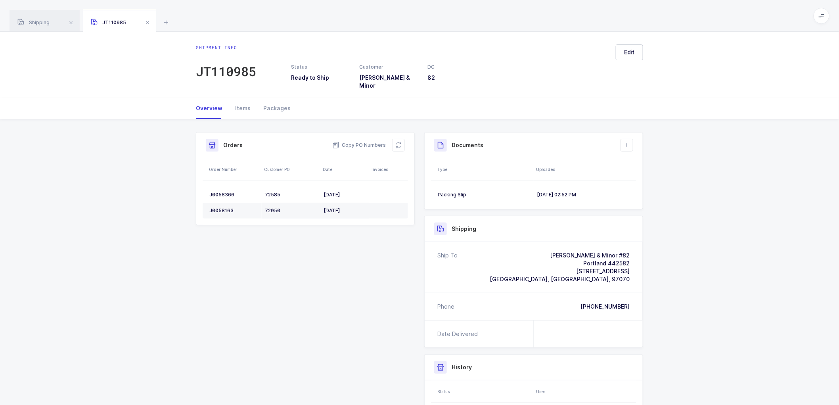
drag, startPoint x: 698, startPoint y: 235, endPoint x: 646, endPoint y: 192, distance: 67.6
click at [698, 231] on div "Shipment Info Shipment Number JT110985 Status Ready to Ship Customer [PERSON_NA…" at bounding box center [419, 303] width 839 height 369
click at [629, 142] on icon at bounding box center [627, 145] width 6 height 6
click at [643, 161] on li "Create Document" at bounding box center [653, 162] width 59 height 13
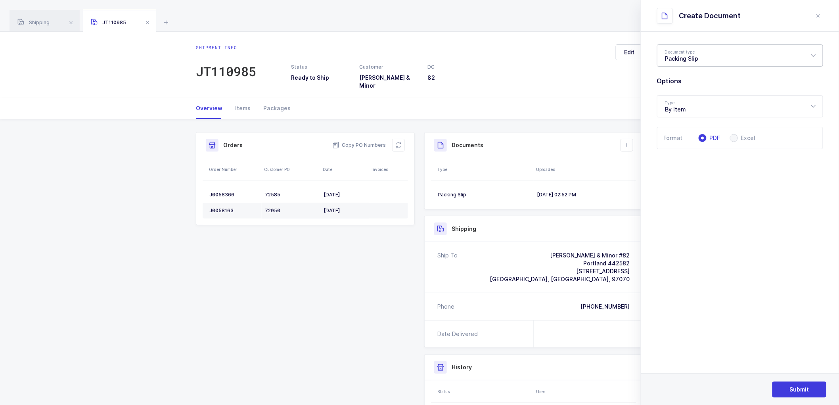
click at [682, 53] on div "Packing Slip" at bounding box center [740, 55] width 166 height 22
click at [691, 92] on span "Package Contents Label" at bounding box center [698, 94] width 67 height 7
type input "Package Contents Label"
click at [789, 387] on button "Submit" at bounding box center [799, 389] width 54 height 16
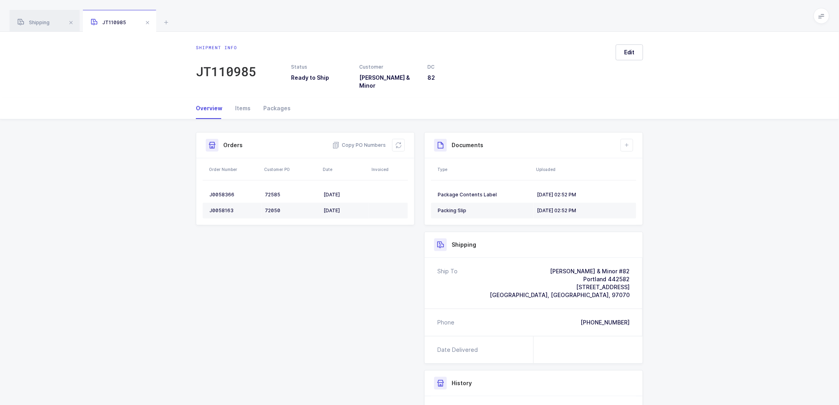
click at [148, 21] on span at bounding box center [148, 23] width 10 height 10
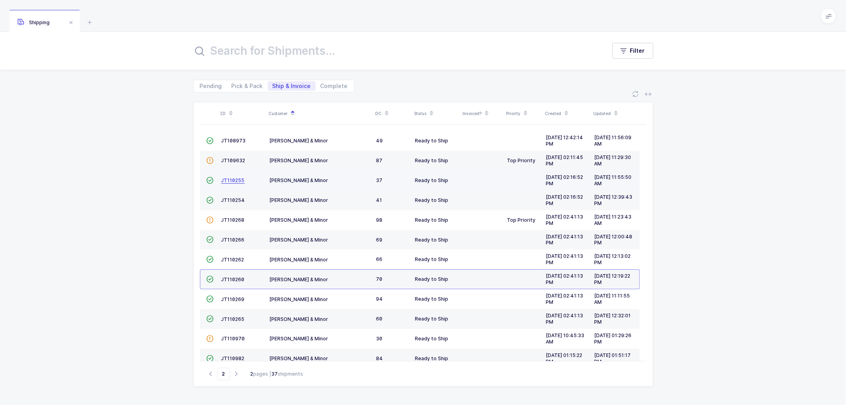
click at [237, 177] on span "JT110255" at bounding box center [232, 180] width 23 height 6
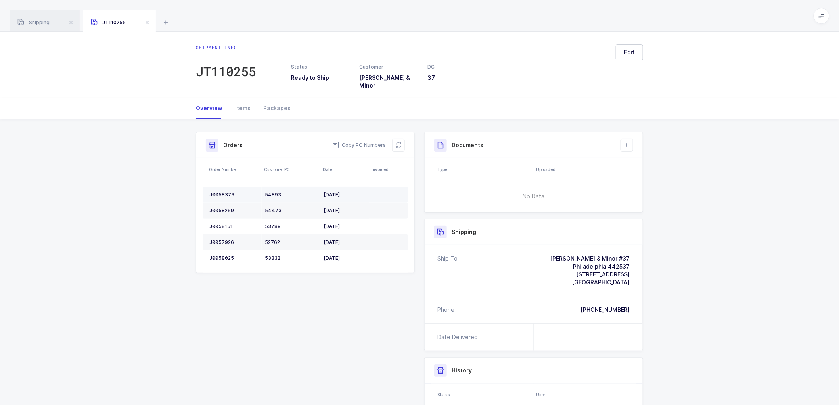
click at [227, 191] on div "J0058373" at bounding box center [233, 194] width 49 height 6
click at [226, 203] on td "J0058269" at bounding box center [232, 211] width 59 height 16
click at [227, 203] on td "J0058269" at bounding box center [232, 211] width 59 height 16
click at [220, 218] on td "J0058151" at bounding box center [232, 226] width 59 height 16
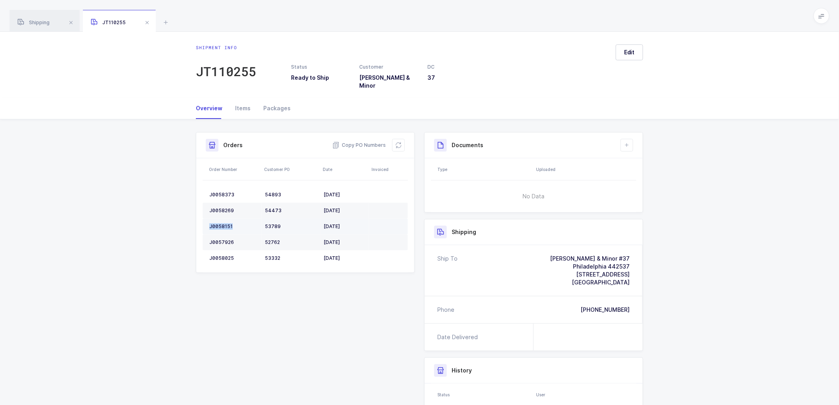
click at [220, 218] on td "J0058151" at bounding box center [232, 226] width 59 height 16
click at [220, 239] on div "J0057926" at bounding box center [233, 242] width 49 height 6
click at [220, 255] on div "J0058025" at bounding box center [233, 258] width 49 height 6
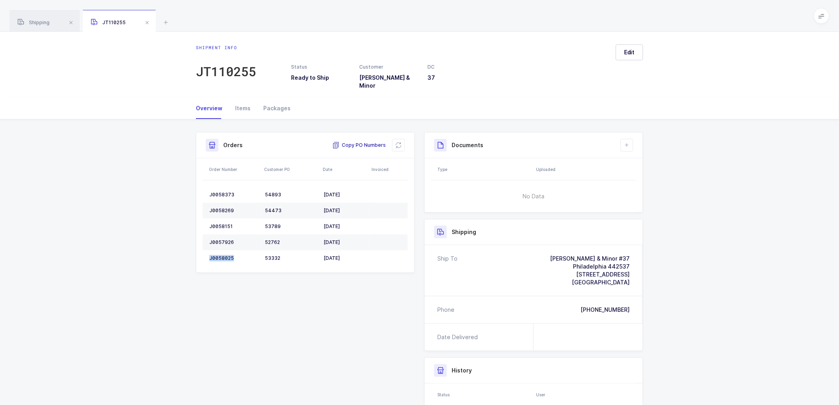
click at [355, 141] on span "Copy PO Numbers" at bounding box center [359, 145] width 54 height 8
drag, startPoint x: 274, startPoint y: 100, endPoint x: 291, endPoint y: 101, distance: 16.7
click at [274, 100] on div "Packages" at bounding box center [274, 108] width 34 height 21
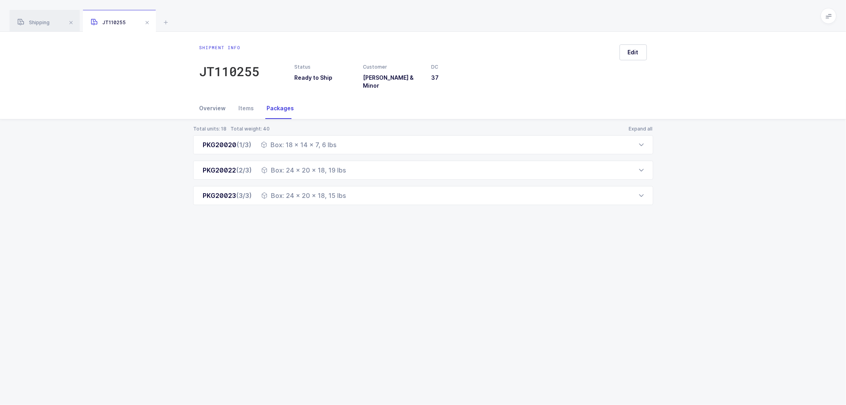
click at [216, 99] on div "Overview" at bounding box center [215, 108] width 33 height 21
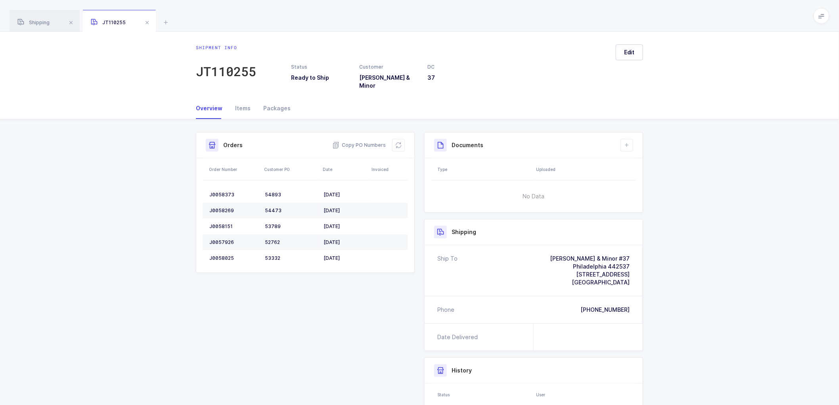
drag, startPoint x: 618, startPoint y: 141, endPoint x: 634, endPoint y: 139, distance: 16.7
click at [619, 141] on div "Documents Create Document Upload Document" at bounding box center [533, 145] width 199 height 13
click at [630, 140] on button at bounding box center [626, 145] width 13 height 13
drag, startPoint x: 640, startPoint y: 157, endPoint x: 679, endPoint y: 162, distance: 39.6
click at [641, 157] on li "Create Document" at bounding box center [653, 162] width 59 height 13
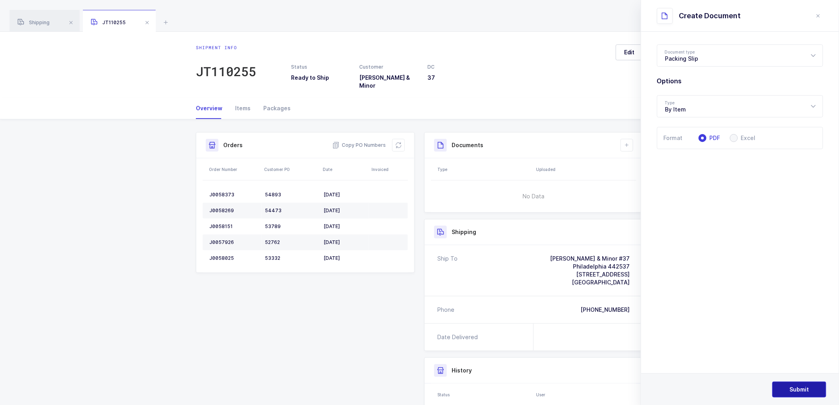
click at [803, 388] on span "Submit" at bounding box center [799, 389] width 19 height 8
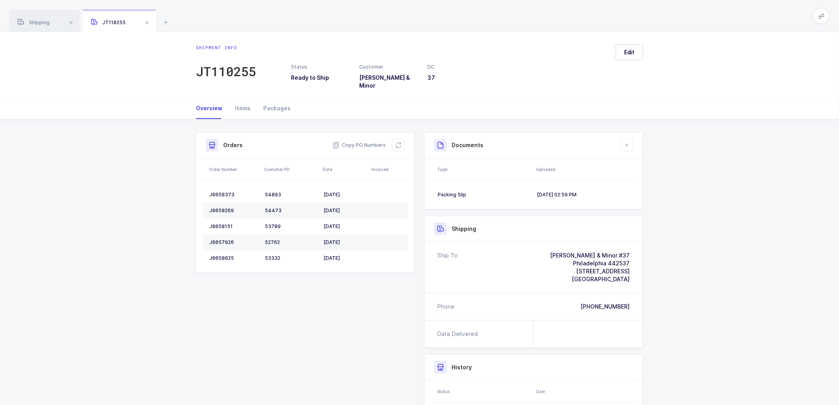
click at [704, 191] on div "Shipment Info Shipment Number JT110255 Status Ready to Ship Customer [PERSON_NA…" at bounding box center [419, 312] width 839 height 387
click at [625, 142] on icon at bounding box center [627, 145] width 6 height 6
click at [645, 161] on li "Create Document" at bounding box center [653, 162] width 59 height 13
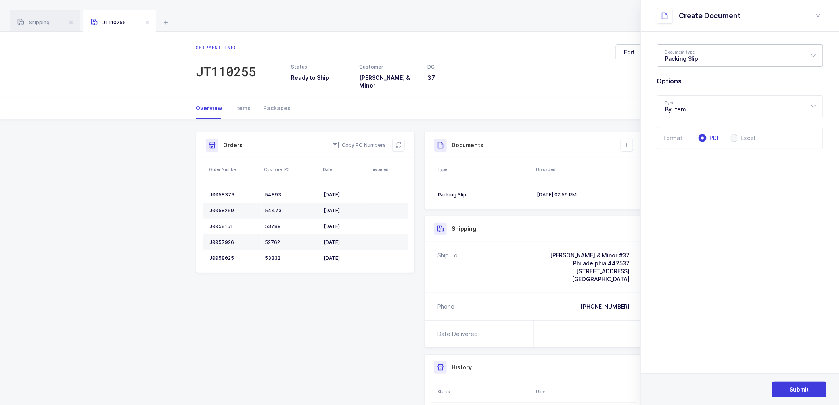
click at [689, 62] on div "Packing Slip" at bounding box center [740, 55] width 166 height 22
click at [698, 98] on li "Package Contents Label" at bounding box center [743, 94] width 166 height 13
type input "Package Contents Label"
click at [800, 385] on button "Submit" at bounding box center [799, 389] width 54 height 16
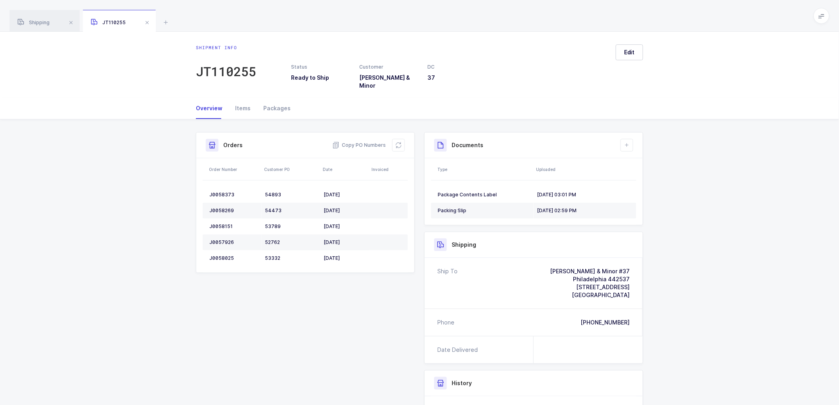
click at [718, 119] on div "Shipment Info Shipment Number JT110255 Status Ready to Ship Customer [PERSON_NA…" at bounding box center [419, 320] width 839 height 403
click at [38, 21] on span "Shipping" at bounding box center [33, 22] width 32 height 6
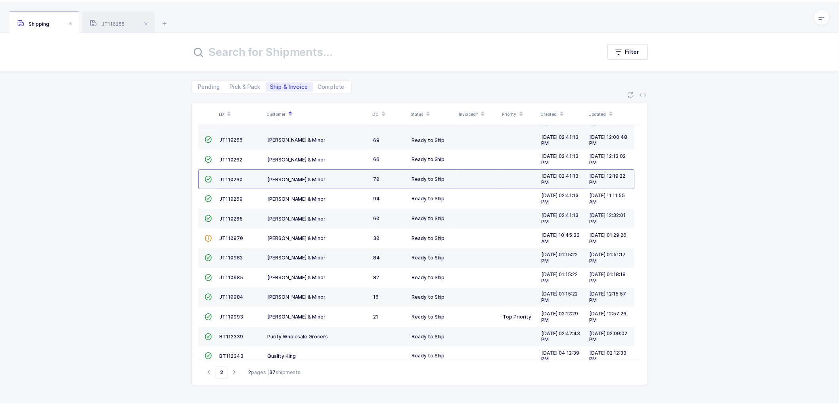
scroll to position [114, 0]
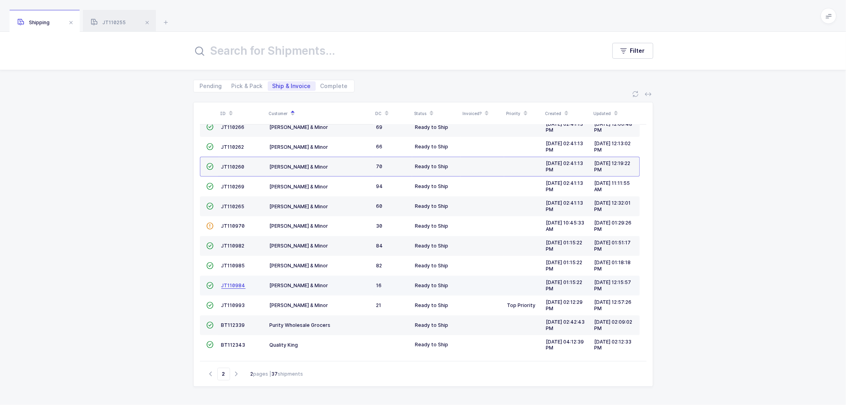
click at [230, 282] on span "JT110984" at bounding box center [233, 285] width 24 height 6
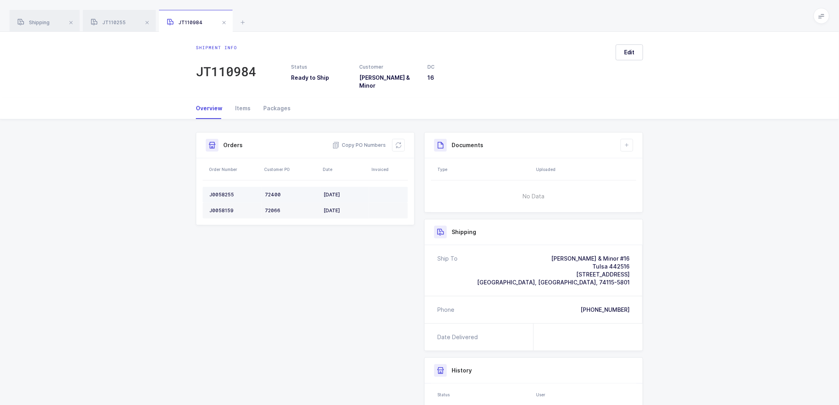
click at [227, 191] on div "J0058255" at bounding box center [233, 194] width 49 height 6
click at [111, 24] on span "JT110255" at bounding box center [108, 22] width 35 height 6
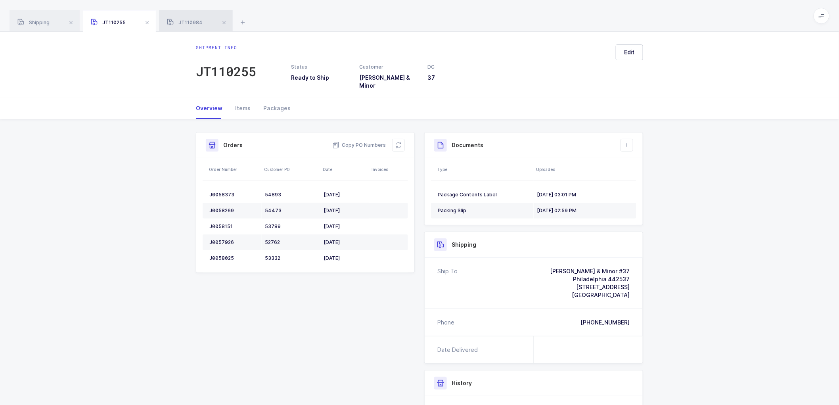
click at [173, 19] on icon at bounding box center [170, 22] width 7 height 7
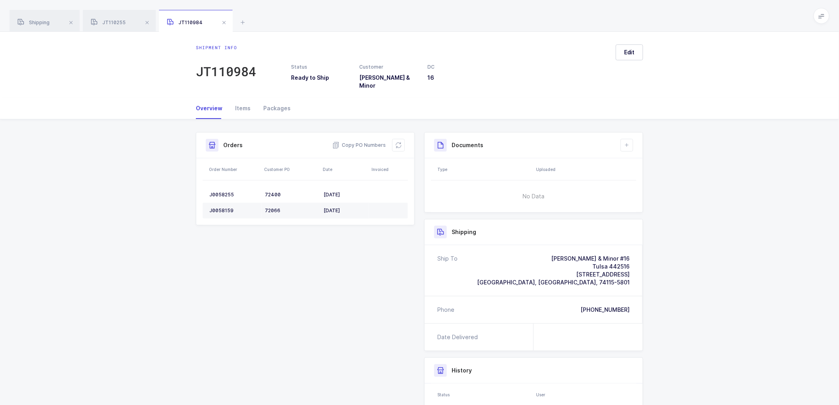
drag, startPoint x: 120, startPoint y: 18, endPoint x: 199, endPoint y: 30, distance: 80.1
click at [121, 18] on div "JT110255" at bounding box center [119, 21] width 73 height 22
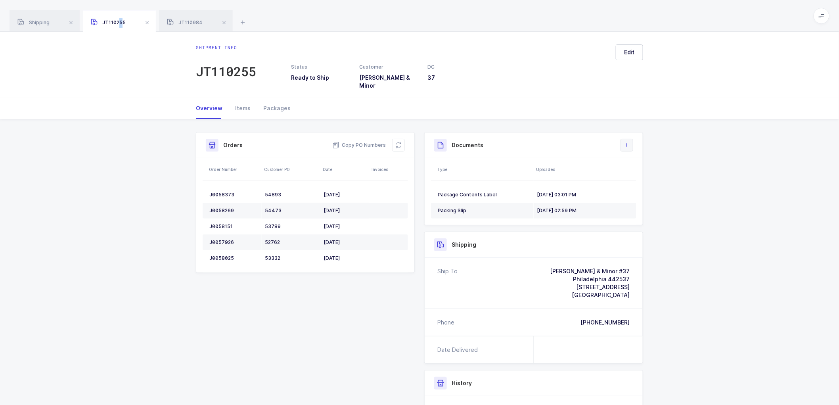
click at [626, 142] on icon at bounding box center [627, 145] width 6 height 6
click at [635, 48] on button "Edit" at bounding box center [629, 52] width 27 height 16
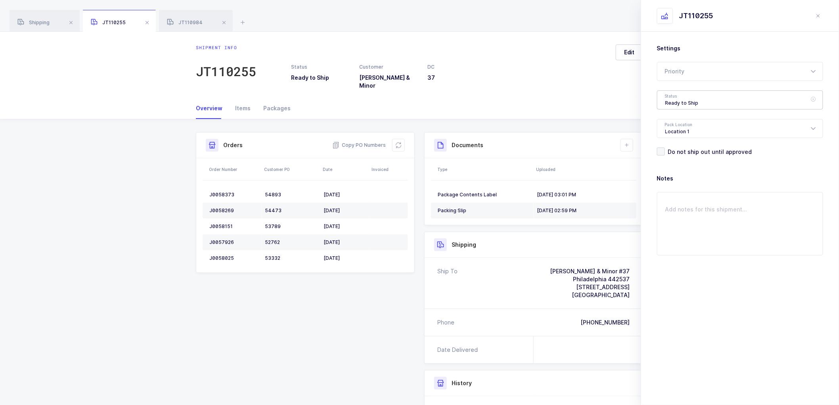
click at [689, 96] on div "Ready to Ship" at bounding box center [740, 99] width 166 height 19
click at [679, 159] on span "Shipped" at bounding box center [676, 160] width 23 height 7
type input "Shipped"
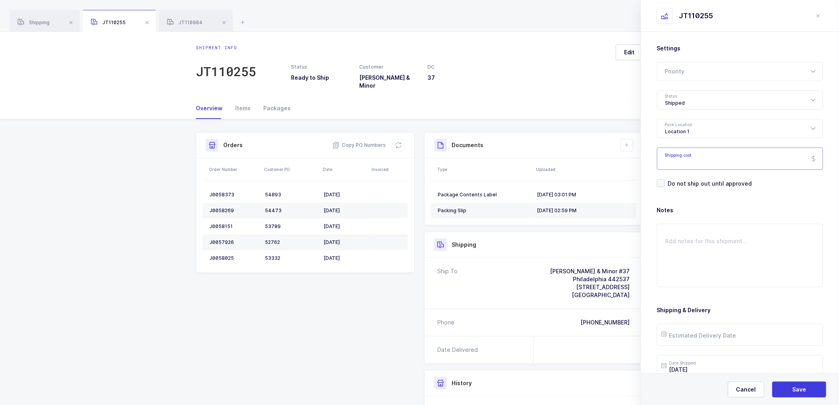
click at [699, 158] on input "Shipping cost" at bounding box center [740, 158] width 166 height 22
paste input "53.13"
type input "53.13"
drag, startPoint x: 795, startPoint y: 392, endPoint x: 796, endPoint y: 388, distance: 4.0
click at [795, 390] on span "Save" at bounding box center [799, 389] width 14 height 8
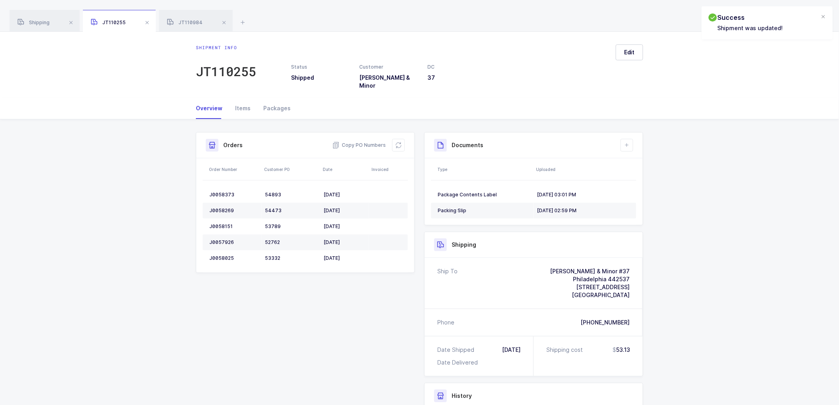
click at [607, 66] on div "Status Shipped Customer [PERSON_NAME] & Minor DC 37" at bounding box center [450, 76] width 328 height 26
drag, startPoint x: 39, startPoint y: 15, endPoint x: 101, endPoint y: 18, distance: 62.7
click at [40, 15] on div "Shipping" at bounding box center [45, 21] width 70 height 22
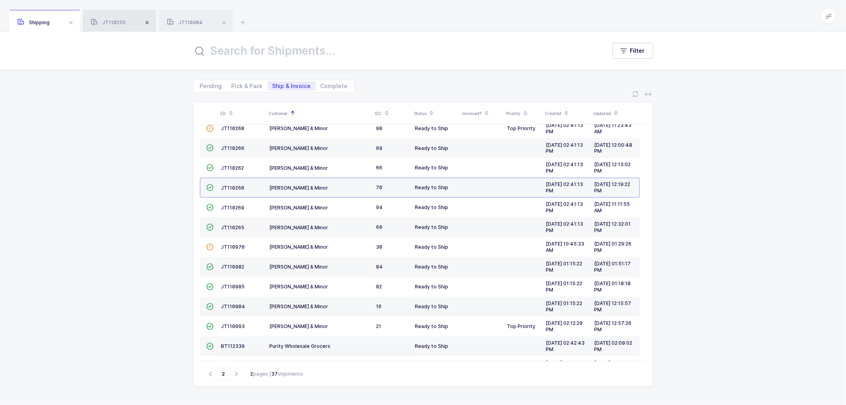
click at [147, 18] on span at bounding box center [147, 23] width 10 height 10
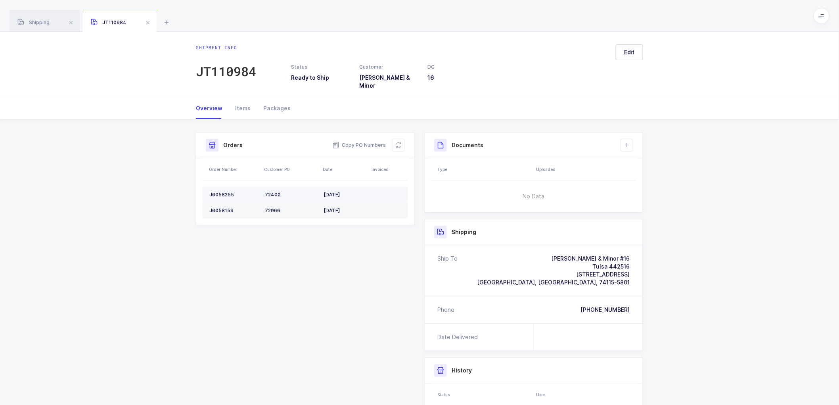
click at [224, 191] on div "J0058255" at bounding box center [233, 194] width 49 height 6
click at [222, 187] on td "J0058255" at bounding box center [232, 195] width 59 height 16
click at [222, 207] on div "J0058159" at bounding box center [233, 210] width 49 height 6
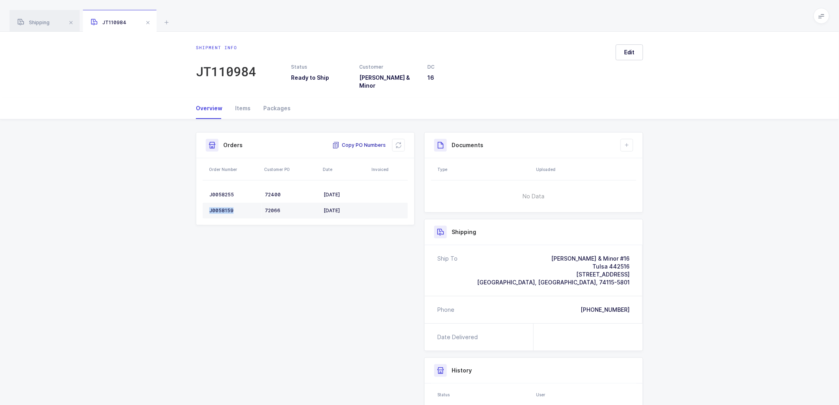
drag, startPoint x: 364, startPoint y: 136, endPoint x: 361, endPoint y: 132, distance: 4.2
click at [364, 141] on span "Copy PO Numbers" at bounding box center [359, 145] width 54 height 8
drag, startPoint x: 276, startPoint y: 99, endPoint x: 496, endPoint y: 96, distance: 220.4
click at [276, 99] on div "Packages" at bounding box center [274, 108] width 34 height 21
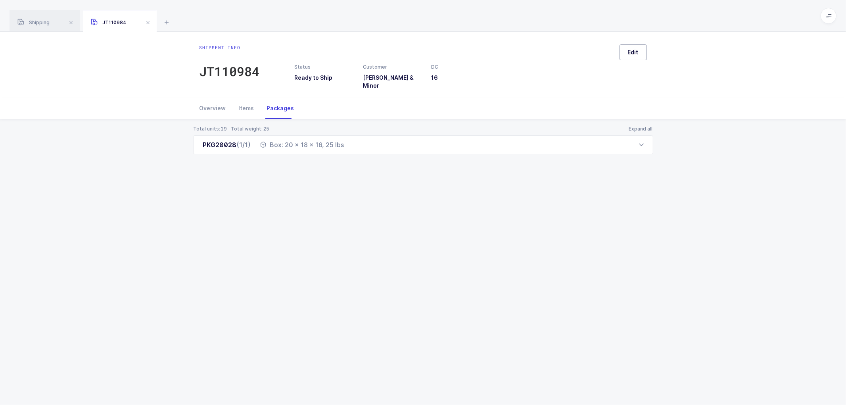
click at [636, 57] on button "Edit" at bounding box center [632, 52] width 27 height 16
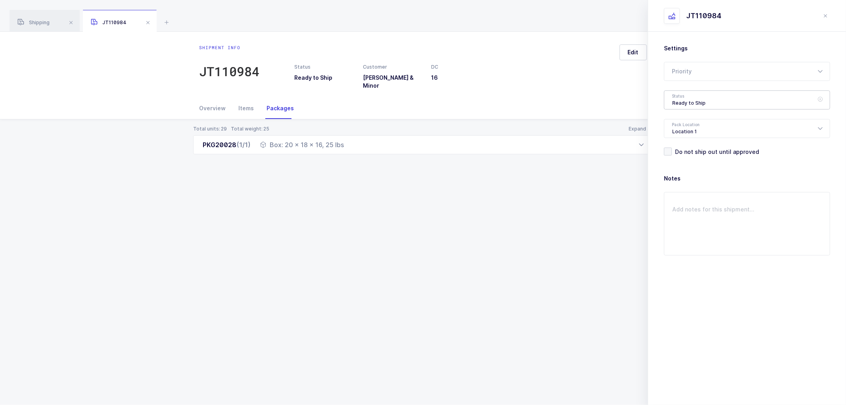
click at [694, 99] on div "Ready to Ship" at bounding box center [747, 99] width 166 height 19
click at [676, 155] on li "Shipped" at bounding box center [750, 161] width 166 height 13
type input "Shipped"
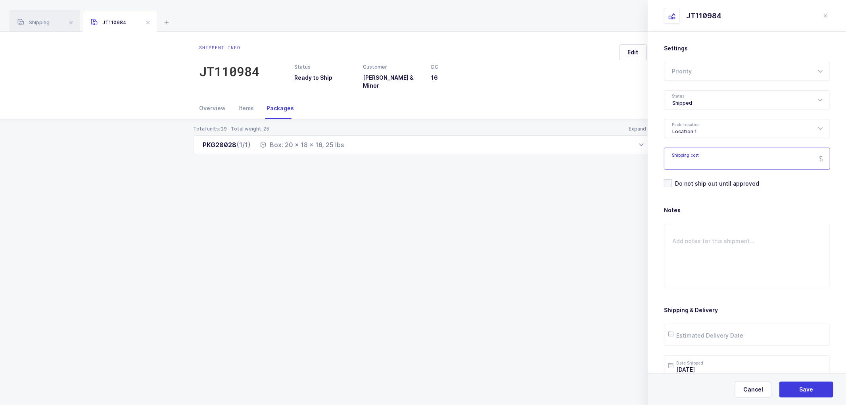
click at [695, 157] on input "Shipping cost" at bounding box center [747, 158] width 166 height 22
paste input "35.99"
type input "35.99"
click at [805, 389] on span "Save" at bounding box center [806, 389] width 14 height 8
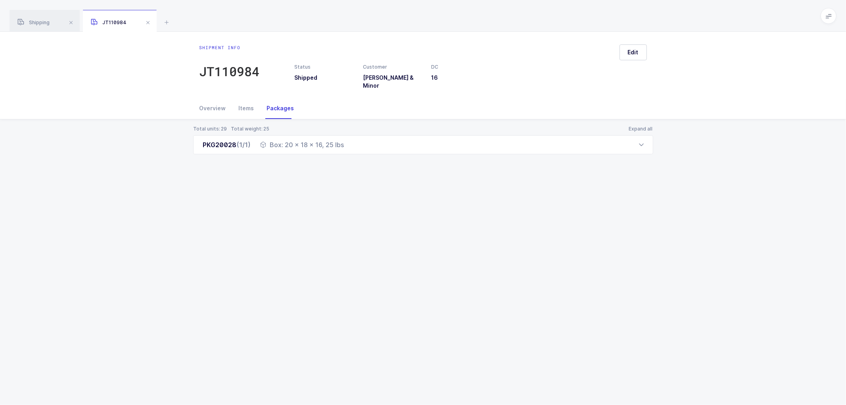
drag, startPoint x: 209, startPoint y: 103, endPoint x: 259, endPoint y: 98, distance: 49.8
click at [213, 101] on div "Overview" at bounding box center [215, 108] width 33 height 21
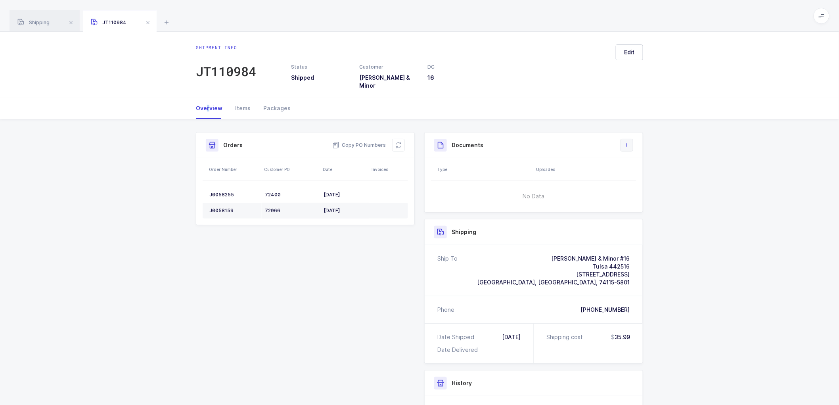
click at [628, 142] on icon at bounding box center [627, 145] width 6 height 6
click at [654, 160] on li "Create Document" at bounding box center [653, 162] width 59 height 13
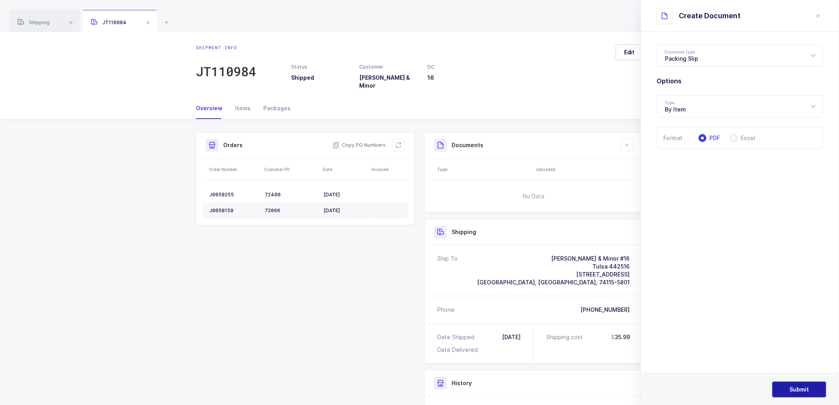
click at [798, 385] on button "Submit" at bounding box center [799, 389] width 54 height 16
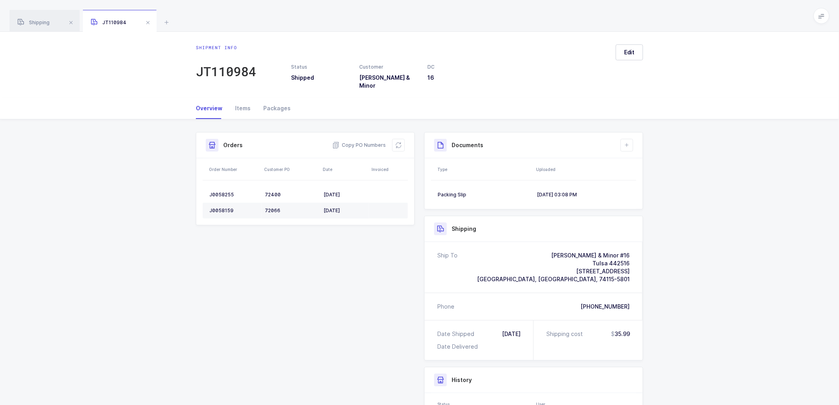
drag, startPoint x: 760, startPoint y: 268, endPoint x: 733, endPoint y: 259, distance: 29.1
click at [739, 264] on div "Shipment Info Shipment Number JT110984 Status Shipped Customer [PERSON_NAME] & …" at bounding box center [419, 319] width 839 height 400
drag, startPoint x: 628, startPoint y: 139, endPoint x: 647, endPoint y: 158, distance: 26.9
click at [628, 142] on icon at bounding box center [627, 145] width 6 height 6
drag, startPoint x: 645, startPoint y: 159, endPoint x: 733, endPoint y: 132, distance: 92.0
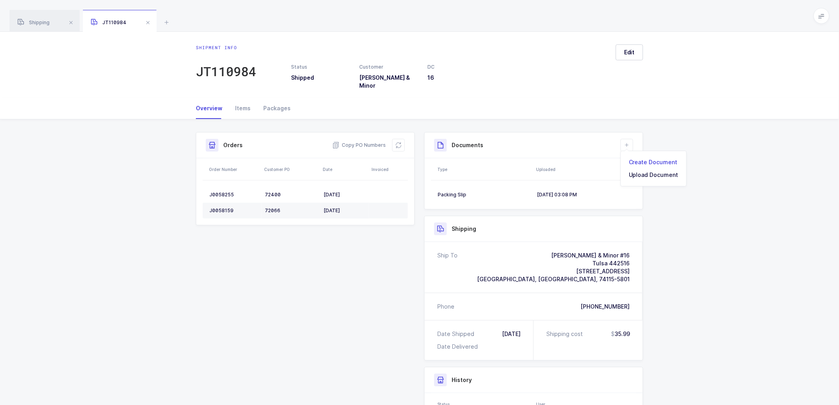
click at [645, 159] on li "Create Document" at bounding box center [653, 162] width 59 height 13
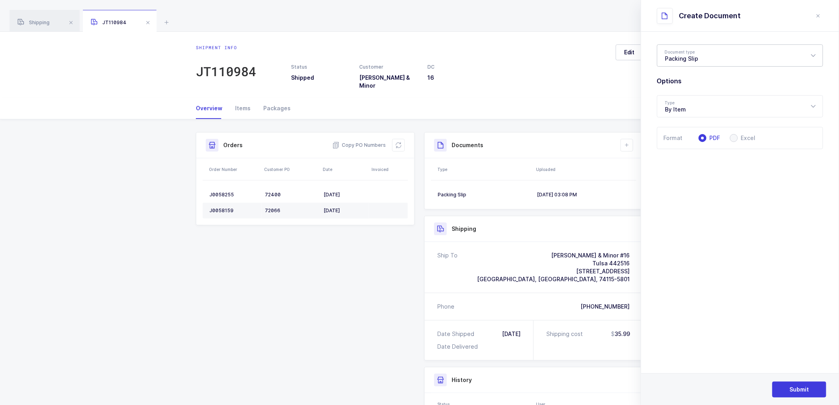
click at [681, 57] on div "Packing Slip" at bounding box center [740, 55] width 166 height 22
click at [682, 90] on li "Package Contents Label" at bounding box center [743, 94] width 166 height 13
type input "Package Contents Label"
click at [795, 387] on span "Submit" at bounding box center [799, 389] width 19 height 8
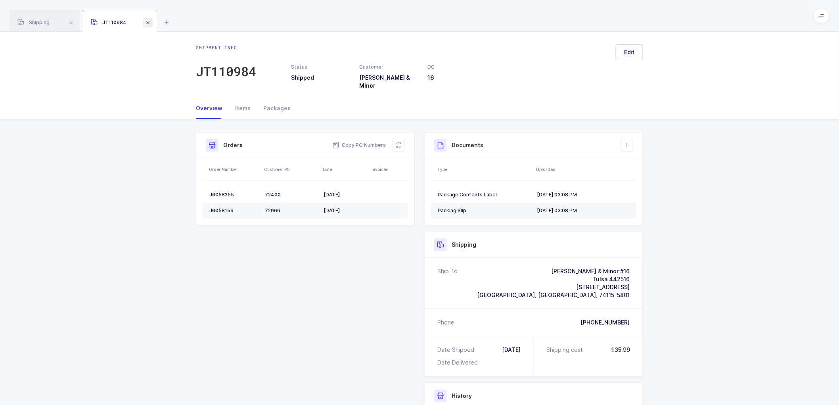
click at [147, 22] on span at bounding box center [148, 23] width 10 height 10
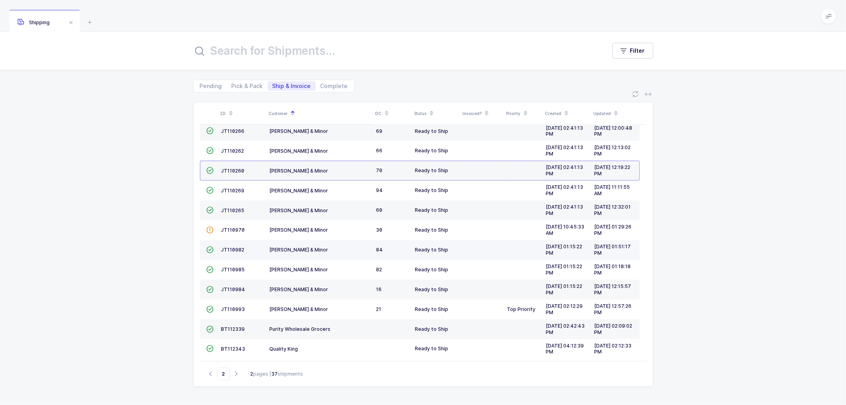
scroll to position [114, 0]
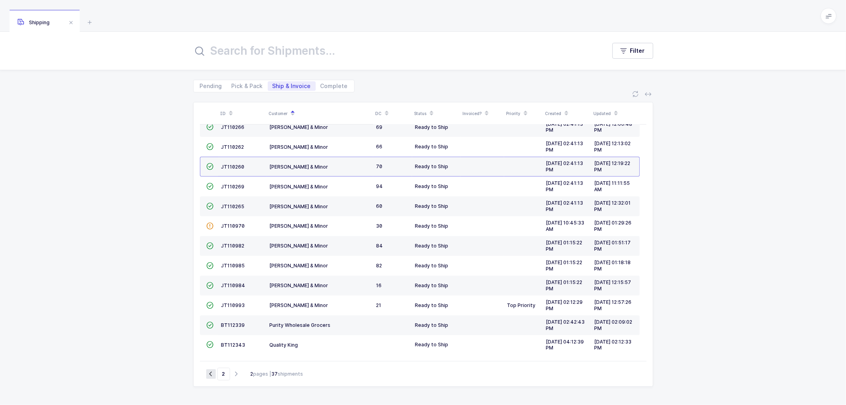
click at [212, 373] on icon "button" at bounding box center [211, 374] width 10 height 6
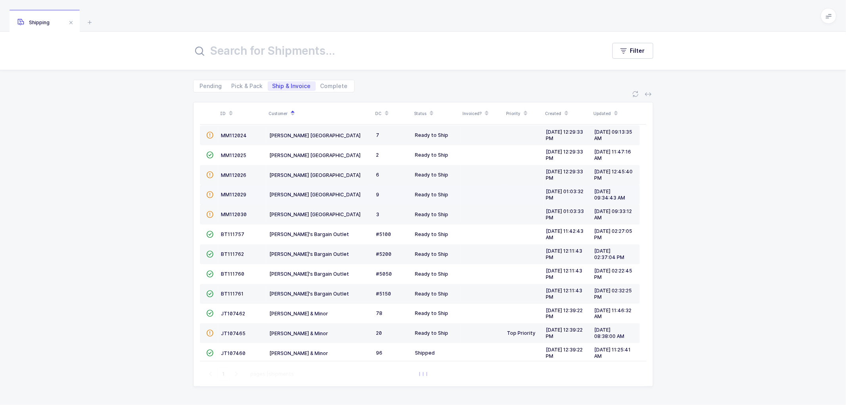
scroll to position [174, 0]
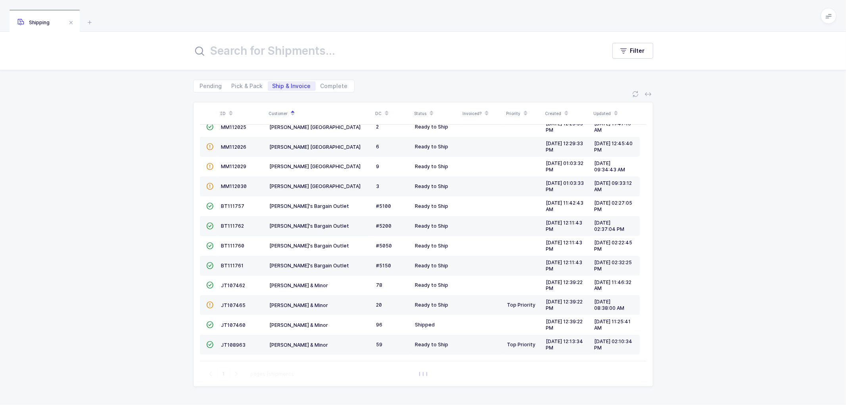
click at [291, 86] on span "Ship & Invoice" at bounding box center [291, 86] width 38 height 6
click at [273, 86] on input "Ship & Invoice" at bounding box center [270, 83] width 5 height 5
click at [238, 373] on icon "button" at bounding box center [237, 374] width 10 height 6
type input "2"
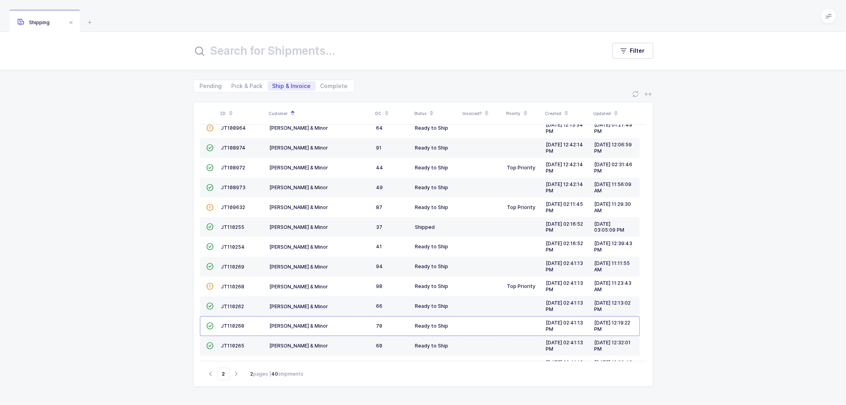
scroll to position [0, 0]
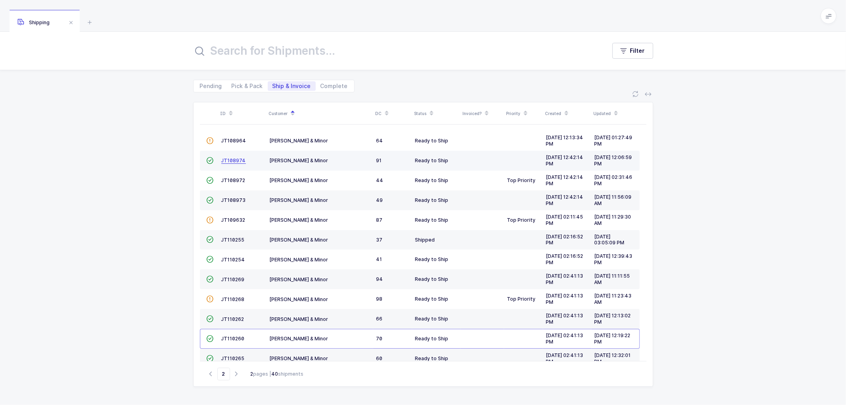
click at [240, 159] on span "JT108974" at bounding box center [233, 160] width 25 height 6
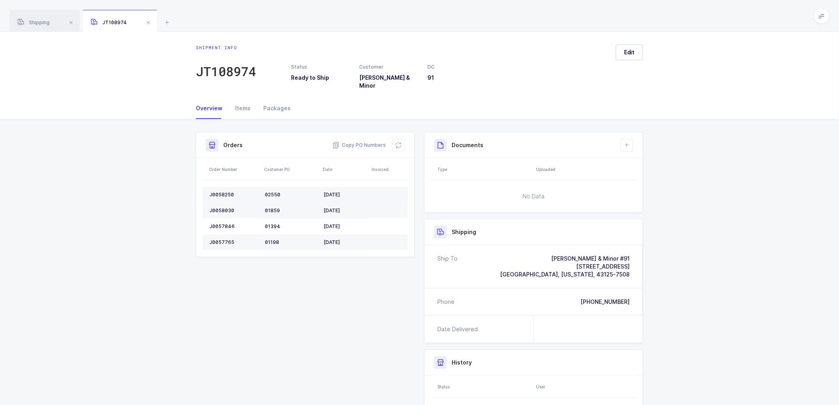
click at [219, 191] on div "J0058250" at bounding box center [233, 194] width 49 height 6
click at [220, 191] on div "J0058250" at bounding box center [233, 194] width 49 height 6
click at [221, 207] on div "J0058030" at bounding box center [233, 210] width 49 height 6
click at [220, 218] on td "J0057846" at bounding box center [232, 226] width 59 height 16
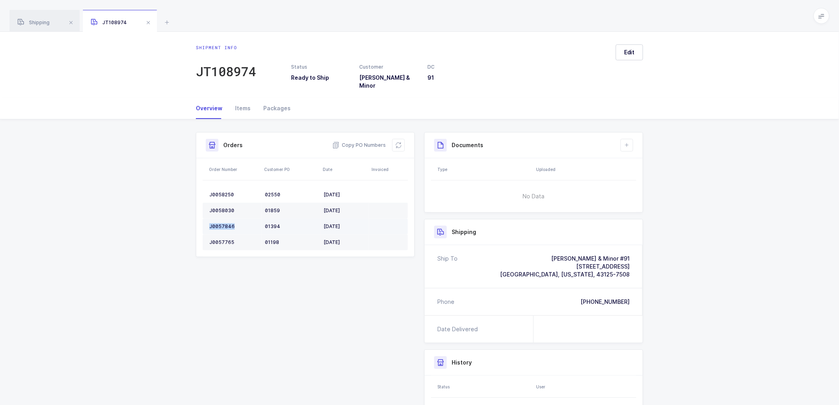
click at [220, 218] on td "J0057846" at bounding box center [232, 226] width 59 height 16
click at [219, 239] on div "J0057765" at bounding box center [233, 242] width 49 height 6
click at [360, 141] on span "Copy PO Numbers" at bounding box center [359, 145] width 54 height 8
click at [276, 102] on div "Packages" at bounding box center [274, 108] width 34 height 21
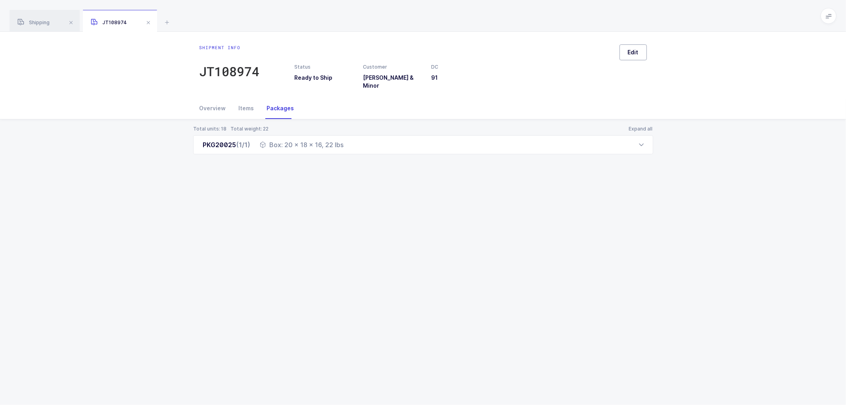
drag, startPoint x: 635, startPoint y: 54, endPoint x: 668, endPoint y: 80, distance: 41.7
click at [635, 54] on span "Edit" at bounding box center [633, 52] width 11 height 8
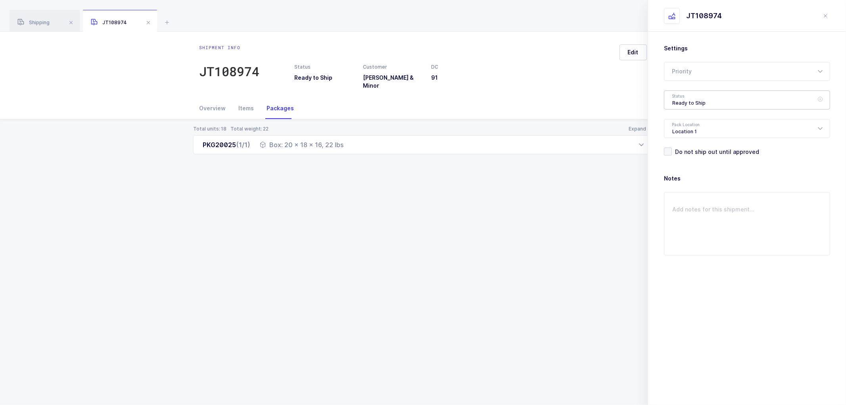
click at [690, 103] on div "Ready to Ship" at bounding box center [747, 99] width 166 height 19
click at [687, 157] on span "Shipped" at bounding box center [683, 160] width 23 height 7
type input "Shipped"
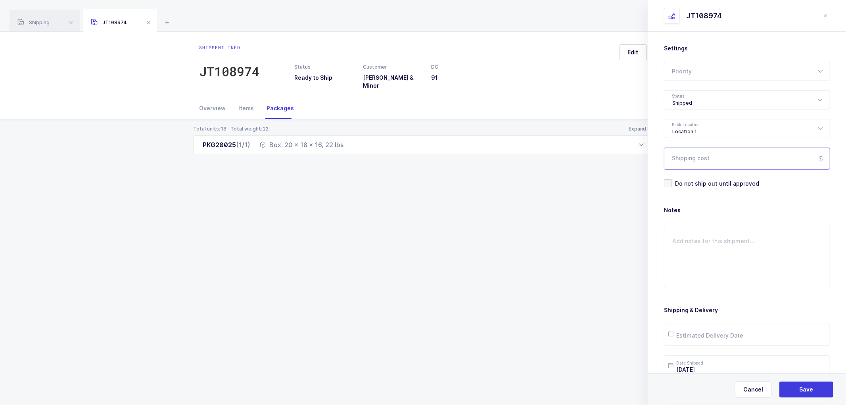
click at [691, 155] on input "Shipping cost" at bounding box center [747, 158] width 166 height 22
paste input "24.56"
type input "24.56"
click at [805, 386] on span "Save" at bounding box center [806, 389] width 14 height 8
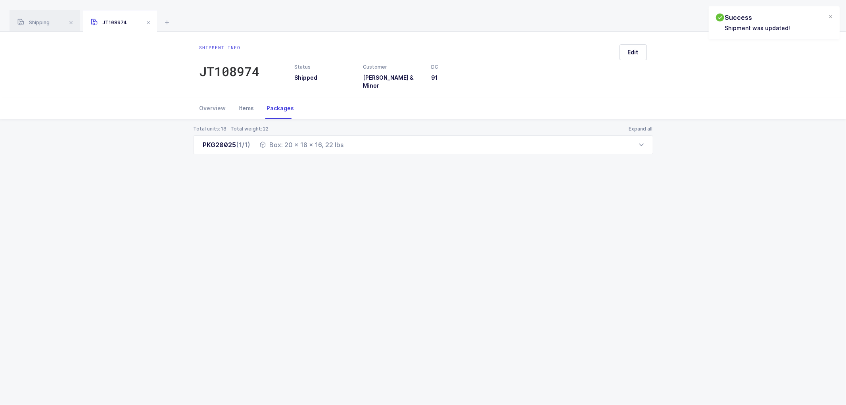
drag, startPoint x: 207, startPoint y: 103, endPoint x: 235, endPoint y: 94, distance: 29.7
click at [207, 103] on div "Overview" at bounding box center [215, 108] width 33 height 21
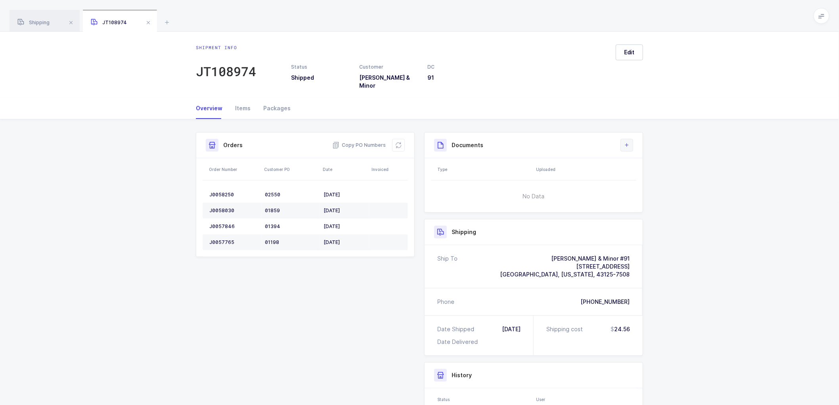
click at [628, 142] on icon at bounding box center [627, 145] width 6 height 6
click at [639, 161] on li "Create Document" at bounding box center [653, 162] width 59 height 13
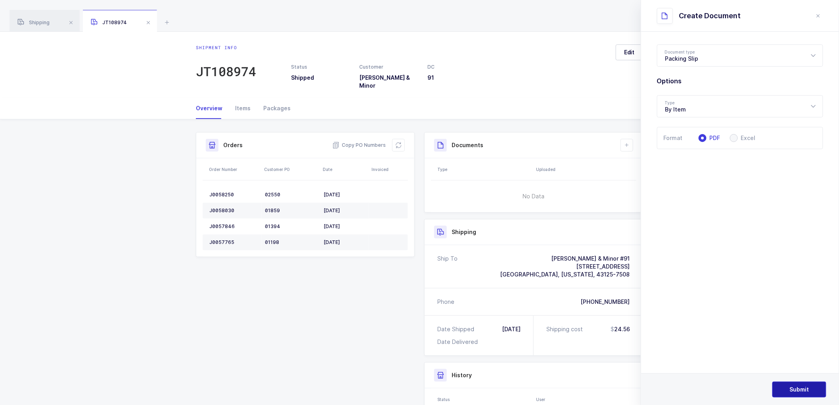
click at [803, 387] on span "Submit" at bounding box center [799, 389] width 19 height 8
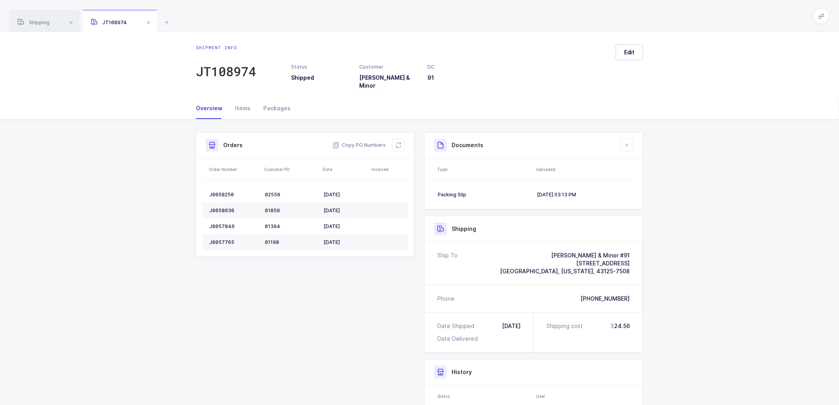
drag, startPoint x: 661, startPoint y: 175, endPoint x: 661, endPoint y: 165, distance: 9.5
click at [661, 172] on div "Shipment Info Shipment Number JT108974 Status Shipped Customer [PERSON_NAME] & …" at bounding box center [419, 315] width 839 height 392
click at [631, 140] on button at bounding box center [626, 145] width 13 height 13
drag, startPoint x: 645, startPoint y: 160, endPoint x: 723, endPoint y: 122, distance: 86.9
click at [645, 159] on li "Create Document" at bounding box center [653, 162] width 59 height 13
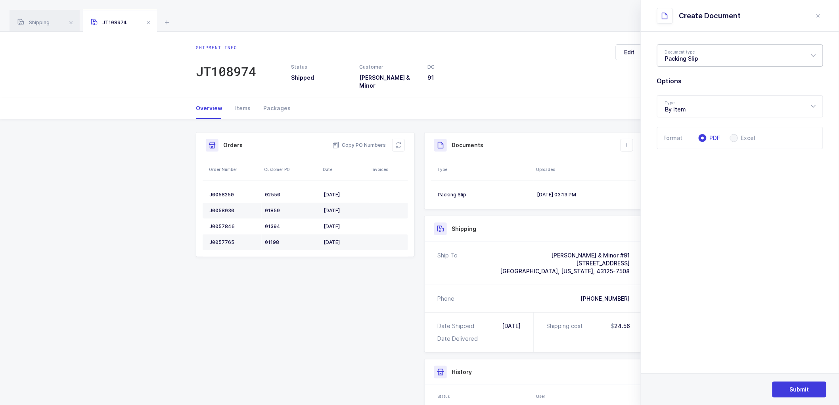
drag, startPoint x: 682, startPoint y: 46, endPoint x: 683, endPoint y: 51, distance: 4.4
click at [682, 49] on div "Packing Slip" at bounding box center [740, 55] width 166 height 22
drag, startPoint x: 685, startPoint y: 92, endPoint x: 729, endPoint y: 140, distance: 64.8
click at [686, 93] on li "Package Contents Label" at bounding box center [743, 94] width 166 height 13
type input "Package Contents Label"
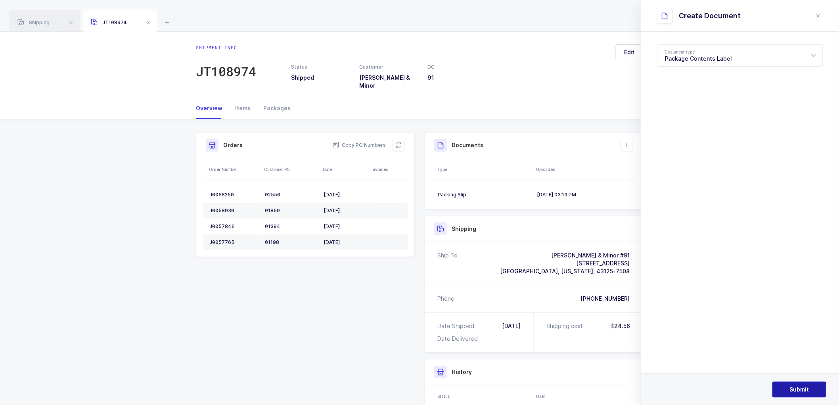
drag, startPoint x: 792, startPoint y: 386, endPoint x: 798, endPoint y: 383, distance: 7.1
click at [793, 386] on span "Submit" at bounding box center [799, 389] width 19 height 8
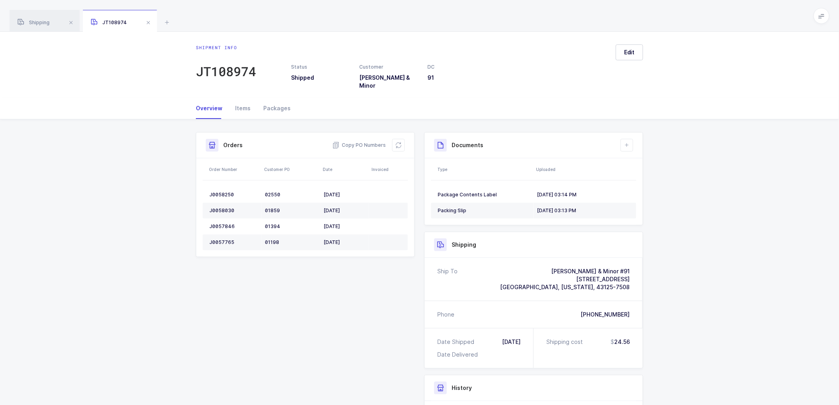
drag, startPoint x: 659, startPoint y: 193, endPoint x: 659, endPoint y: 189, distance: 4.0
click at [660, 192] on div "Shipment Info Shipment Number JT108974 Status Shipped Customer [PERSON_NAME] & …" at bounding box center [419, 323] width 839 height 408
click at [38, 20] on span "Shipping" at bounding box center [33, 22] width 32 height 6
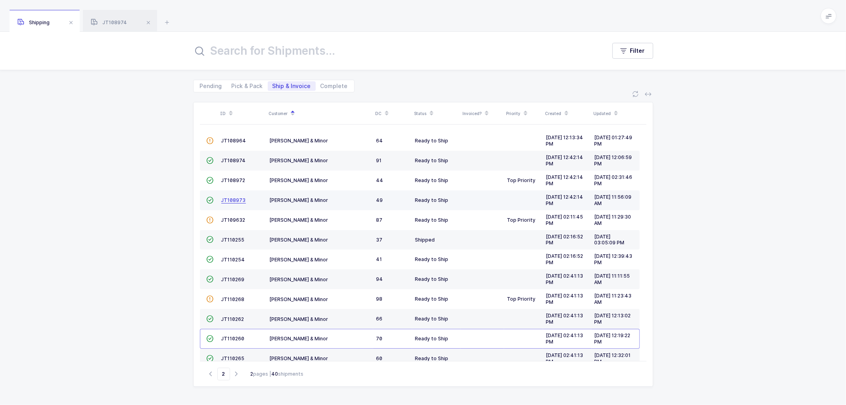
click at [235, 200] on span "JT108973" at bounding box center [233, 200] width 25 height 6
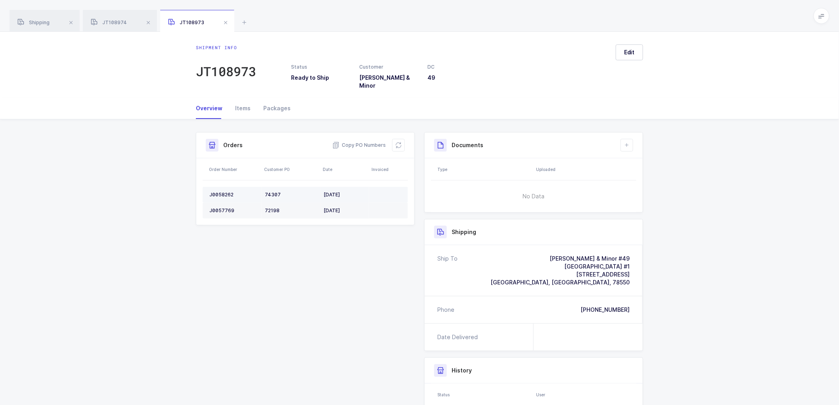
click at [221, 191] on div "J0058262" at bounding box center [233, 194] width 49 height 6
click at [221, 207] on div "J0057769" at bounding box center [233, 210] width 49 height 6
click at [363, 141] on span "Copy PO Numbers" at bounding box center [359, 145] width 54 height 8
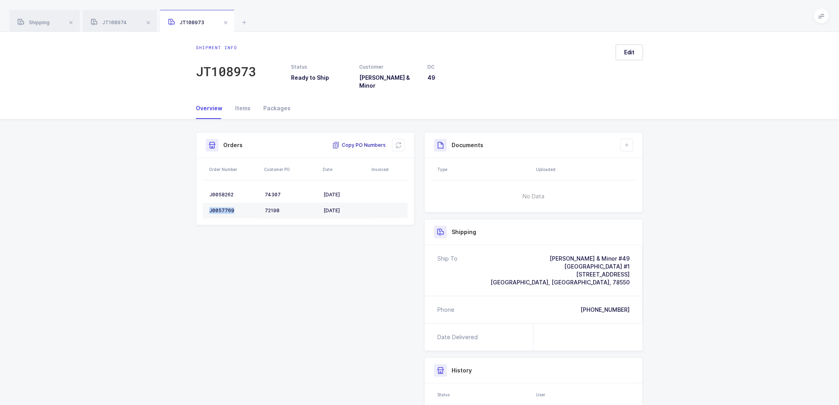
click at [363, 141] on span "Copy PO Numbers" at bounding box center [359, 145] width 54 height 8
click at [362, 141] on span "Copy PO Numbers" at bounding box center [359, 145] width 54 height 8
drag, startPoint x: 276, startPoint y: 101, endPoint x: 324, endPoint y: 99, distance: 48.4
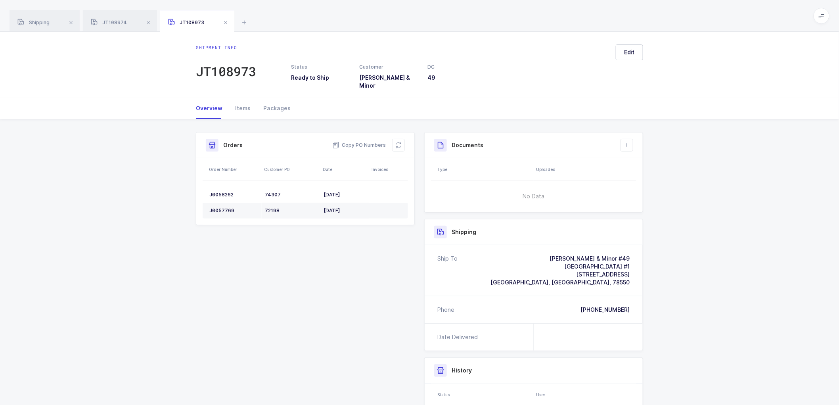
click at [278, 101] on div "Packages" at bounding box center [274, 108] width 34 height 21
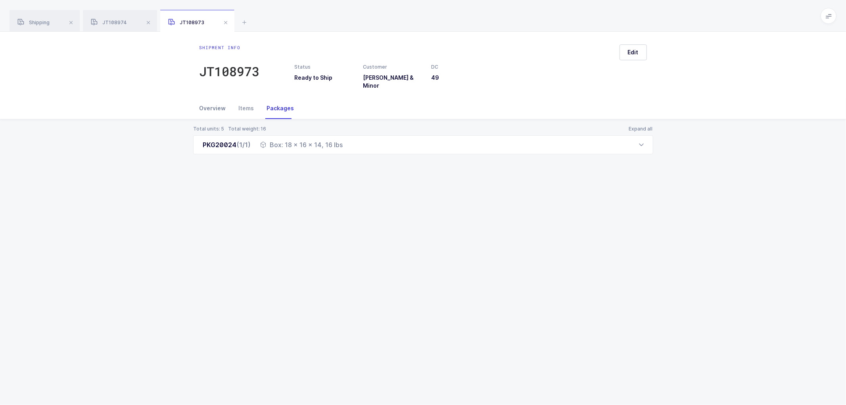
drag, startPoint x: 204, startPoint y: 100, endPoint x: 211, endPoint y: 101, distance: 7.1
click at [205, 100] on div "Overview" at bounding box center [215, 108] width 33 height 21
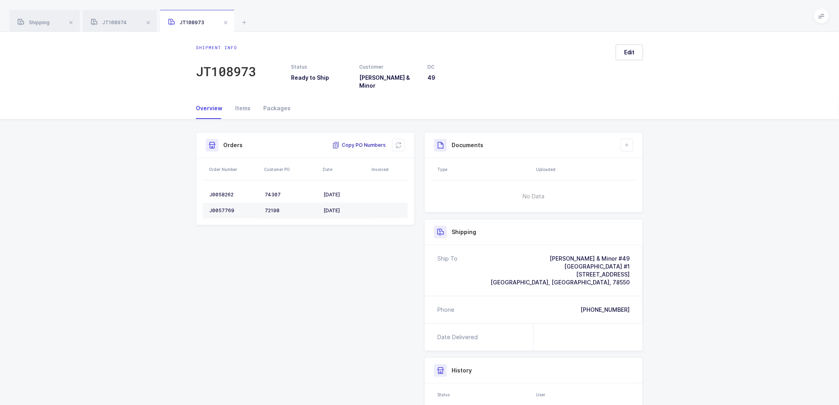
click at [356, 141] on span "Copy PO Numbers" at bounding box center [359, 145] width 54 height 8
drag, startPoint x: 266, startPoint y: 98, endPoint x: 366, endPoint y: 109, distance: 100.6
click at [267, 98] on div "Packages" at bounding box center [274, 108] width 34 height 21
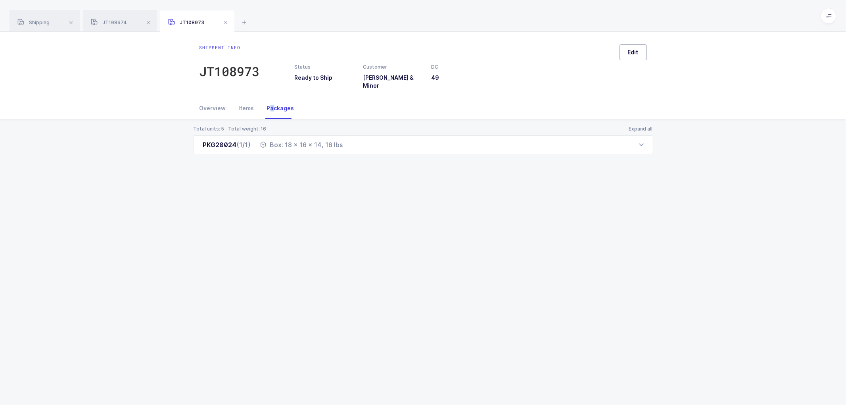
click at [629, 57] on button "Edit" at bounding box center [632, 52] width 27 height 16
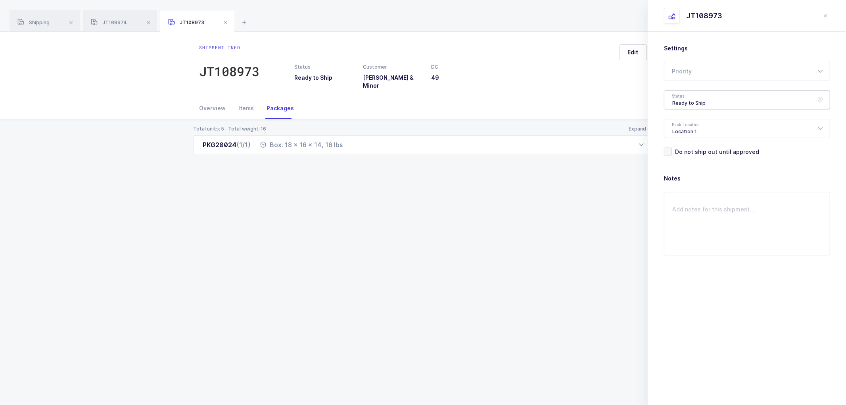
click at [677, 105] on div "Ready to Ship" at bounding box center [747, 99] width 166 height 19
click at [686, 158] on span "Shipped" at bounding box center [683, 160] width 23 height 7
type input "Shipped"
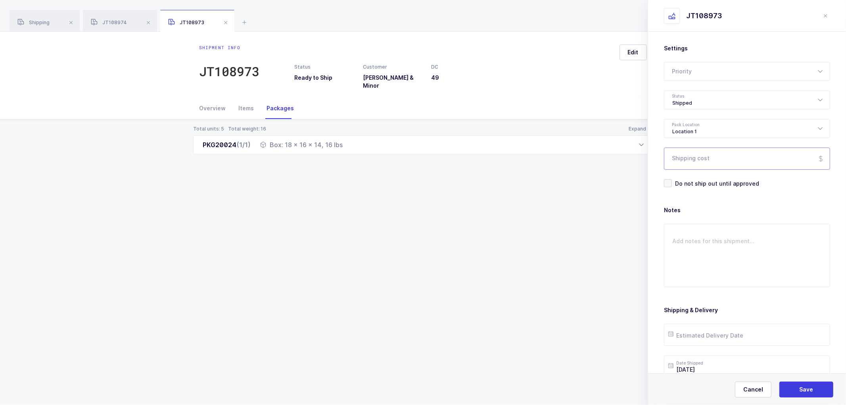
click at [687, 155] on input "Shipping cost" at bounding box center [747, 158] width 166 height 22
paste input "33.30"
type input "33.30"
click at [805, 390] on span "Save" at bounding box center [806, 389] width 14 height 8
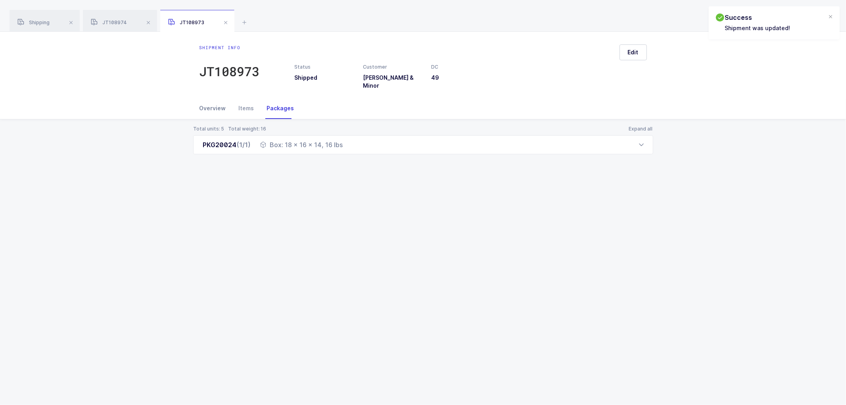
click at [209, 98] on div "Overview" at bounding box center [215, 108] width 33 height 21
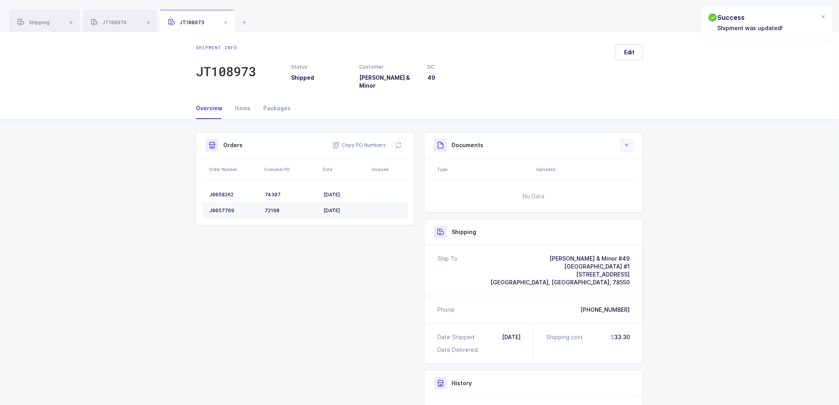
click at [626, 142] on icon at bounding box center [627, 145] width 6 height 6
drag, startPoint x: 633, startPoint y: 157, endPoint x: 733, endPoint y: 155, distance: 99.1
click at [635, 157] on li "Create Document" at bounding box center [653, 162] width 59 height 13
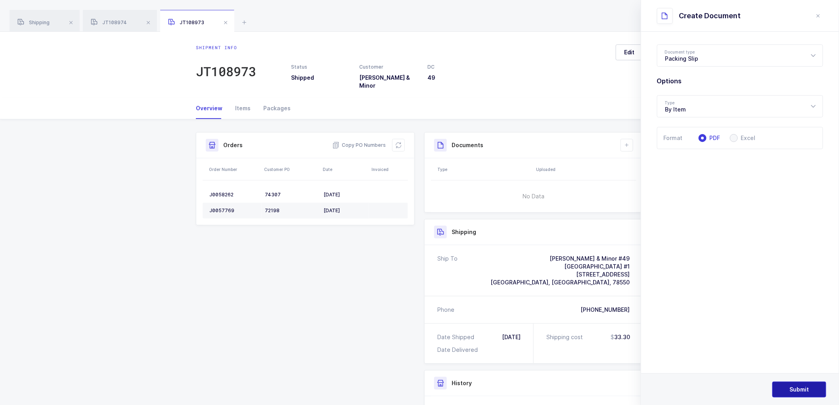
drag, startPoint x: 793, startPoint y: 383, endPoint x: 798, endPoint y: 381, distance: 5.5
click at [794, 383] on button "Submit" at bounding box center [799, 389] width 54 height 16
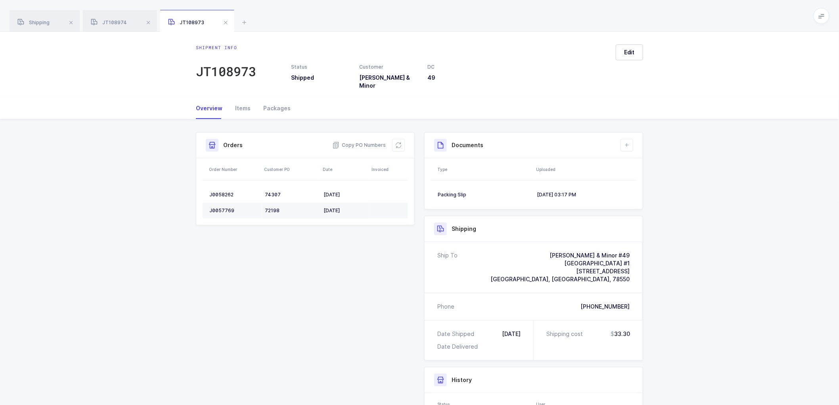
drag, startPoint x: 630, startPoint y: 137, endPoint x: 631, endPoint y: 155, distance: 17.4
click at [630, 139] on button at bounding box center [626, 145] width 13 height 13
click at [642, 157] on li "Create Document" at bounding box center [653, 162] width 59 height 13
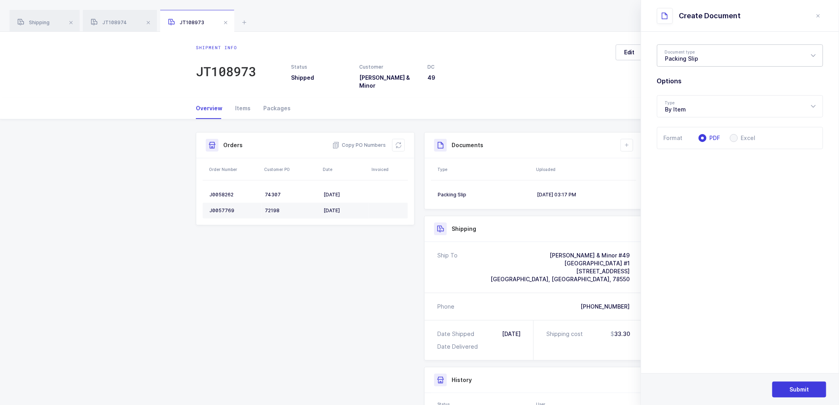
click at [680, 57] on div "Packing Slip" at bounding box center [740, 55] width 166 height 22
click at [691, 94] on span "Package Contents Label" at bounding box center [698, 94] width 67 height 7
type input "Package Contents Label"
drag, startPoint x: 798, startPoint y: 390, endPoint x: 798, endPoint y: 377, distance: 12.3
click at [798, 389] on span "Submit" at bounding box center [799, 389] width 19 height 8
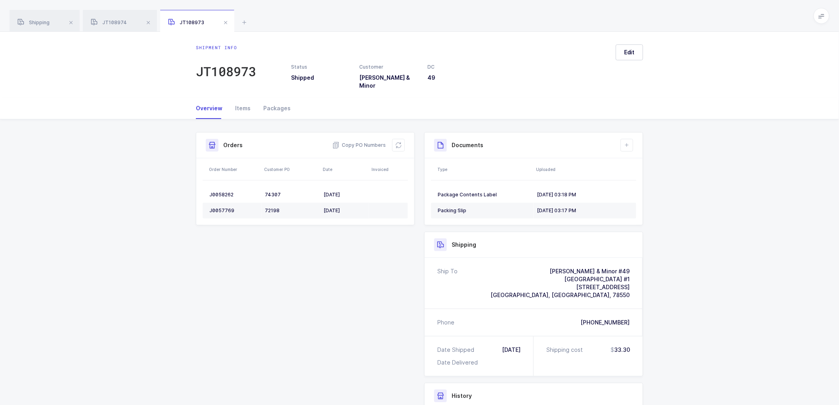
click at [254, 308] on div "Shipment Info Shipment Number JT108973 Status Shipped Customer [PERSON_NAME] & …" at bounding box center [419, 324] width 457 height 384
drag, startPoint x: 37, startPoint y: 21, endPoint x: 142, endPoint y: 47, distance: 108.2
click at [39, 20] on span "Shipping" at bounding box center [33, 22] width 32 height 6
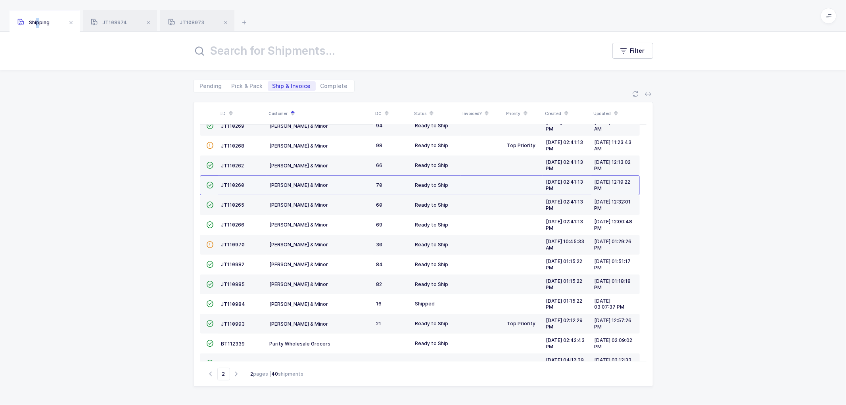
scroll to position [174, 0]
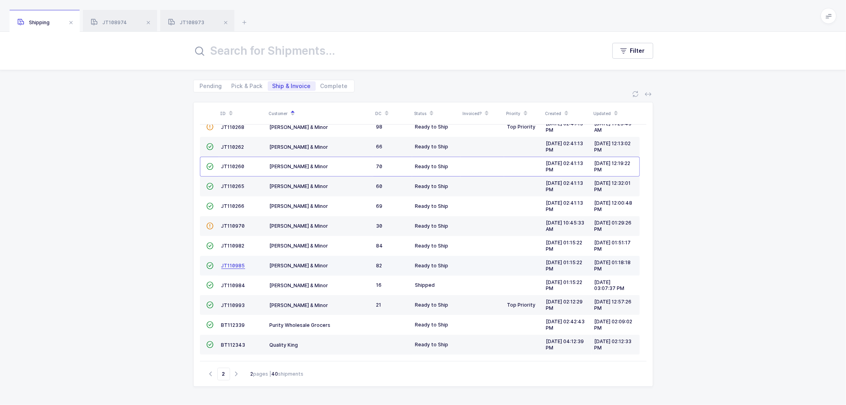
click at [228, 263] on span "JT110985" at bounding box center [233, 265] width 24 height 6
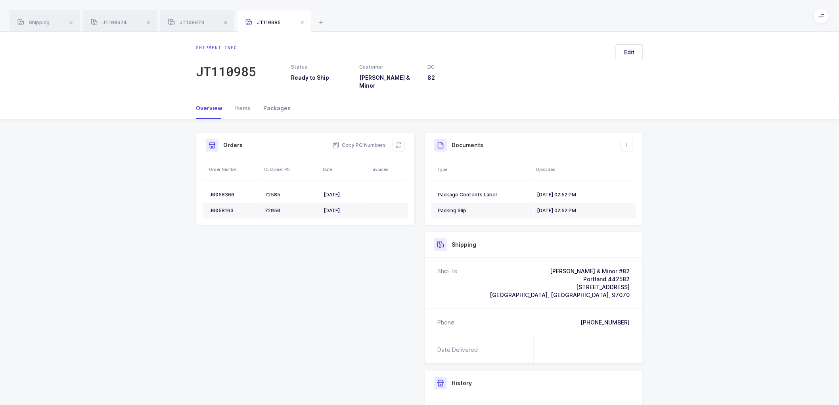
click at [282, 100] on div "Packages" at bounding box center [274, 108] width 34 height 21
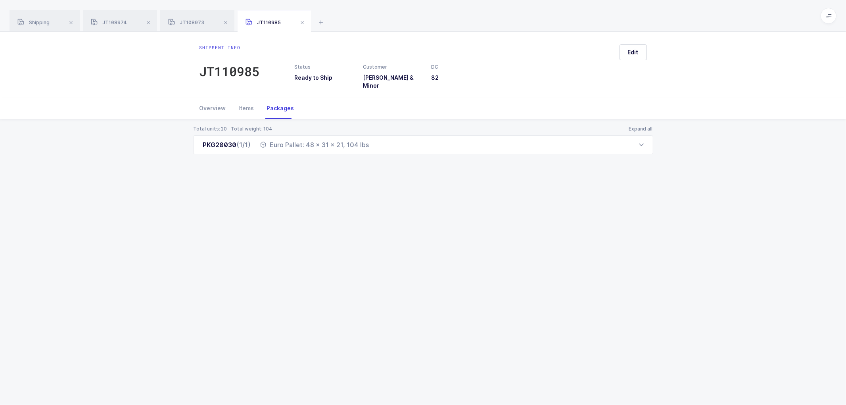
click at [326, 235] on div "Shipment info JT110985 Status Ready to Ship Customer [PERSON_NAME] & Minor DC 8…" at bounding box center [423, 218] width 846 height 373
drag, startPoint x: 41, startPoint y: 16, endPoint x: 119, endPoint y: 51, distance: 85.4
click at [40, 23] on div "Shipping" at bounding box center [45, 21] width 70 height 22
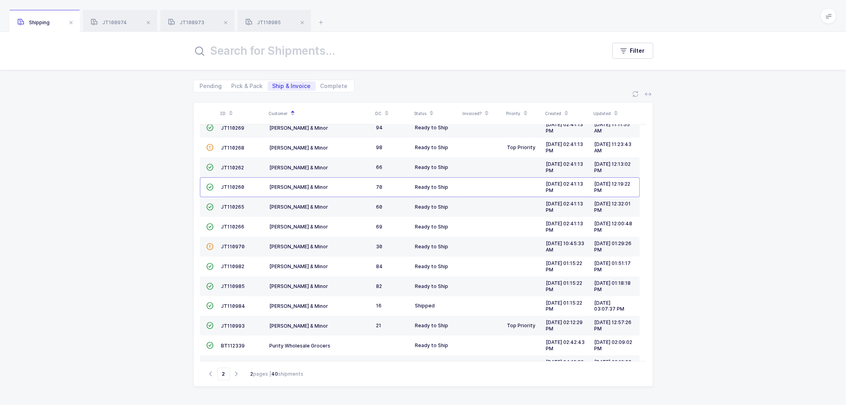
click at [33, 18] on div "Shipping" at bounding box center [45, 21] width 70 height 22
click at [46, 17] on div "Shipping" at bounding box center [45, 21] width 70 height 22
click at [45, 20] on span "Shipping" at bounding box center [33, 22] width 32 height 6
click at [235, 203] on td "JT110265" at bounding box center [242, 207] width 48 height 20
click at [234, 207] on span "JT110265" at bounding box center [232, 207] width 23 height 6
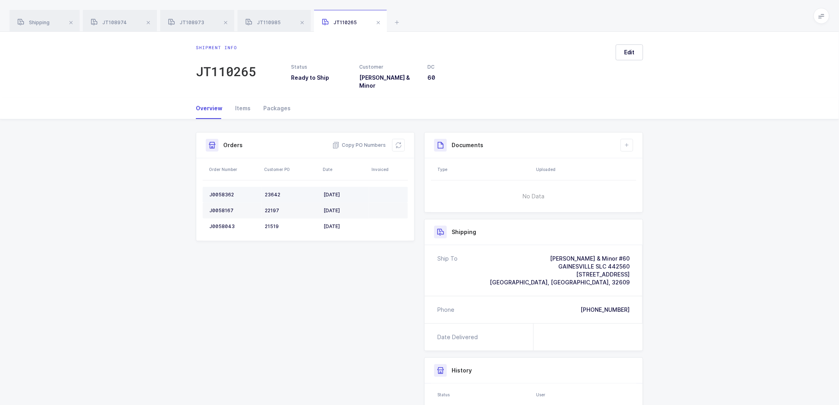
click at [221, 187] on td "J0058362" at bounding box center [232, 195] width 59 height 16
click at [219, 203] on td "J0058167" at bounding box center [232, 211] width 59 height 16
click at [220, 218] on td "J0058043" at bounding box center [232, 226] width 59 height 16
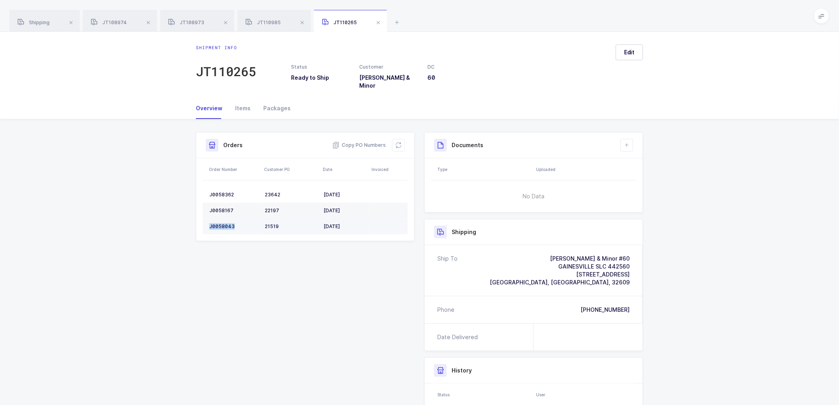
click at [220, 218] on td "J0058043" at bounding box center [232, 226] width 59 height 16
drag, startPoint x: 357, startPoint y: 135, endPoint x: 383, endPoint y: 136, distance: 26.6
click at [357, 141] on span "Copy PO Numbers" at bounding box center [359, 145] width 54 height 8
drag, startPoint x: 273, startPoint y: 101, endPoint x: 357, endPoint y: 101, distance: 84.0
click at [276, 101] on div "Packages" at bounding box center [274, 108] width 34 height 21
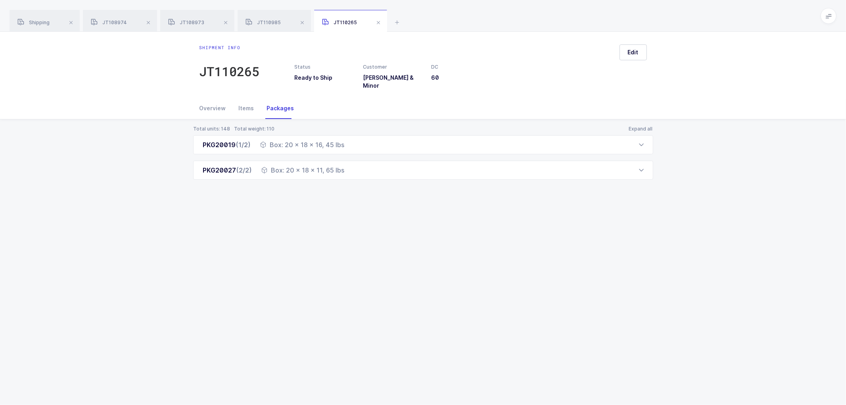
drag, startPoint x: 207, startPoint y: 99, endPoint x: 260, endPoint y: 102, distance: 54.0
click at [209, 98] on div "Overview" at bounding box center [215, 108] width 33 height 21
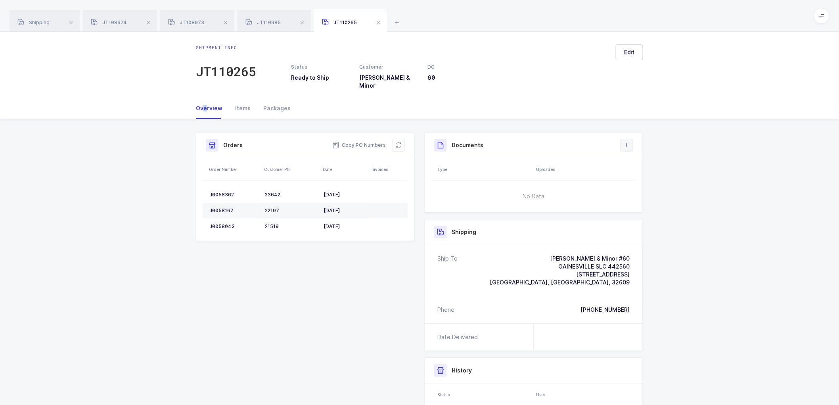
drag, startPoint x: 624, startPoint y: 136, endPoint x: 635, endPoint y: 153, distance: 20.0
click at [624, 139] on button at bounding box center [626, 145] width 13 height 13
click at [631, 159] on li "Create Document" at bounding box center [653, 162] width 59 height 13
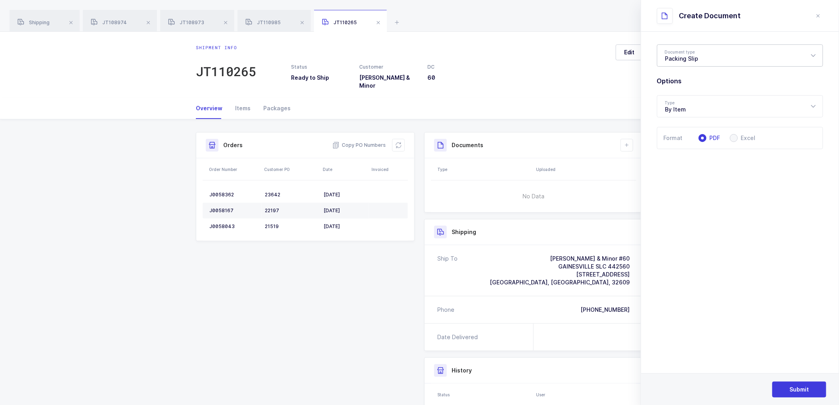
drag, startPoint x: 695, startPoint y: 50, endPoint x: 698, endPoint y: 82, distance: 32.6
click at [695, 50] on div "Packing Slip" at bounding box center [740, 55] width 166 height 22
drag, startPoint x: 679, startPoint y: 92, endPoint x: 724, endPoint y: 127, distance: 57.0
click at [680, 92] on span "Package Contents Label" at bounding box center [698, 94] width 67 height 7
type input "Package Contents Label"
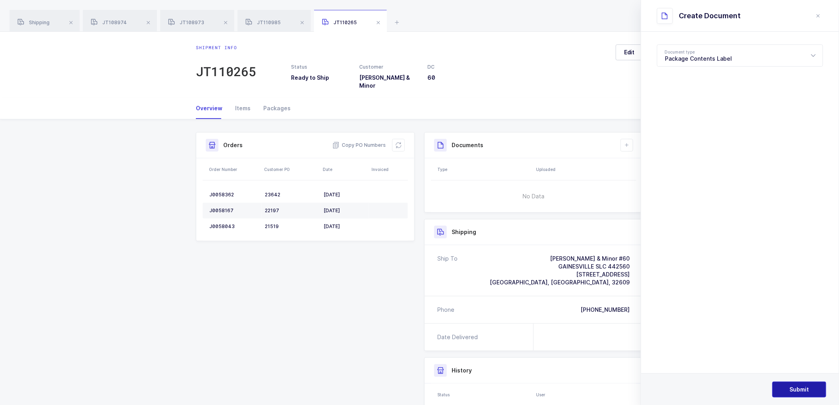
drag, startPoint x: 803, startPoint y: 390, endPoint x: 801, endPoint y: 353, distance: 36.9
click at [803, 388] on span "Submit" at bounding box center [799, 389] width 19 height 8
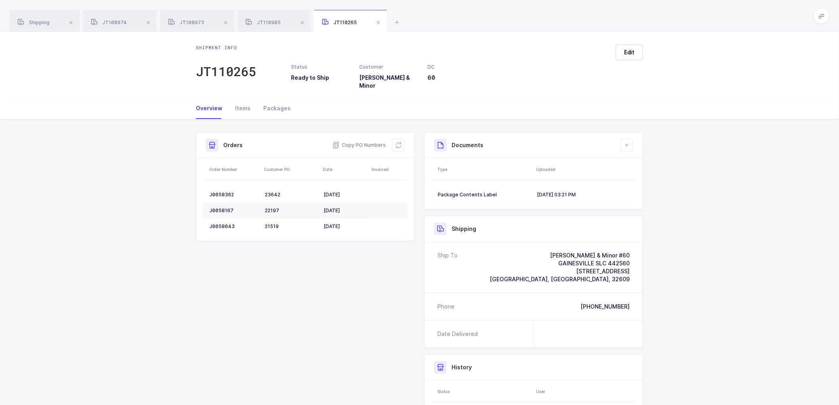
drag, startPoint x: 763, startPoint y: 149, endPoint x: 759, endPoint y: 153, distance: 5.6
click at [762, 153] on div "Shipment Info Shipment Number JT110265 Status Ready to Ship Customer [PERSON_NA…" at bounding box center [419, 312] width 839 height 387
click at [624, 142] on icon at bounding box center [627, 145] width 6 height 6
click at [637, 159] on li "Create Document" at bounding box center [653, 162] width 59 height 13
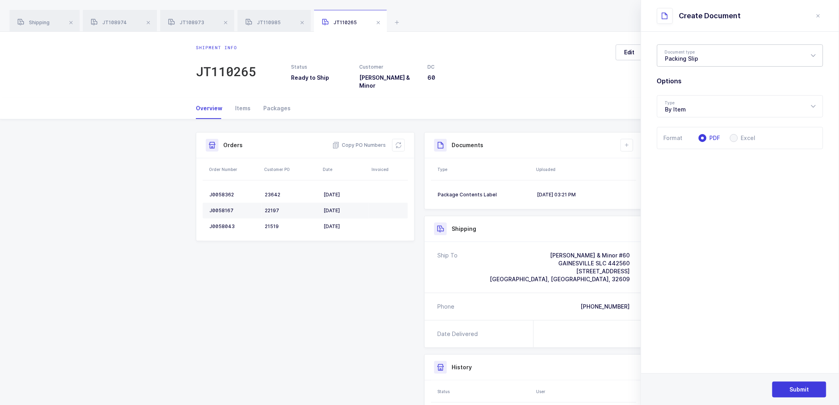
click at [690, 54] on div "Packing Slip" at bounding box center [740, 55] width 166 height 22
click at [791, 382] on button "Submit" at bounding box center [799, 389] width 54 height 16
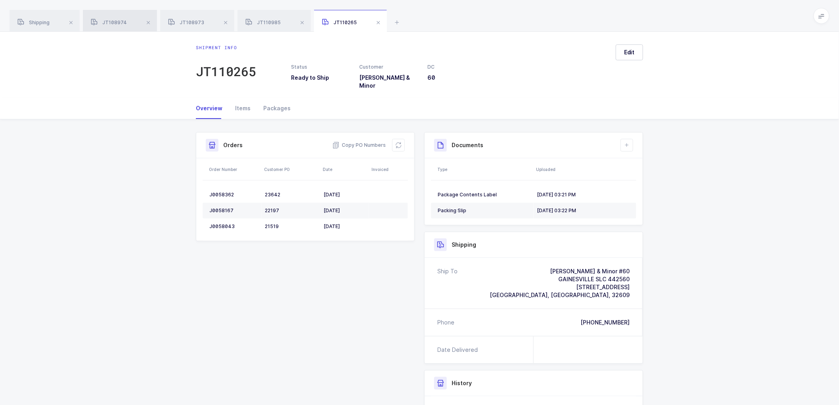
drag, startPoint x: 47, startPoint y: 21, endPoint x: 88, endPoint y: 20, distance: 40.8
click at [47, 21] on span "Shipping" at bounding box center [33, 22] width 32 height 6
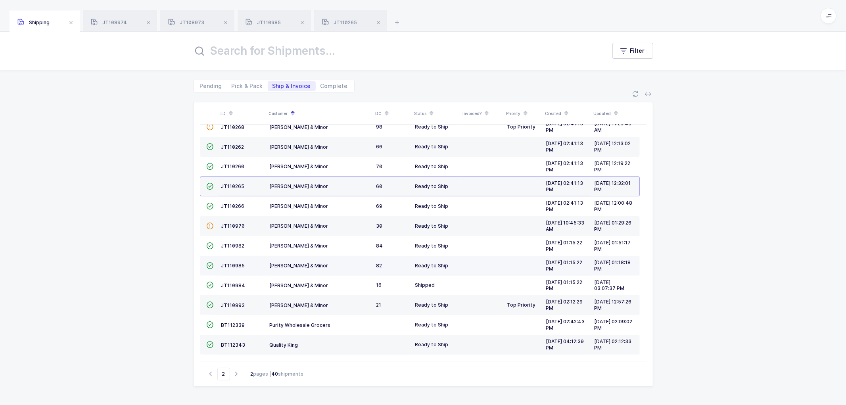
scroll to position [174, 0]
click at [239, 264] on span "JT110985" at bounding box center [233, 265] width 24 height 6
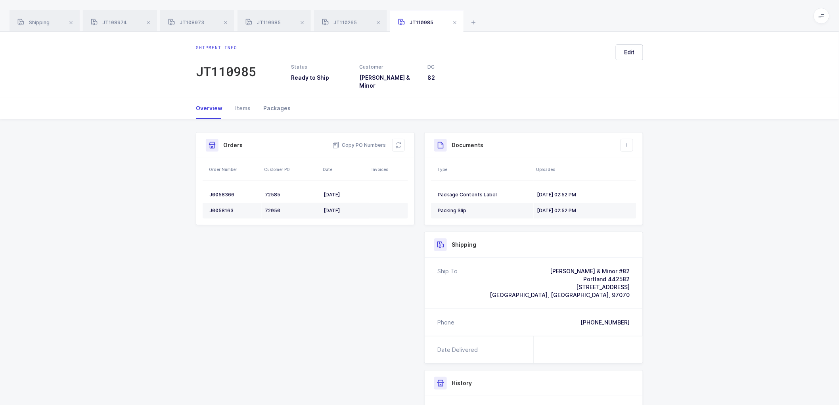
click at [282, 98] on div "Packages" at bounding box center [274, 108] width 34 height 21
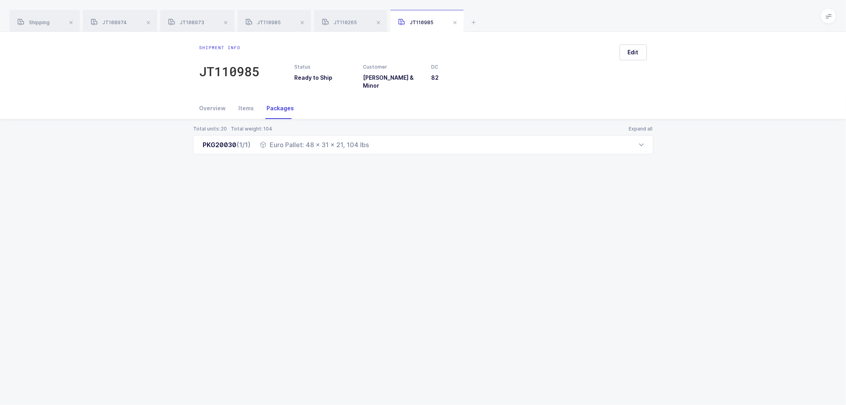
drag, startPoint x: 365, startPoint y: 226, endPoint x: 369, endPoint y: 218, distance: 8.7
click at [365, 226] on div "Shipment info JT110985 Status Ready to Ship Customer [PERSON_NAME] & Minor DC 8…" at bounding box center [423, 218] width 846 height 373
click at [148, 18] on span at bounding box center [149, 23] width 10 height 10
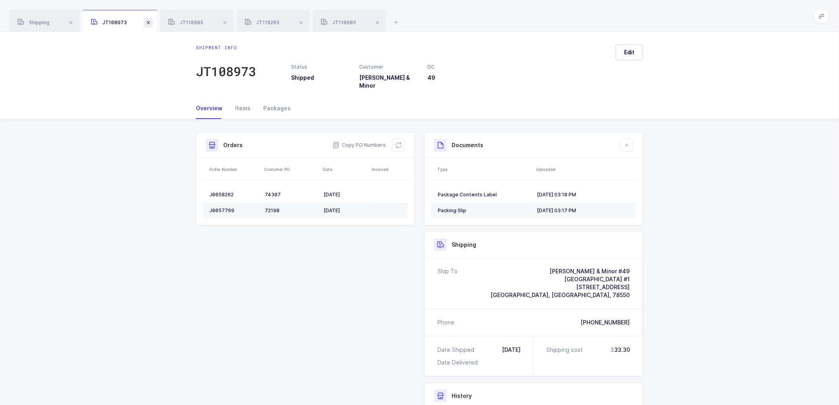
click at [148, 18] on span at bounding box center [149, 23] width 10 height 10
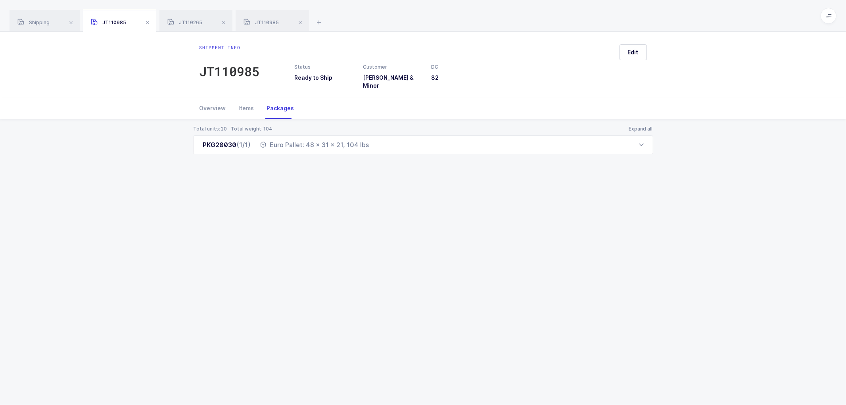
click at [148, 18] on span at bounding box center [148, 23] width 10 height 10
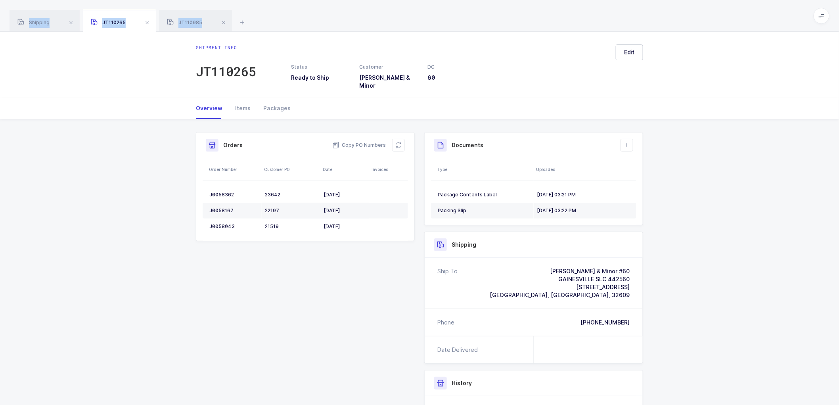
click at [148, 18] on span at bounding box center [147, 23] width 10 height 10
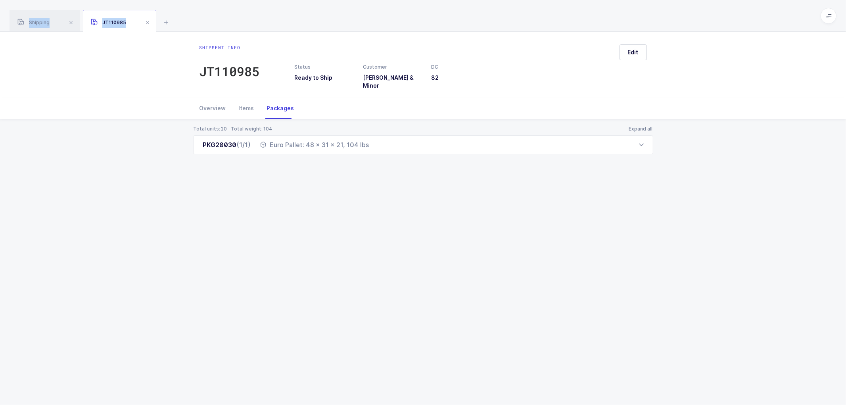
click at [147, 20] on span at bounding box center [148, 23] width 10 height 10
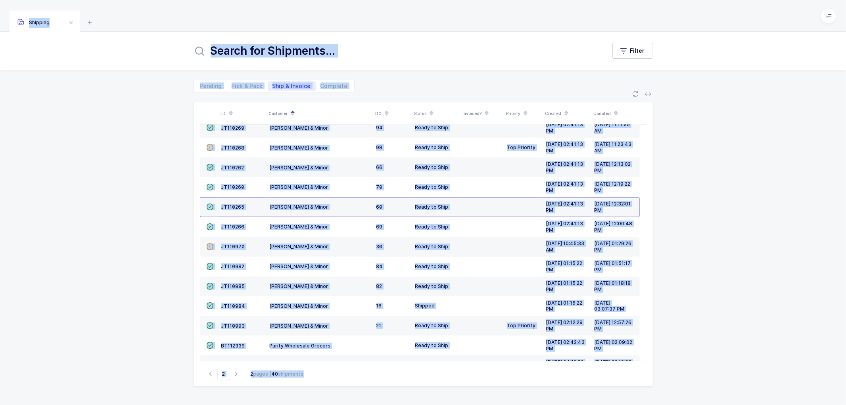
click at [124, 69] on div "Filter Pending Pick & Pack Ship & Invoice Complete ID Customer DC Status Invoic…" at bounding box center [423, 218] width 846 height 373
click at [117, 169] on div "ID Customer DC Status Invoiced? Priority Created Updated  JT108964 [PERSON_NAM…" at bounding box center [423, 248] width 846 height 312
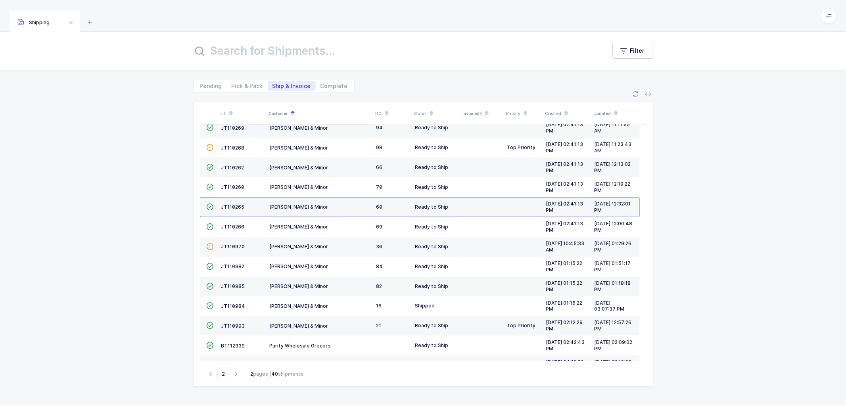
click at [686, 216] on div "ID Customer DC Status Invoiced? Priority Created Updated  JT108964 [PERSON_NAM…" at bounding box center [423, 248] width 846 height 312
click at [242, 83] on span "Pick & Pack" at bounding box center [247, 86] width 31 height 6
click at [232, 83] on input "Pick & Pack" at bounding box center [229, 83] width 5 height 5
radio input "true"
radio input "false"
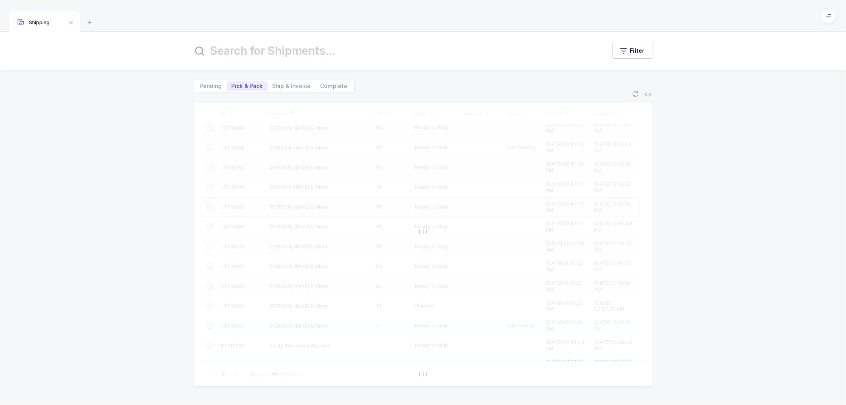
type input "1"
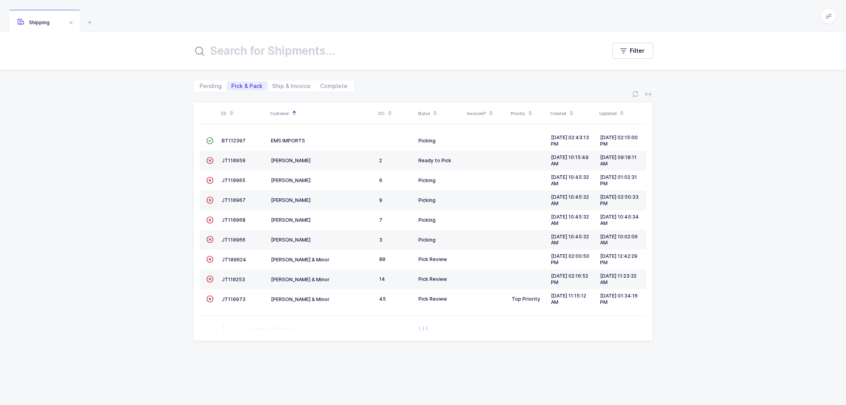
scroll to position [0, 0]
